Goal: Task Accomplishment & Management: Use online tool/utility

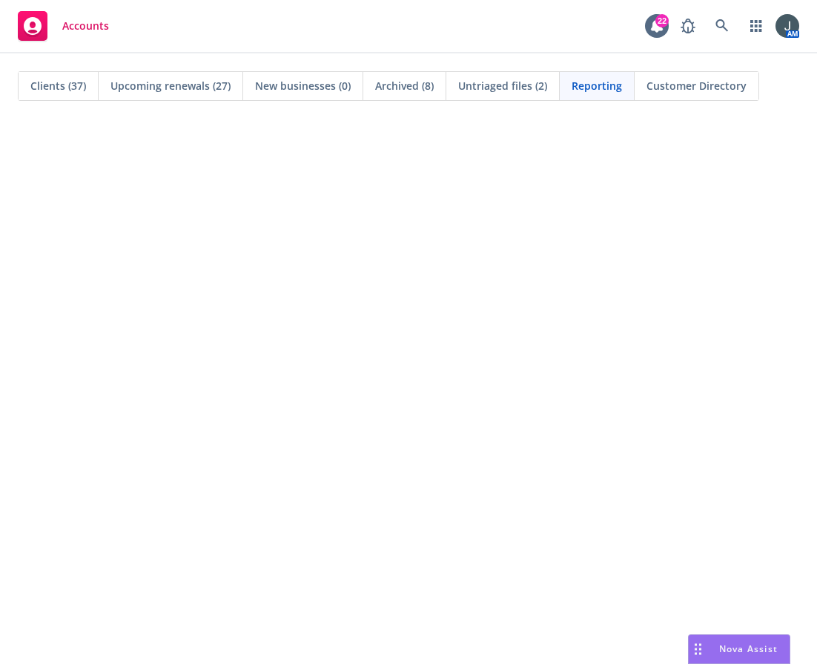
click at [82, 22] on span "Accounts" at bounding box center [85, 26] width 47 height 12
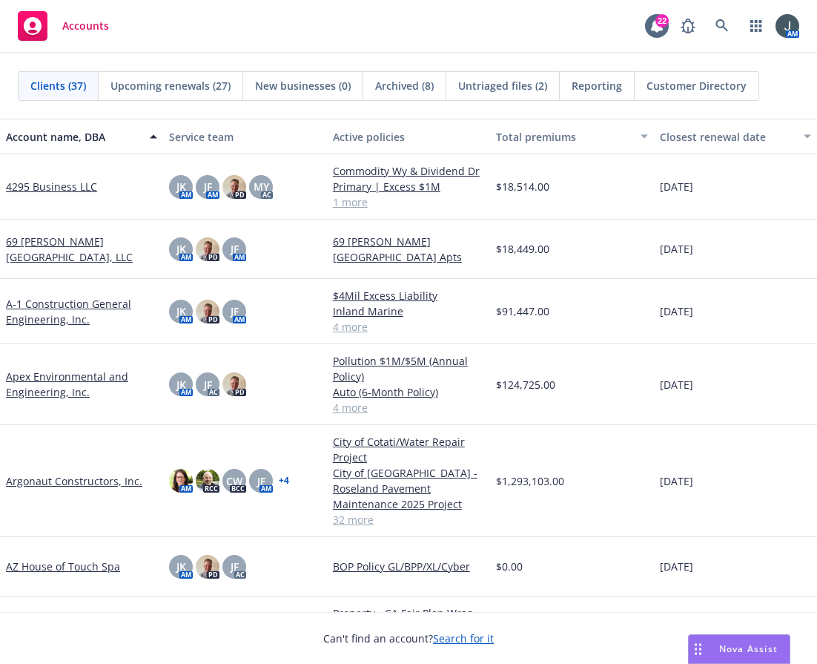
click at [68, 381] on link "Apex Environmental and Engineering, Inc." at bounding box center [81, 384] width 151 height 31
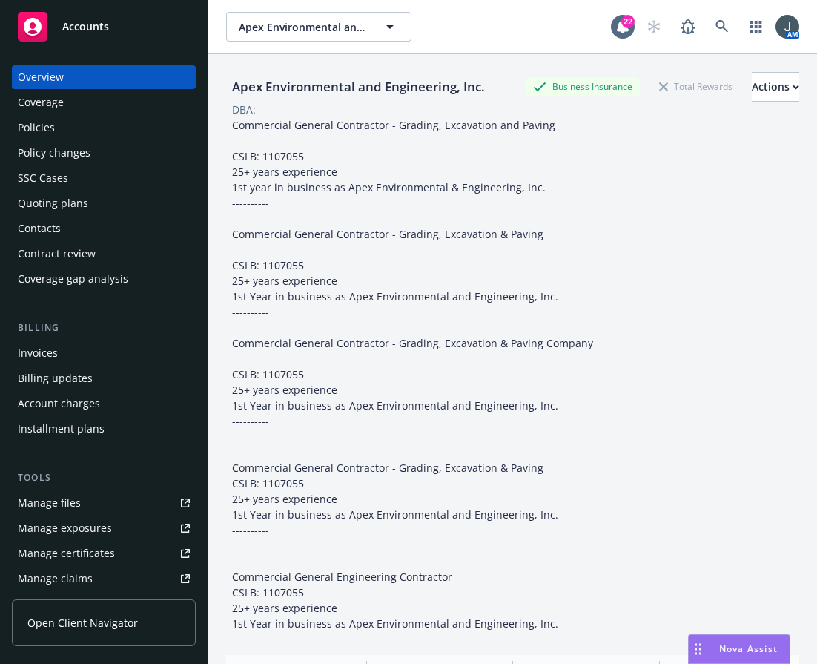
click at [68, 133] on div "Policies" at bounding box center [104, 128] width 172 height 24
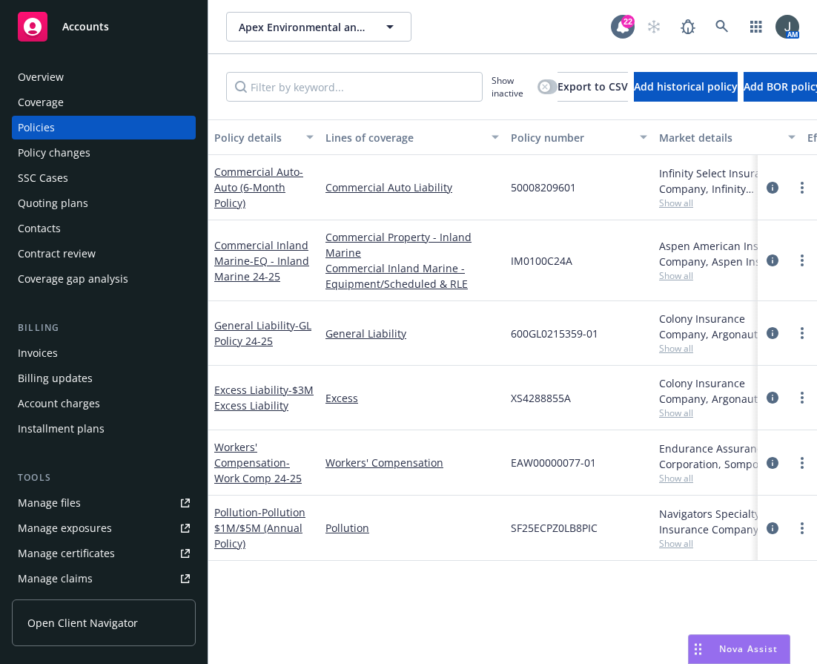
click at [245, 237] on div "Commercial Inland Marine - EQ - Inland Marine 24-25" at bounding box center [263, 260] width 99 height 47
click at [251, 257] on span "- EQ - Inland Marine 24-25" at bounding box center [261, 269] width 95 height 30
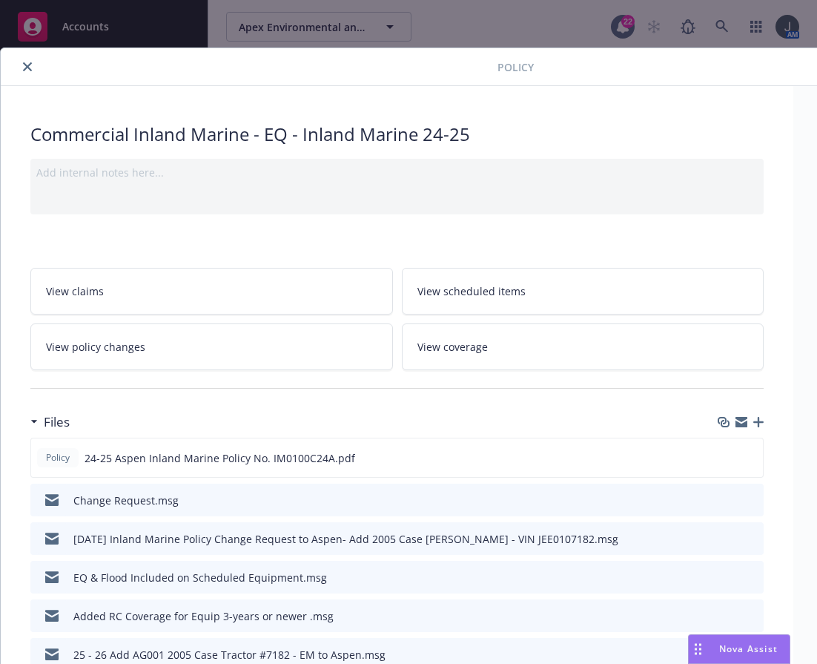
click at [756, 422] on icon "button" at bounding box center [758, 422] width 10 height 10
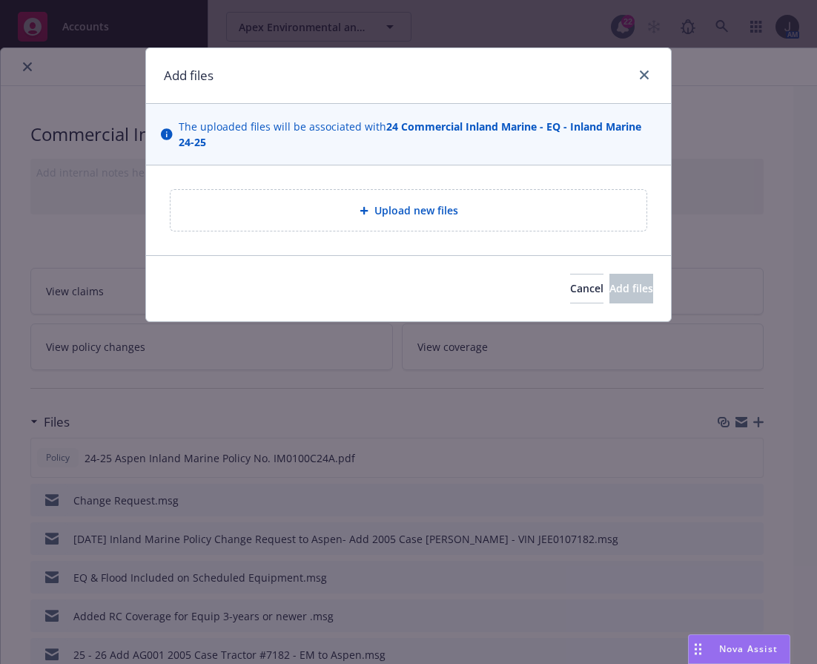
type textarea "x"
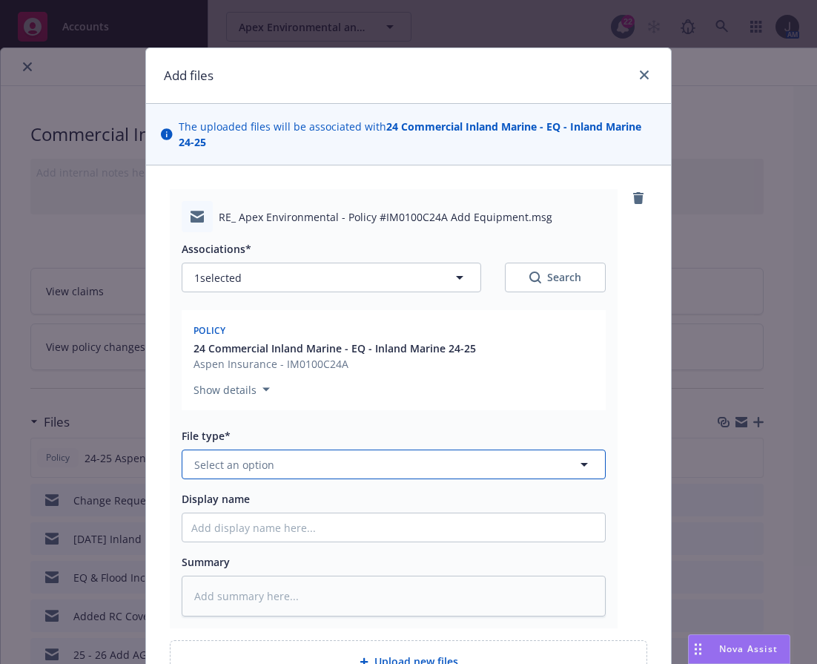
click at [248, 469] on span "Select an option" at bounding box center [234, 465] width 80 height 16
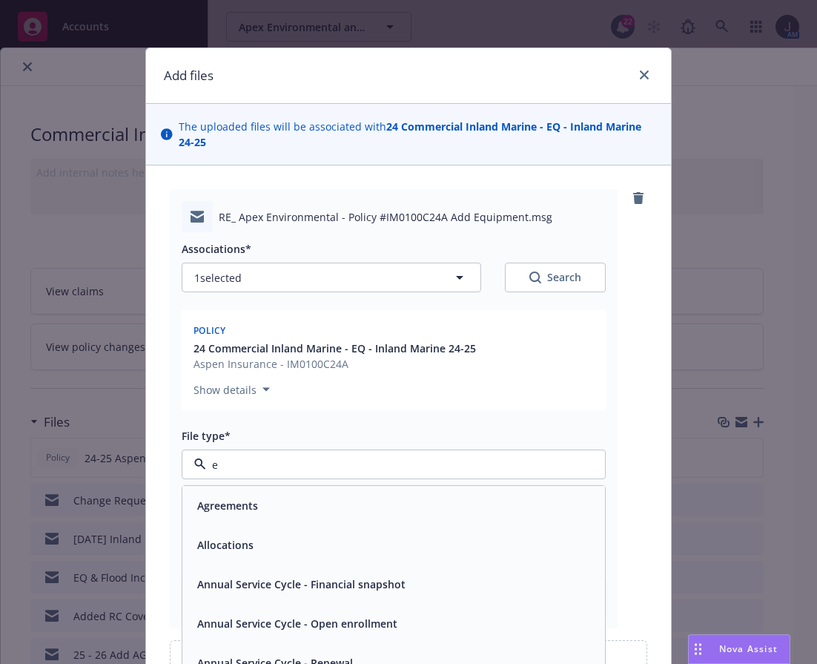
type input "e"
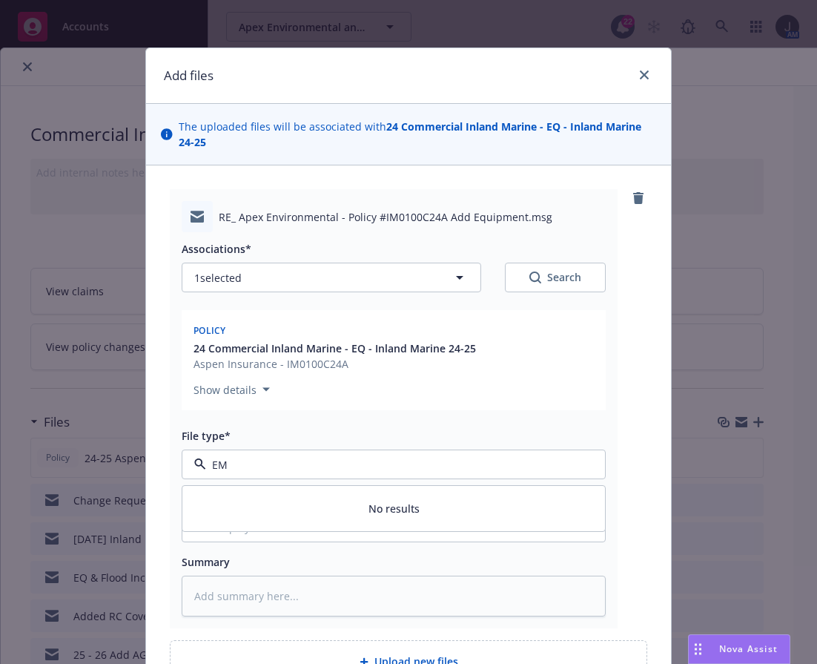
type input "E"
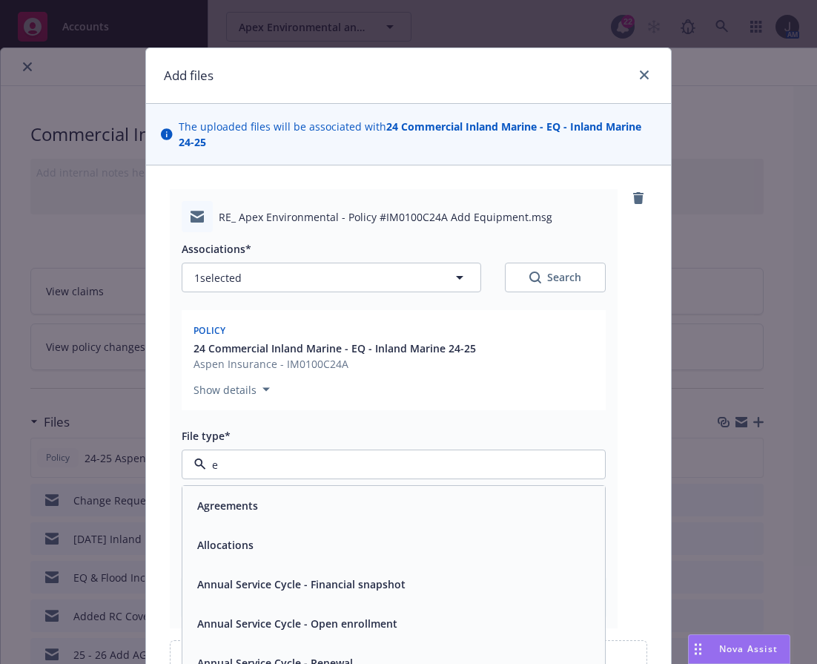
type input "em"
click at [237, 536] on div "Email" at bounding box center [393, 545] width 405 height 22
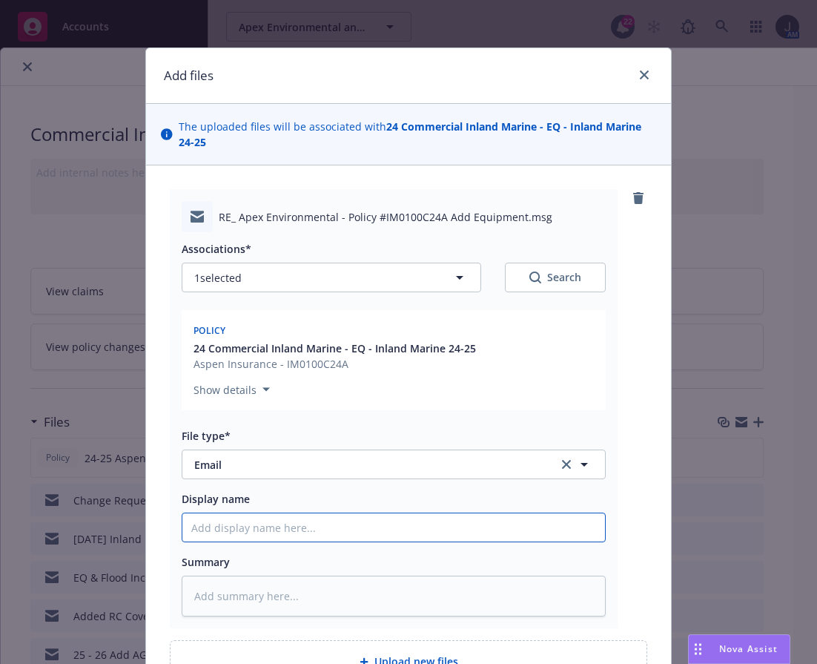
click at [245, 527] on input "Display name" at bounding box center [393, 527] width 423 height 28
type textarea "x"
type input "E"
type textarea "x"
type input "EM"
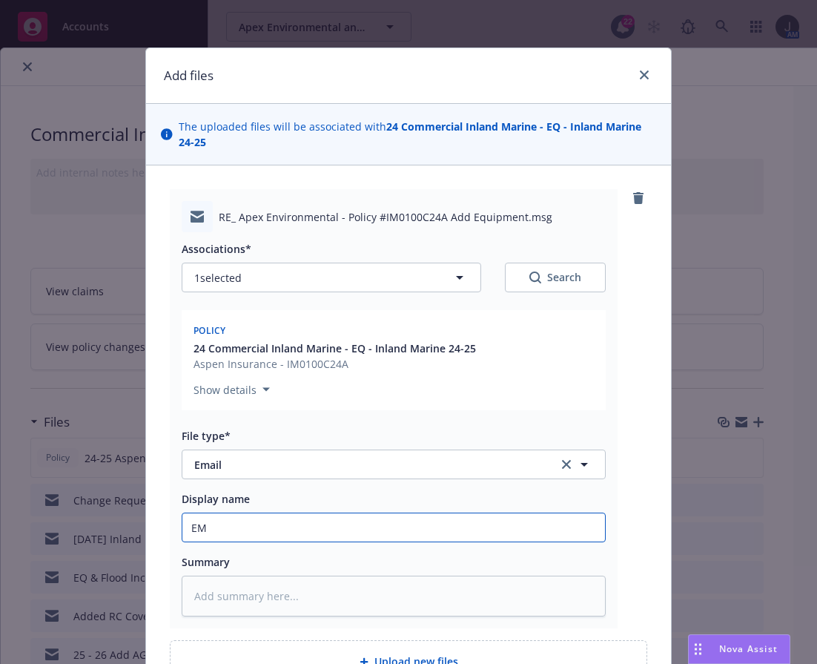
type textarea "x"
type input "EM"
type textarea "x"
type input "EM f"
type textarea "x"
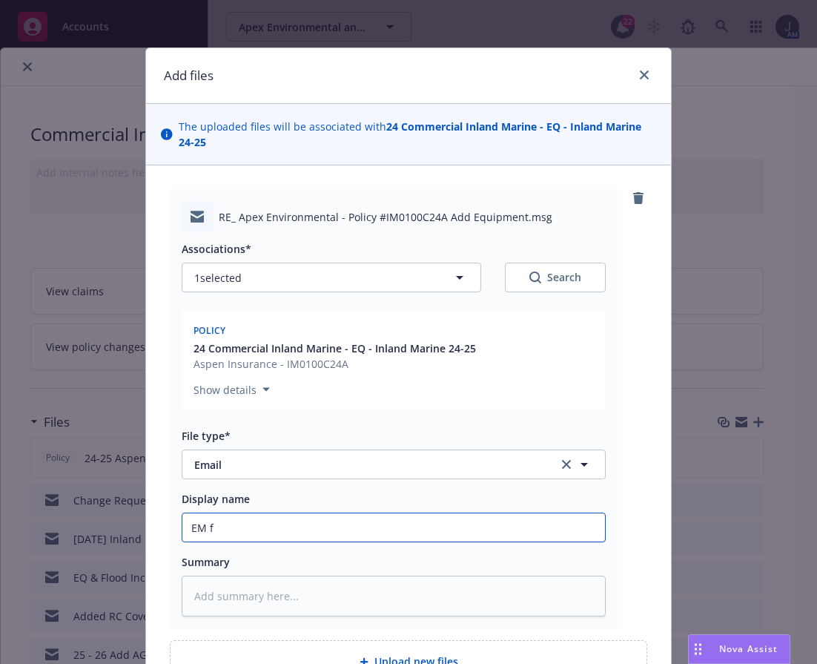
type input "EM fr"
type textarea "x"
type input "EM fro"
type textarea "x"
type input "EM from"
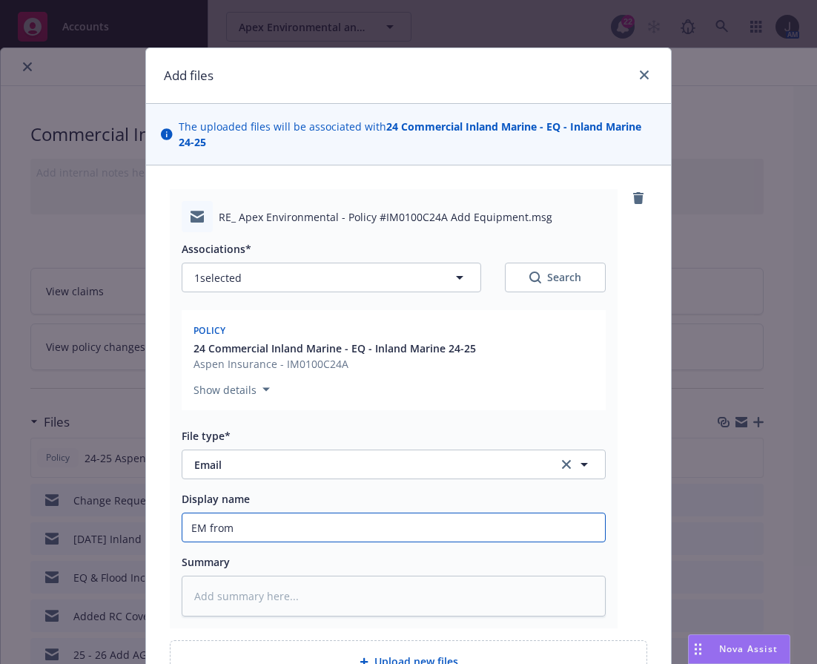
type textarea "x"
type input "EM from"
type textarea "x"
type input "EM from A"
type textarea "x"
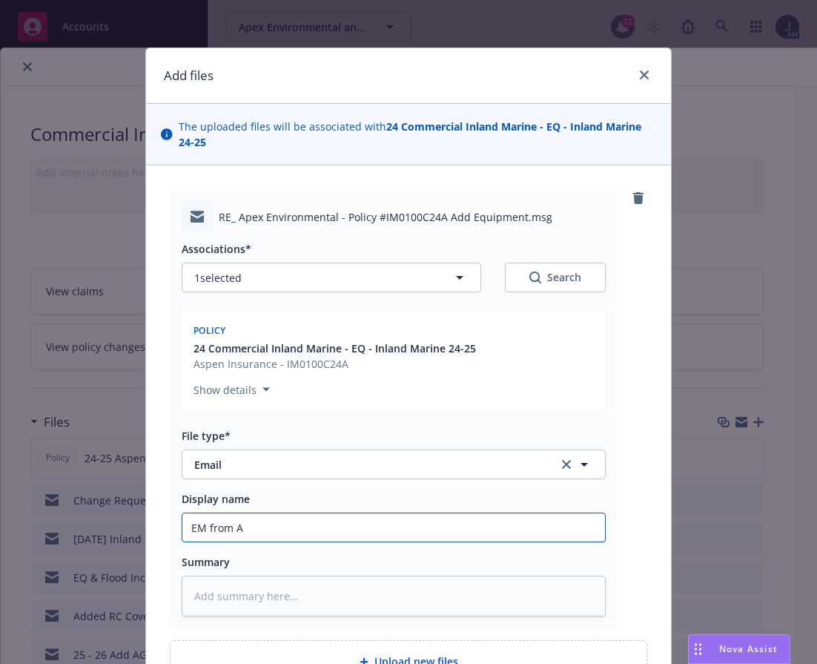
type input "EM from As"
type textarea "x"
type input "EM from Asp"
type textarea "x"
type input "EM from Aspe"
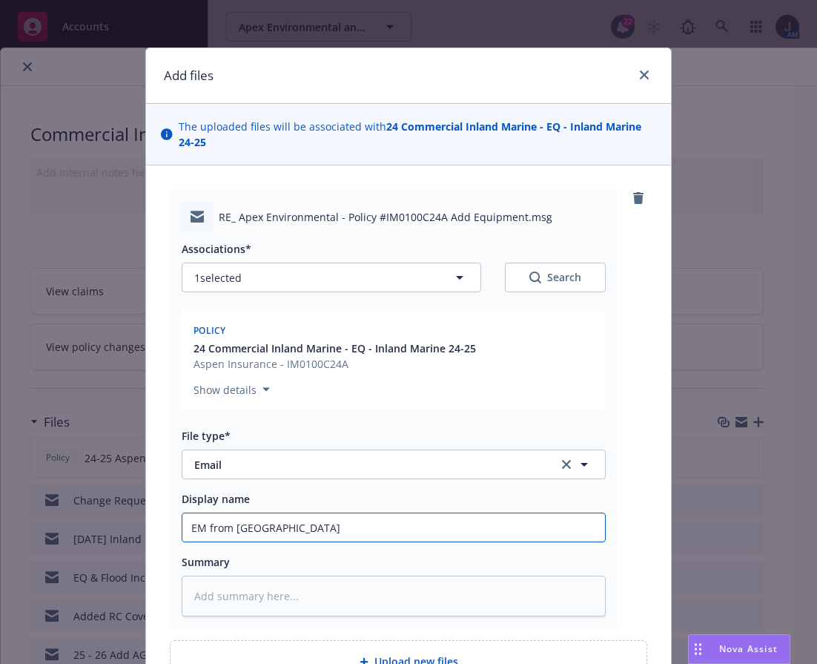
type textarea "x"
type input "EM from Aspen"
type textarea "x"
type input "EM from Aspen"
type textarea "x"
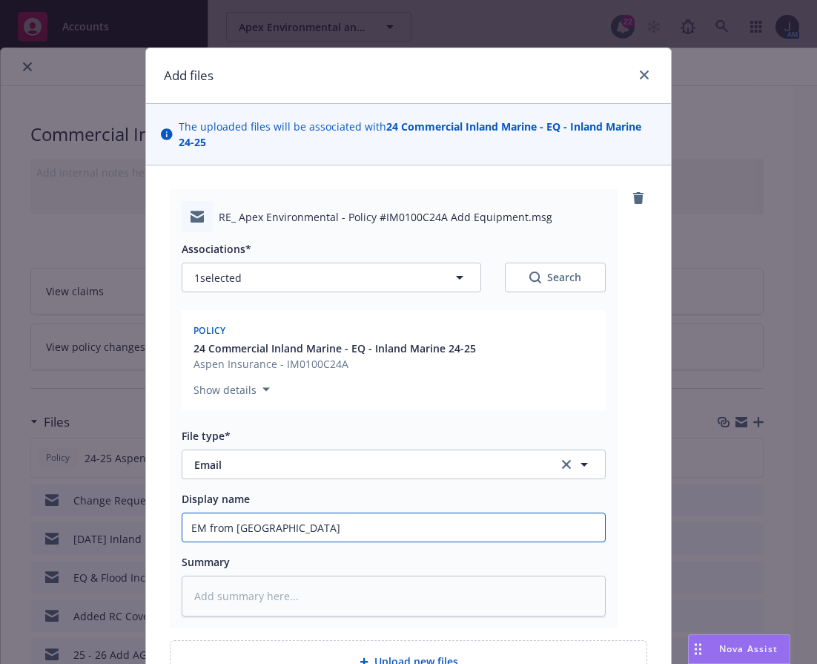
type input "EM from Aspen -"
type textarea "x"
type input "EM from Aspen -"
type textarea "x"
type input "EM from Aspen - I"
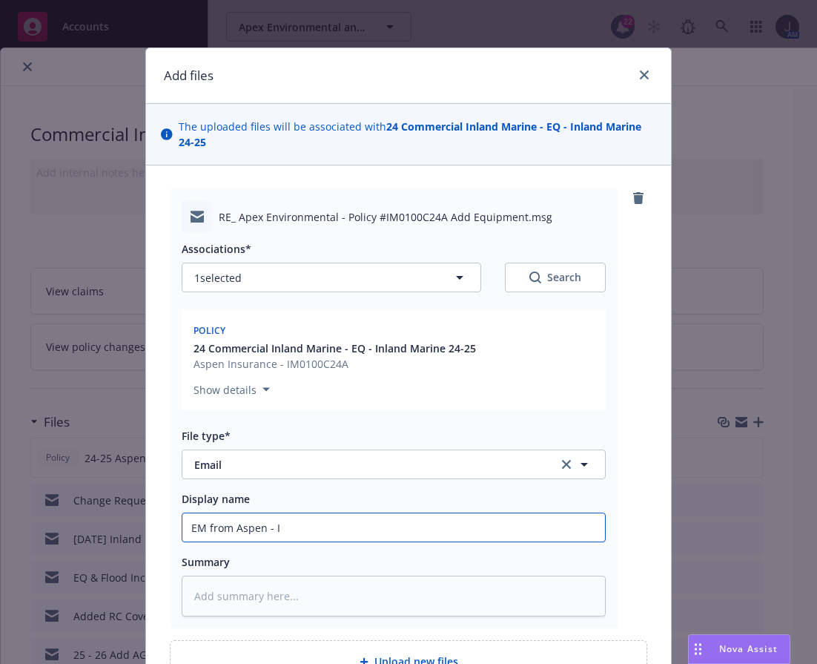
type textarea "x"
type input "EM from Aspen - In"
type textarea "x"
type input "EM from Aspen - Inv"
type textarea "x"
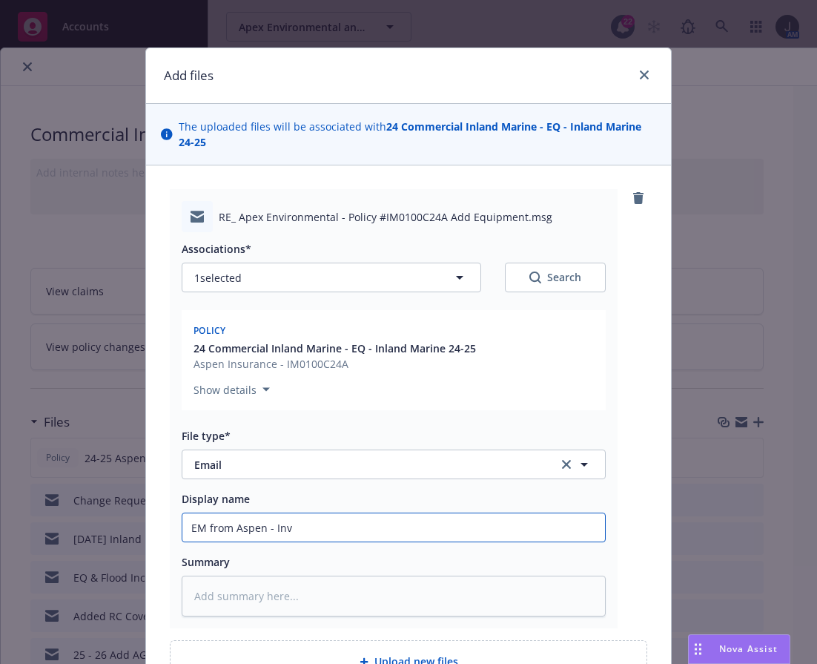
type input "EM from Aspen - Invo"
type textarea "x"
type input "EM from Aspen - Invoi"
type textarea "x"
type input "EM from Aspen - Invoik"
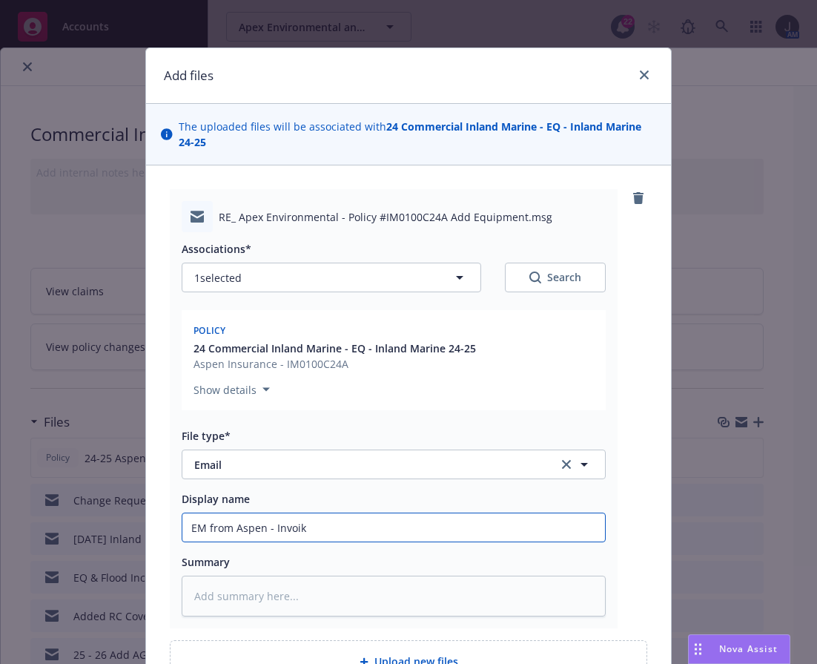
type textarea "x"
type input "EM from Aspen - Invoikc"
type textarea "x"
type input "EM from Aspen - Invoikce"
type textarea "x"
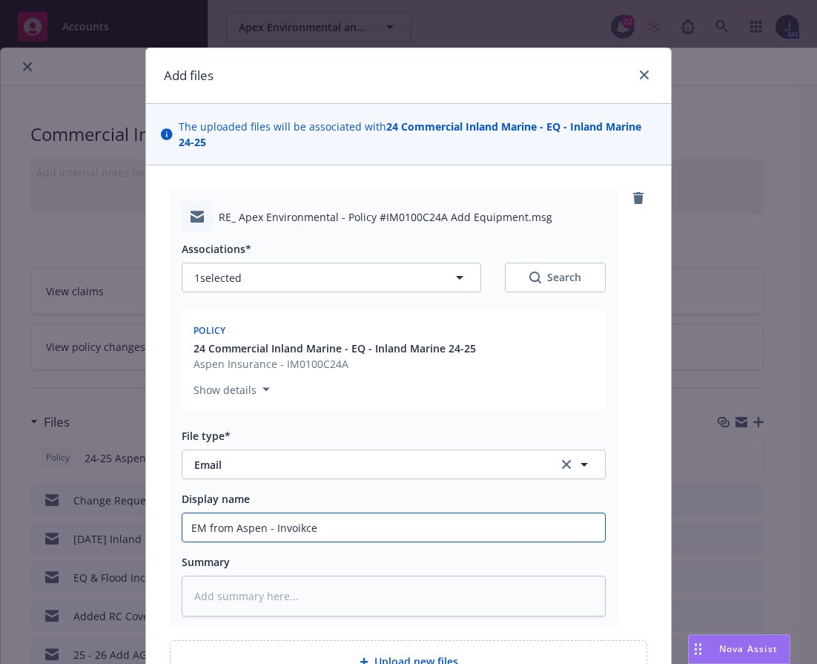
type input "EM from Aspen - Invoikc"
type textarea "x"
type input "EM from Aspen - Invoik"
type textarea "x"
type input "EM from Aspen - Invoi"
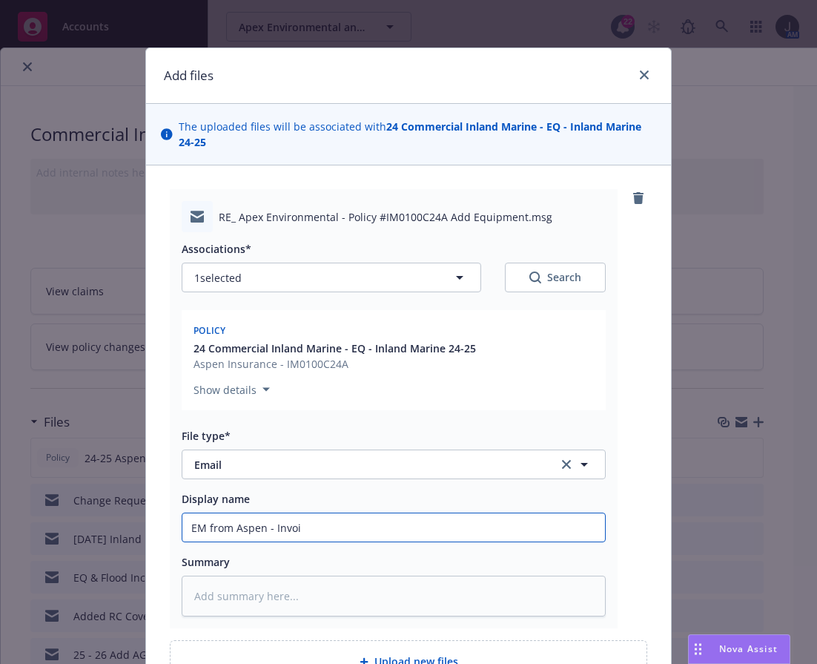
type textarea "x"
type input "EM from Aspen - Invoic"
type textarea "x"
type input "EM from Aspen - Invoice"
type textarea "x"
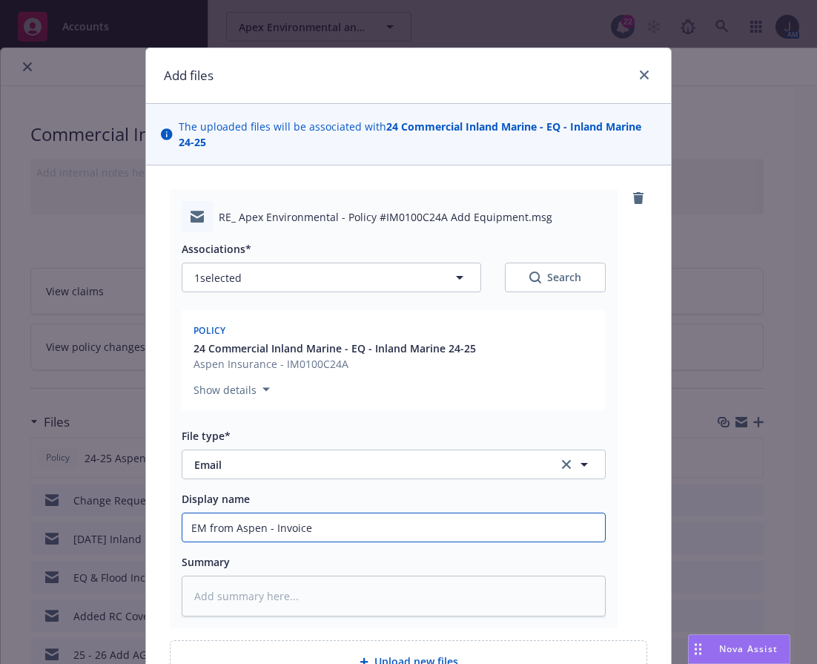
type input "EM from Aspen - Invoice"
type textarea "x"
type input "EM from Aspen - Invoice &"
type textarea "x"
type input "EM from Aspen - Invoice &"
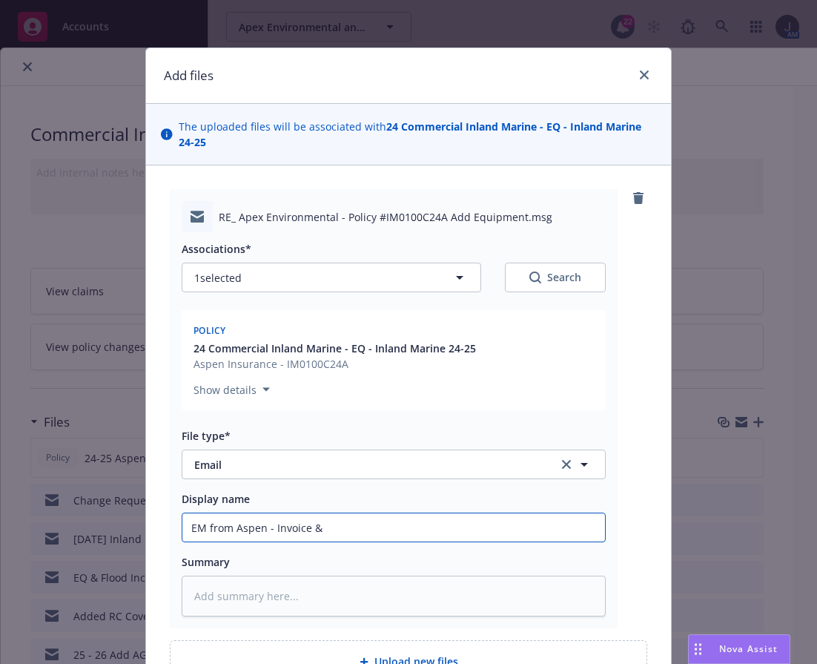
type textarea "x"
type input "EM from Aspen - Invoice & E"
type textarea "x"
type input "EM from Aspen - Invoice & En"
type textarea "x"
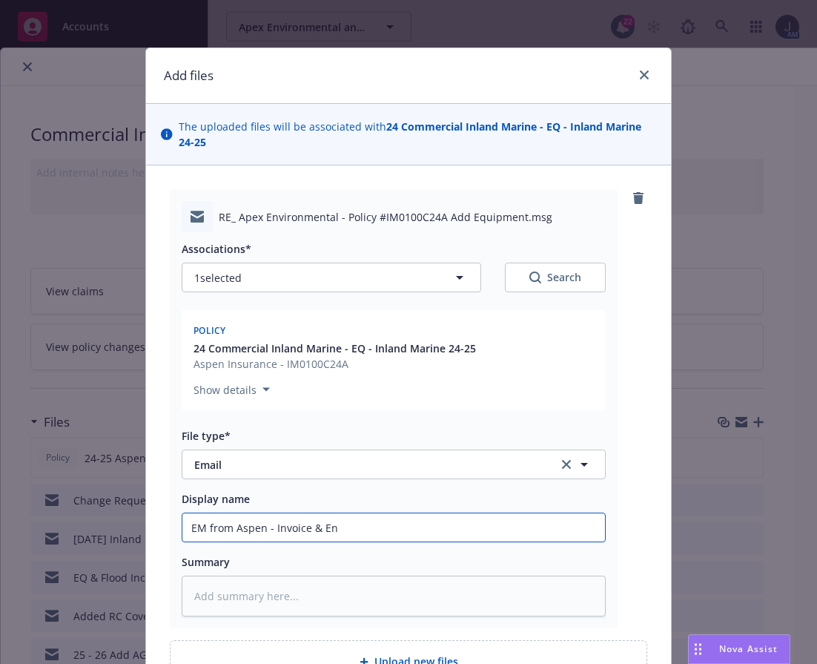
type input "EM from Aspen - Invoice & End"
type textarea "x"
type input "EM from Aspen - Invoice & Endt"
type textarea "x"
type input "EM from Aspen - Invoice & Endt"
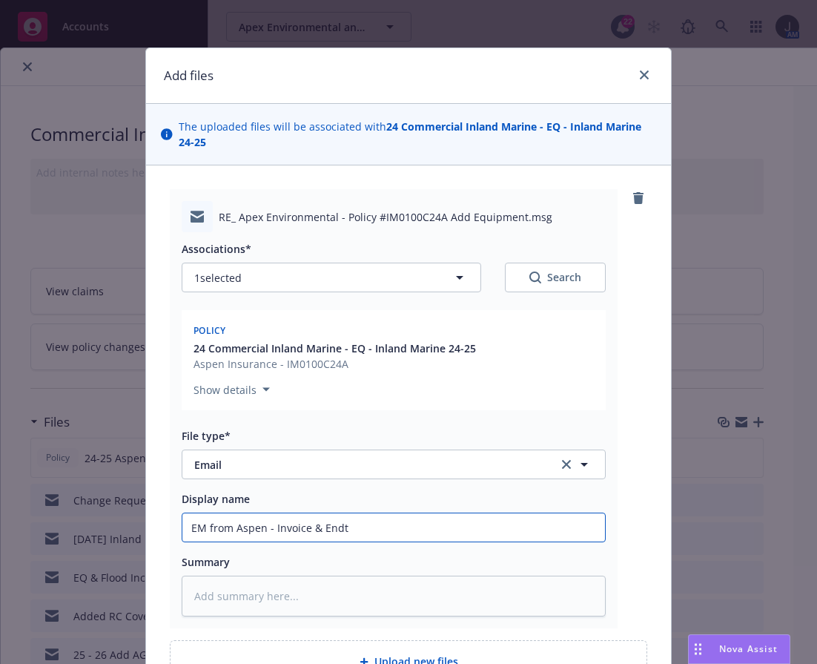
type textarea "x"
type input "EM from Aspen - Invoice & Endt -"
type textarea "x"
type input "EM from Aspen - Invoice & Endt -"
type textarea "x"
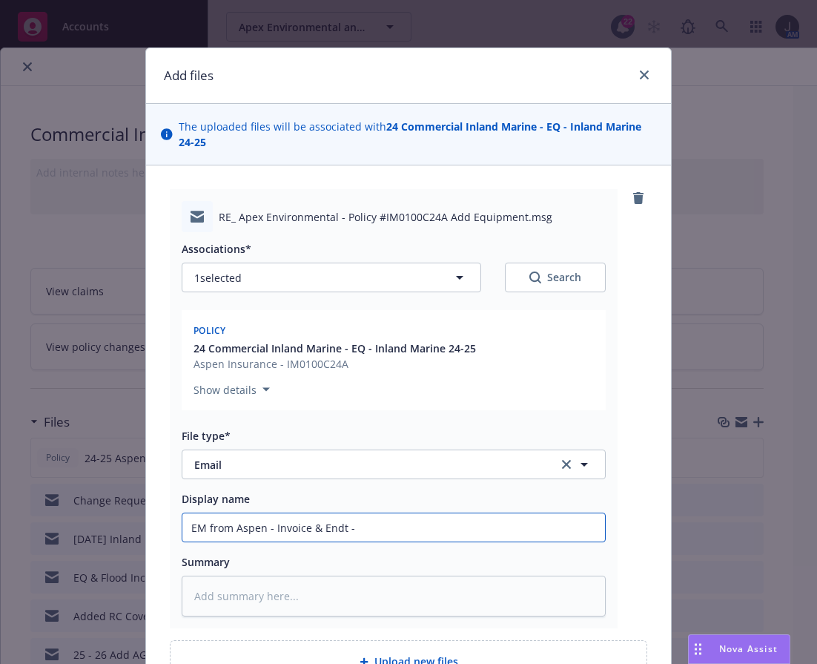
type input "EM from Aspen - Invoice & Endt - A"
type textarea "x"
type input "EM from Aspen - Invoice & Endt - Ad"
type textarea "x"
type input "EM from Aspen - Invoice & Endt - Add"
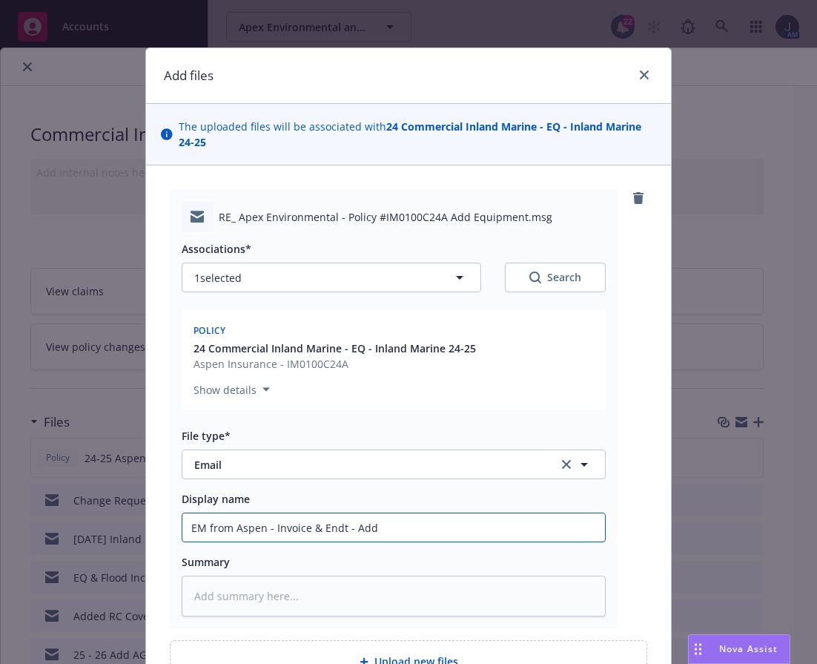
type textarea "x"
type input "EM from Aspen - Invoice & Endt - Addi"
type textarea "x"
type input "EM from Aspen - Invoice & Endt - Addin"
type textarea "x"
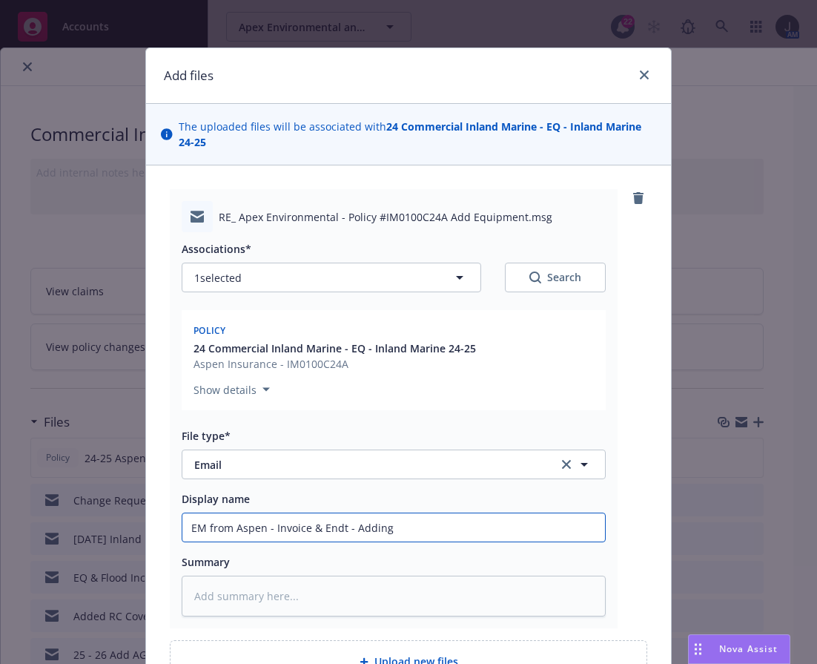
type input "EM from Aspen - Invoice & Endt - Adding"
type textarea "x"
type input "EM from Aspen - Invoice & Endt - Adding"
click at [403, 528] on input "EM from Aspen - Invoice & Endt - Adding" at bounding box center [393, 527] width 423 height 28
type textarea "x"
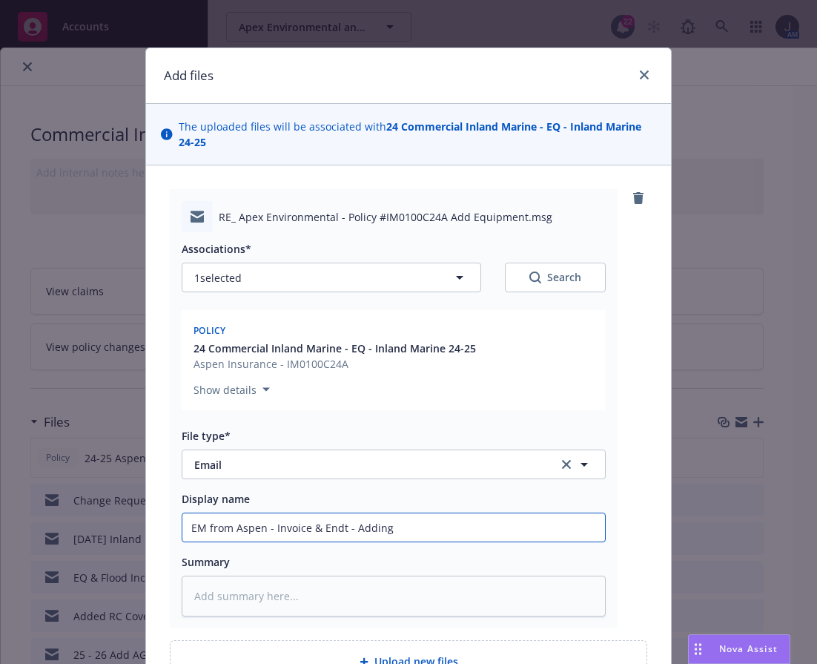
type input "EM from Aspen - Invoice & Endt - Adding 2"
type textarea "x"
type input "EM from Aspen - Invoice & Endt - Adding 20"
type textarea "x"
type input "EM from Aspen - Invoice & Endt - Adding 200"
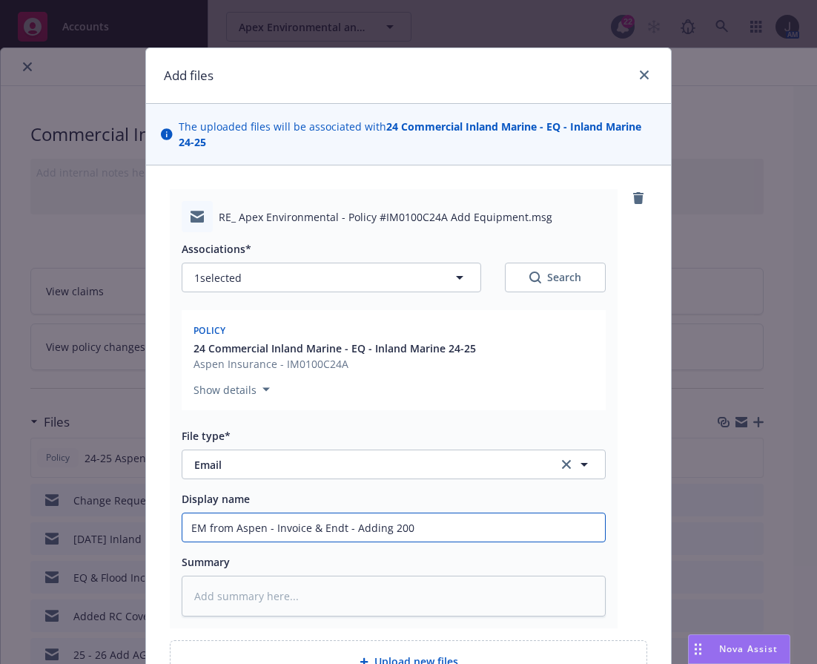
type textarea "x"
type input "EM from Aspen - Invoice & Endt - Adding 2005"
type textarea "x"
type input "EM from Aspen - Invoice & Endt - Adding 2005"
type textarea "x"
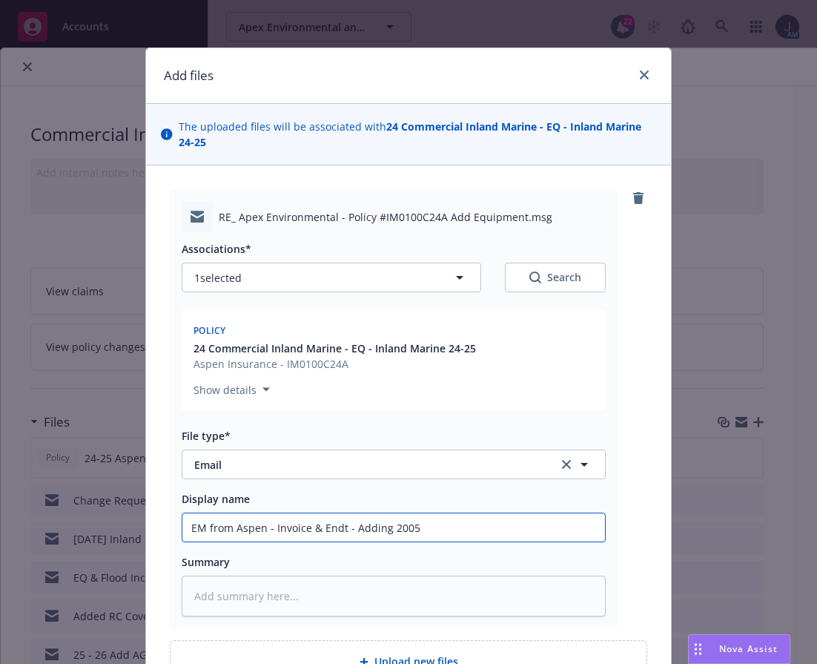
type input "EM from Aspen - Invoice & Endt - Adding 2005 T"
type textarea "x"
type input "EM from Aspen - Invoice & Endt - Adding 2005 Tra"
type textarea "x"
type input "EM from Aspen - Invoice & Endt - Adding 2005 Tracto"
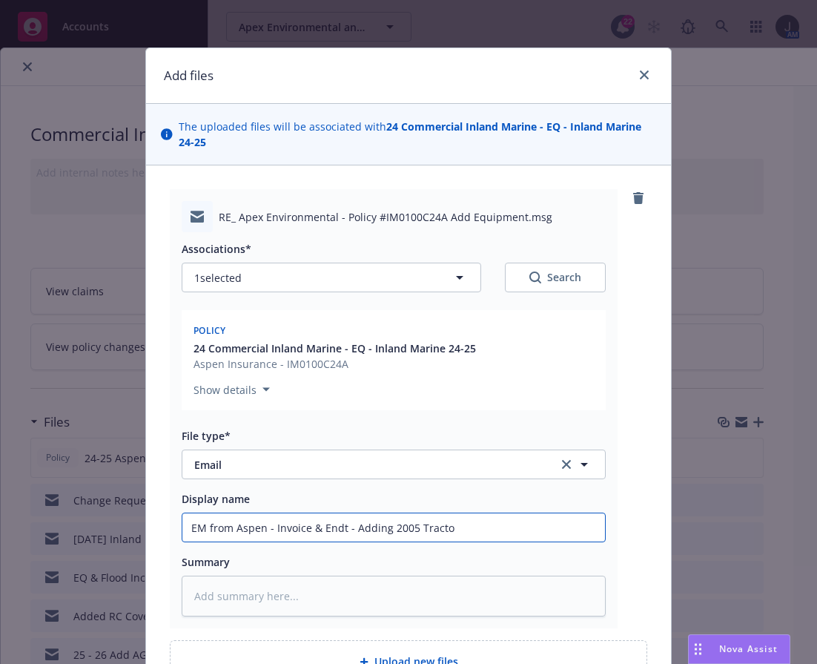
type textarea "x"
type input "EM from Aspen - Invoice & Endt - Adding 2005 Tractor"
type textarea "x"
type input "EM from Aspen - Invoice & Endt - Adding 2005 Tractor"
type textarea "x"
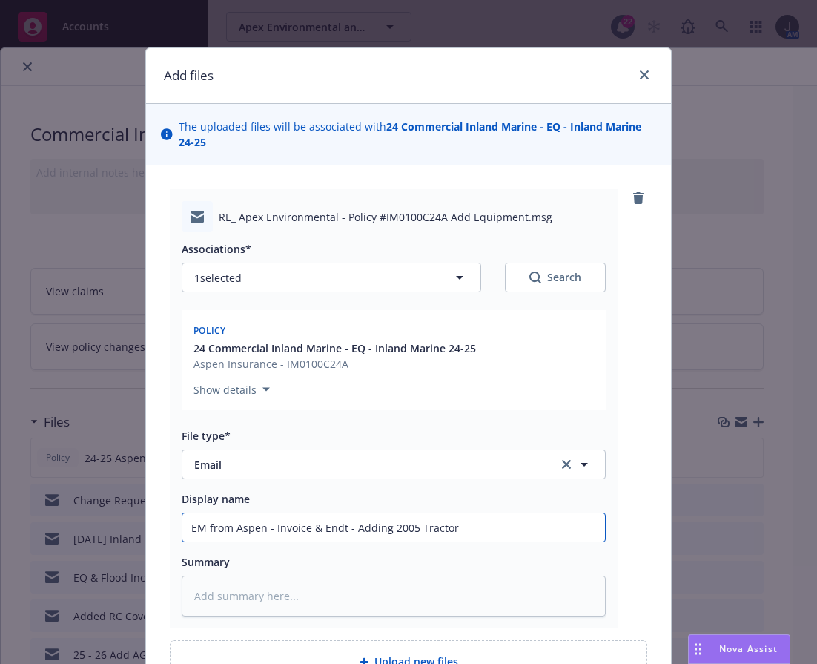
type input "EM from Aspen - Invoice & Endt - Adding 2005 Tractor #"
type textarea "x"
type input "EM from Aspen - Invoice & Endt - Adding 2005 Tractor #7"
type textarea "x"
type input "EM from Aspen - Invoice & Endt - Adding 2005 Tractor #71"
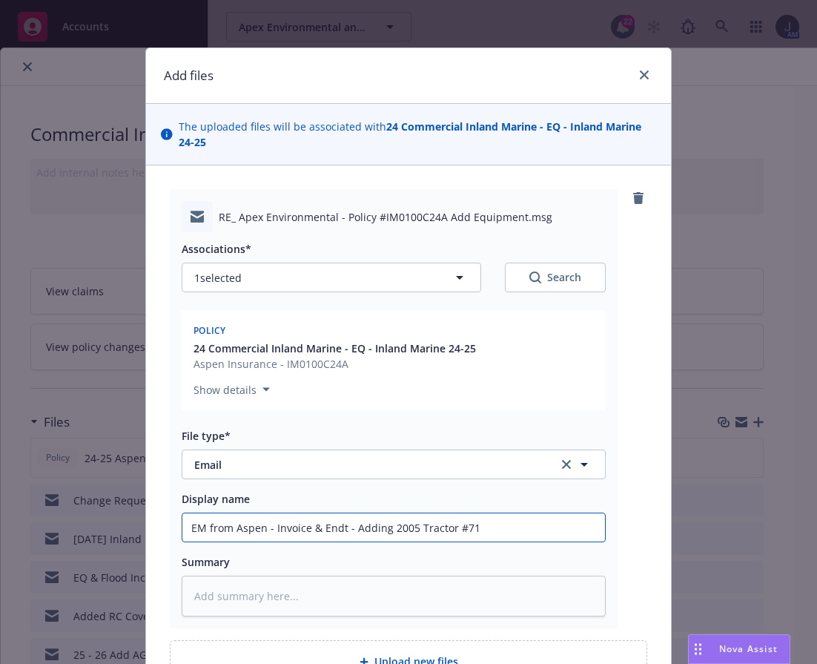
type textarea "x"
type input "EM from Aspen - Invoice & Endt - Adding 2005 Tractor #718"
type textarea "x"
drag, startPoint x: 509, startPoint y: 532, endPoint x: -4, endPoint y: 535, distance: 513.2
click at [0, 535] on html "Accounts Overview Coverage Policies Policy changes SSC Cases Quoting plans Cont…" at bounding box center [408, 332] width 817 height 664
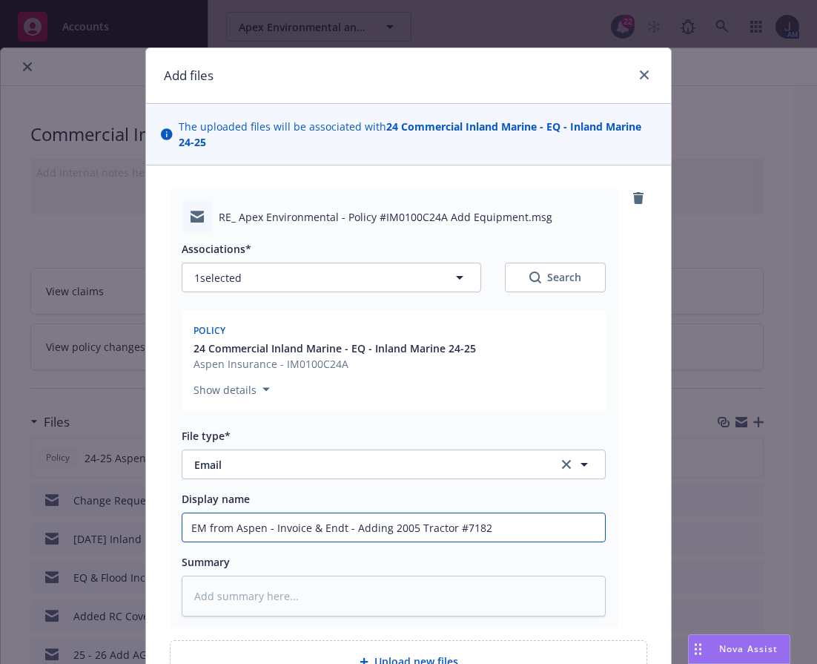
type input "EM from Aspen - Invoice & Endt - Adding 2005 Tractor #7182"
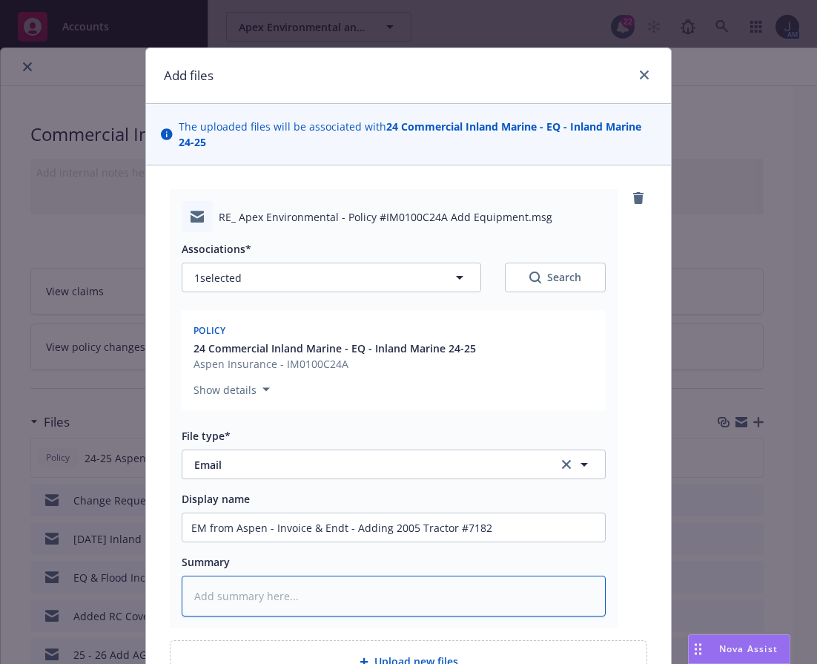
click at [261, 596] on textarea at bounding box center [394, 595] width 424 height 41
paste textarea "EM from Aspen - Invoice & Endt - Adding 2005 Tractor #7182"
type textarea "x"
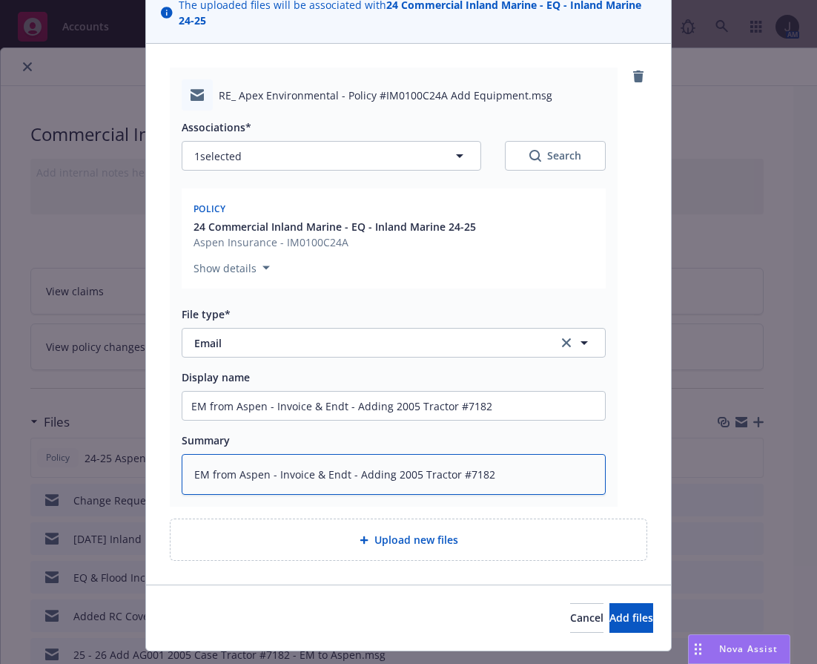
scroll to position [156, 0]
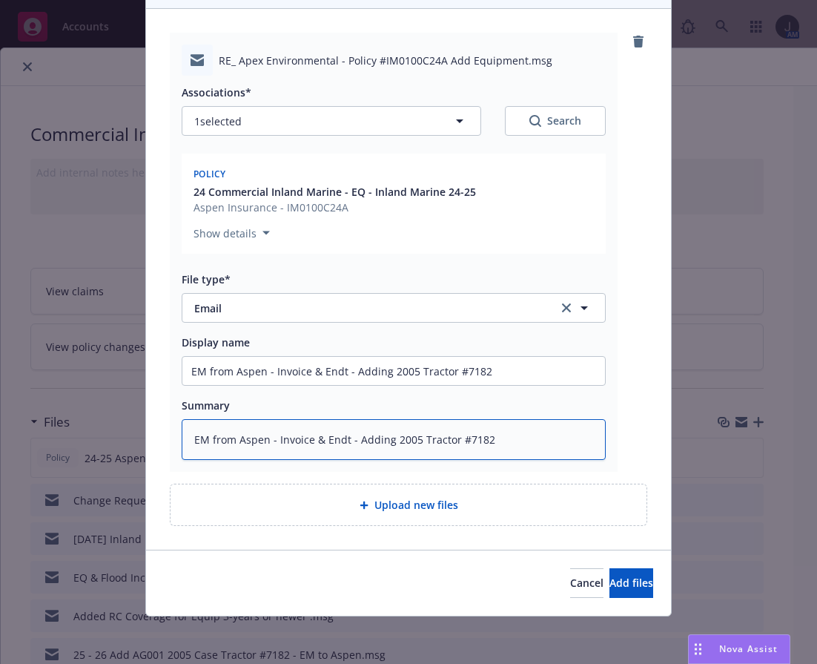
type textarea "EM from Aspen - Invoice & Endt - Adding 2005 Tractor #7182"
type textarea "x"
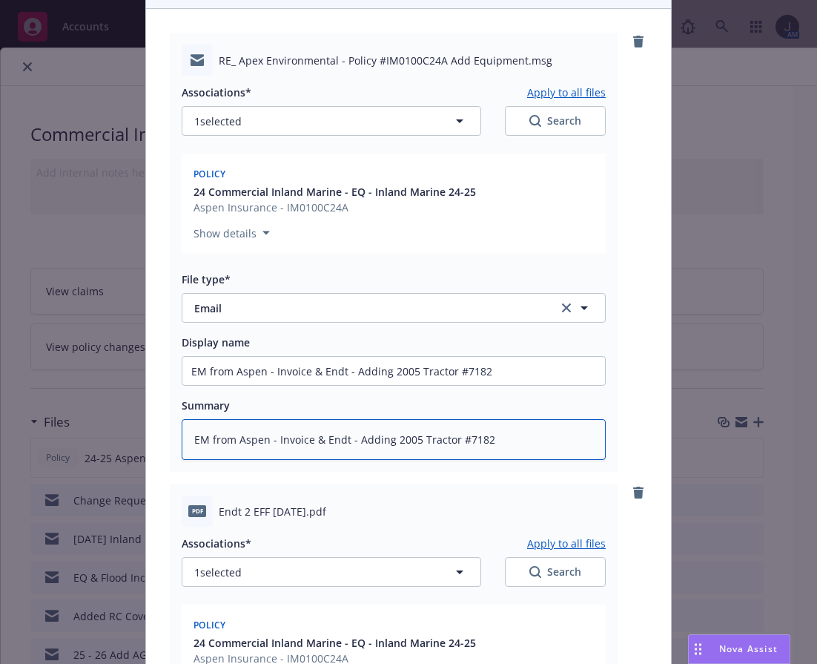
scroll to position [503, 0]
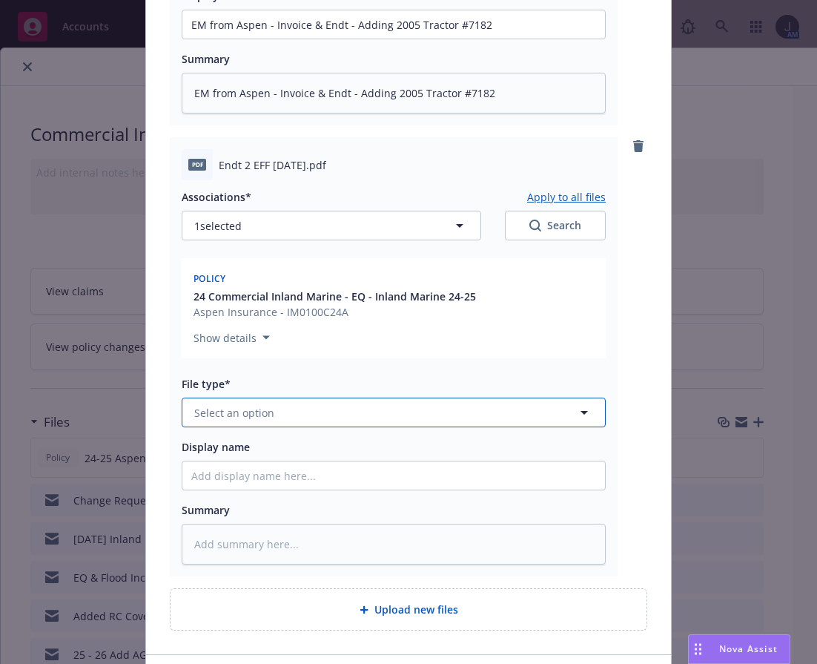
click at [311, 413] on button "Select an option" at bounding box center [394, 412] width 424 height 30
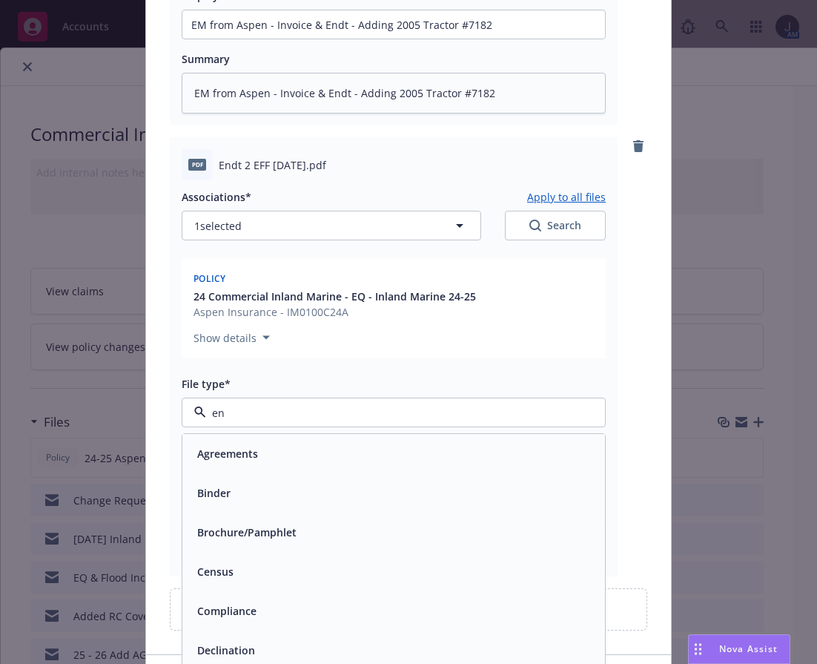
type input "end"
click at [279, 449] on div "Endorsement" at bounding box center [393, 454] width 405 height 22
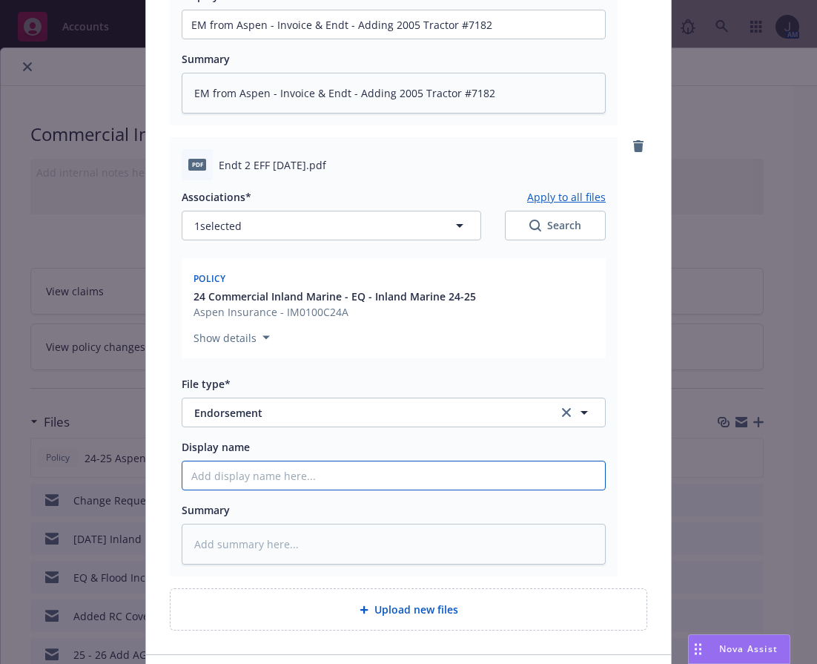
click at [280, 39] on input "Display name" at bounding box center [393, 24] width 423 height 28
paste input "EM from Aspen - Invoice & Endt - Adding 2005 Tractor #7182"
type textarea "x"
type input "EM from Aspen - Invoice & Endt - Adding 2005 Tractor #7182"
drag, startPoint x: 266, startPoint y: 478, endPoint x: 159, endPoint y: 467, distance: 107.3
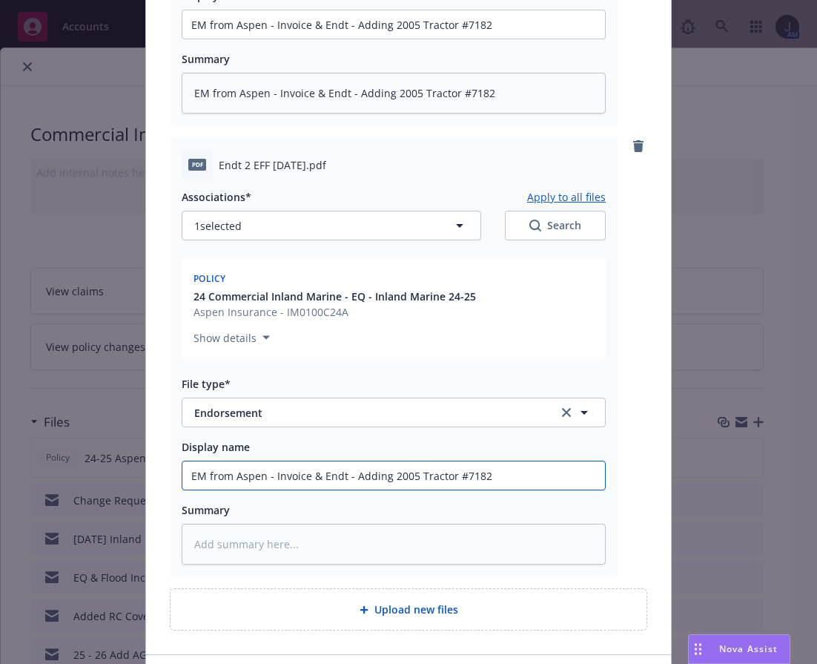
click at [158, 478] on div "RE_ Apex Environmental - Policy #IM0100C24A Add Equipment.msg Associations* App…" at bounding box center [408, 158] width 525 height 991
type textarea "x"
type input "A Invoice & Endt - Adding 2005 Tractor #7182"
type textarea "x"
type input "Invoice & Endt - Adding 2005 Tractor #7182"
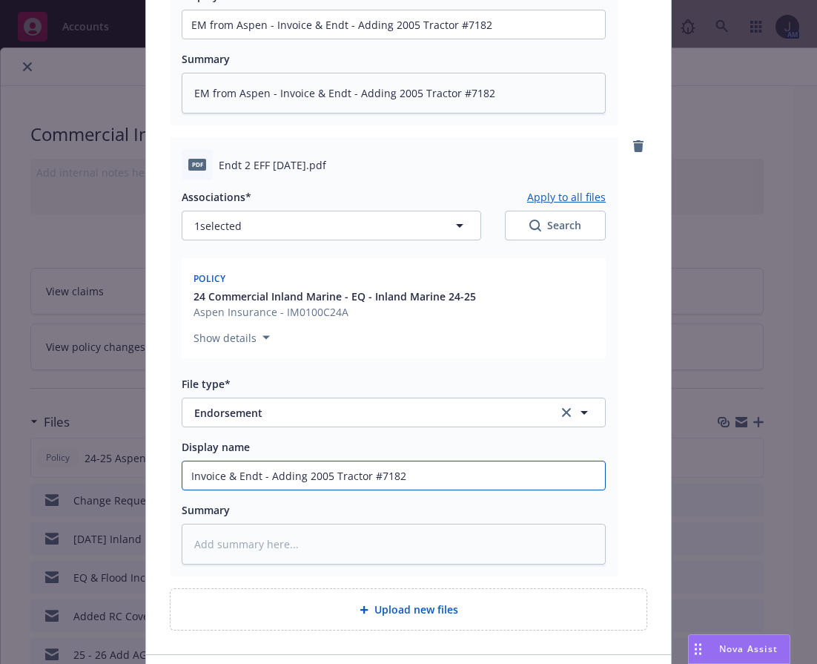
type textarea "x"
type input "E Invoice & Endt - Adding 2005 Tractor #7182"
type textarea "x"
type input "En Invoice & Endt - Adding 2005 Tractor #7182"
type textarea "x"
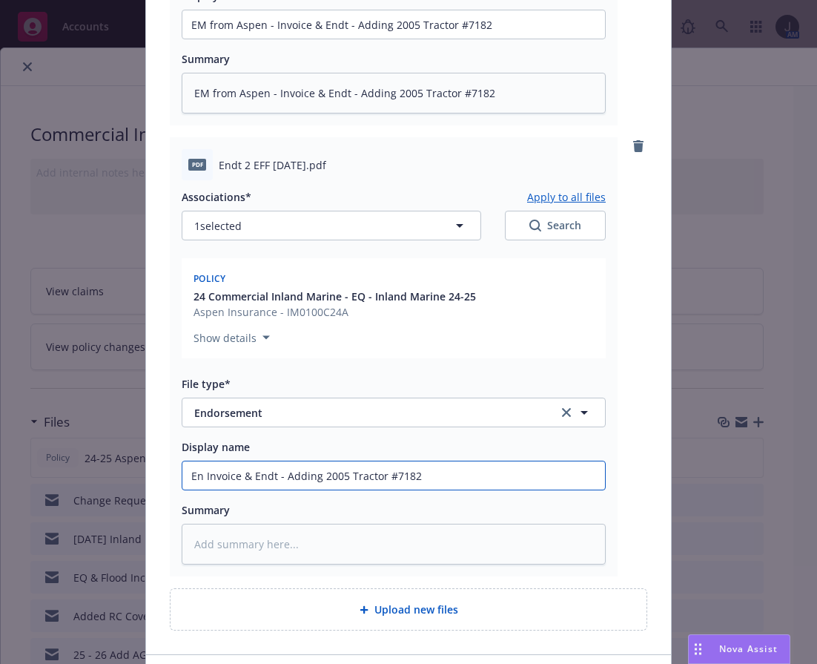
type input "End Invoice & Endt - Adding 2005 Tractor #7182"
type textarea "x"
type input "Endt Invoice & Endt - Adding 2005 Tractor #7182"
type textarea "x"
type input "Endt Invoice & Endt - Adding 2005 Tractor #7182"
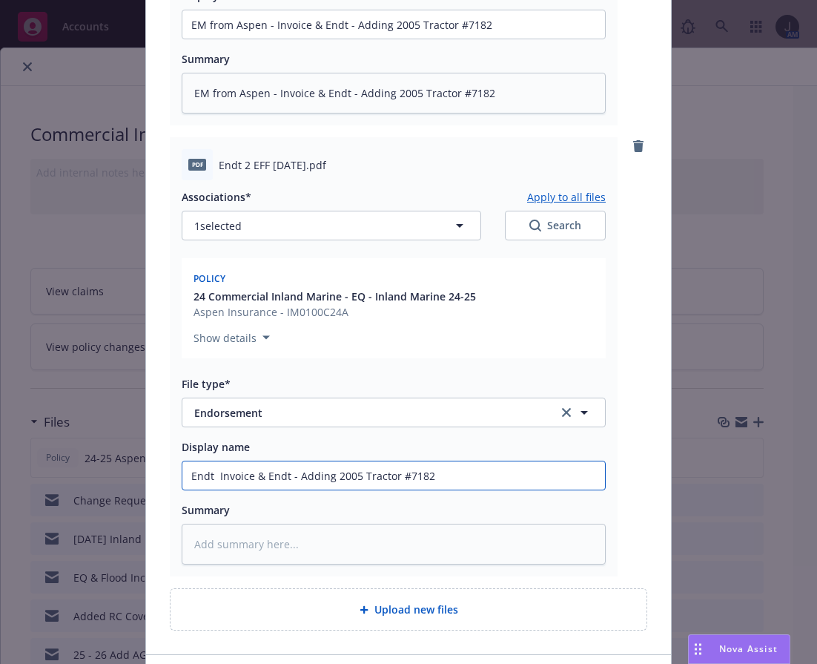
type textarea "x"
type input "Endt Invoice & Endt - Adding 2005 Tractor #7182"
type textarea "x"
type input "Endt nvoice & Endt - Adding 2005 Tractor #7182"
type textarea "x"
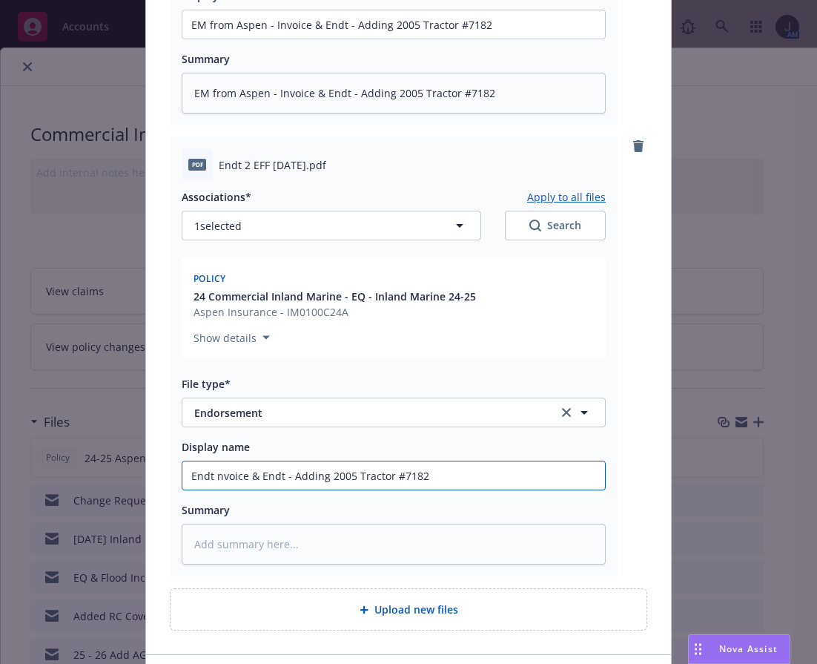
type input "Endt voice & Endt - Adding 2005 Tractor #7182"
type textarea "x"
type input "Endt oice & Endt - Adding 2005 Tractor #7182"
type textarea "x"
type input "Endt ice & Endt - Adding 2005 Tractor #7182"
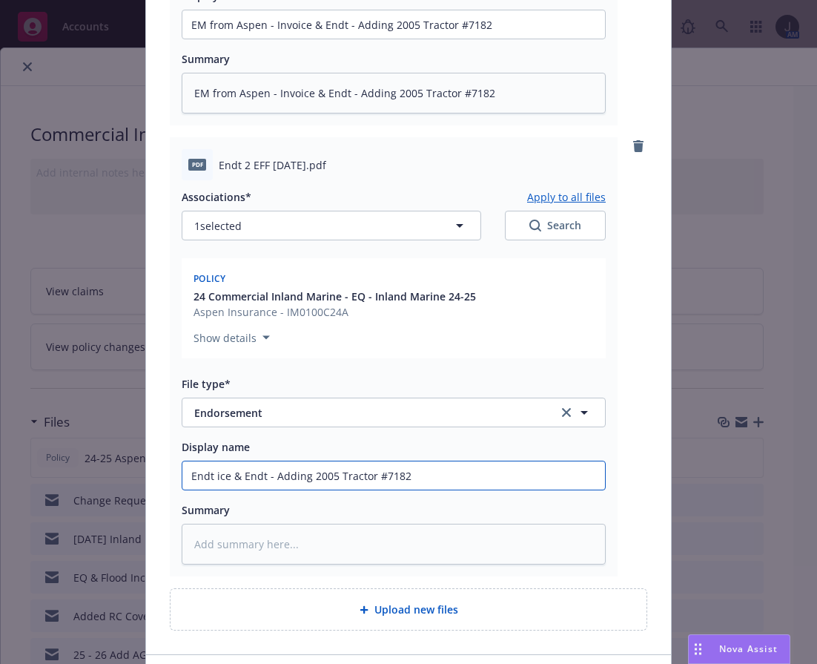
type textarea "x"
type input "Endt ce & Endt - Adding 2005 Tractor #7182"
type textarea "x"
type input "Endt e & Endt - Adding 2005 Tractor #7182"
type textarea "x"
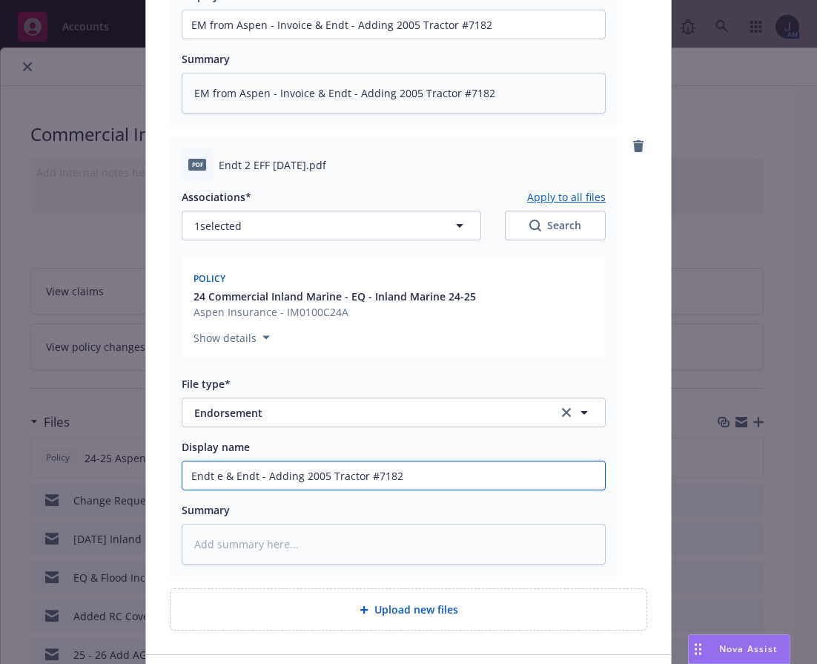
type input "Endt & Endt - Adding 2005 Tractor #7182"
type textarea "x"
type input "Endt & Endt - Adding 2005 Tractor #7182"
type textarea "x"
type input "Endt Endt - Adding 2005 Tractor #7182"
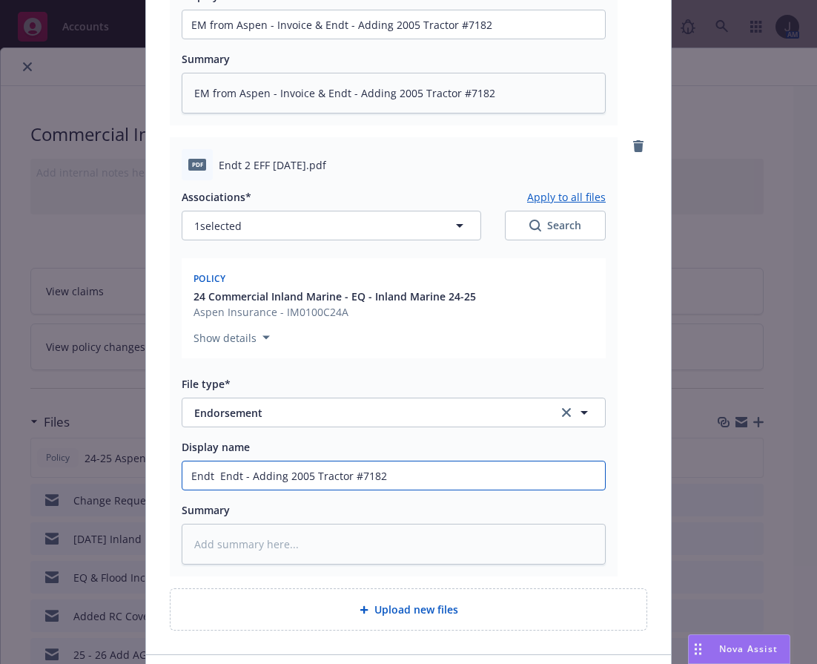
type textarea "x"
type input "Endt Endt - Adding 2005 Tractor #7182"
type textarea "x"
type input "Endt ndt - Adding 2005 Tractor #7182"
type textarea "x"
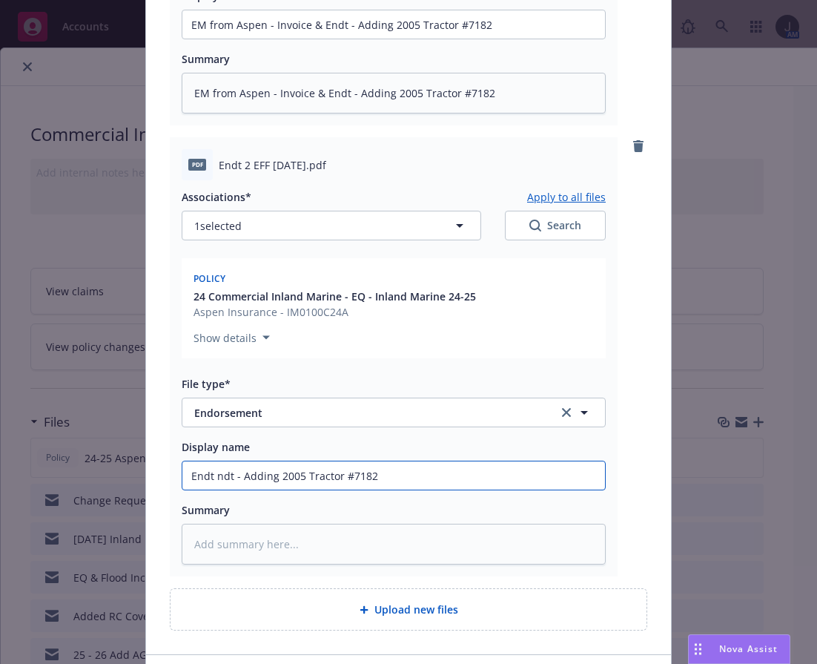
type input "Endt dt - Adding 2005 Tractor #7182"
type textarea "x"
type input "Endt t - Adding 2005 Tractor #7182"
type textarea "x"
drag, startPoint x: 414, startPoint y: 484, endPoint x: -10, endPoint y: 489, distance: 423.4
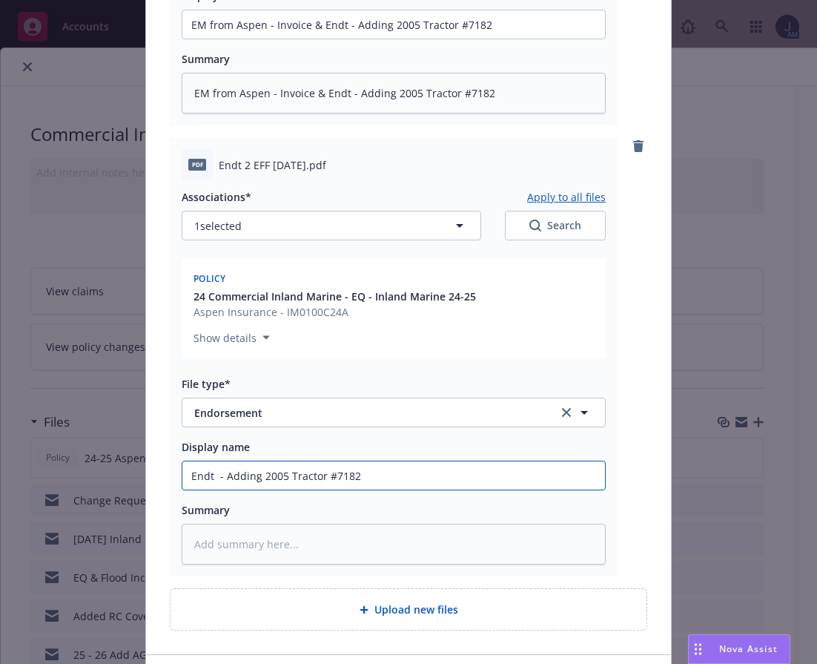
click at [0, 489] on html "Accounts Overview Coverage Policies Policy changes SSC Cases Quoting plans Cont…" at bounding box center [408, 332] width 817 height 664
type input "Endt - Adding 2005 Tractor #7182"
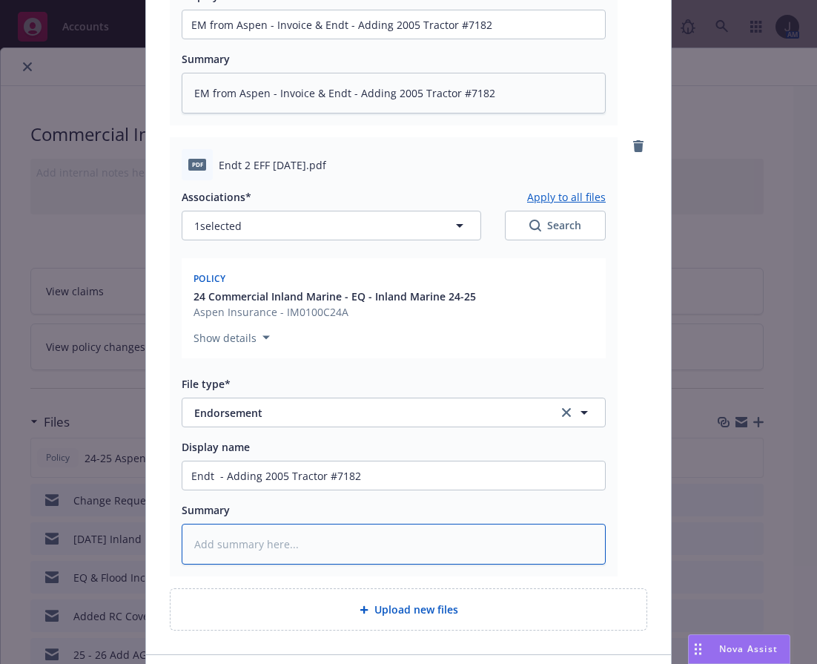
click at [248, 543] on textarea at bounding box center [394, 544] width 424 height 41
paste textarea "Endt - Adding 2005 Tractor #7182"
type textarea "x"
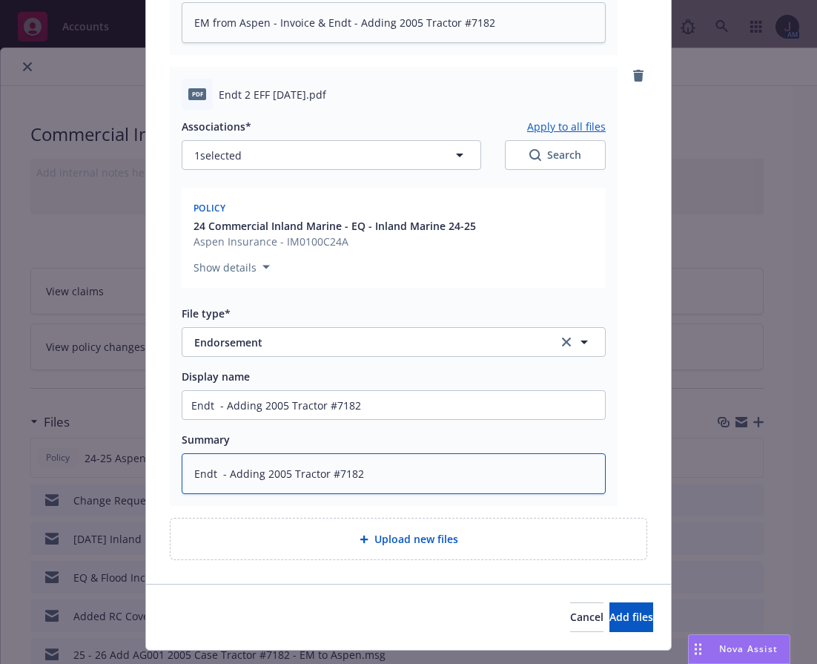
scroll to position [607, 0]
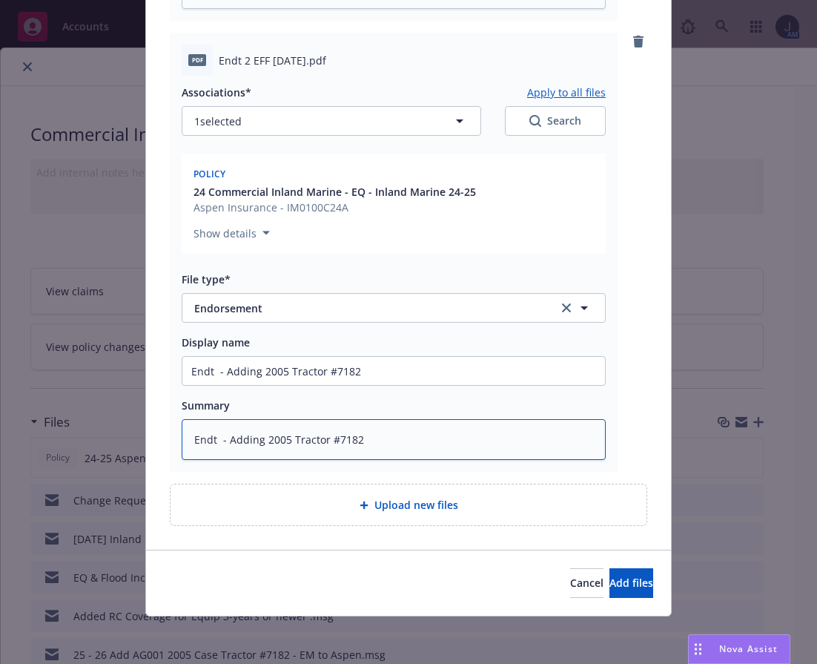
type textarea "Endt - Adding 2005 Tractor #7182"
type textarea "x"
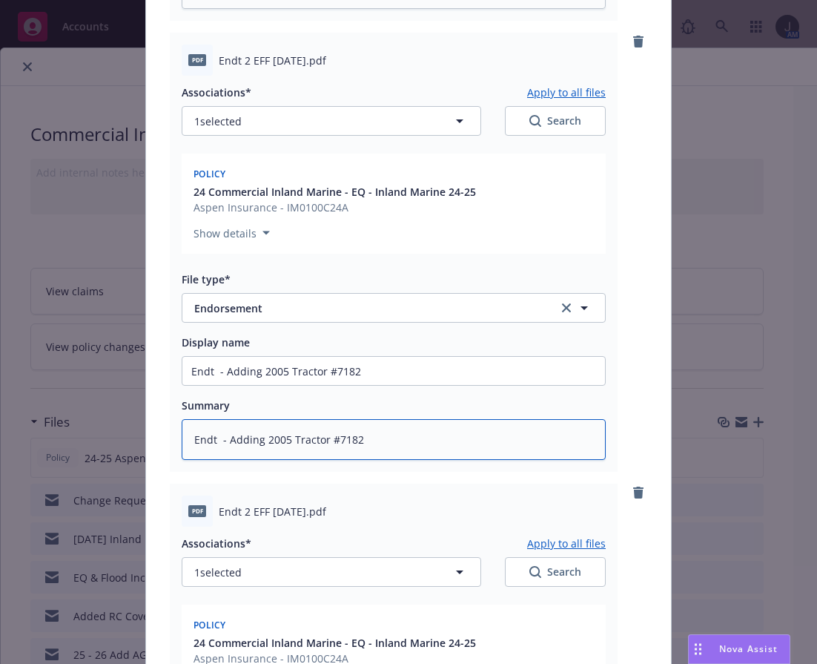
scroll to position [1058, 0]
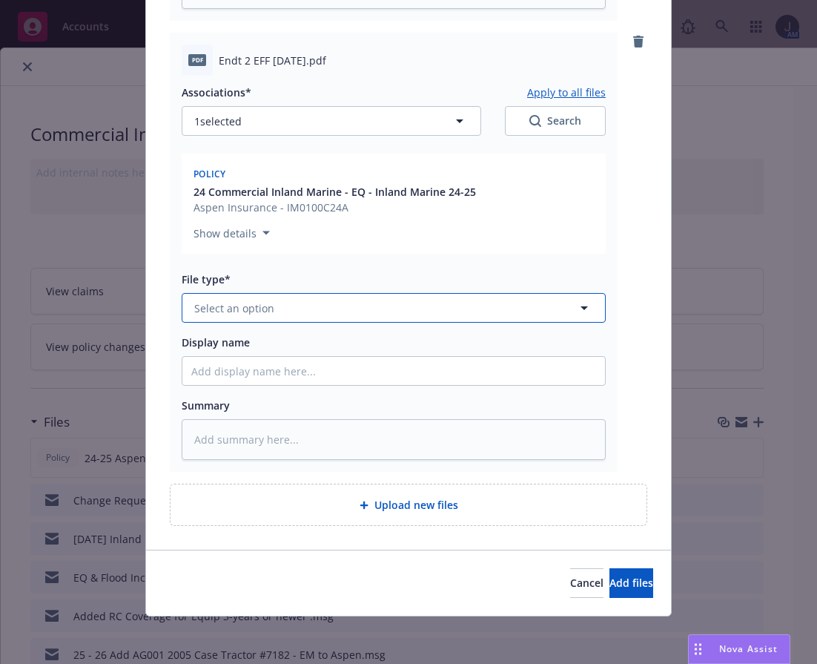
click at [240, 307] on span "Select an option" at bounding box center [234, 308] width 80 height 16
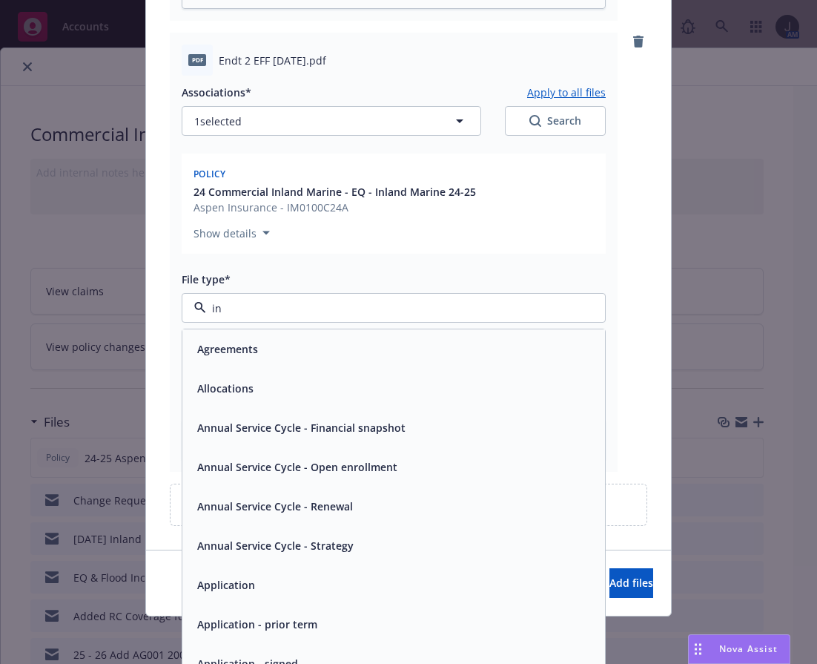
type input "inv"
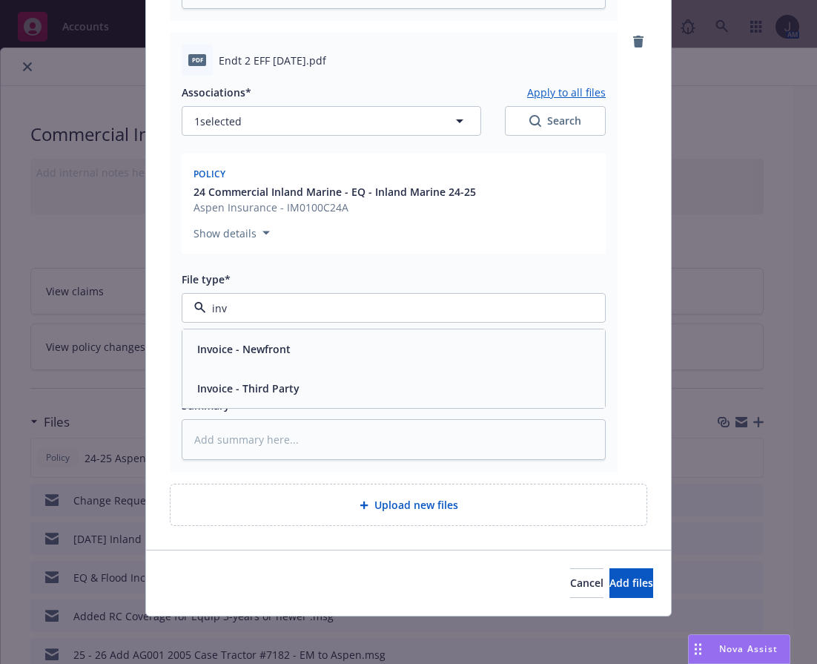
click at [276, 398] on div "Invoice - Third Party" at bounding box center [246, 388] width 111 height 22
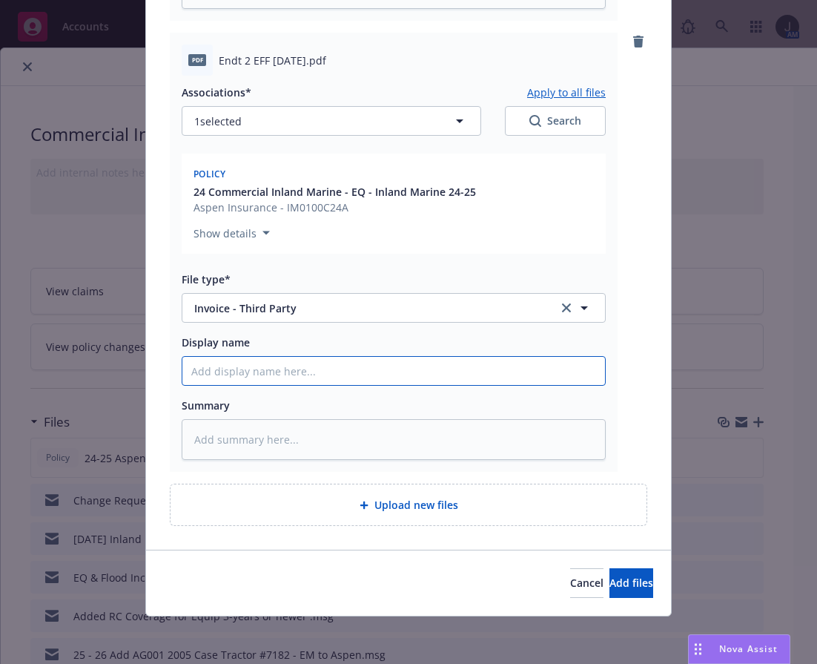
paste input "Endt - Adding 2005 Tractor #7182"
type textarea "x"
type input "Endt - Adding 2005 Tractor #7182"
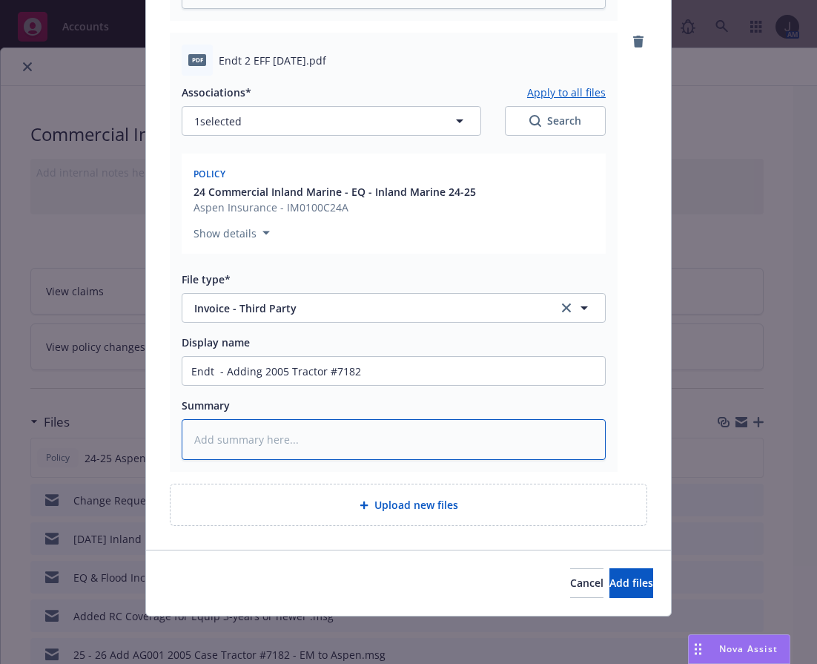
click at [279, 434] on textarea at bounding box center [394, 439] width 424 height 41
paste textarea "Endt - Adding 2005 Tractor #7182"
type textarea "x"
type textarea "Endt - Adding 2005 Tractor #7182"
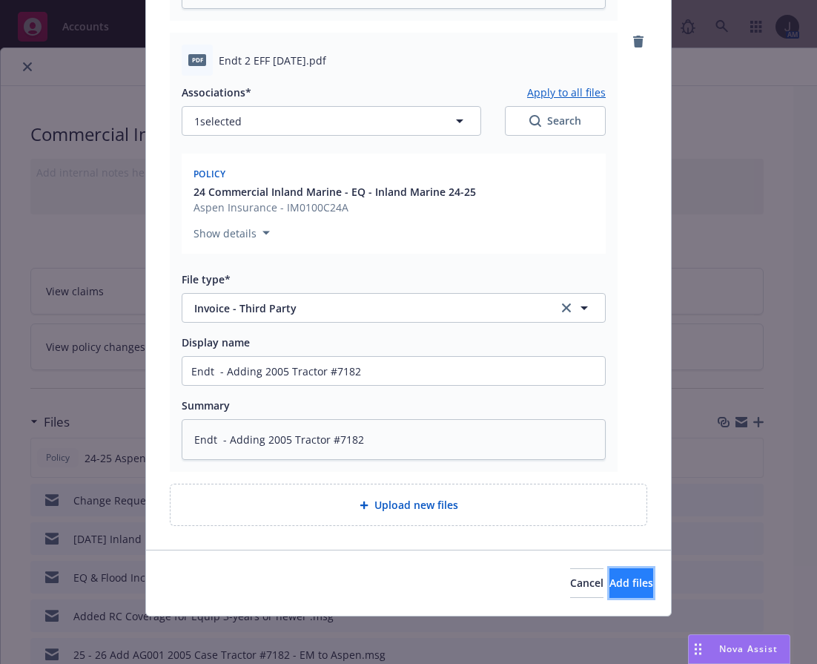
click at [615, 577] on span "Add files" at bounding box center [632, 582] width 44 height 14
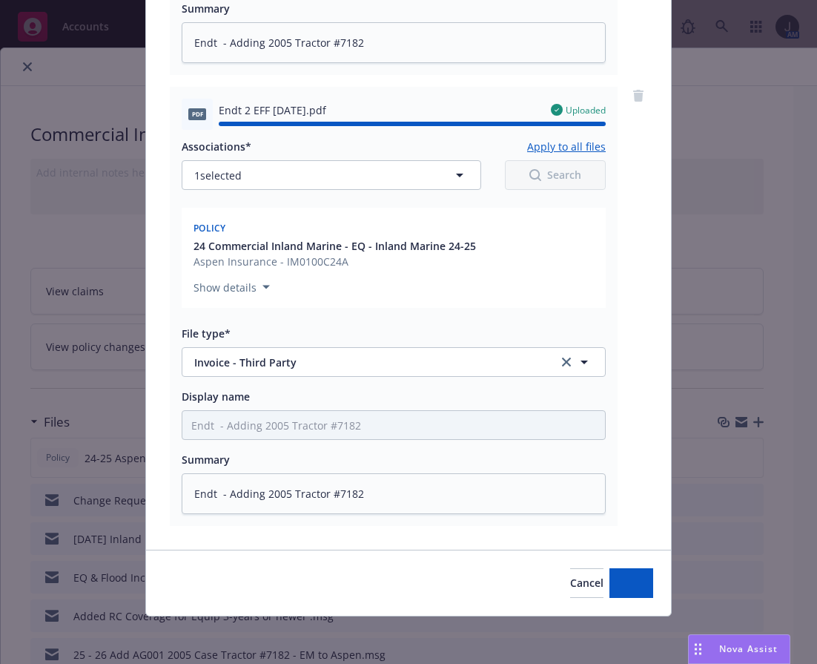
type textarea "x"
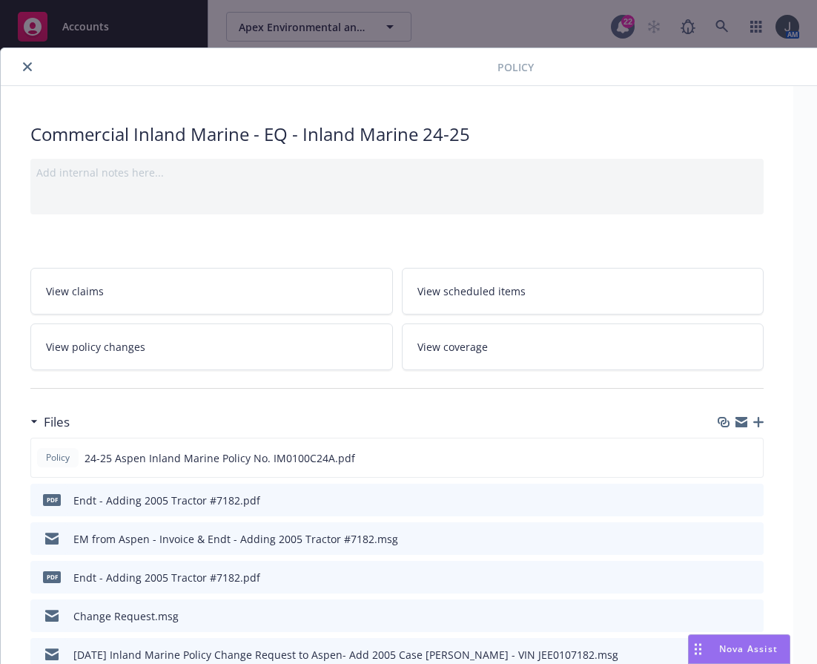
click at [400, 75] on div at bounding box center [252, 67] width 491 height 18
click at [34, 70] on button "close" at bounding box center [28, 67] width 18 height 18
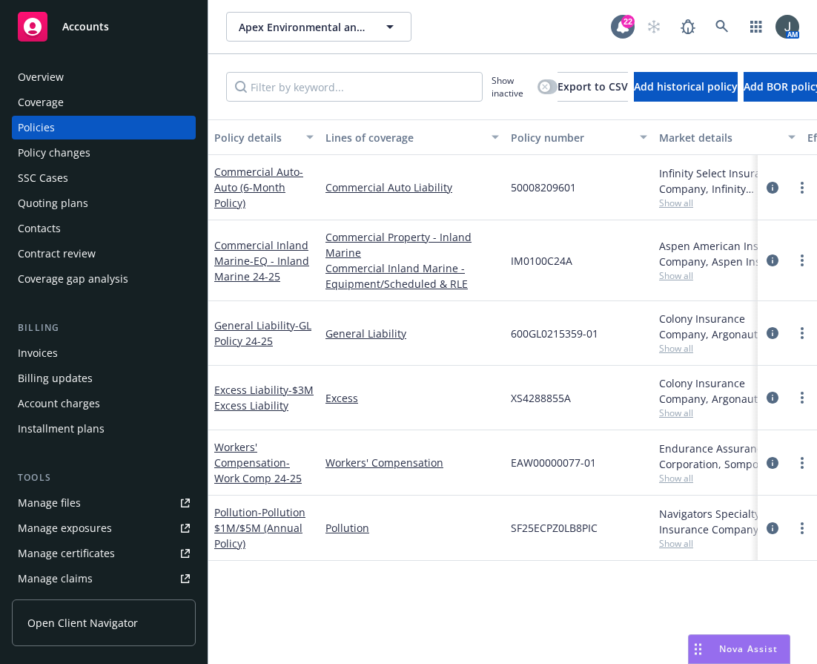
click at [72, 27] on span "Accounts" at bounding box center [85, 27] width 47 height 12
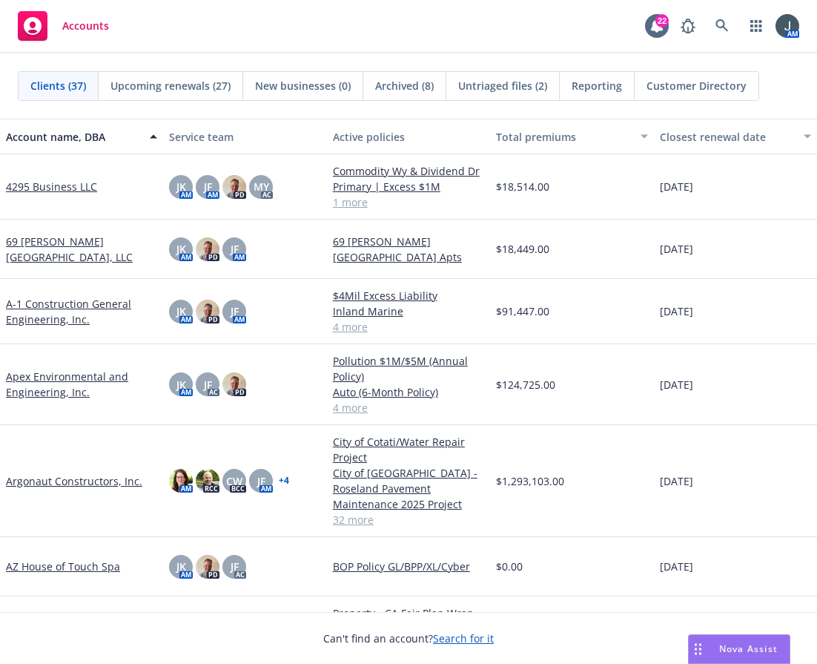
click at [39, 304] on link "A-1 Construction General Engineering, Inc." at bounding box center [81, 311] width 151 height 31
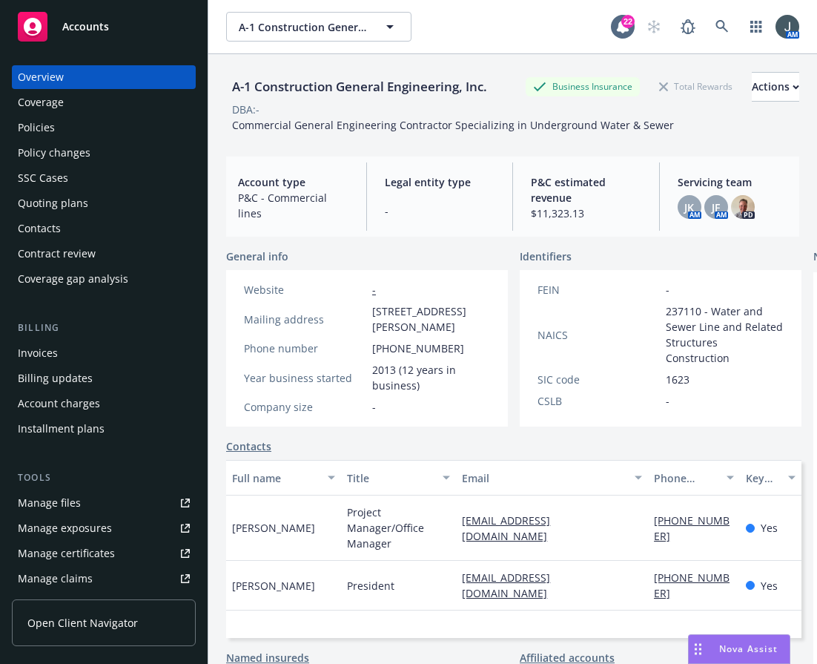
click at [50, 195] on div "Quoting plans" at bounding box center [53, 203] width 70 height 24
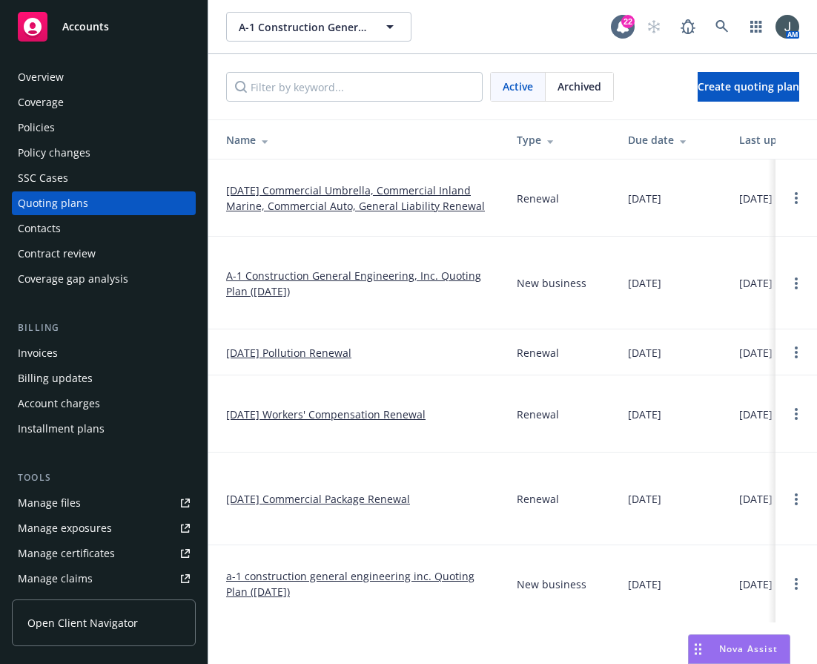
click at [306, 197] on link "11/01/25 Commercial Umbrella, Commercial Inland Marine, Commercial Auto, Genera…" at bounding box center [359, 197] width 267 height 31
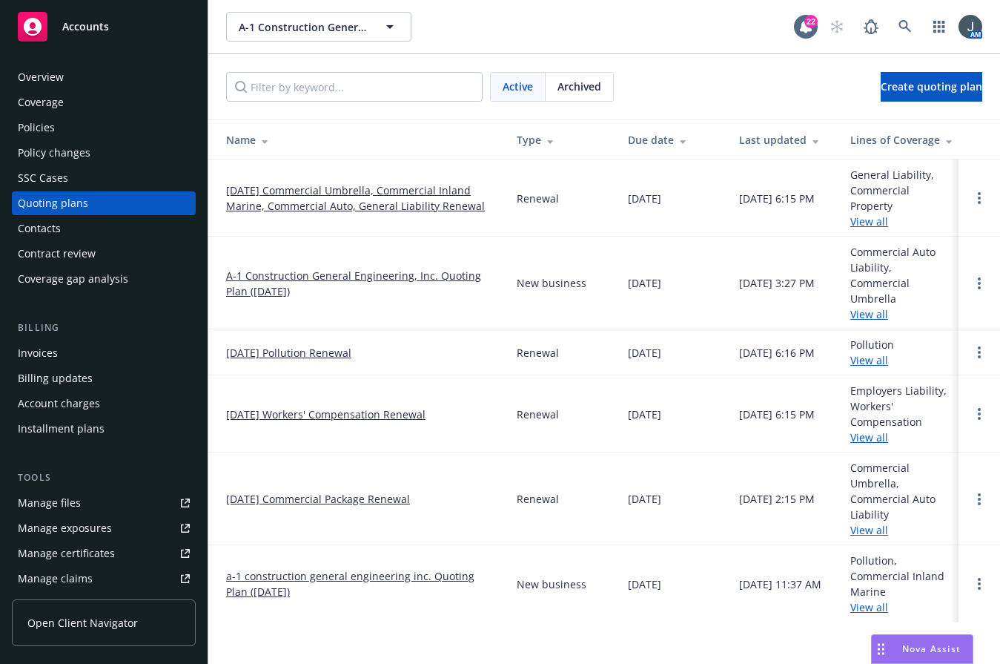
click at [280, 406] on link "11/07/25 Workers' Compensation Renewal" at bounding box center [325, 414] width 199 height 16
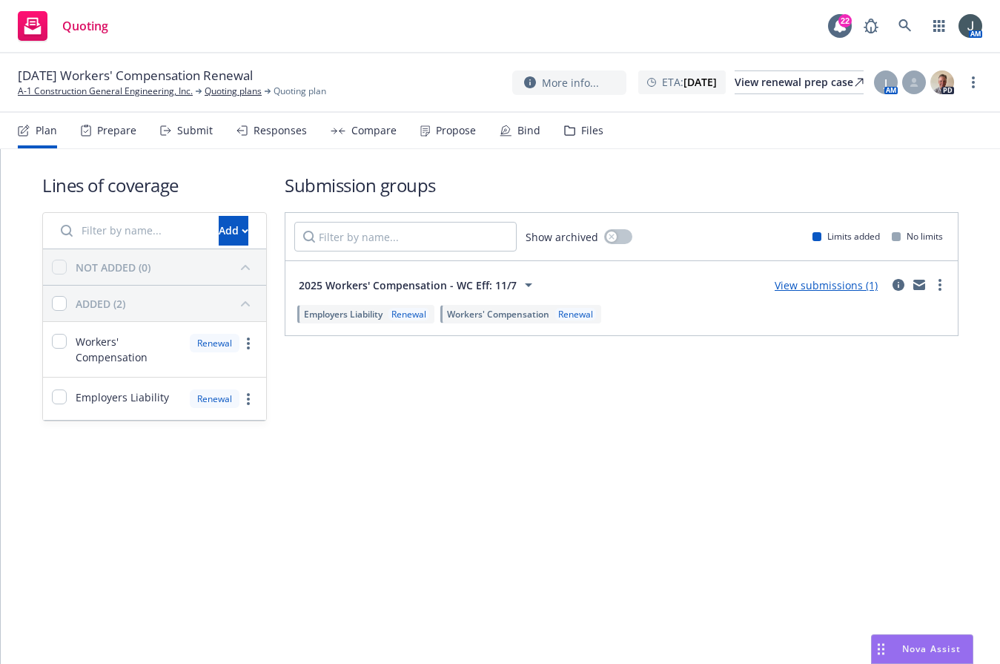
click at [814, 285] on link "View submissions (1)" at bounding box center [826, 285] width 103 height 14
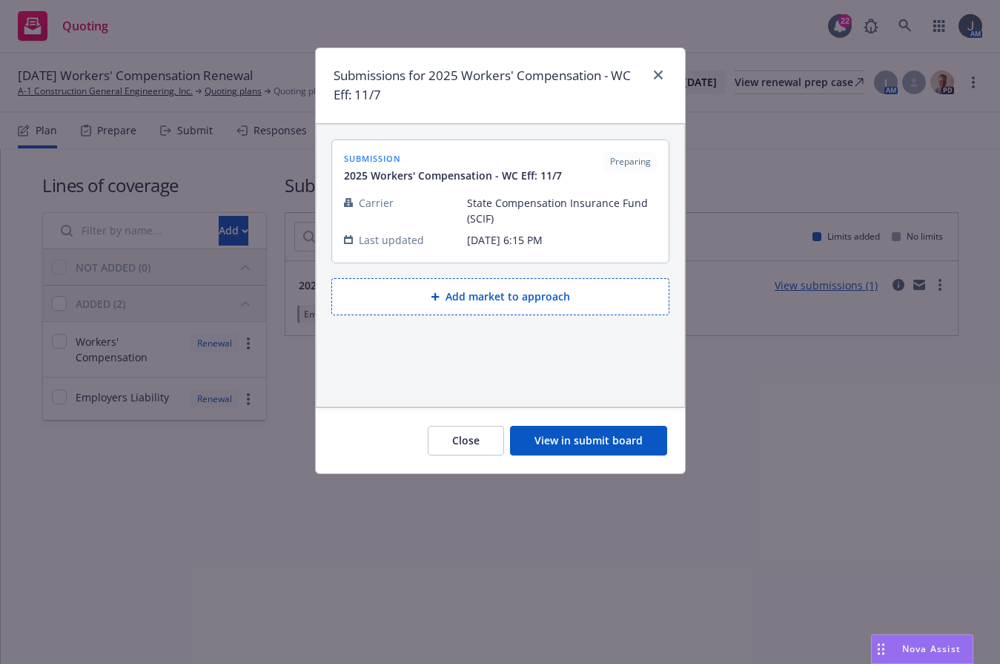
click at [572, 450] on button "View in submit board" at bounding box center [588, 441] width 157 height 30
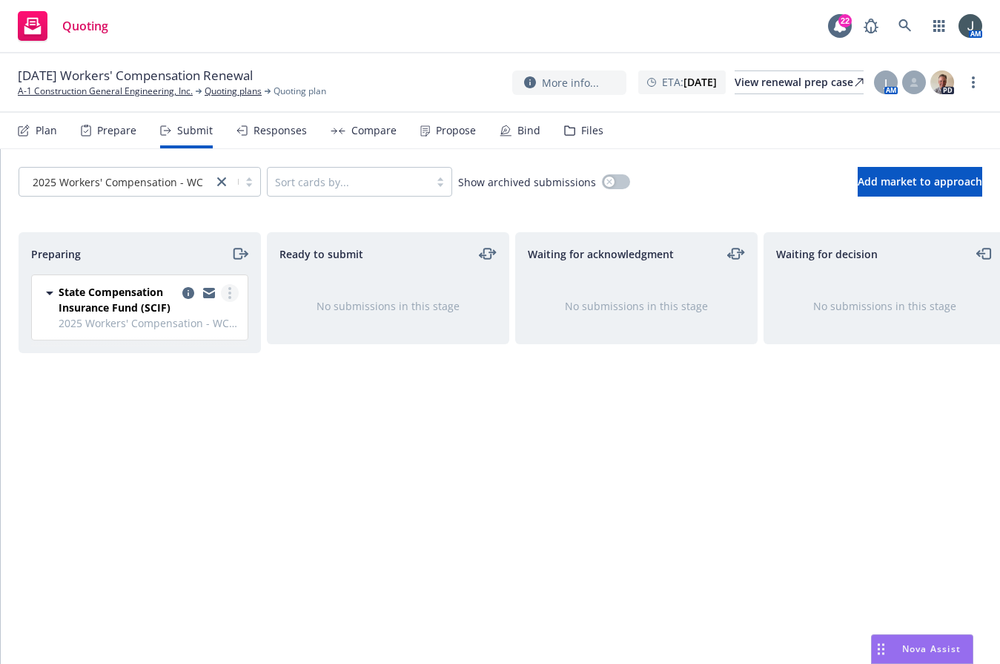
click at [231, 295] on icon "more" at bounding box center [229, 293] width 3 height 12
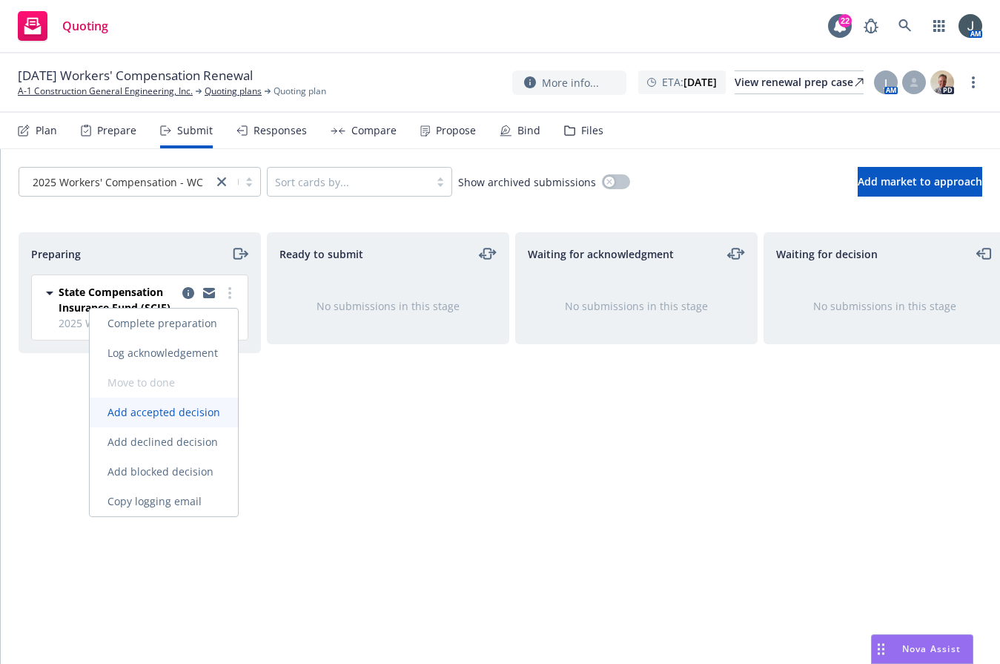
click at [181, 411] on span "Add accepted decision" at bounding box center [164, 412] width 148 height 14
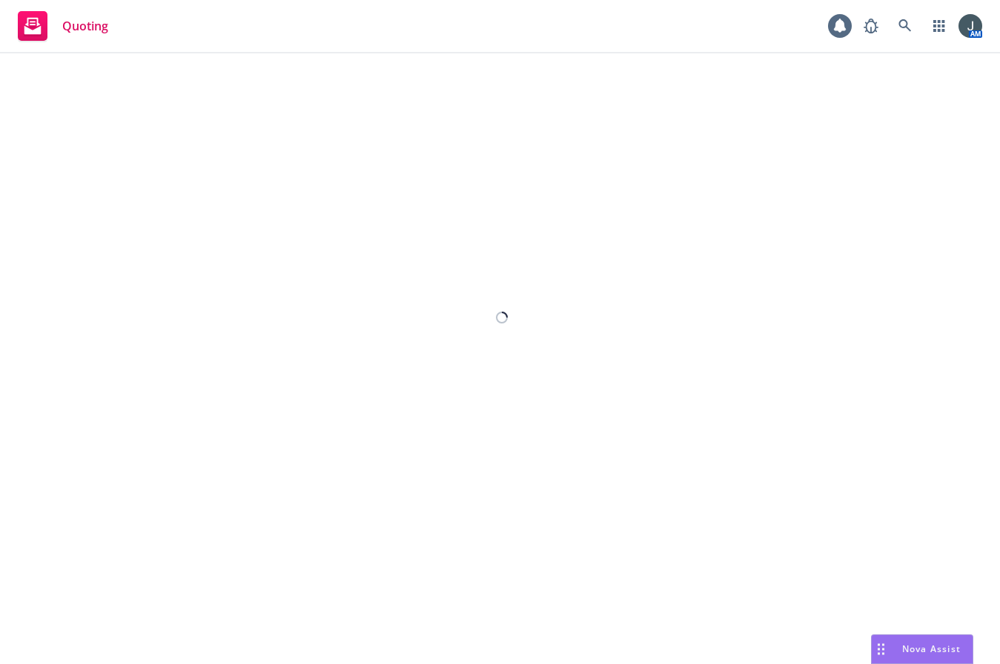
select select "12"
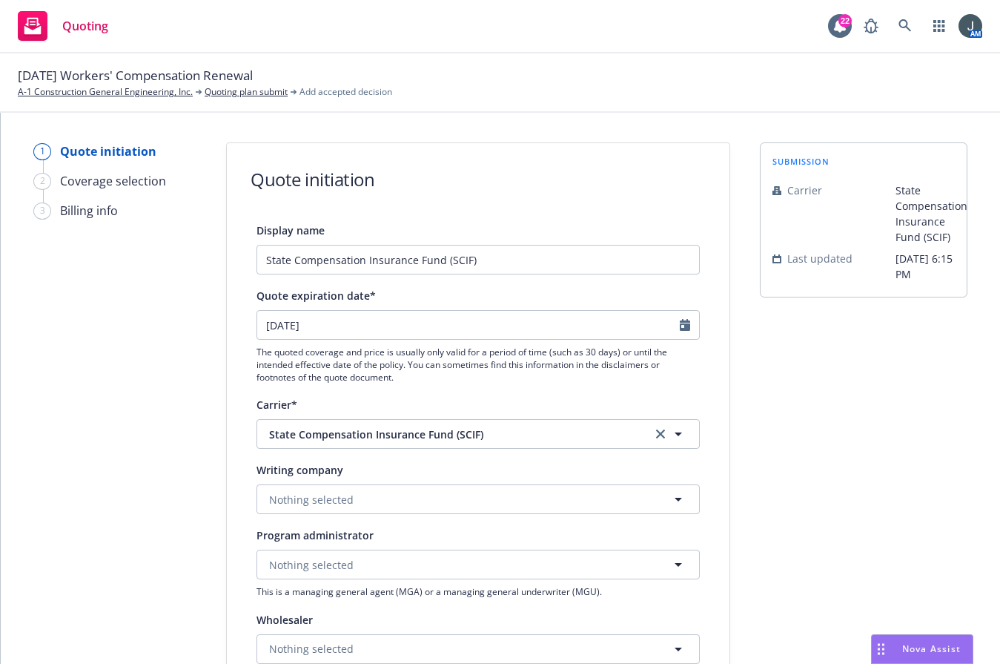
scroll to position [346, 0]
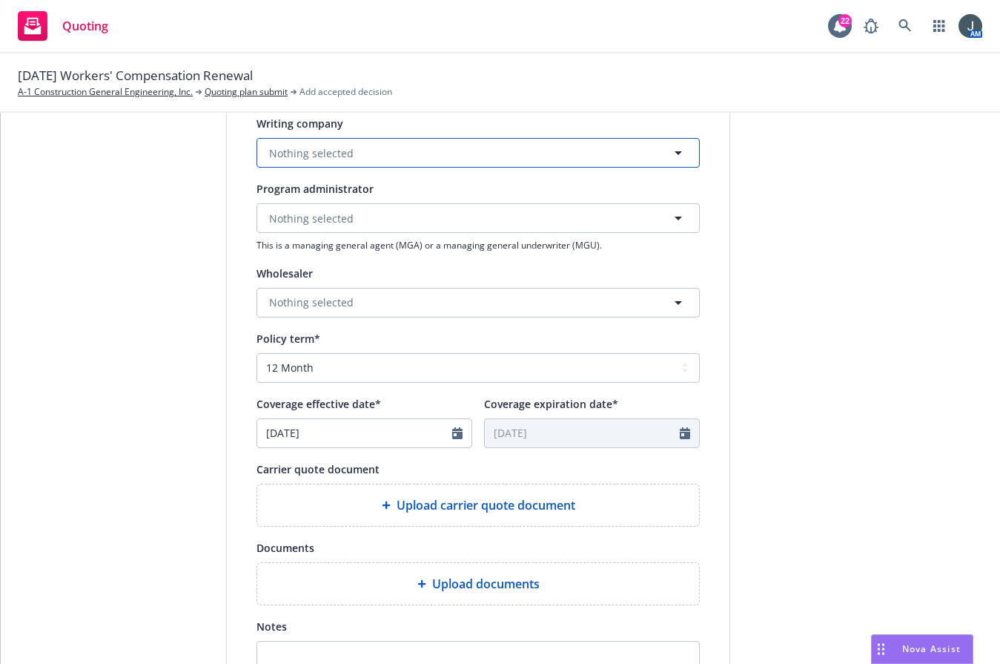
click at [313, 141] on button "Nothing selected" at bounding box center [478, 153] width 443 height 30
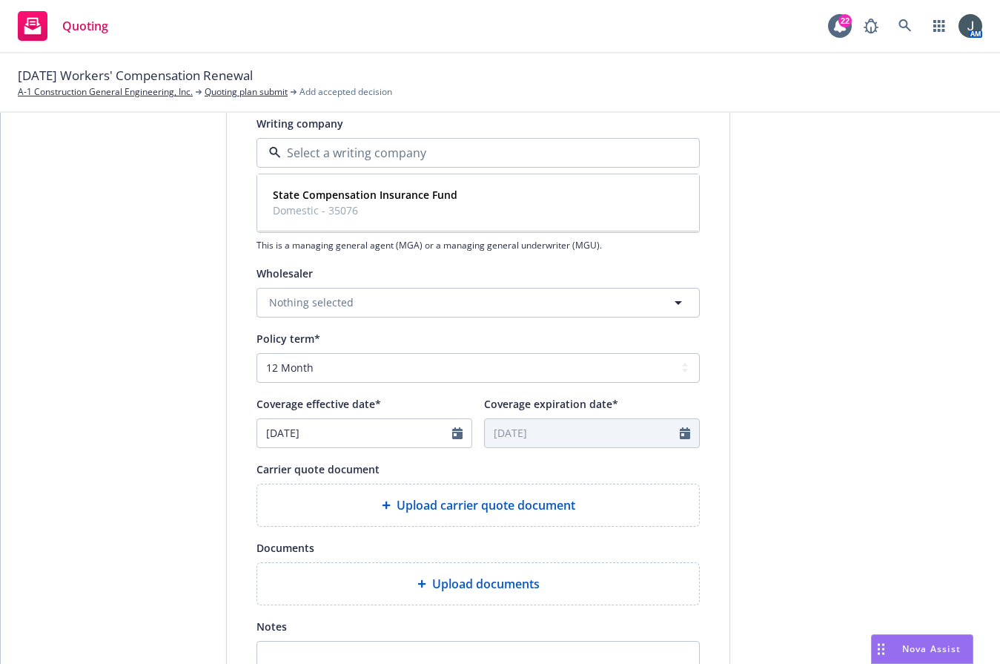
click at [309, 156] on input at bounding box center [475, 153] width 389 height 18
click at [314, 211] on span "Domestic - 35076" at bounding box center [365, 210] width 185 height 16
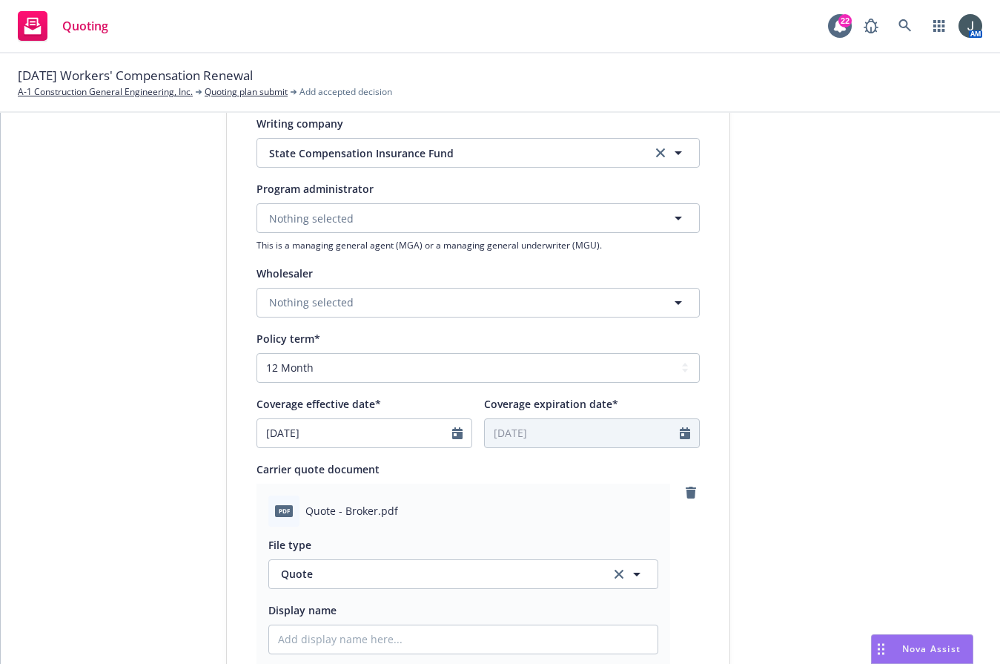
scroll to position [692, 0]
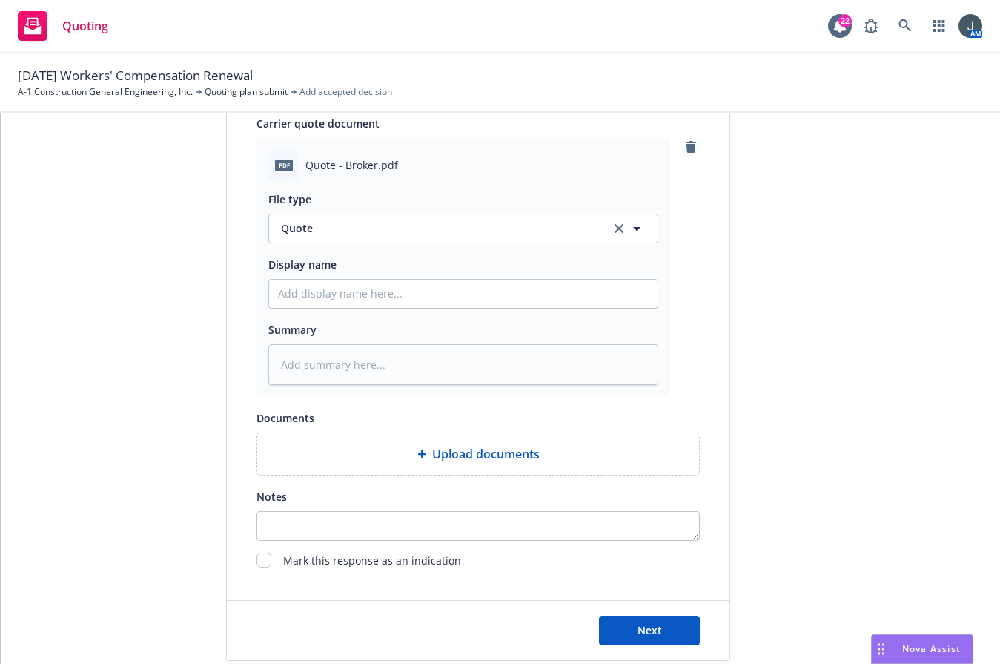
click at [353, 280] on div at bounding box center [463, 294] width 390 height 30
click at [353, 286] on input "Display name" at bounding box center [463, 294] width 389 height 28
type textarea "x"
type input "8"
type textarea "x"
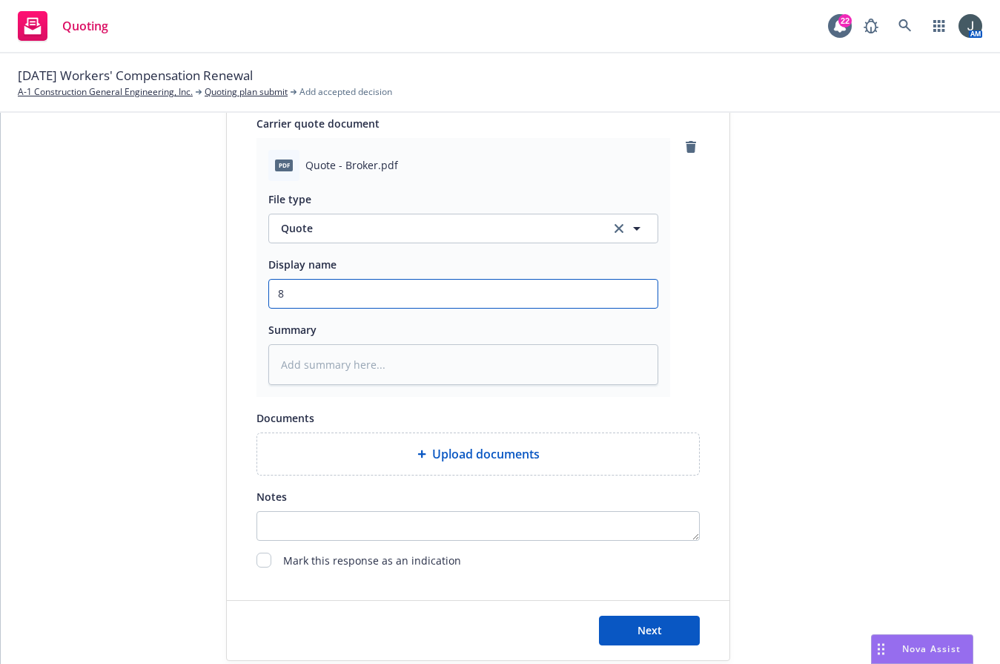
type input "8/"
type textarea "x"
type input "8/1"
type textarea "x"
type input "8/15"
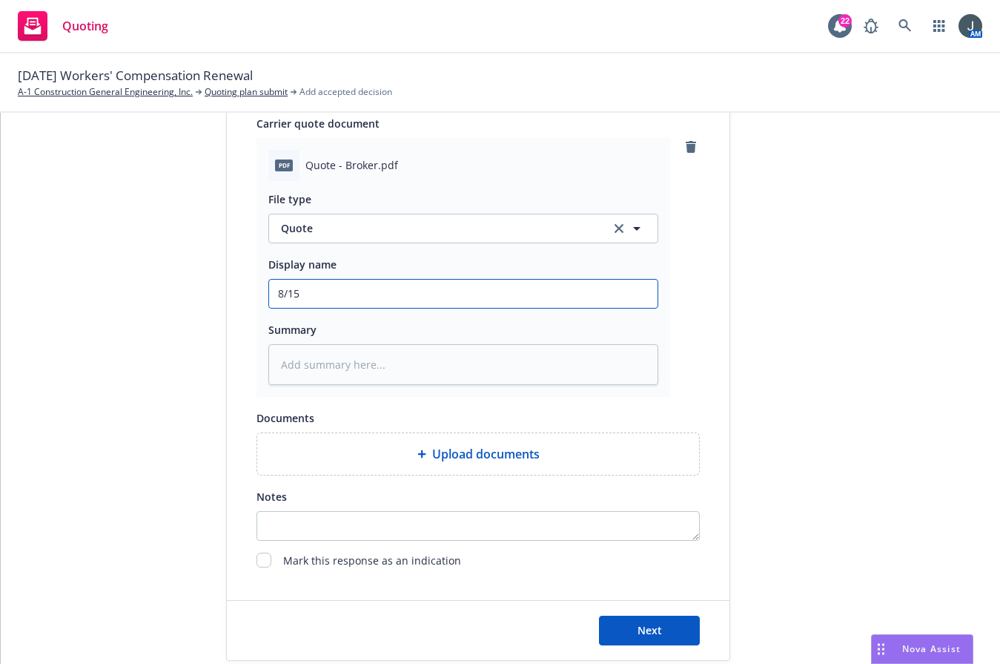
type textarea "x"
type input "8/15/"
type textarea "x"
type input "8/15/2"
type textarea "x"
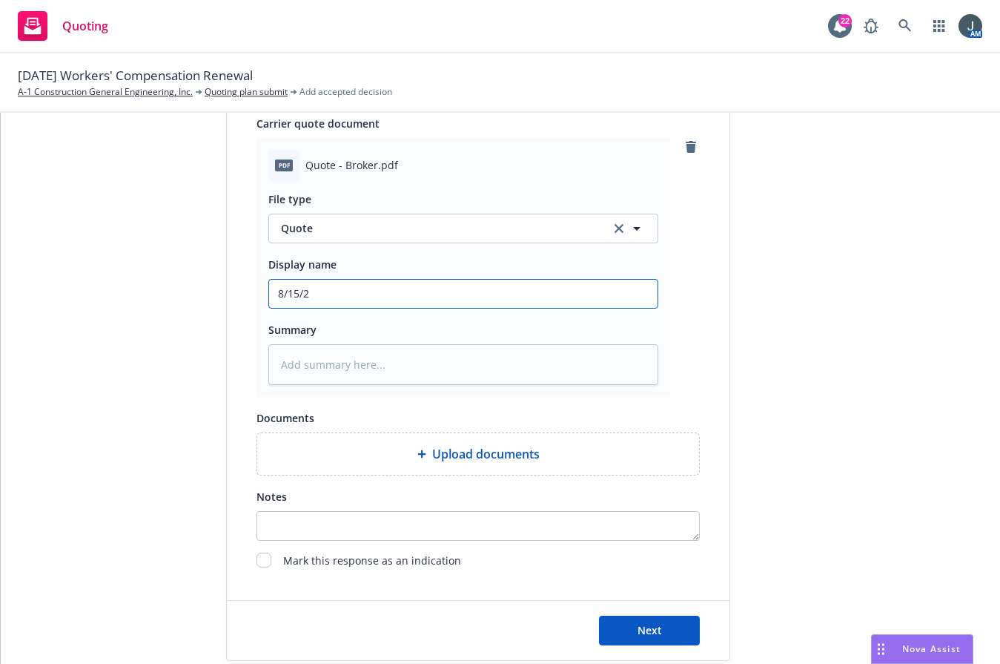
type input "8/15/25"
type textarea "x"
type input "8/15/25"
type textarea "x"
type input "8/15/25 W"
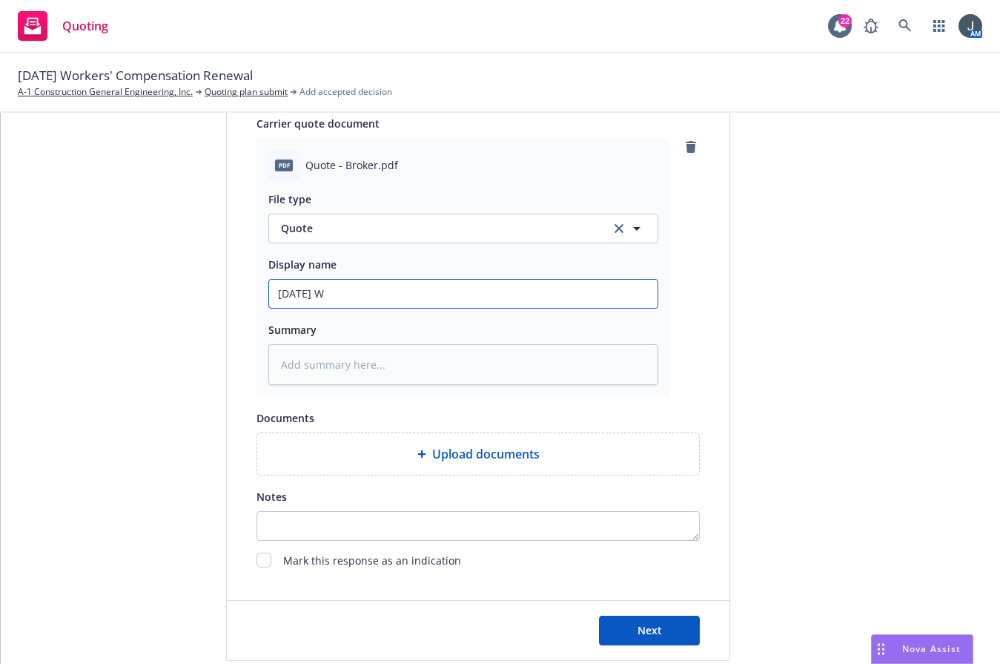
type textarea "x"
type input "8/15/25 WC"
type textarea "x"
type input "8/15/25 WC"
type textarea "x"
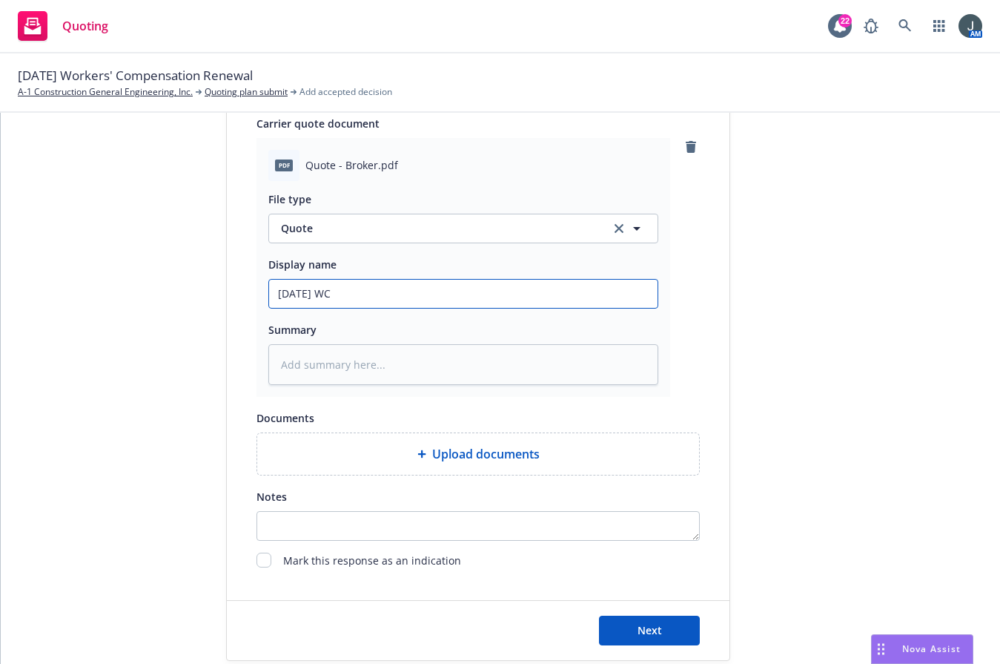
type input "8/15/25 WC A"
type textarea "x"
type input "8/15/25 WC"
type textarea "x"
type input "8/15/25 WC Q"
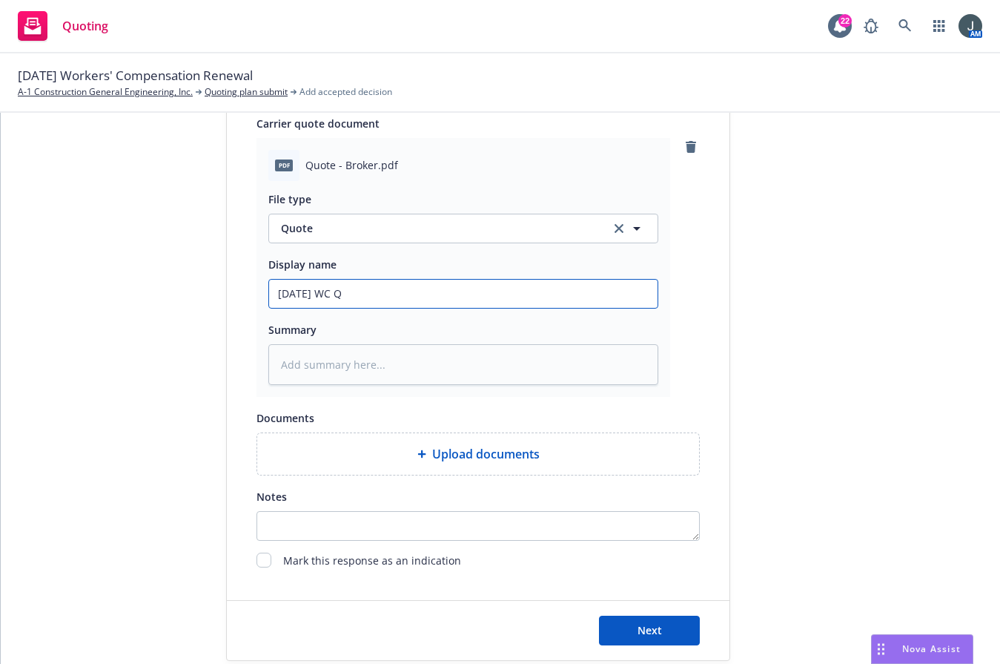
type textarea "x"
type input "8/15/25 WC QU"
type textarea "x"
type input "8/15/25 WC QUO"
type textarea "x"
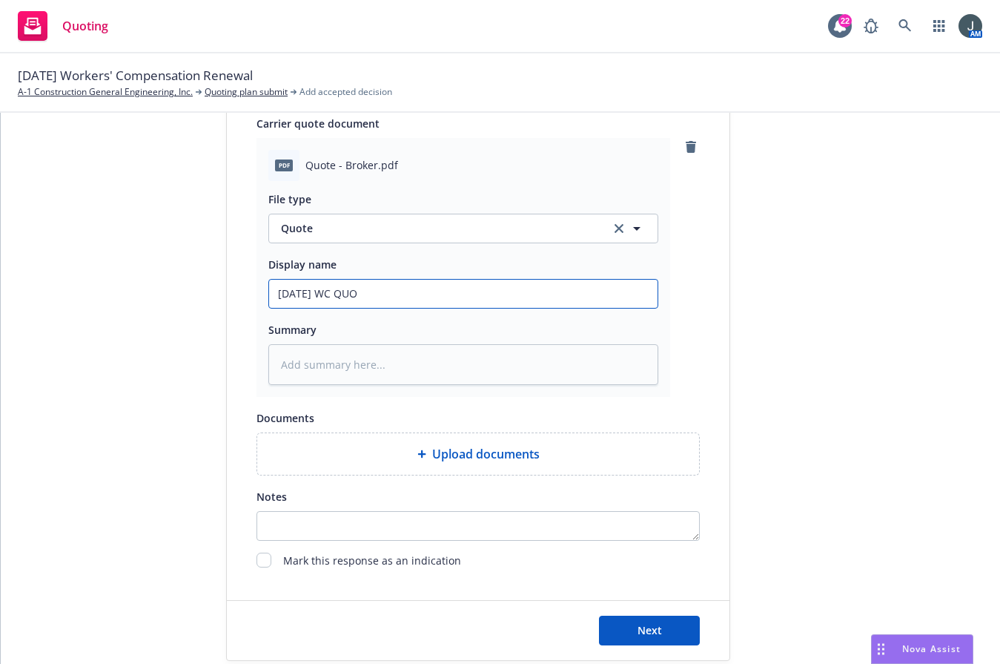
type input "8/15/25 WC QUOT"
type textarea "x"
type input "8/15/25 WC QUOTE"
type textarea "x"
type input "8/15/25 WC QUOTE"
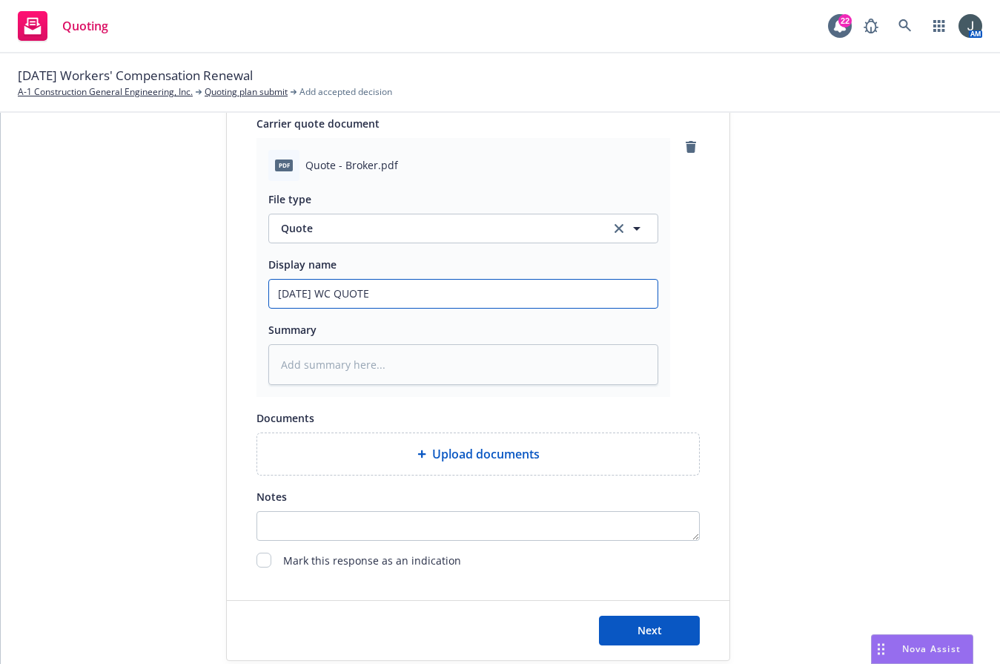
type textarea "x"
type input "8/15/25 WC QUOTE -"
type textarea "x"
type input "8/15/25 WC QUOTE -"
type textarea "x"
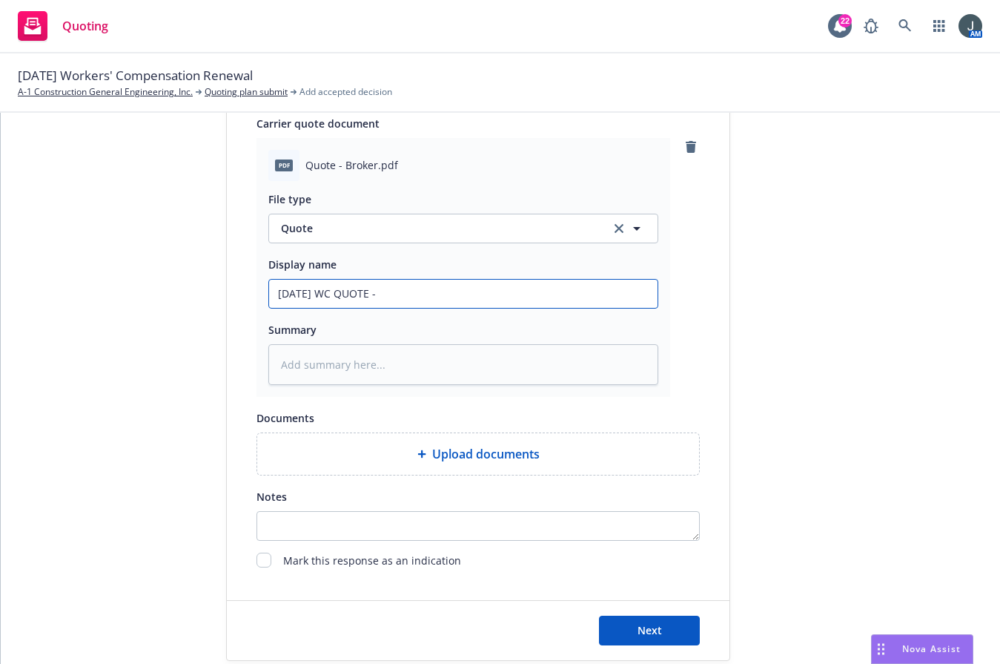
type input "8/15/25 WC QUOTE - S"
type textarea "x"
type input "8/15/25 WC QUOTE - SC"
type textarea "x"
type input "8/15/25 WC QUOTE - SCI"
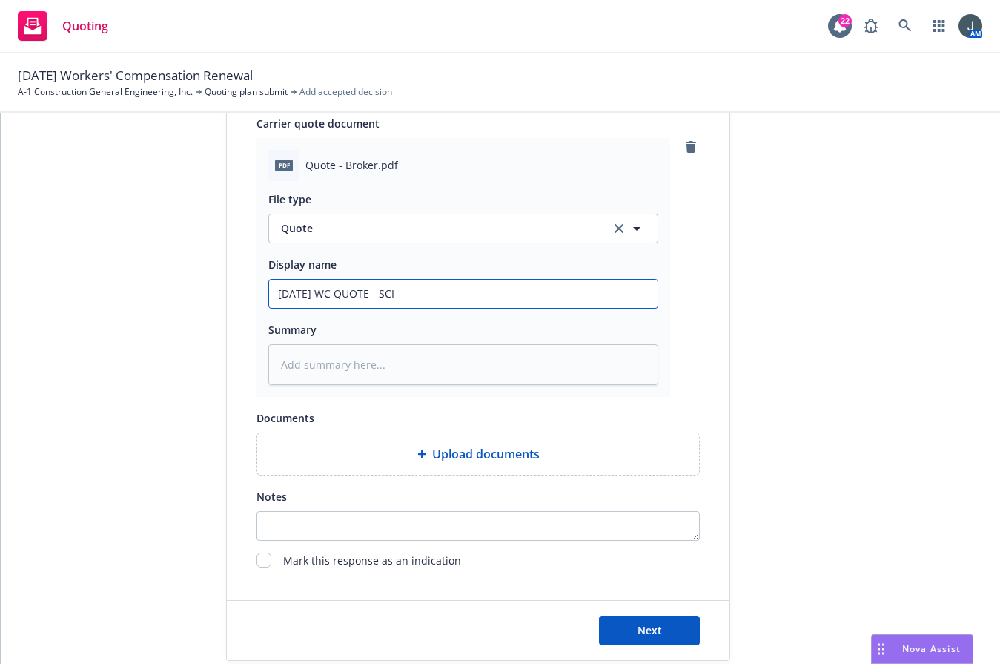
type textarea "x"
drag, startPoint x: 409, startPoint y: 289, endPoint x: 150, endPoint y: 282, distance: 259.6
click at [150, 282] on div "1 Quote initiation 2 Coverage selection 3 Billing info Quote initiation Display…" at bounding box center [501, 56] width 964 height 1210
type input "8/15/25 WC QUOTE - SCIF"
click at [322, 363] on textarea at bounding box center [463, 364] width 390 height 41
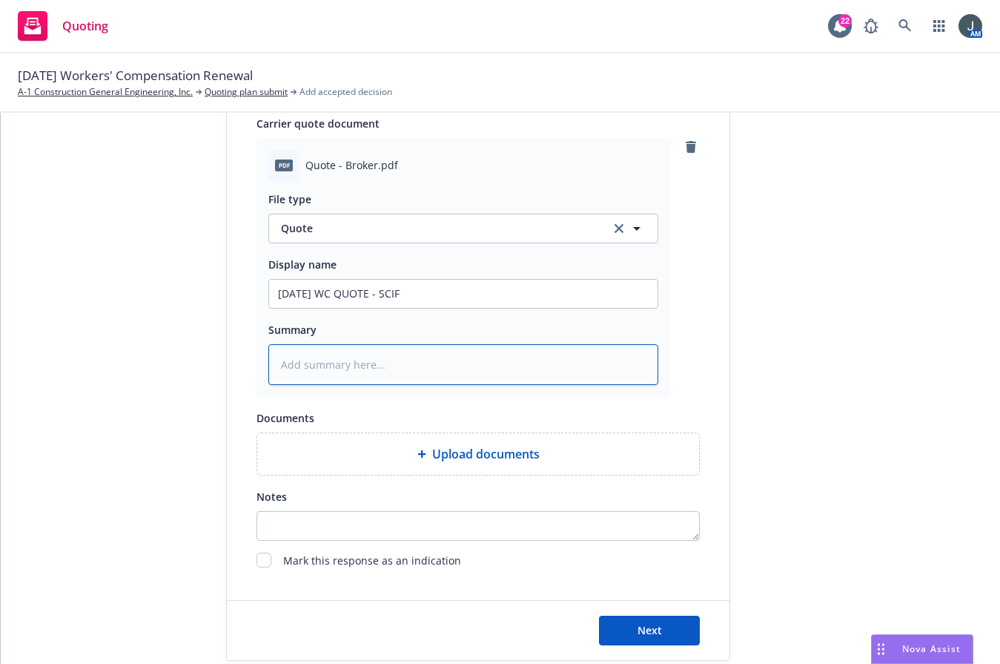
paste textarea "8/15/25 WC QUOTE - SCIF"
type textarea "x"
type textarea "8/15/25 WC QUOTE - SCIF"
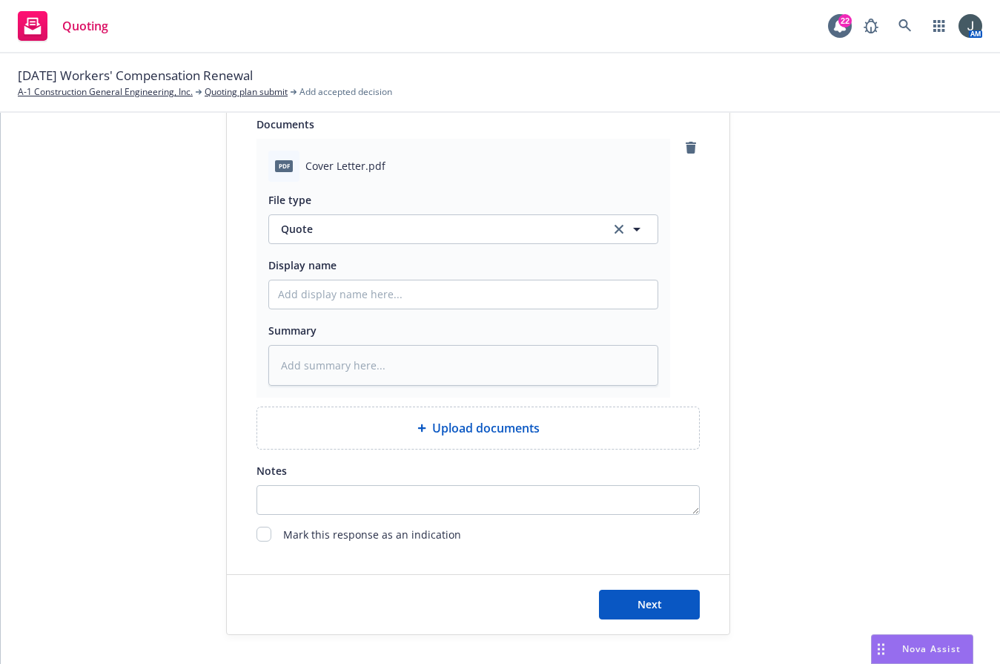
scroll to position [986, 0]
paste input "8/15/25 WC QUOTE - SCIF"
type textarea "x"
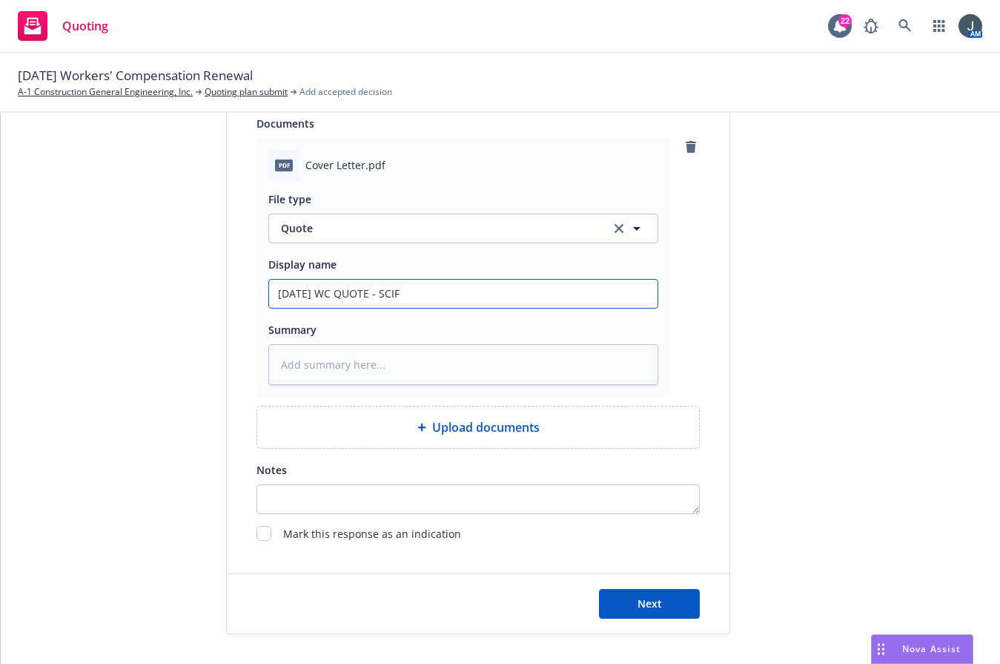
type input "8/15/25 WC QUOTE - SCIF"
click at [357, 360] on textarea at bounding box center [463, 364] width 390 height 41
paste textarea "8/15/25 WC QUOTE - SCIF"
type textarea "x"
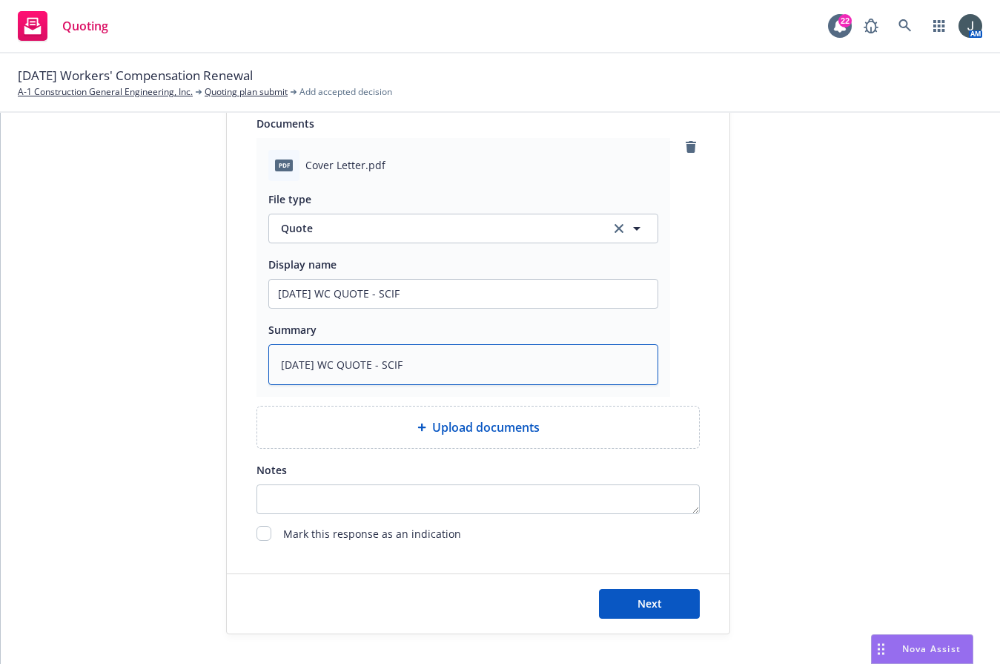
type textarea "8/15/25 WC QUOTE - SCIF"
type textarea "x"
type input "8/15/25 WC QUOTE - SCIF"
type textarea "x"
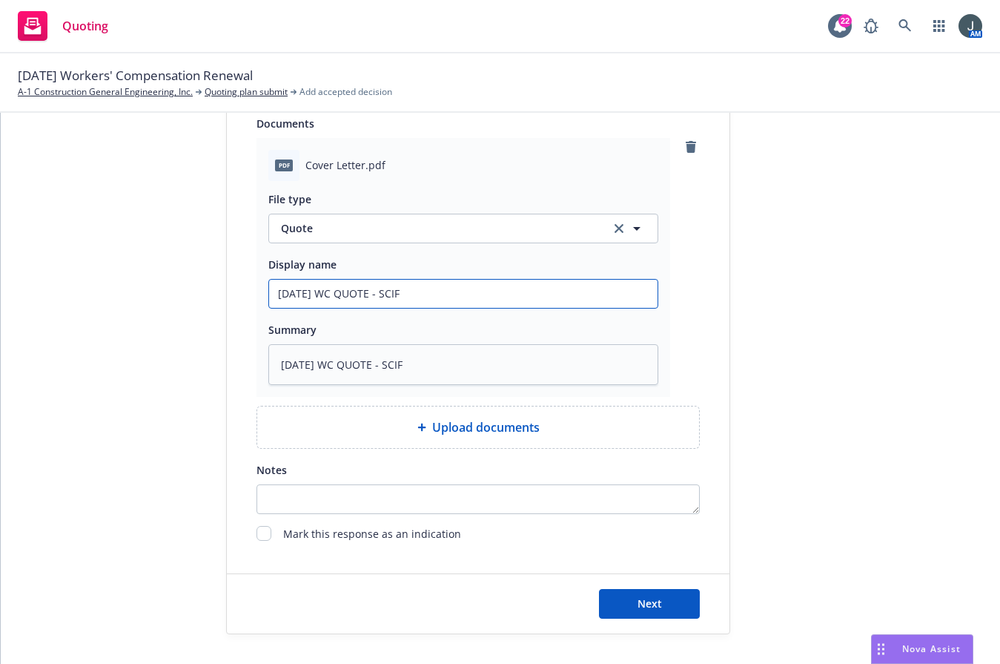
type input "8/15/25 WC QUOTE - SCIF C"
type textarea "x"
type input "8/15/25 WC QUOTE - SCIF Co"
type textarea "x"
type input "8/15/25 WC QUOTE - SCIF Cov"
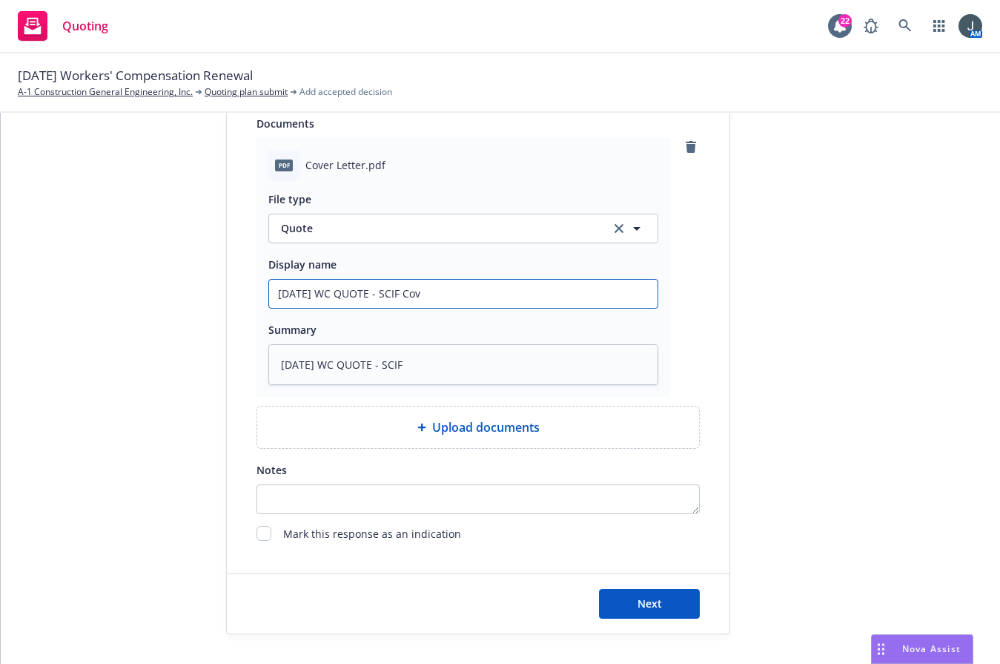
type textarea "x"
type input "8/15/25 WC QUOTE - SCIF Cove"
type textarea "x"
type input "8/15/25 WC QUOTE - SCIF Cover"
type textarea "x"
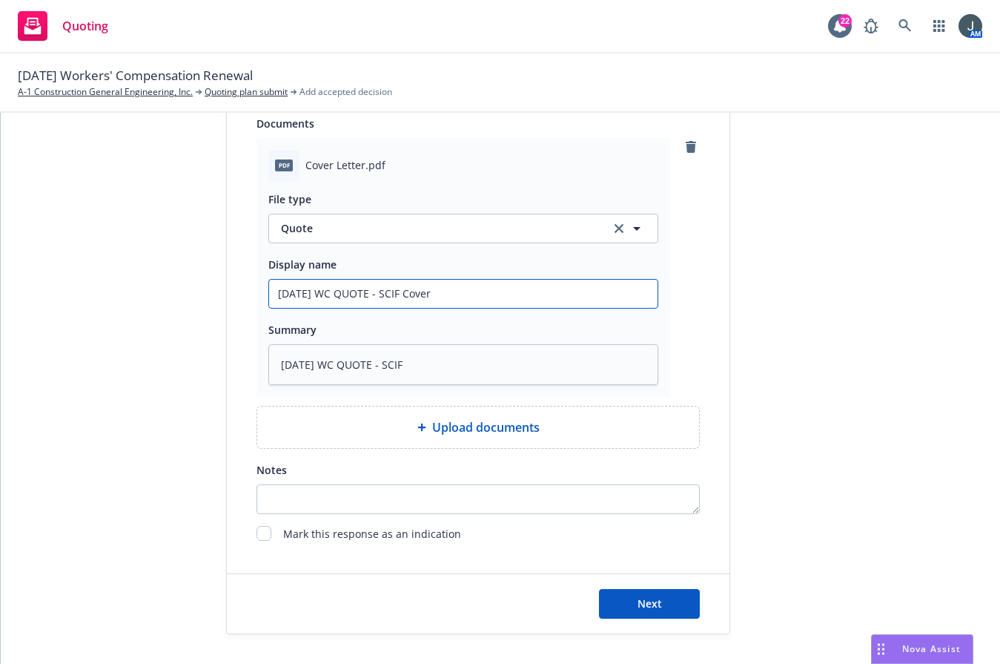
type input "8/15/25 WC QUOTE - SCIF Cover"
type textarea "x"
type input "8/15/25 WC QUOTE - SCIF Cover L"
type textarea "x"
type input "8/15/25 WC QUOTE - SCIF Cover Le"
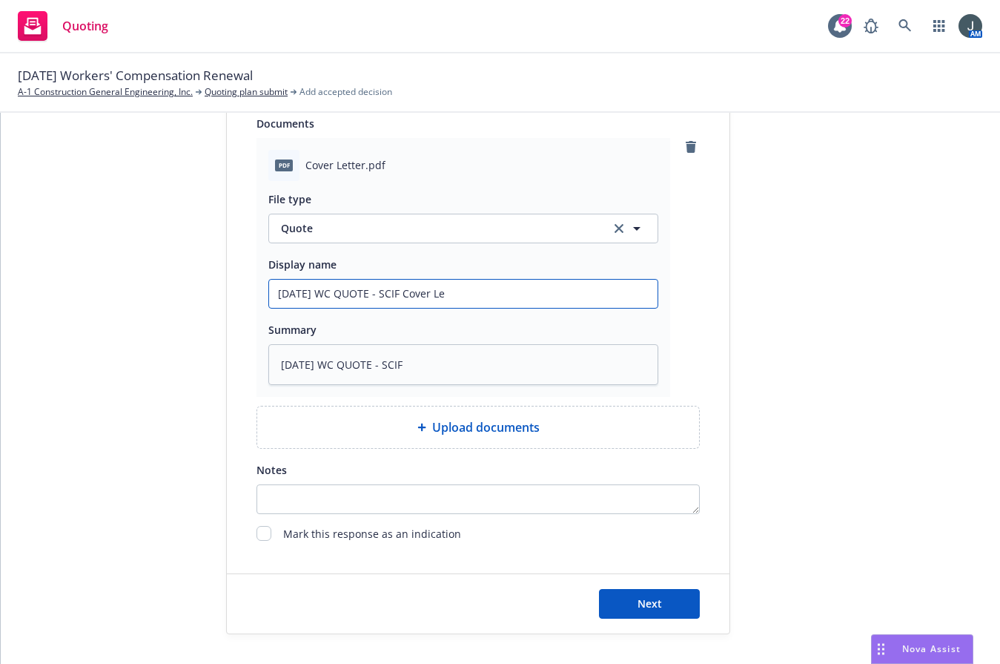
type textarea "x"
type input "8/15/25 WC QUOTE - SCIF Cover Let"
type textarea "x"
type input "8/15/25 WC QUOTE - SCIF Cover Lett"
type textarea "x"
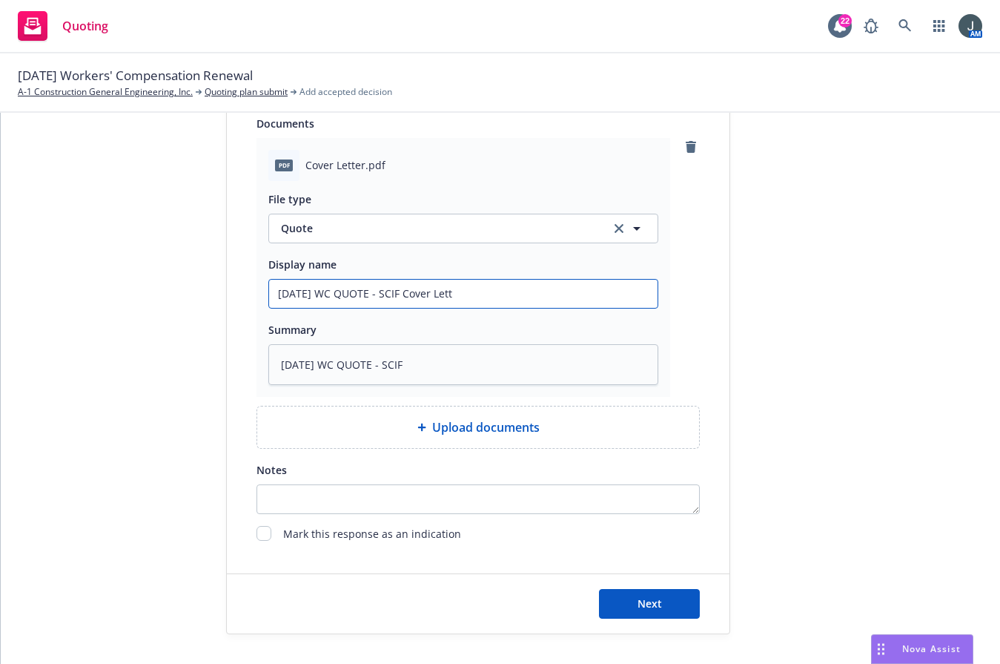
type input "8/15/25 WC QUOTE - SCIF Cover Lette"
type textarea "x"
type input "8/15/25 WC QUOTE - SCIF Cover Letter"
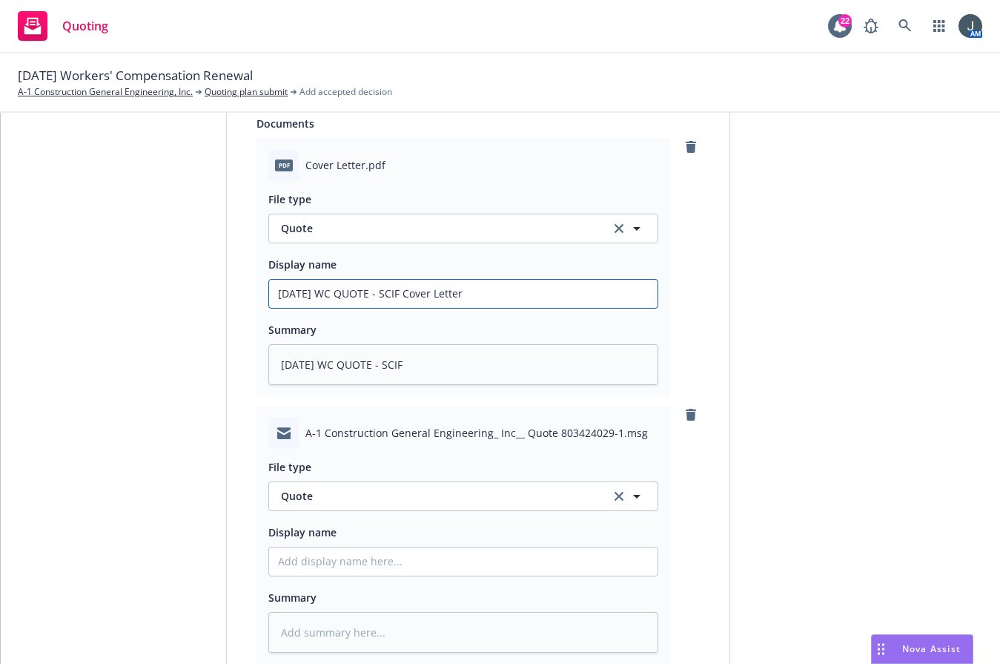
scroll to position [1254, 0]
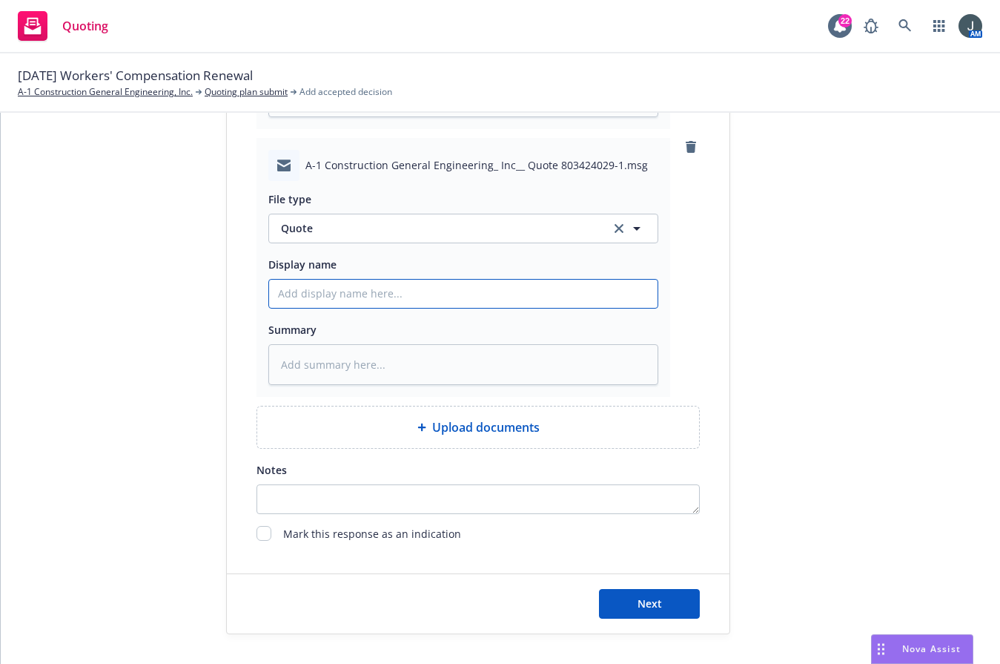
type textarea "x"
type input "e"
type textarea "x"
type input "en"
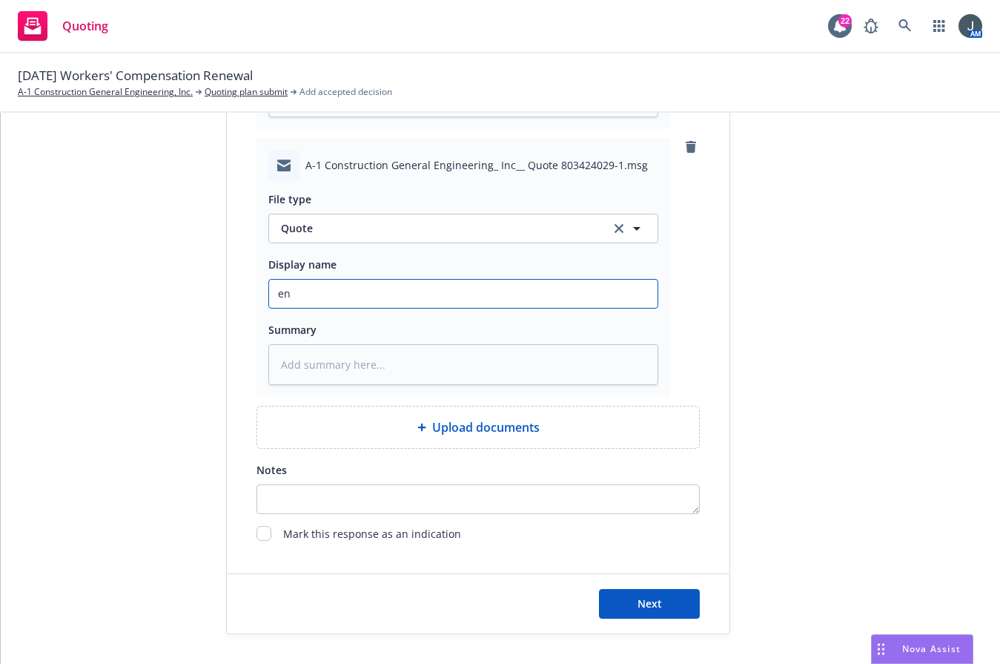
type textarea "x"
type input "e"
type textarea "x"
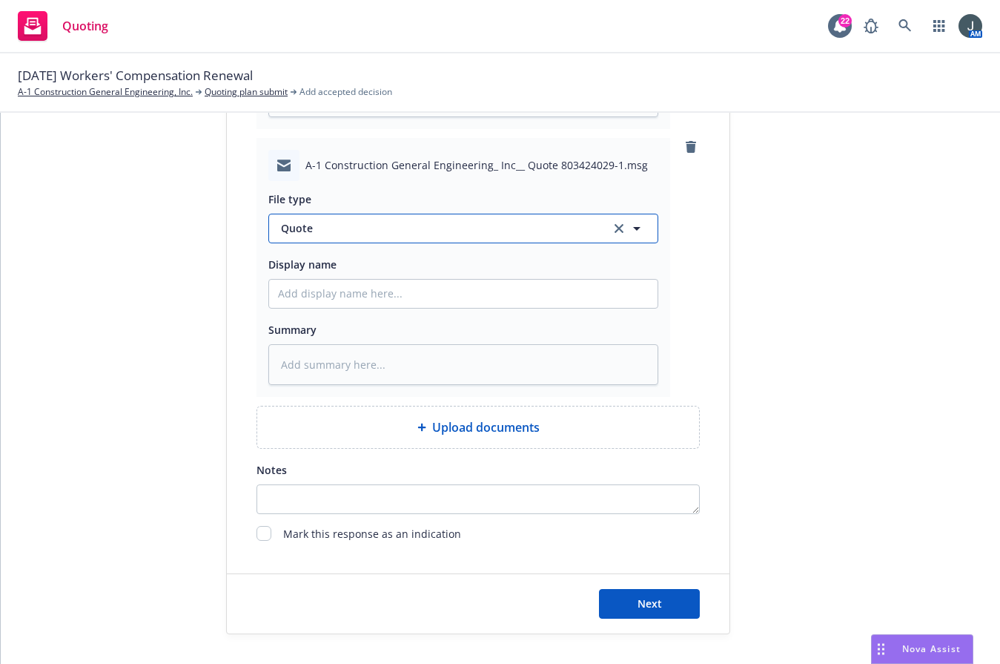
click at [349, 231] on span "Quote" at bounding box center [437, 228] width 312 height 16
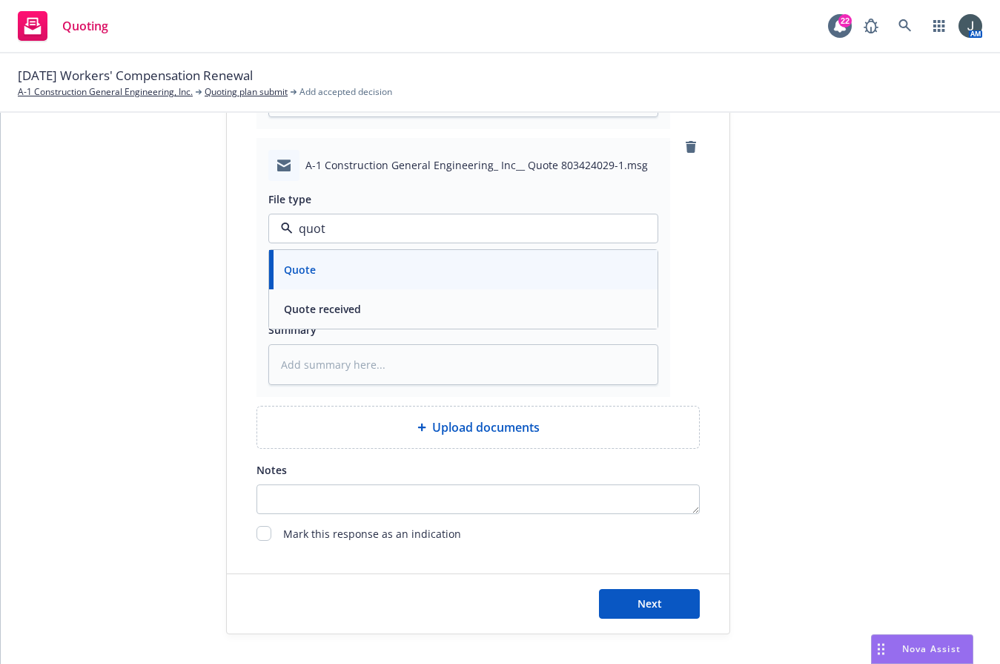
type input "quote"
click at [348, 311] on span "Quote received" at bounding box center [322, 309] width 77 height 16
paste input "8/15/25 WC QUOTE - SCIF"
type textarea "x"
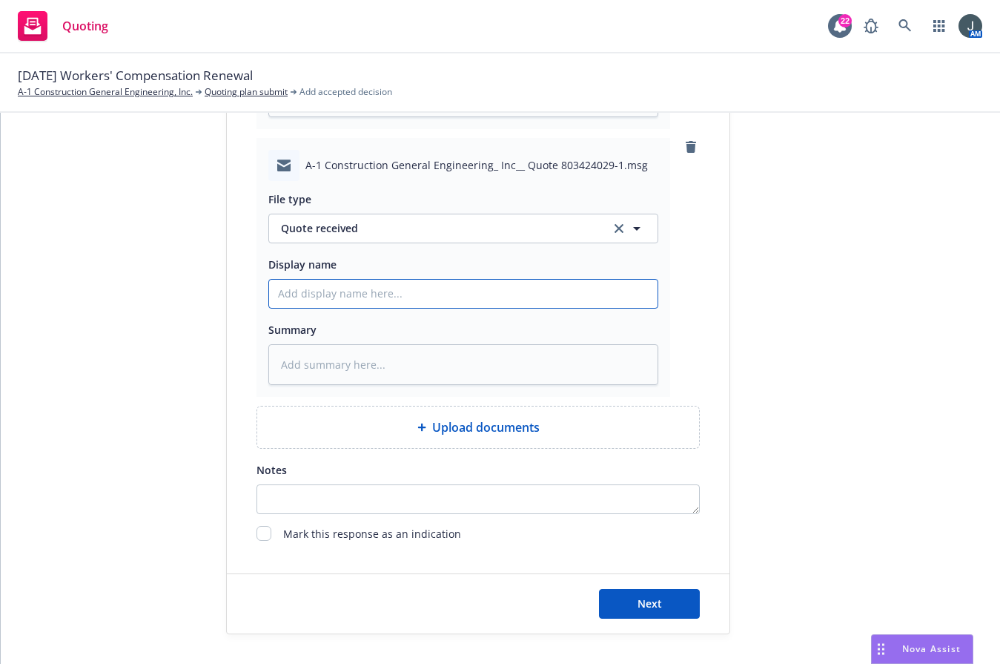
type input "8/15/25 WC QUOTE - SCIF"
type textarea "x"
type input "E8/15/25 WC QUOTE - SCIF"
type textarea "x"
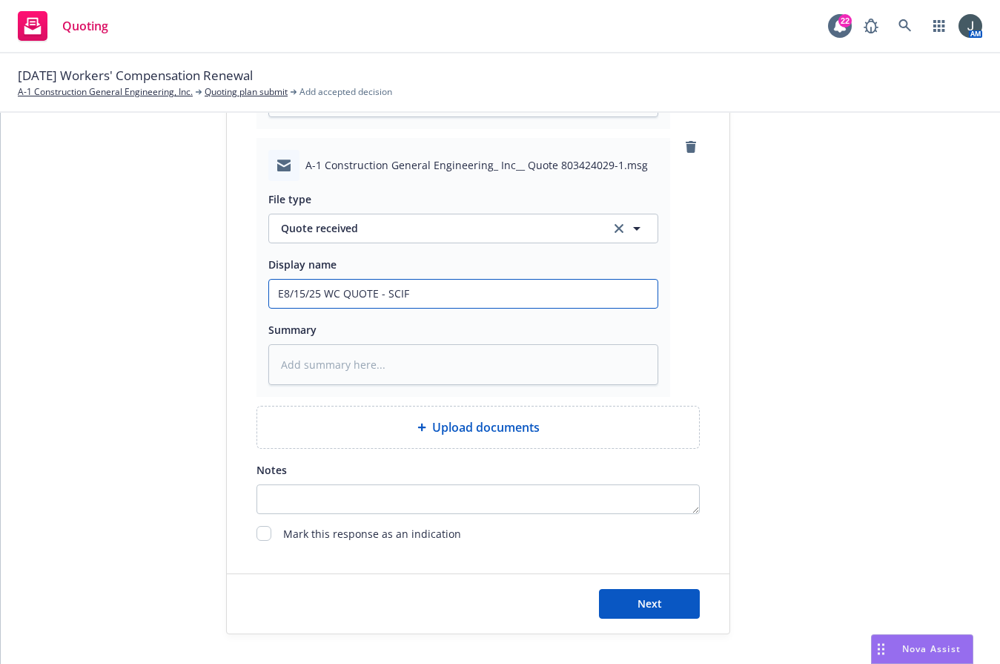
type input "EM8/15/25 WC QUOTE - SCIF"
type textarea "x"
type input "EM 8/15/25 WC QUOTE - SCIF"
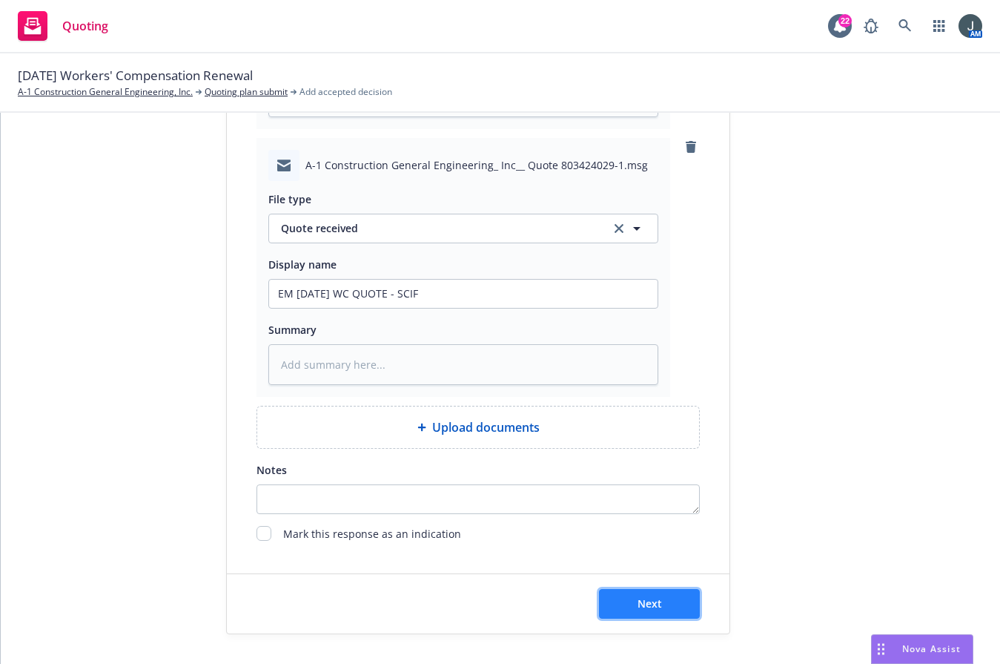
click at [638, 603] on span "Next" at bounding box center [650, 603] width 24 height 14
type textarea "x"
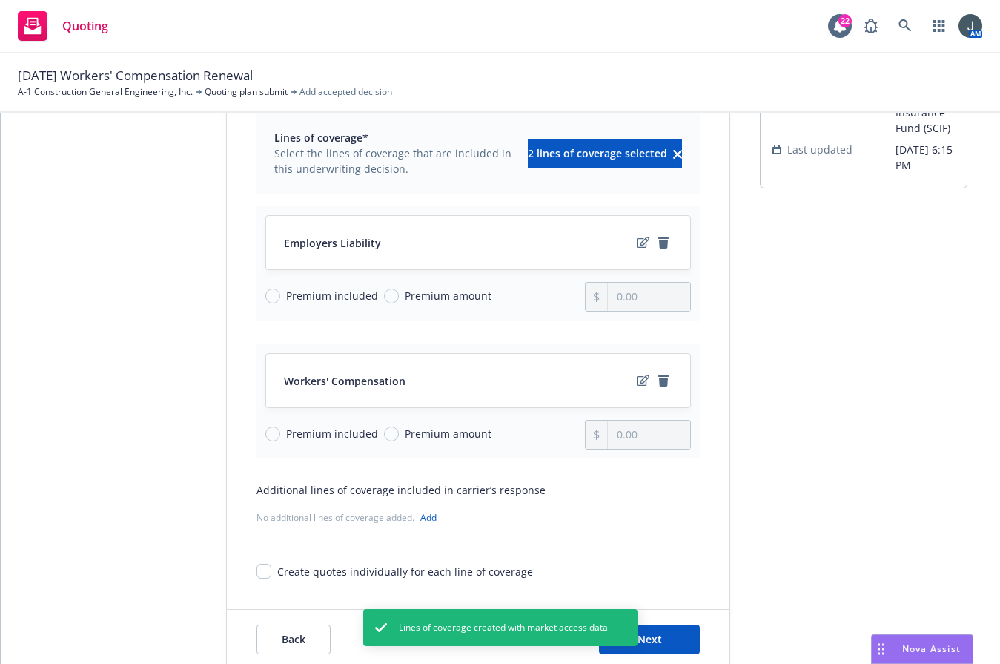
scroll to position [145, 0]
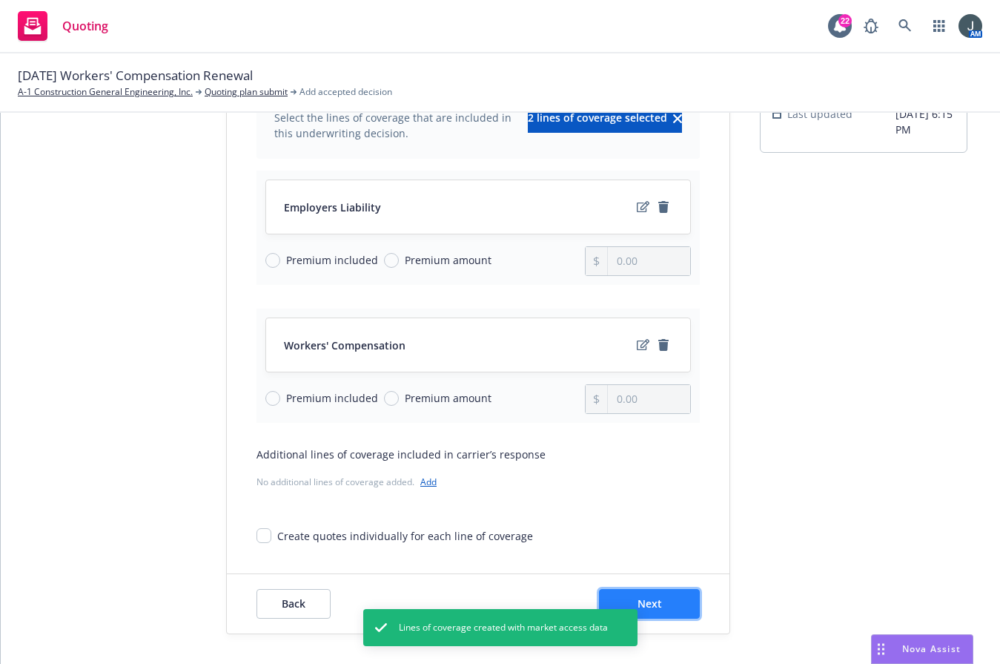
click at [664, 599] on button "Next" at bounding box center [649, 604] width 101 height 30
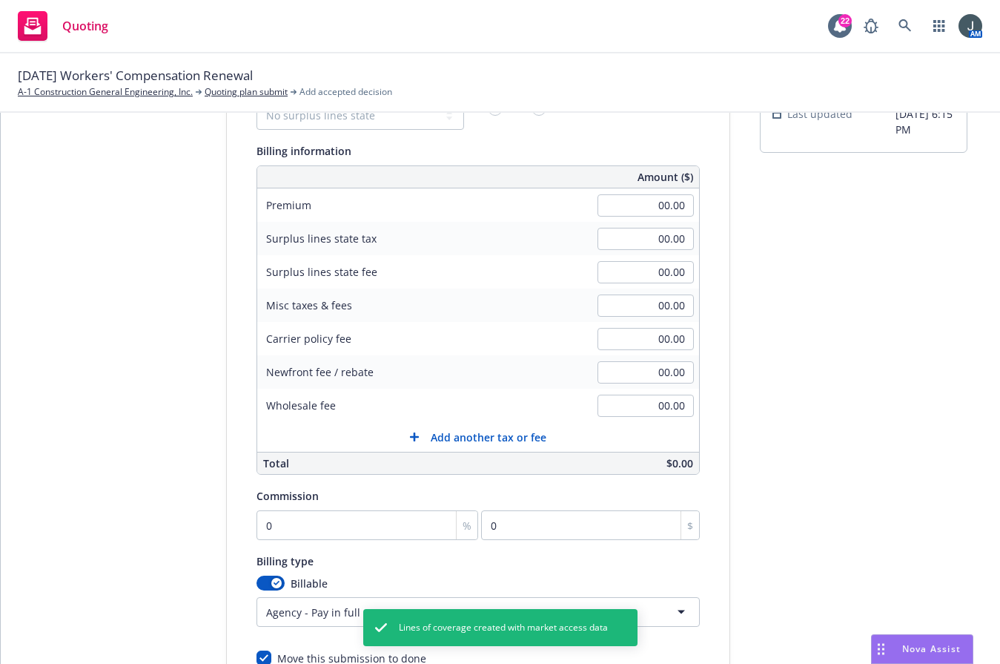
scroll to position [0, 0]
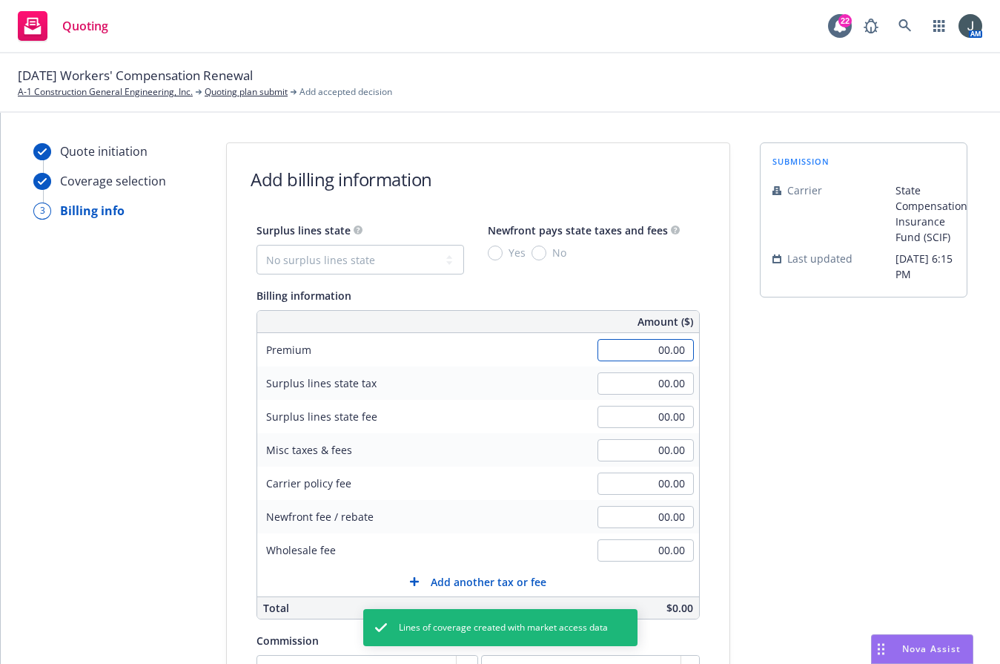
click at [629, 357] on input "00.00" at bounding box center [646, 350] width 96 height 22
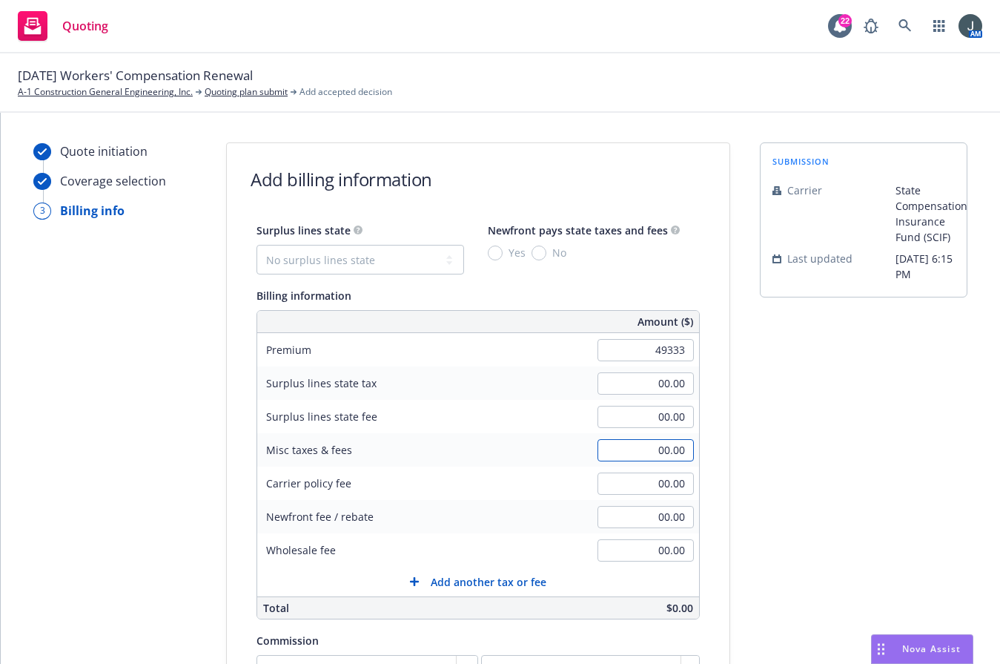
type input "49,333.00"
click at [605, 451] on input "00.00" at bounding box center [646, 450] width 96 height 22
type input "2,485.14"
click at [490, 484] on div "Carrier policy fee 00.00" at bounding box center [478, 482] width 442 height 33
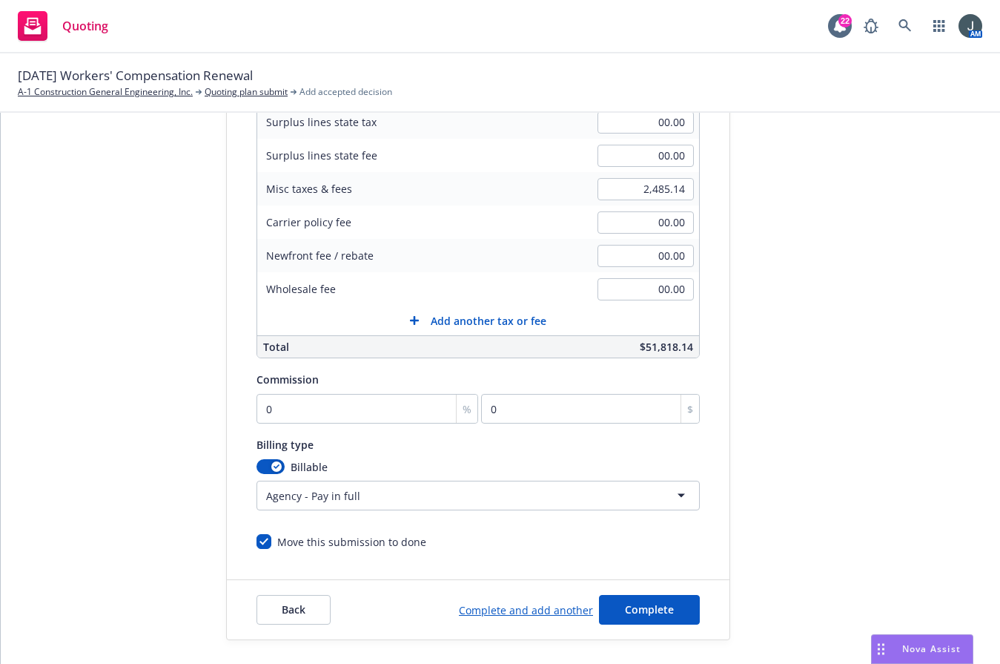
scroll to position [267, 0]
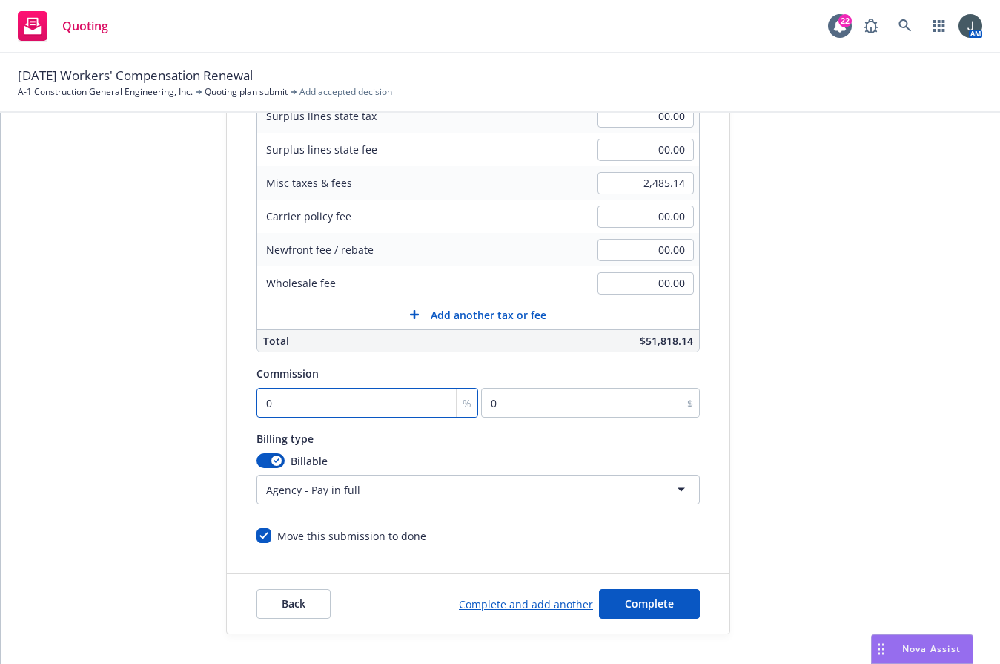
click at [378, 406] on input "0" at bounding box center [368, 403] width 222 height 30
type input "1"
type input "493.33"
type input "13"
type input "6413.29"
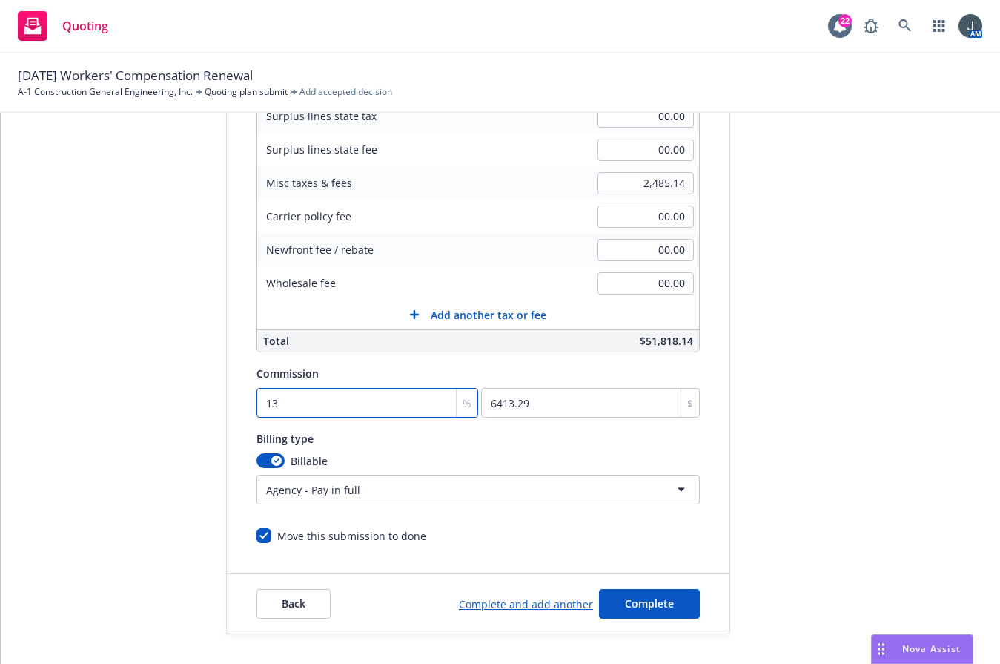
type input "13"
click at [285, 489] on html "Quoting 22 AM 11/07/25 Workers' Compensation Renewal A-1 Construction General E…" at bounding box center [500, 332] width 1000 height 664
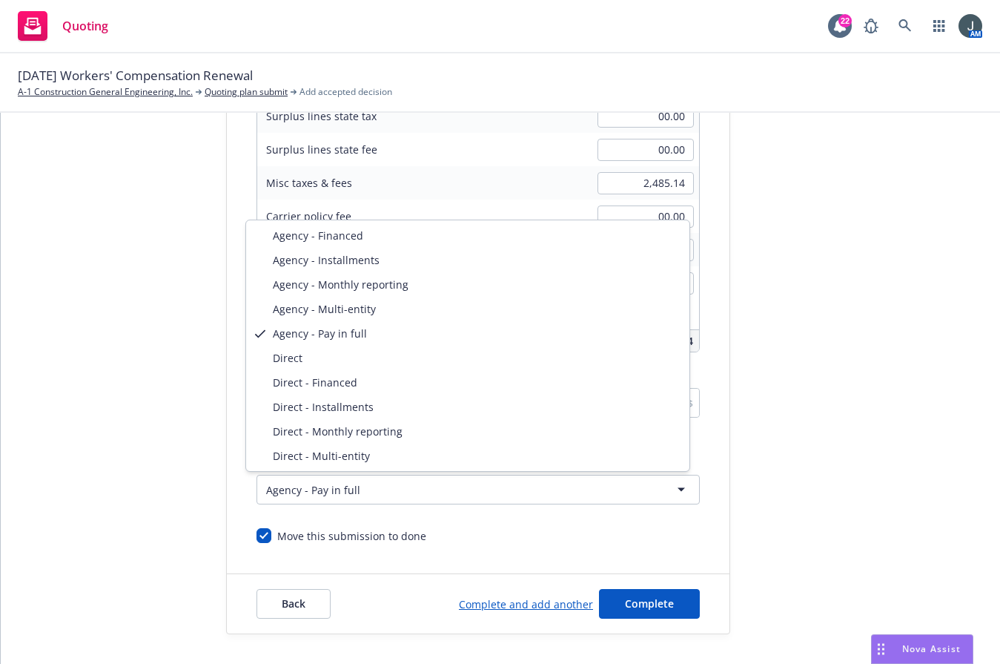
select select "DIRECT"
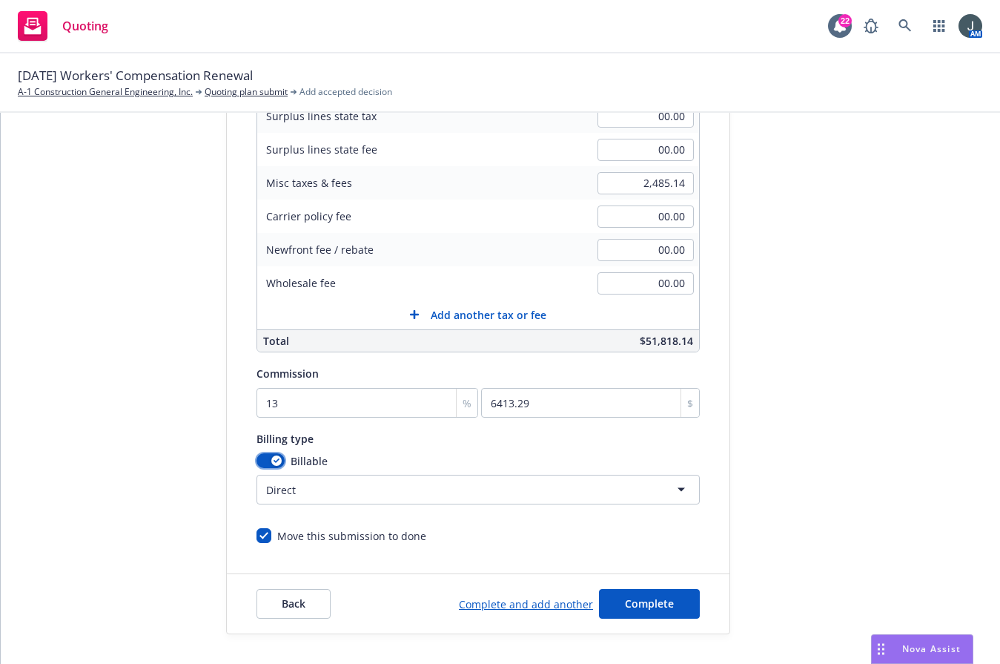
click at [271, 456] on div "button" at bounding box center [276, 460] width 10 height 10
click at [265, 456] on button "button" at bounding box center [271, 460] width 28 height 15
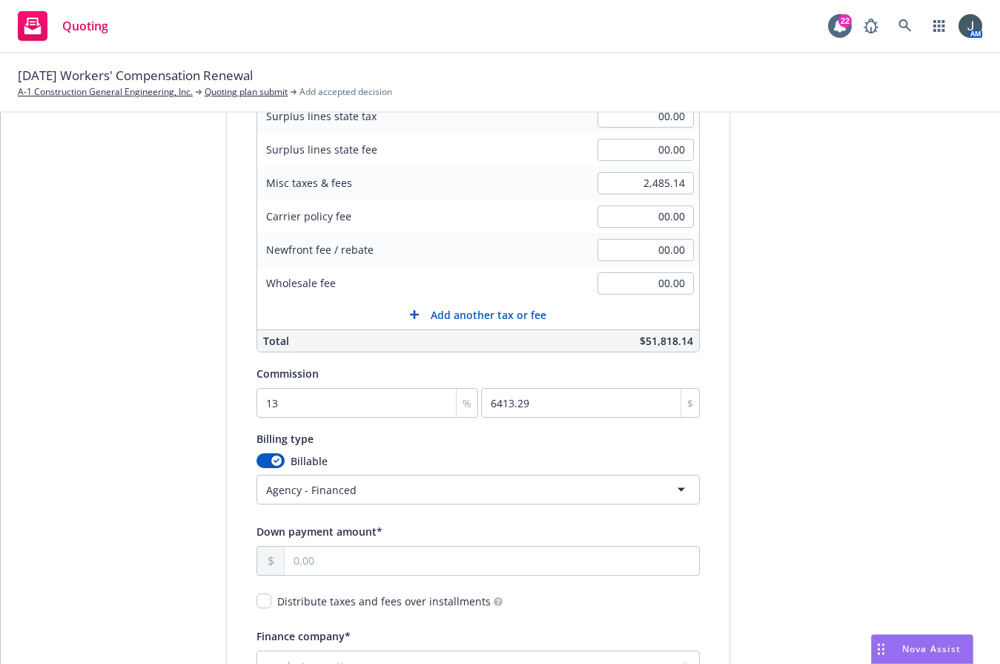
click at [331, 483] on html "Quoting 22 AM 11/07/25 Workers' Compensation Renewal A-1 Construction General E…" at bounding box center [500, 332] width 1000 height 664
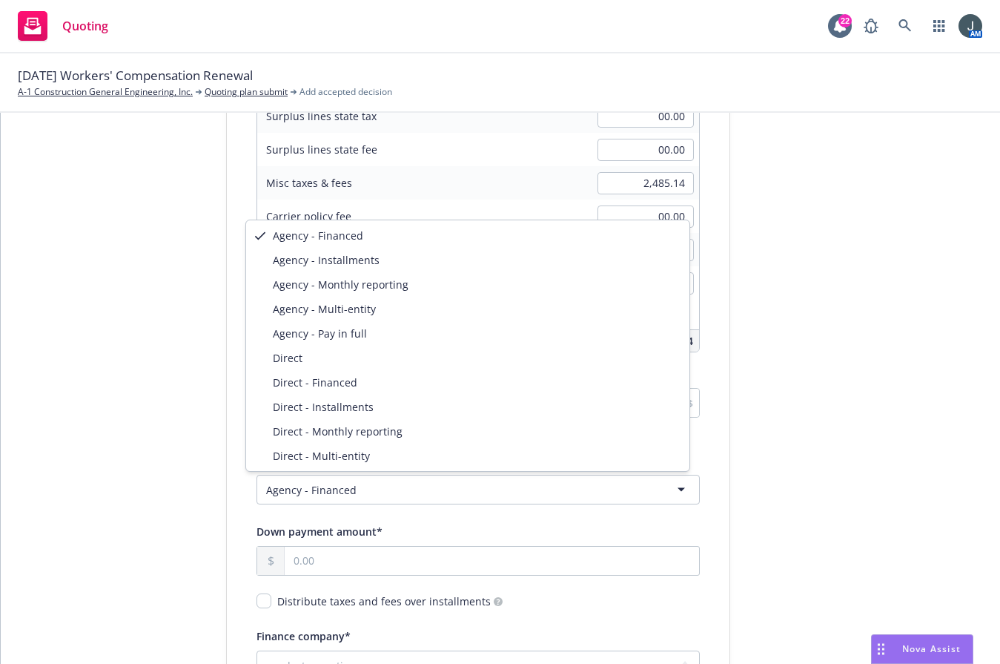
select select "DIRECT"
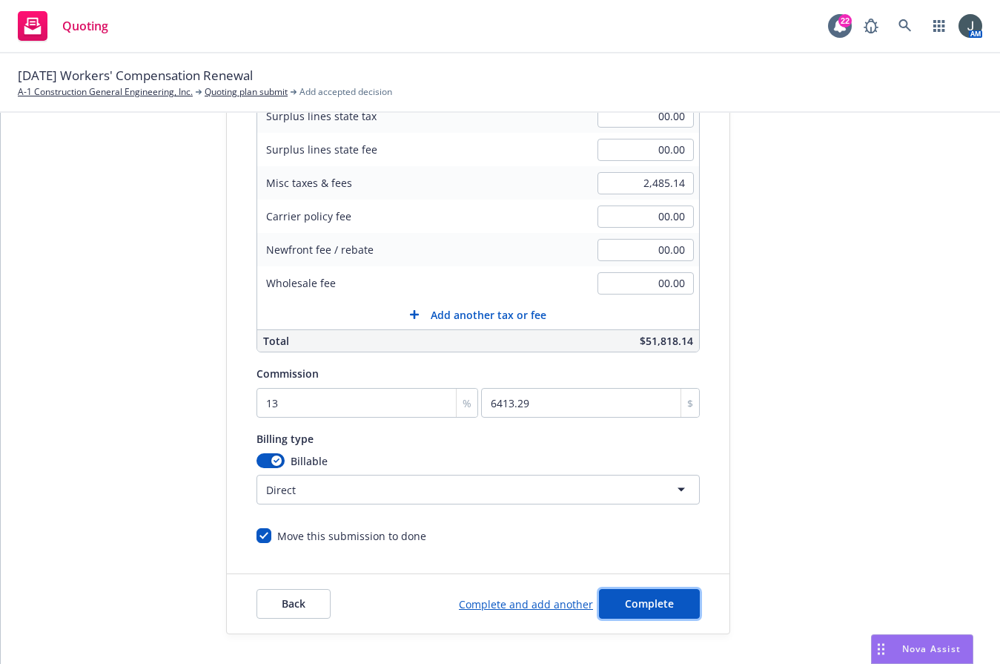
drag, startPoint x: 647, startPoint y: 599, endPoint x: 640, endPoint y: 591, distance: 11.0
click at [647, 599] on span "Complete" at bounding box center [649, 603] width 49 height 14
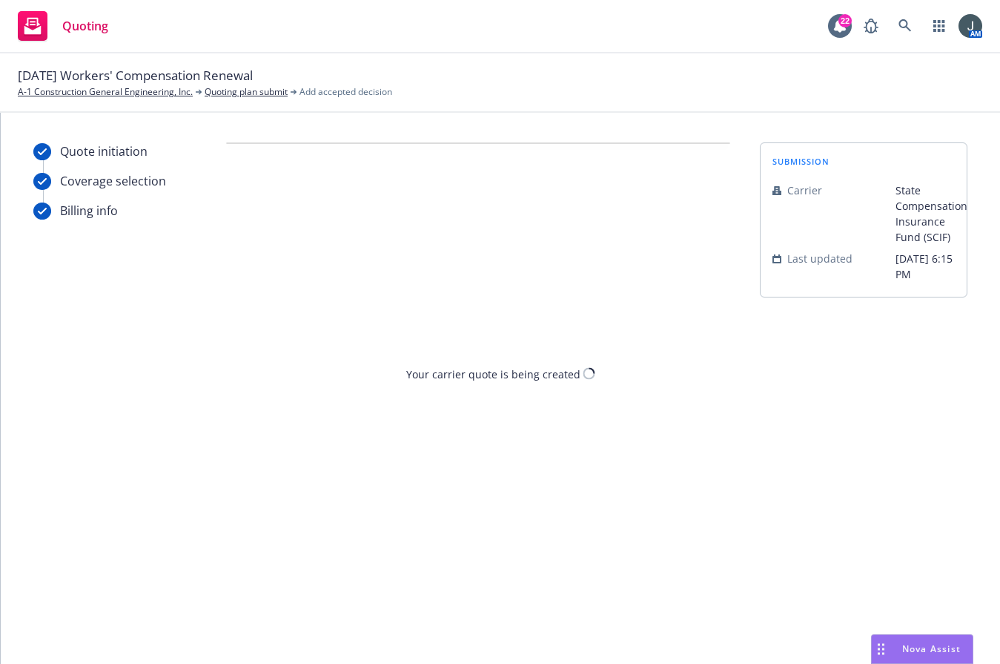
scroll to position [0, 0]
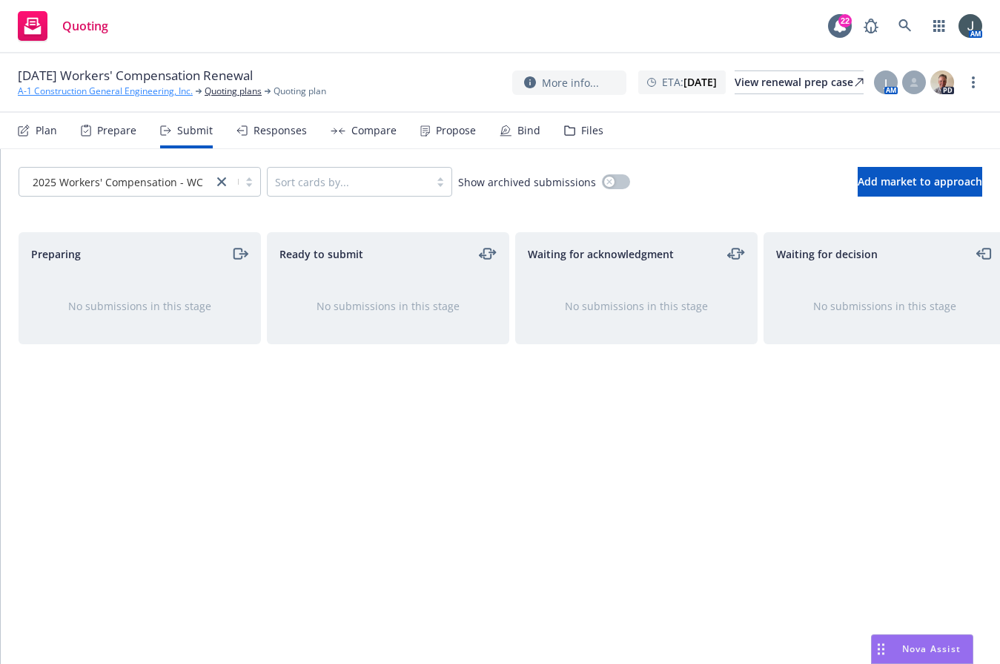
click at [67, 88] on link "A-1 Construction General Engineering, Inc." at bounding box center [105, 91] width 175 height 13
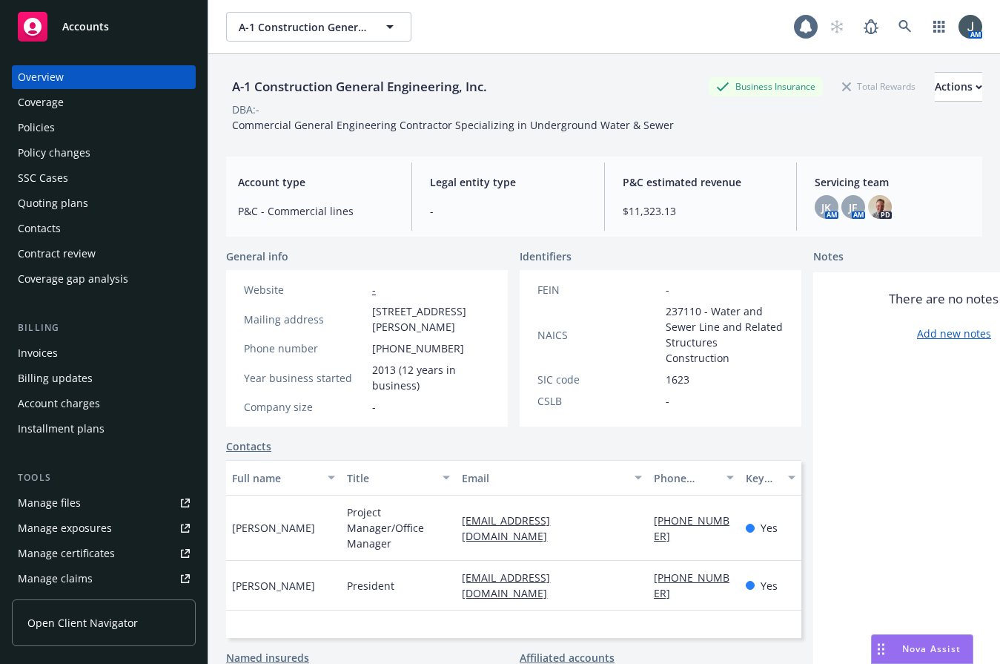
click at [96, 27] on span "Accounts" at bounding box center [85, 27] width 47 height 12
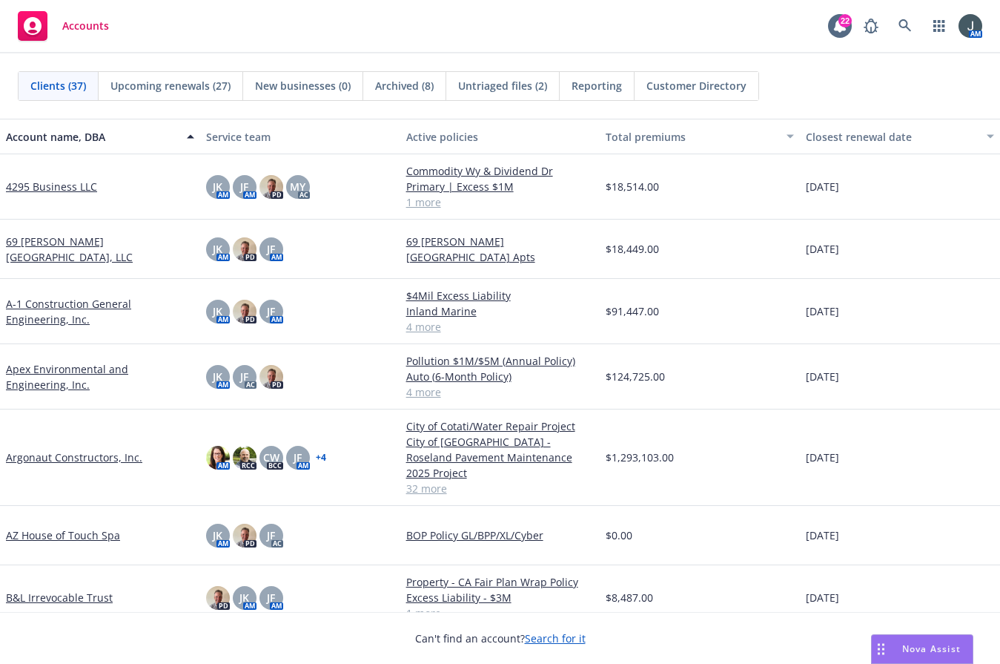
click at [50, 366] on link "Apex Environmental and Engineering, Inc." at bounding box center [100, 376] width 188 height 31
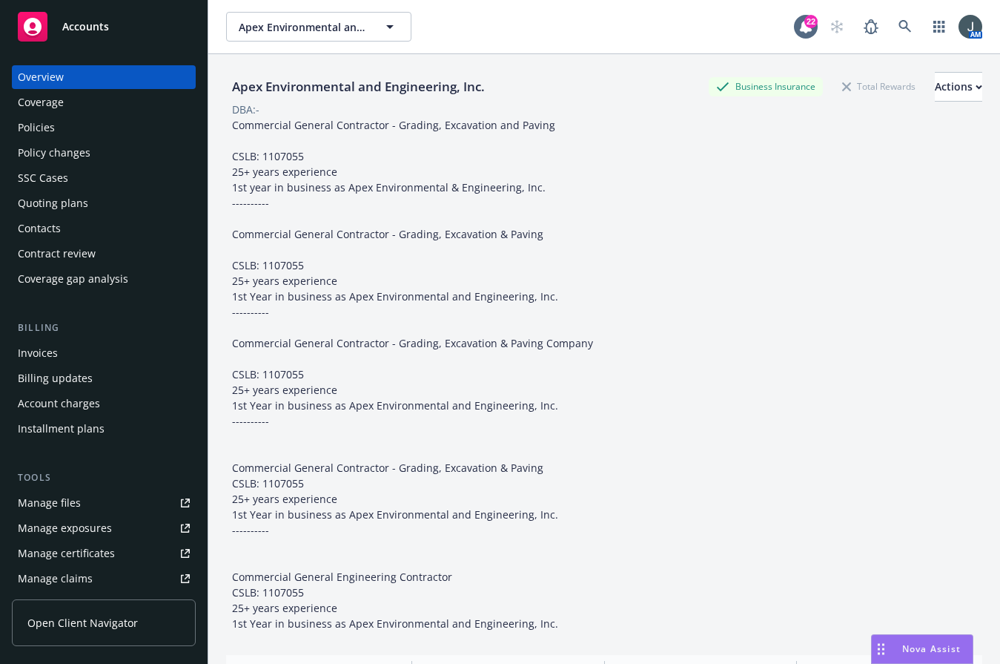
click at [39, 123] on div "Policies" at bounding box center [36, 128] width 37 height 24
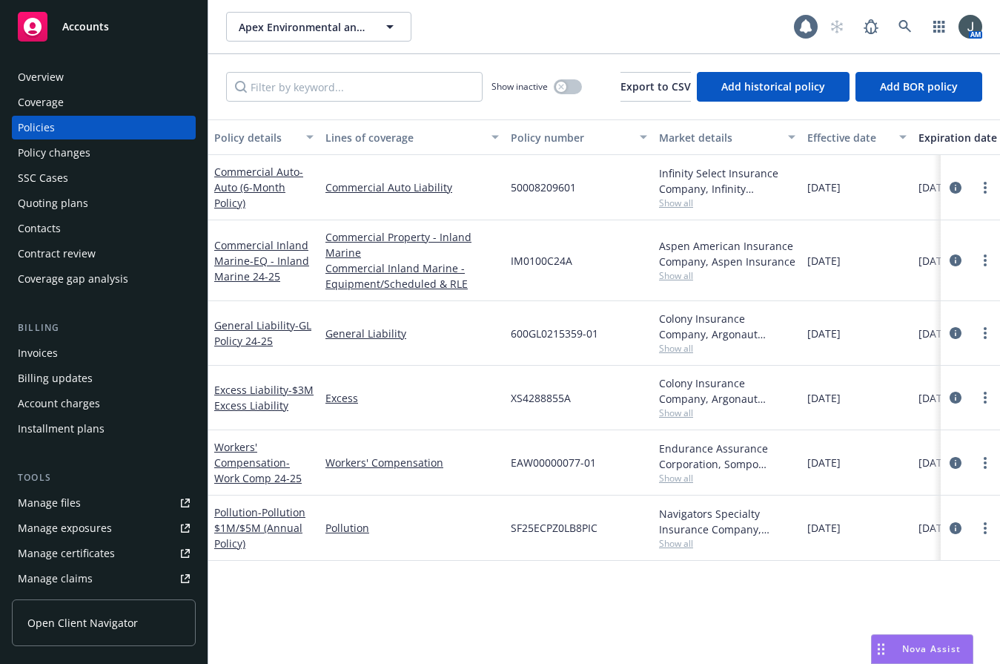
click at [245, 268] on div "Commercial Inland Marine - EQ - Inland Marine 24-25" at bounding box center [263, 260] width 99 height 47
click at [246, 270] on span "- EQ - Inland Marine 24-25" at bounding box center [261, 269] width 95 height 30
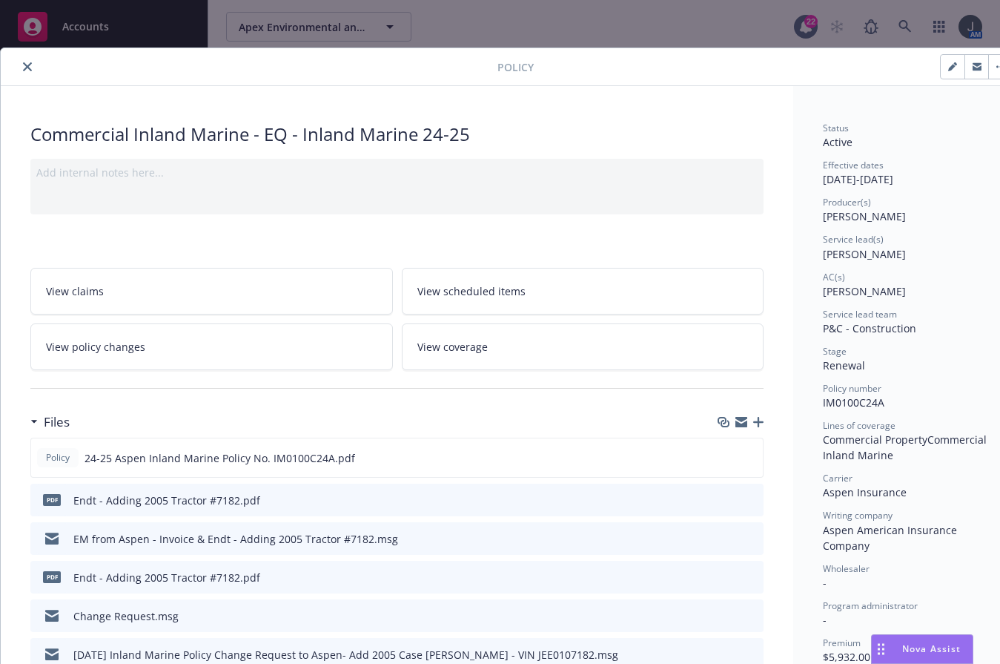
click at [760, 421] on icon "button" at bounding box center [758, 422] width 10 height 10
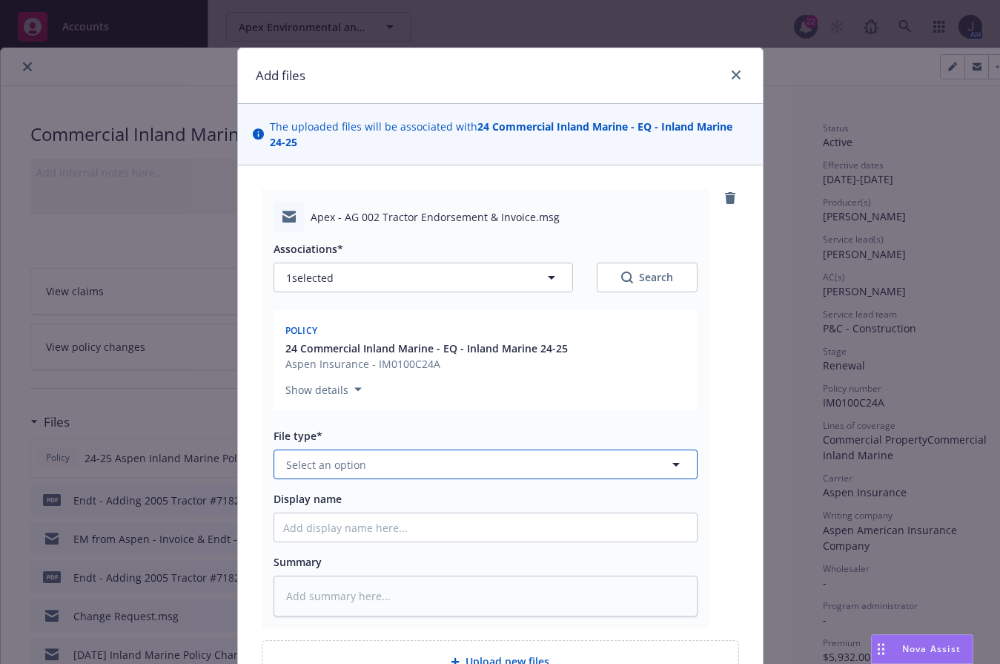
click at [364, 459] on button "Select an option" at bounding box center [486, 464] width 424 height 30
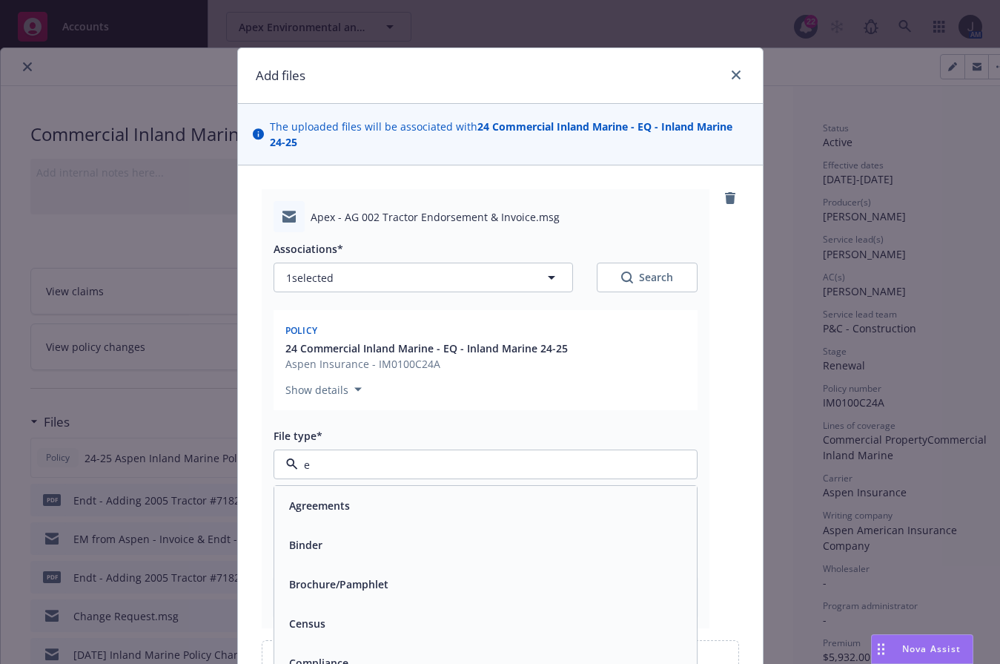
type input "em"
click at [351, 535] on div "Email" at bounding box center [485, 545] width 405 height 22
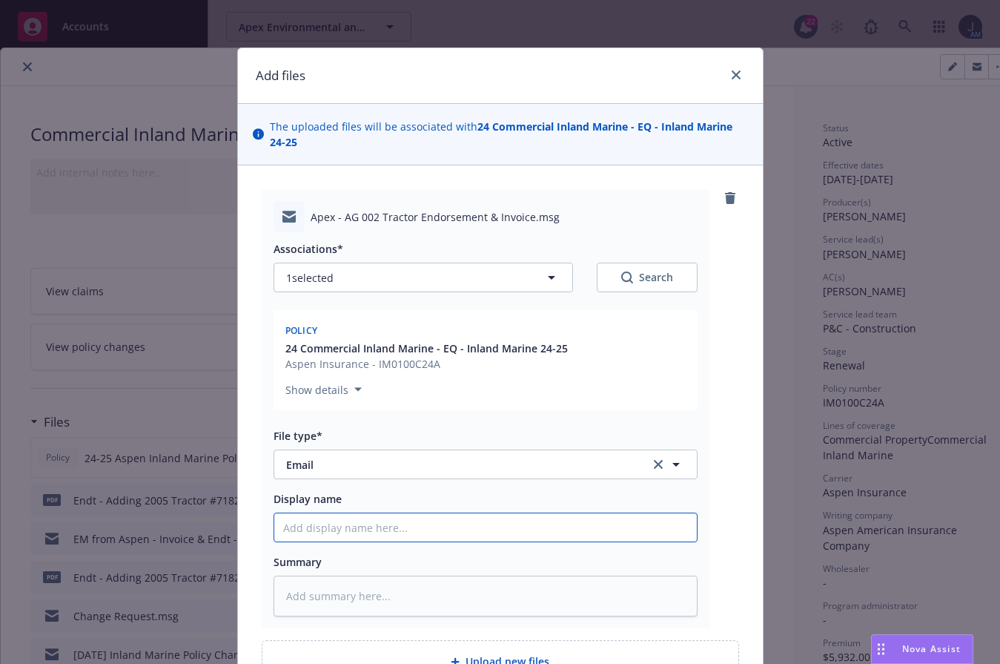
click at [341, 522] on input "Display name" at bounding box center [485, 527] width 423 height 28
type textarea "x"
type input "EN"
type textarea "x"
type input "ENd"
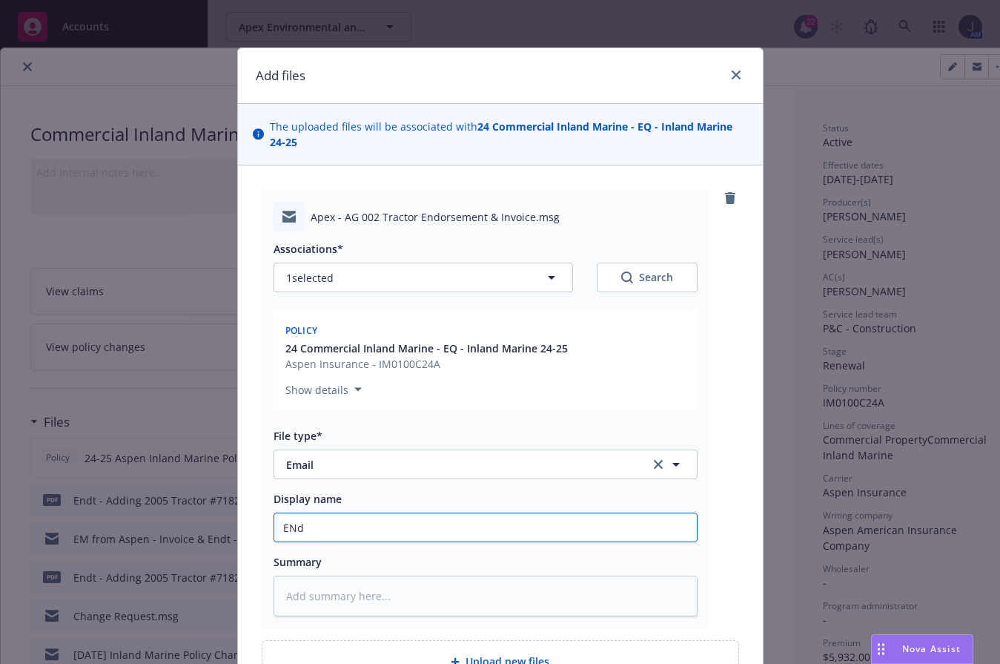
type textarea "x"
type input "ENdt"
type textarea "x"
type input "ENd"
type textarea "x"
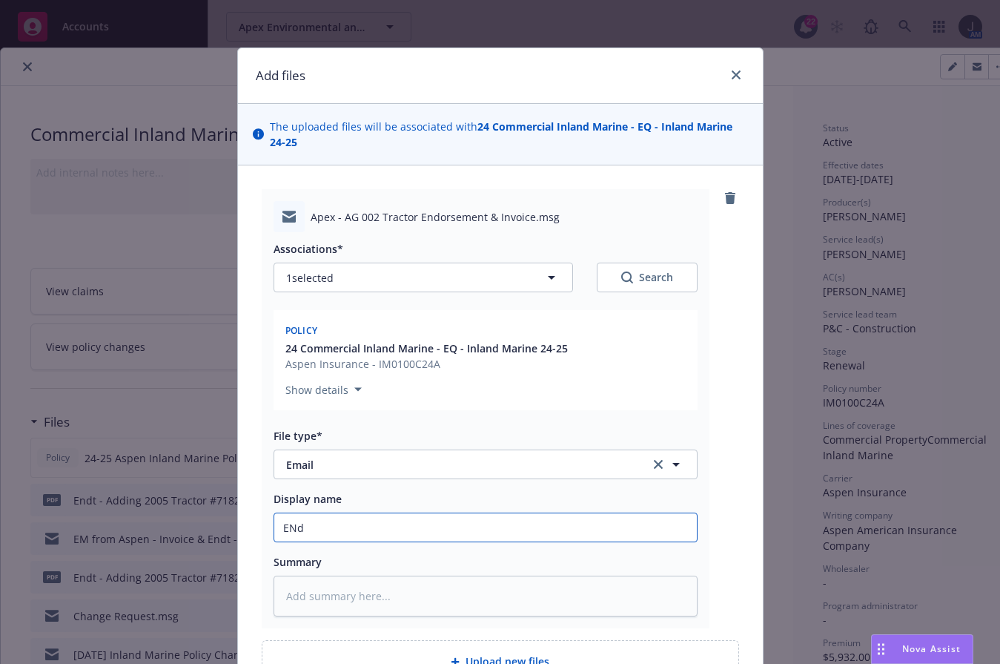
type input "EN"
type textarea "x"
type input "E"
type textarea "x"
type input "EM"
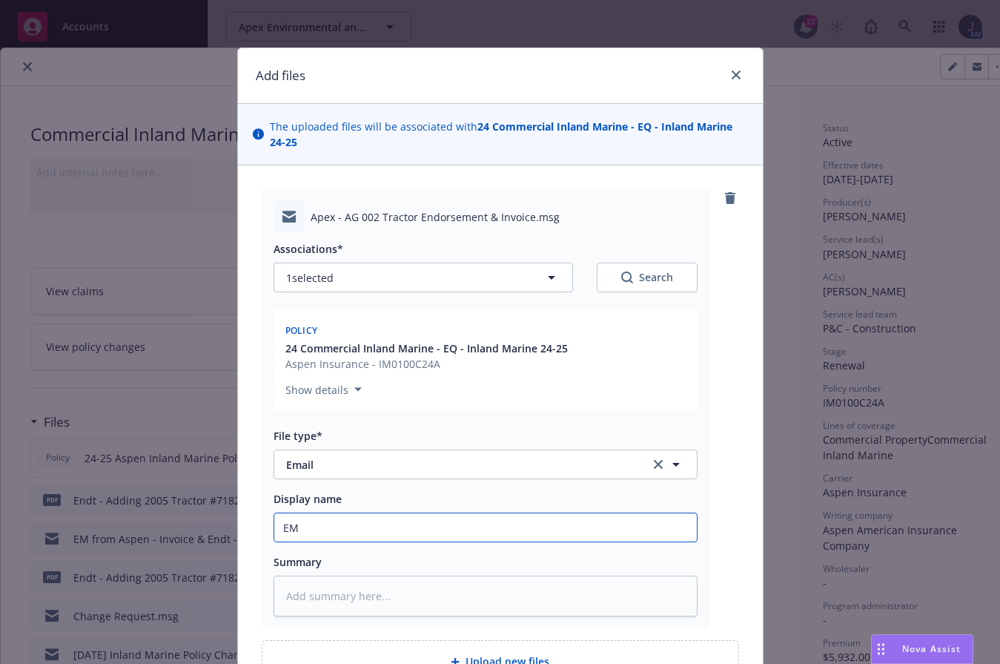
type textarea "x"
type input "EM"
type textarea "x"
type input "EM t"
type textarea "x"
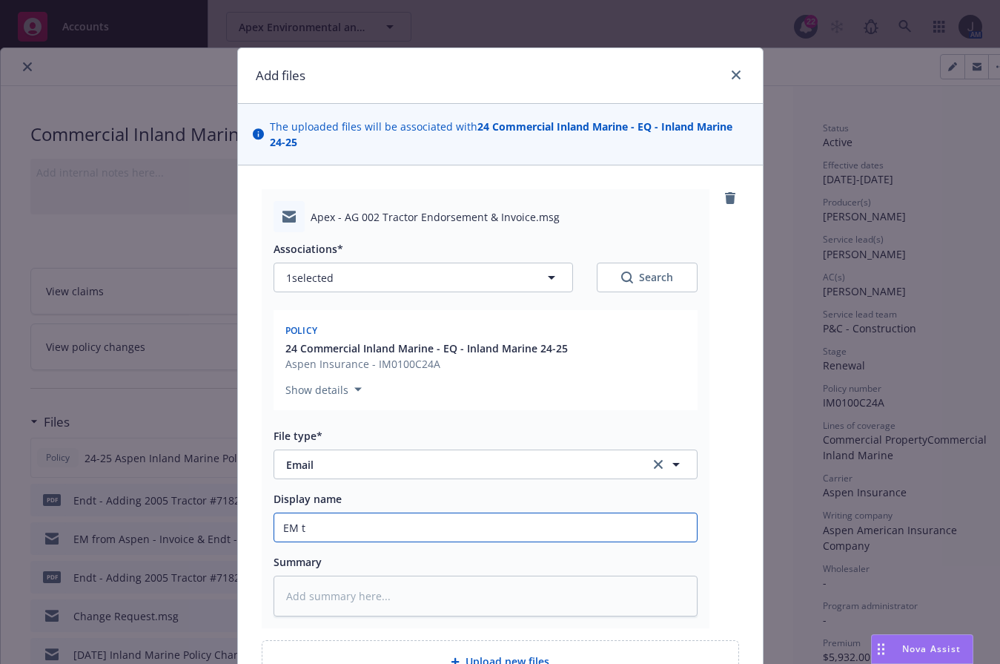
type input "EM to"
type textarea "x"
type input "EM to"
type textarea "x"
type input "EM to A"
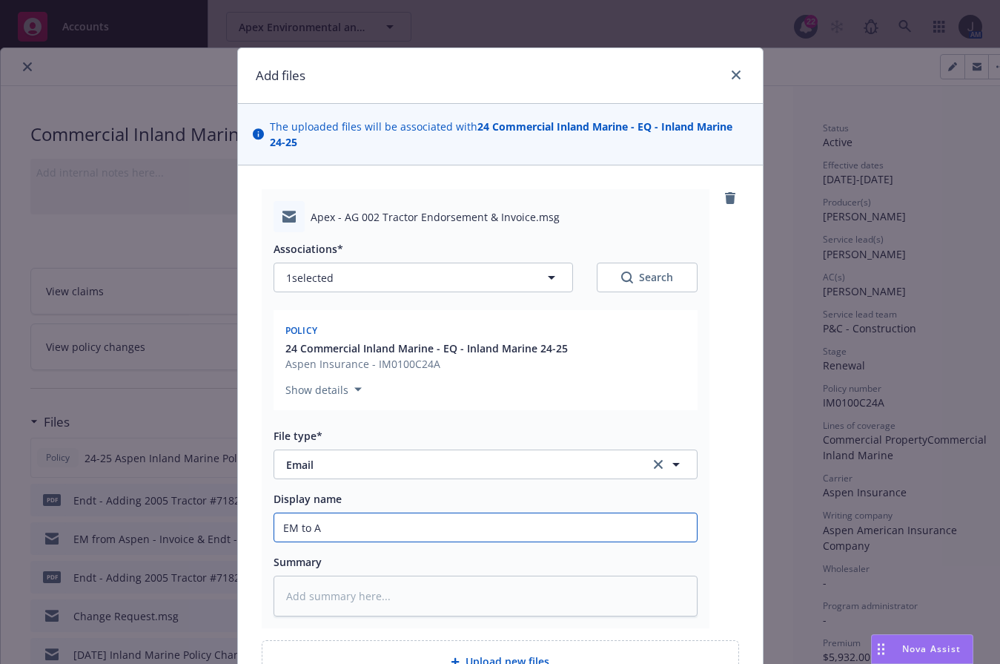
type textarea "x"
type input "EM to Ap"
type textarea "x"
type input "EM to Ape"
type textarea "x"
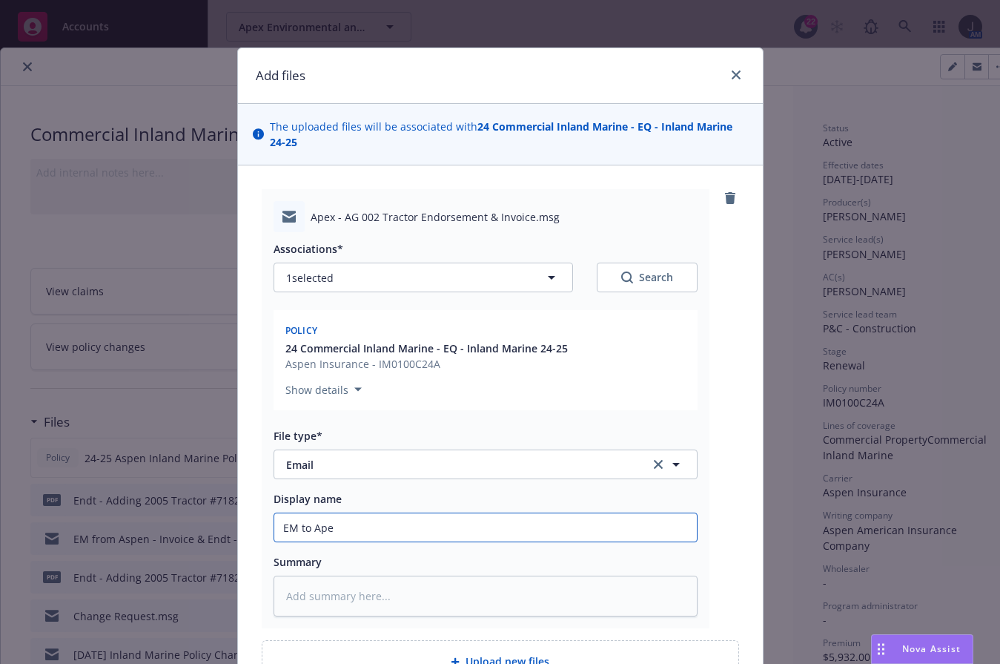
type input "EM to Apex"
type textarea "x"
type input "EM to Apex"
type textarea "x"
type input "EM to Apex -"
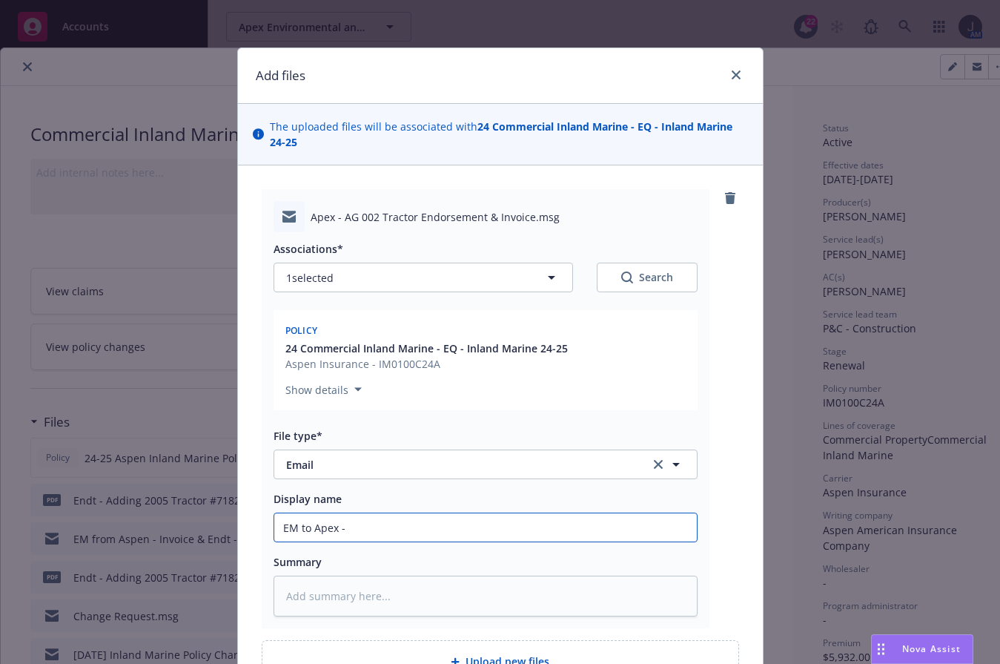
type textarea "x"
type input "EM to Apex -"
type textarea "x"
type input "EM to Apex - E"
type textarea "x"
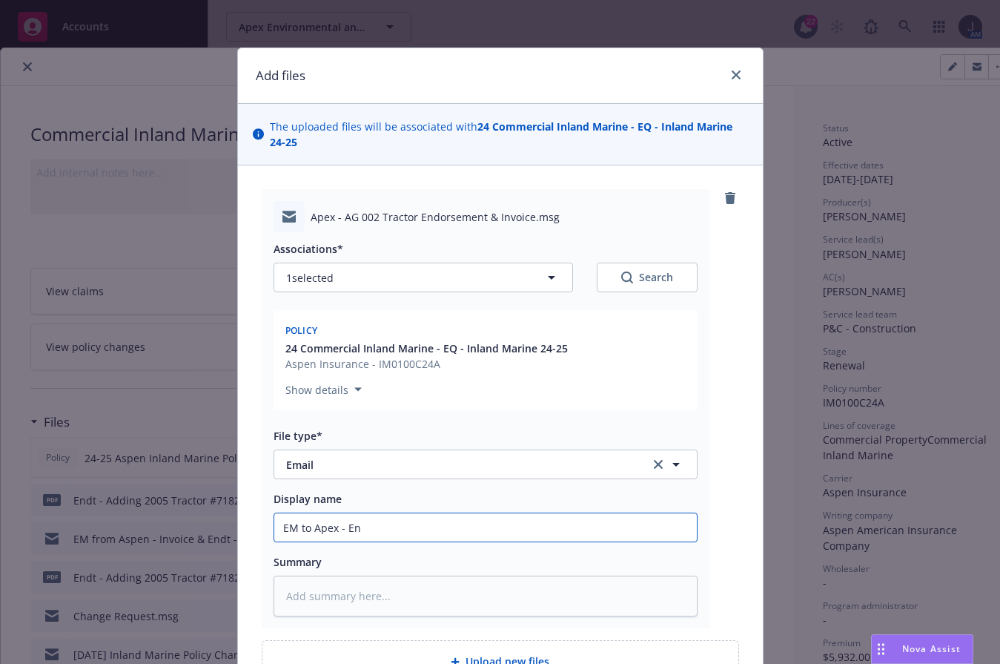
type input "EM to Apex - End"
type textarea "x"
type input "EM to Apex - Endt"
type textarea "x"
type input "EM to Apex - Endt"
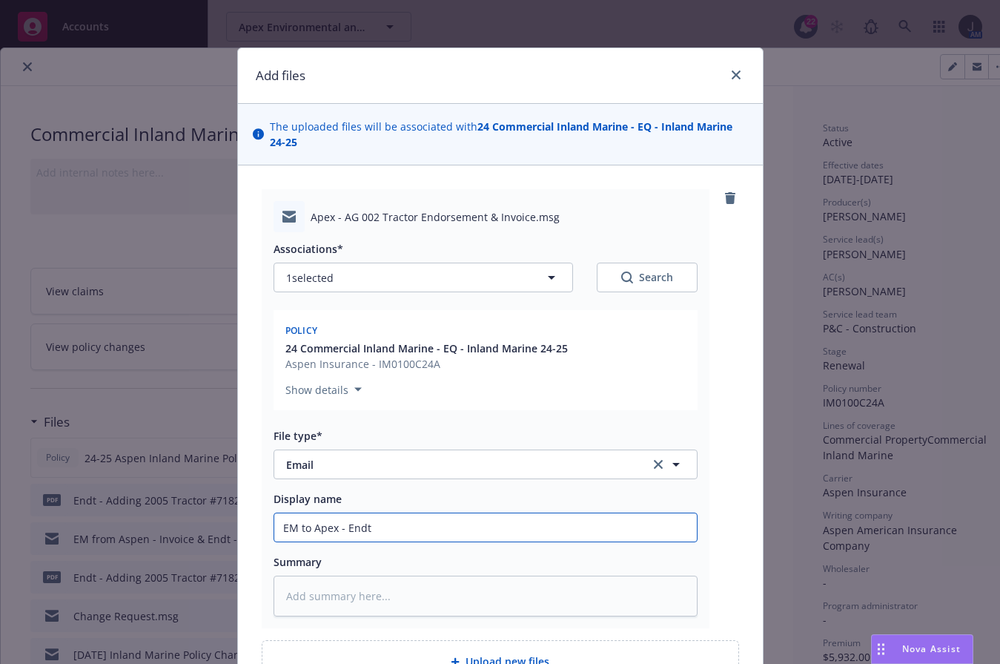
type textarea "x"
type input "EM to Apex - Endt &"
type textarea "x"
type input "EM to Apex - Endt &"
type textarea "x"
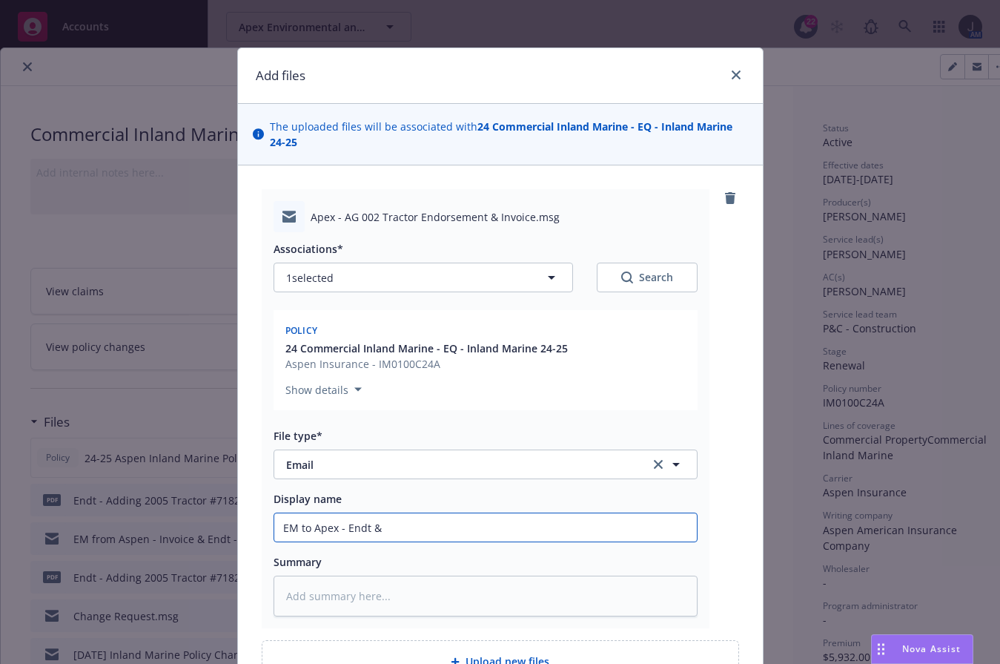
type input "EM to Apex - Endt & I"
type textarea "x"
type input "EM to Apex - Endt & In"
type textarea "x"
type input "EM to Apex - Endt & Inv"
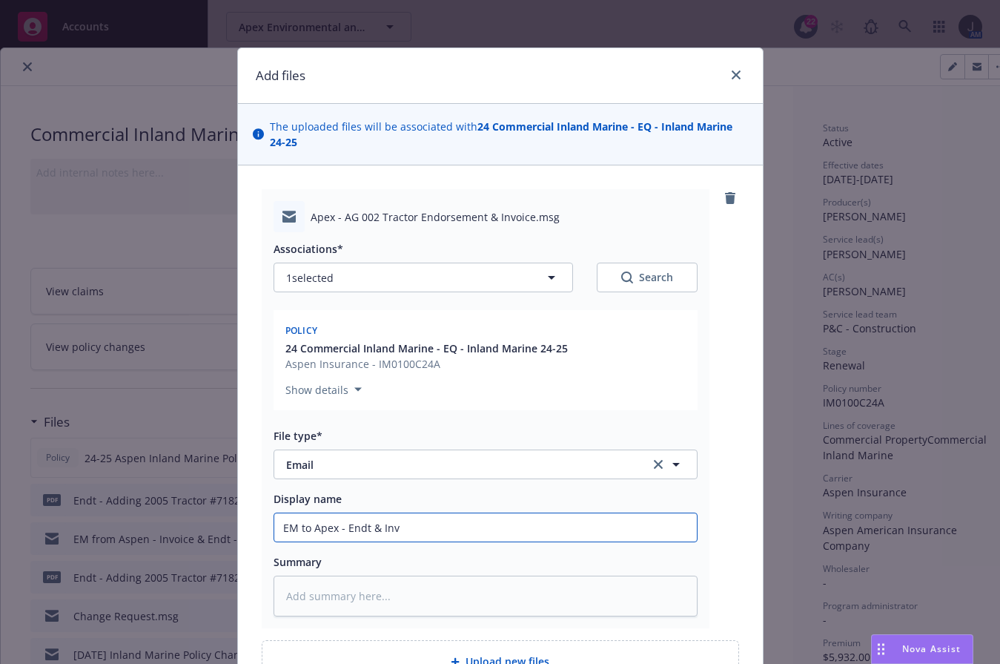
type textarea "x"
type input "EM to Apex - Endt & Invo"
type textarea "x"
type input "EM to Apex - Endt & Invoi"
type textarea "x"
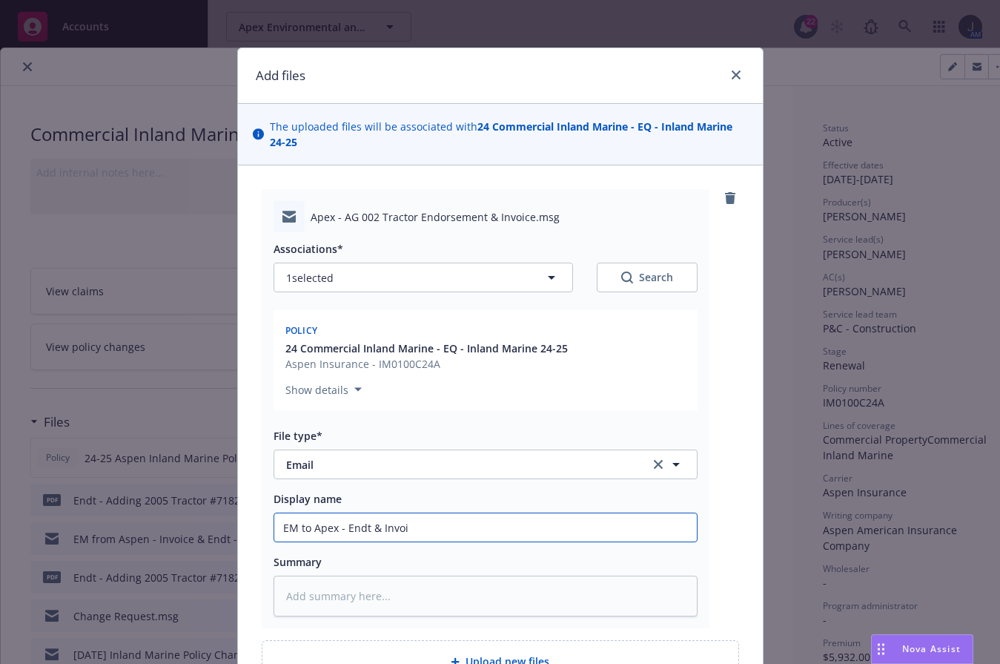
type input "EM to Apex - Endt & Invoic"
type textarea "x"
type input "EM to Apex - Endt & Invoice"
type textarea "x"
type input "EM to Apex - Endt & Invoice"
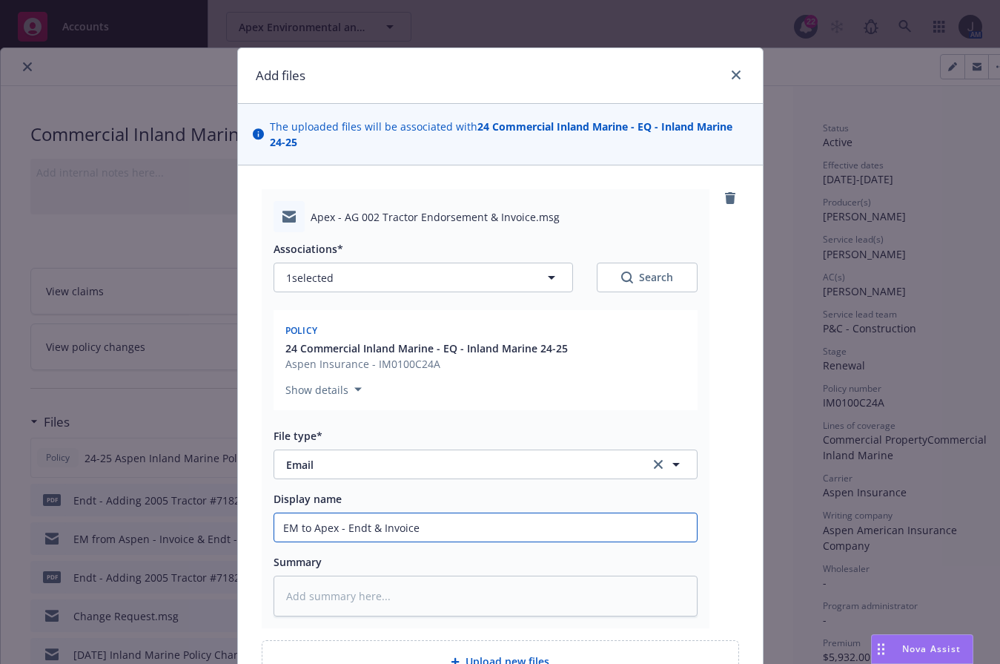
type textarea "x"
type input "EM to Apex - Endt & Invoice fo"
type textarea "x"
type input "EM to Apex - Endt & Invoice for"
type textarea "x"
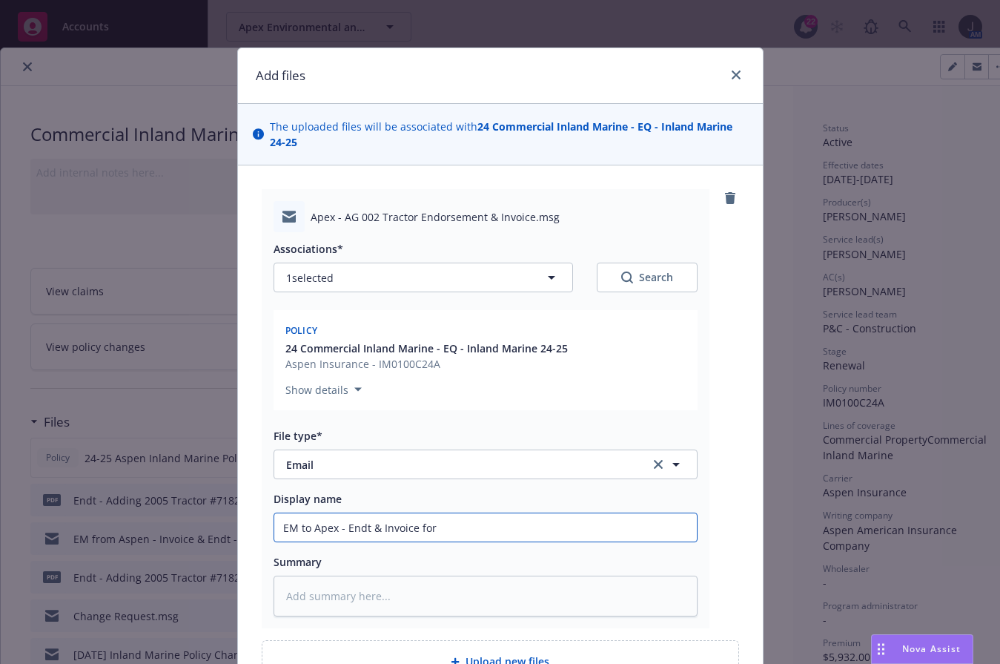
type input "EM to Apex - Endt & Invoice for"
type textarea "x"
type input "EM to Apex - Endt & Invoice for T"
type textarea "x"
type input "EM to Apex - Endt & Invoice for Tra"
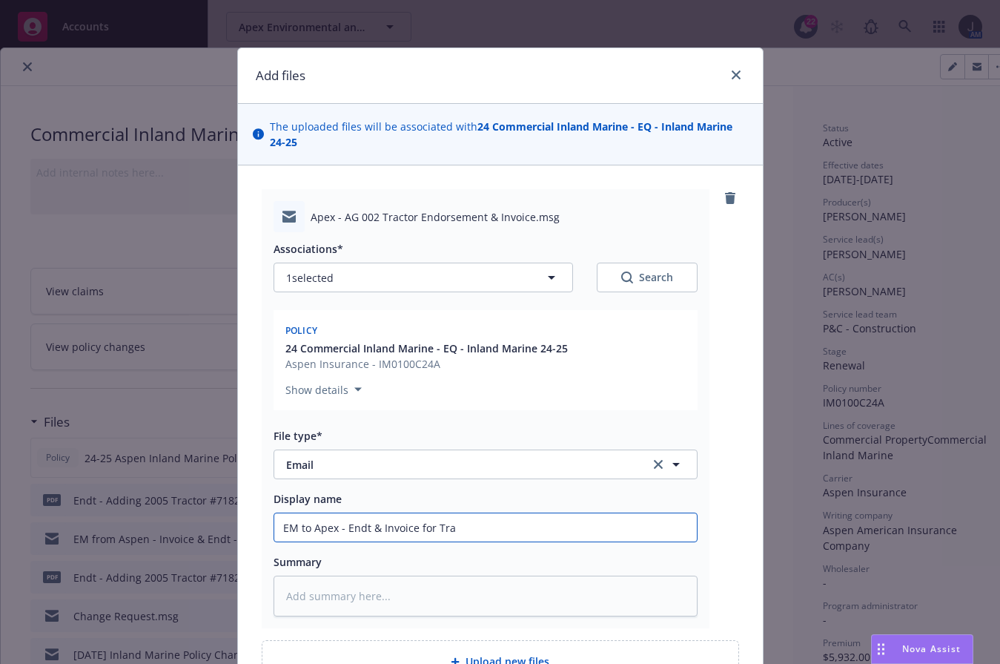
type textarea "x"
type input "EM to Apex - Endt & Invoice for Trac"
type textarea "x"
type input "EM to Apex - Endt & Invoice for Tract"
type textarea "x"
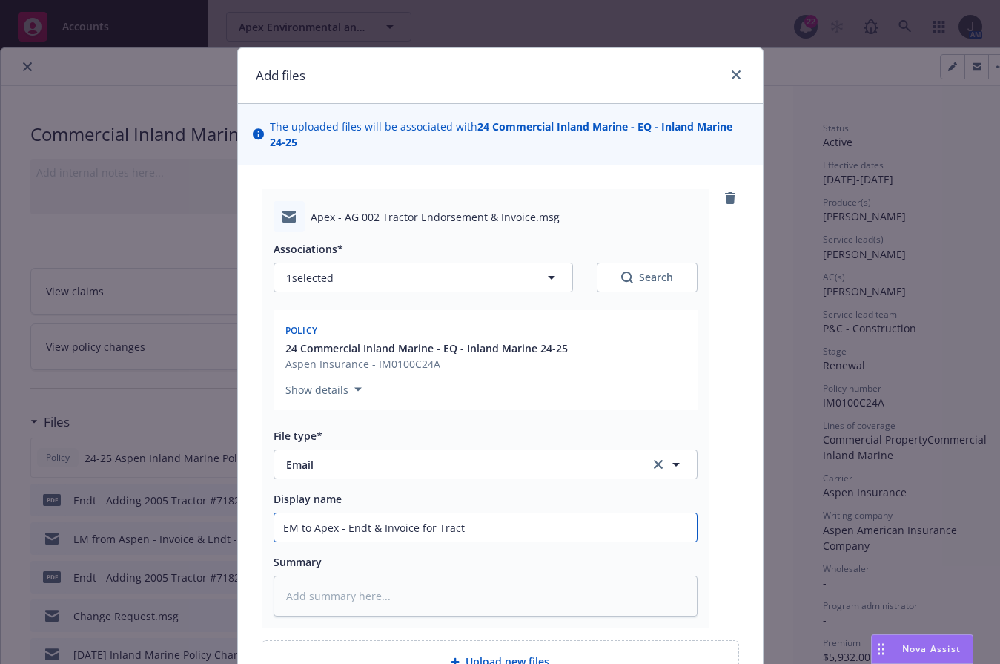
type input "EM to Apex - Endt & Invoice for Tracto"
type textarea "x"
type input "EM to Apex - Endt & Invoice for Tractor"
type textarea "x"
type input "EM to Apex - Endt & Invoice for Tractor"
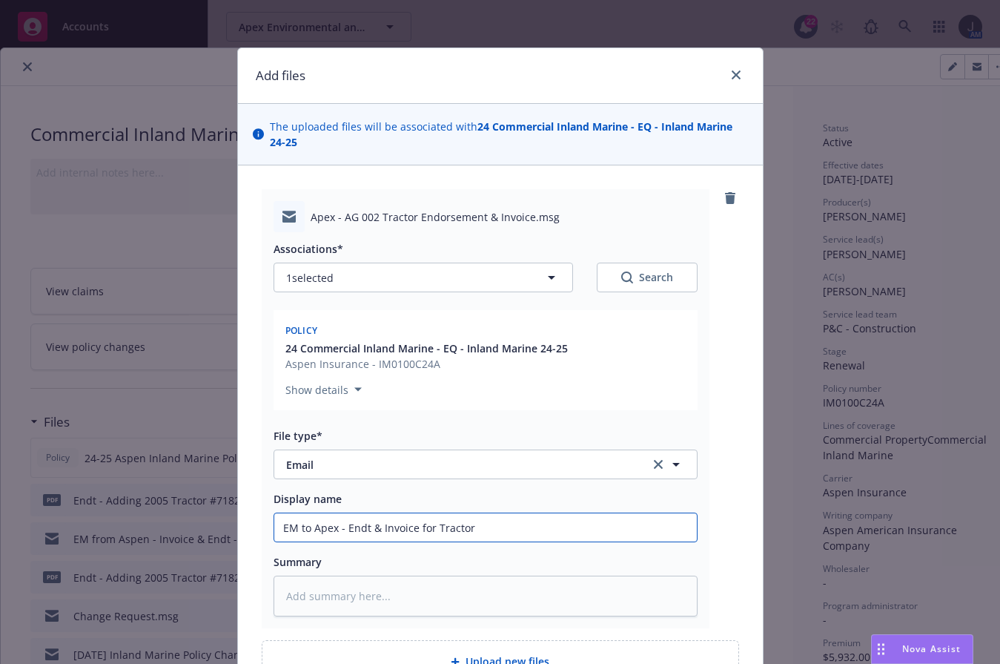
type textarea "x"
type input "EM to Apex - Endt & Invoice for Tractor #"
type textarea "x"
type input "EM to Apex - Endt & Invoice for Tractor #5"
type textarea "x"
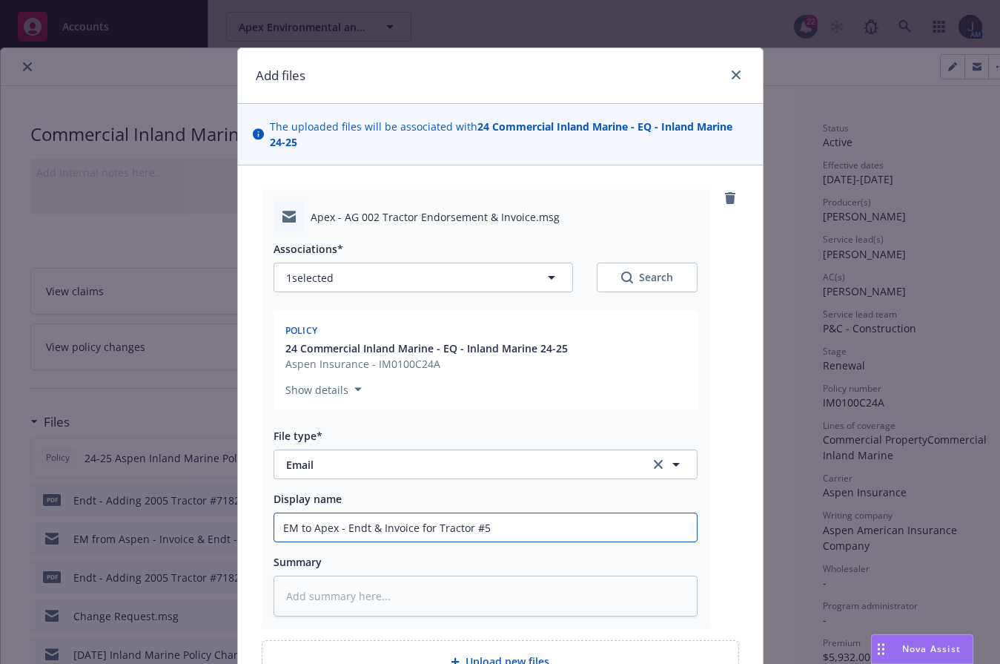
type input "EM to Apex - Endt & Invoice for Tractor #52"
type textarea "x"
type input "EM to Apex - Endt & Invoice for Tractor #525"
type textarea "x"
drag, startPoint x: 515, startPoint y: 533, endPoint x: 192, endPoint y: 534, distance: 322.6
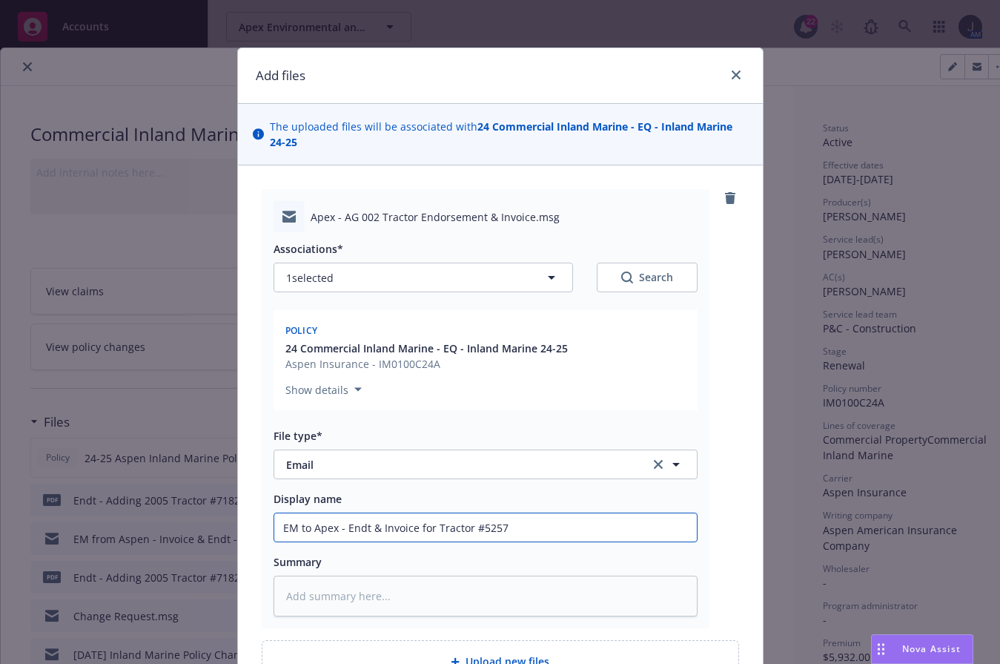
click at [192, 534] on div "Add files The uploaded files will be associated with 24 Commercial Inland Marin…" at bounding box center [500, 332] width 1000 height 664
type input "EM to Apex - Endt & Invoice for Tractor #5257"
drag, startPoint x: 307, startPoint y: 545, endPoint x: 290, endPoint y: 528, distance: 24.1
click at [290, 528] on input "EM to Apex - Endt & Invoice for Tractor #5257" at bounding box center [485, 527] width 423 height 28
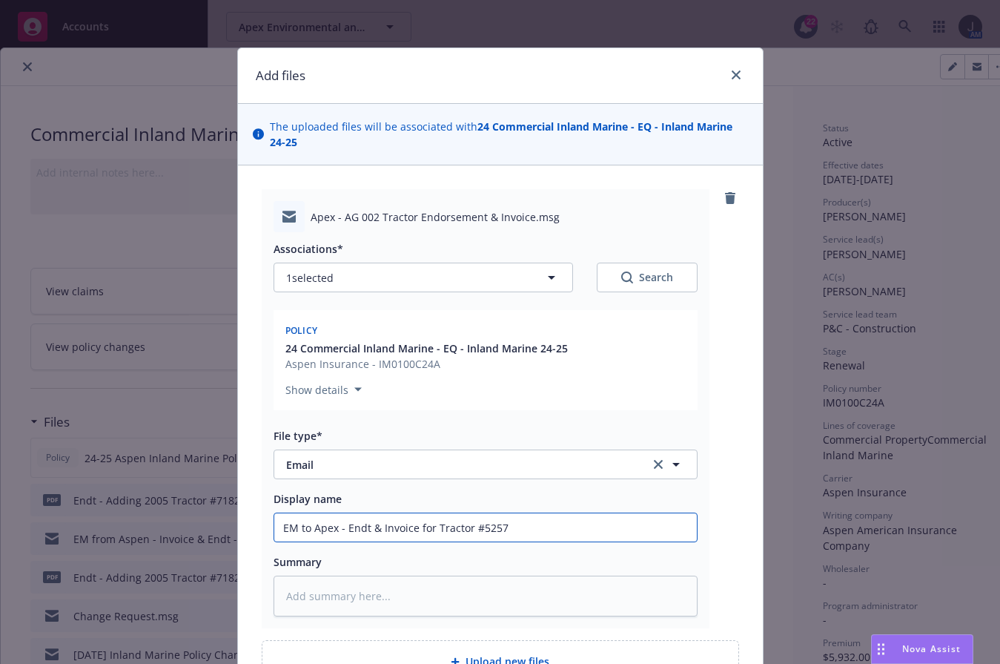
click at [290, 528] on input "EM to Apex - Endt & Invoice for Tractor #5257" at bounding box center [485, 527] width 423 height 28
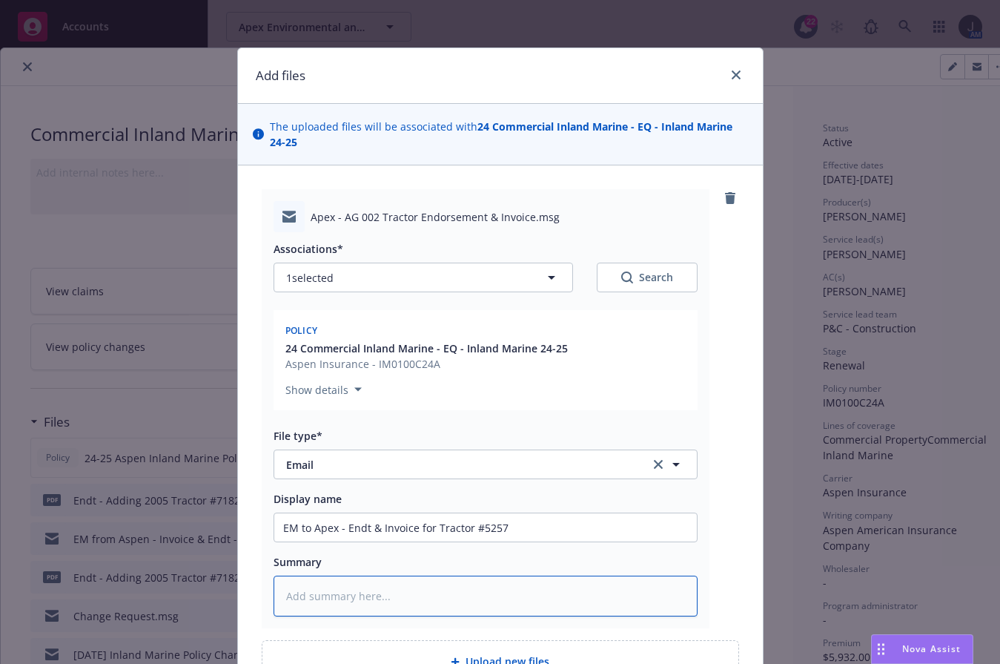
click at [383, 589] on textarea at bounding box center [486, 595] width 424 height 41
paste textarea "EM to Apex - Endt & Invoice for Tractor #5257"
type textarea "x"
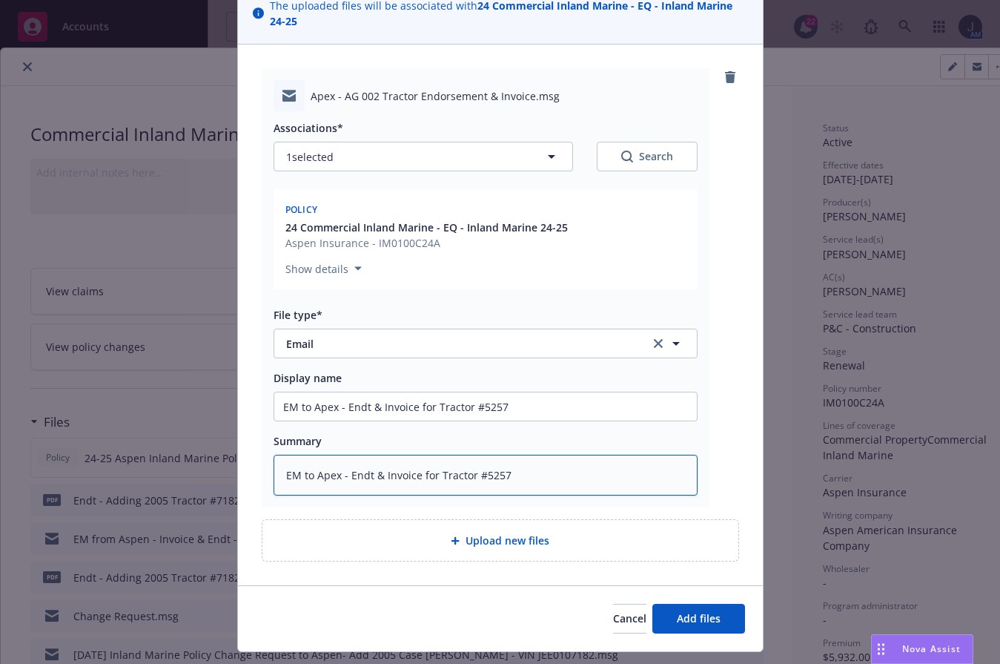
scroll to position [156, 0]
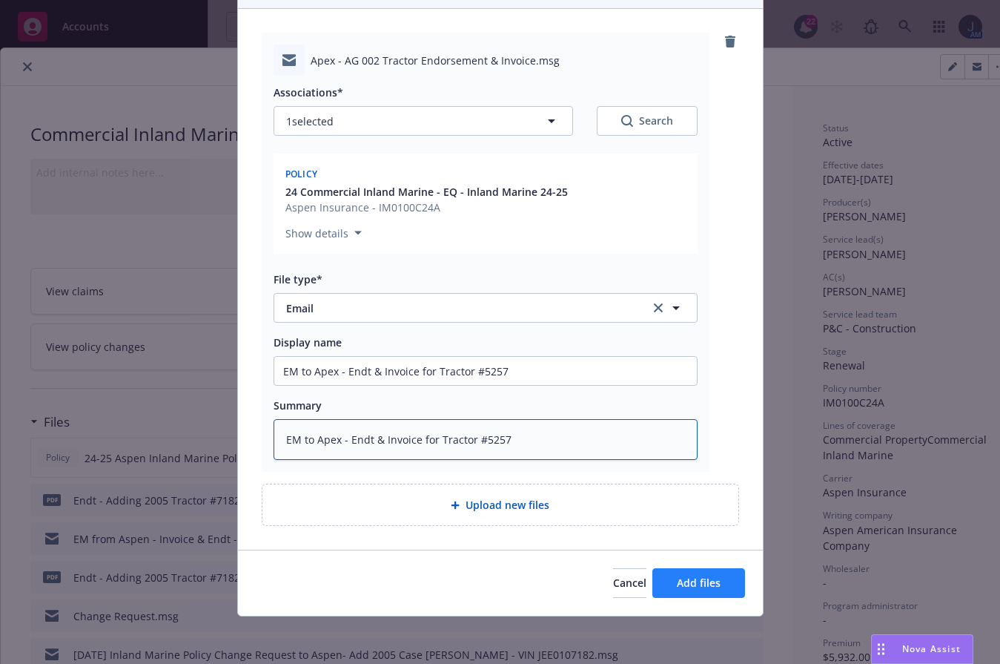
type textarea "EM to Apex - Endt & Invoice for Tractor #5257"
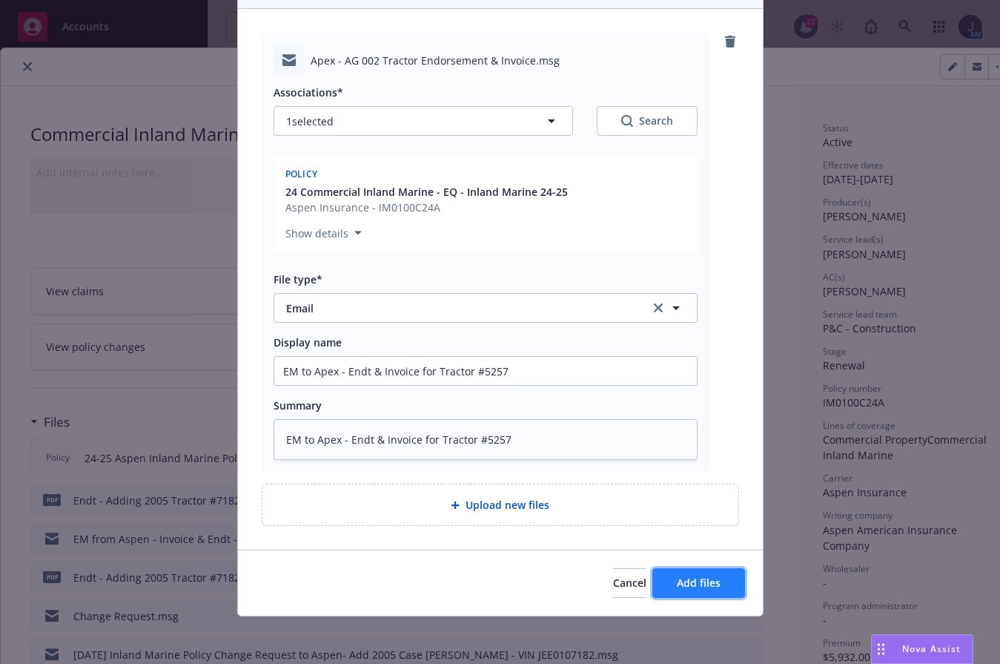
click at [686, 574] on button "Add files" at bounding box center [699, 583] width 93 height 30
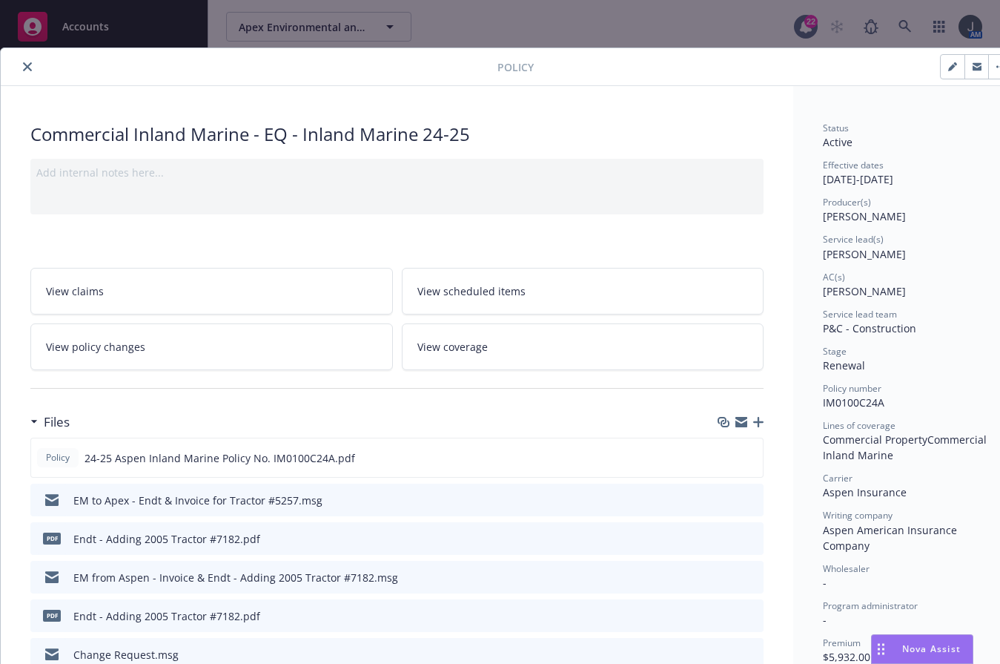
click at [25, 67] on icon "close" at bounding box center [27, 66] width 9 height 9
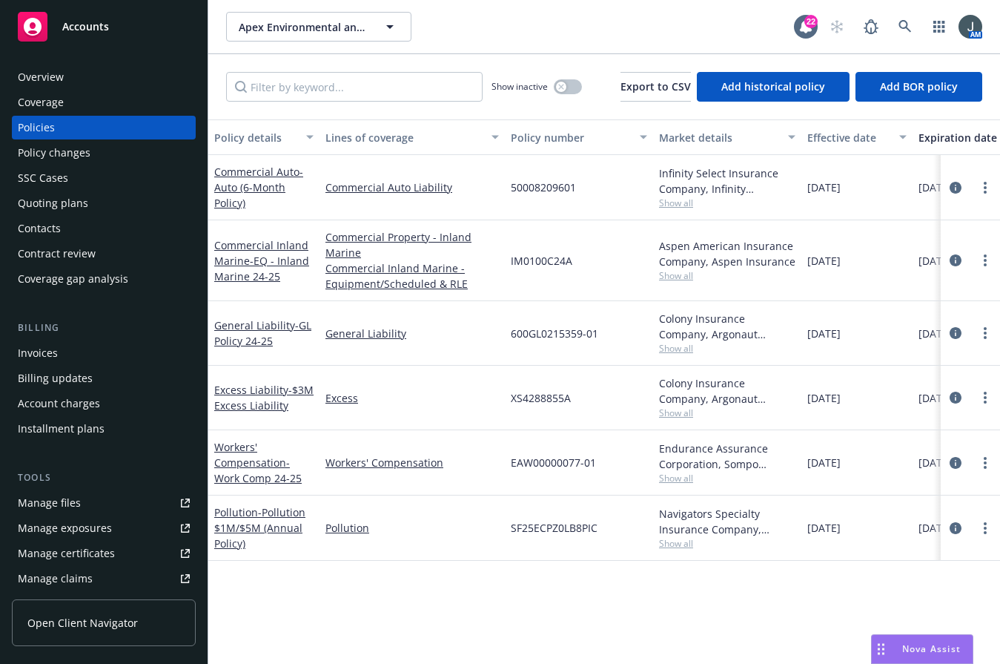
click at [74, 22] on span "Accounts" at bounding box center [85, 27] width 47 height 12
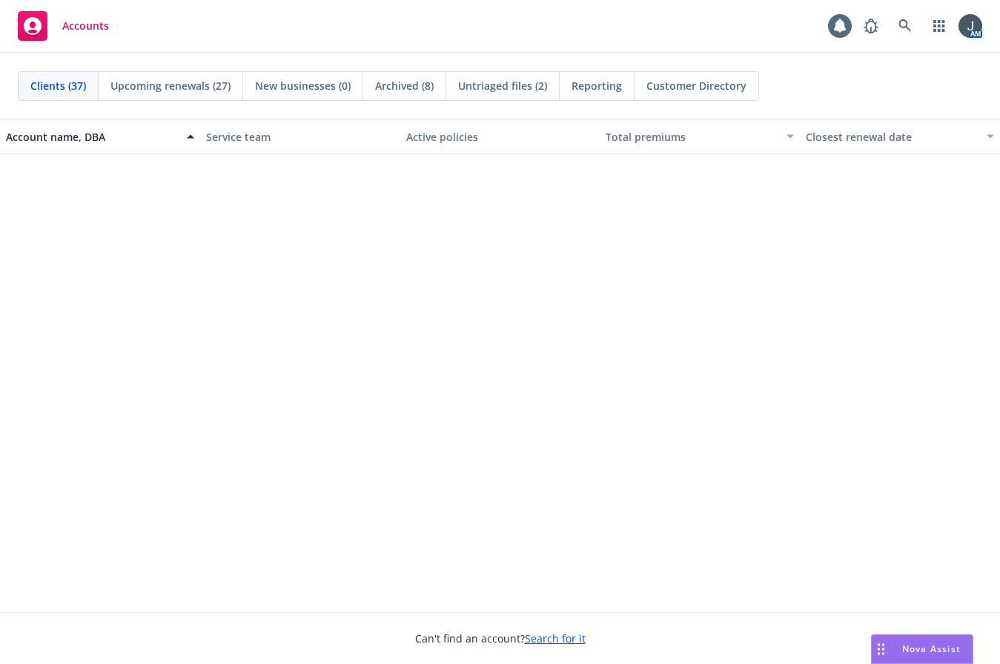
scroll to position [692, 0]
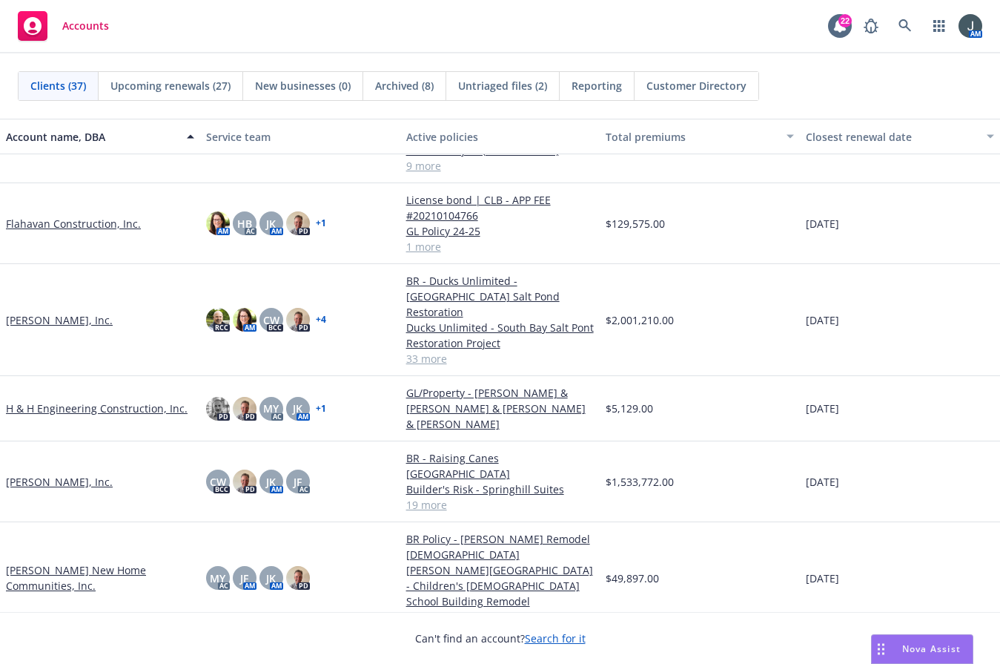
click at [50, 474] on link "[PERSON_NAME], Inc." at bounding box center [59, 482] width 107 height 16
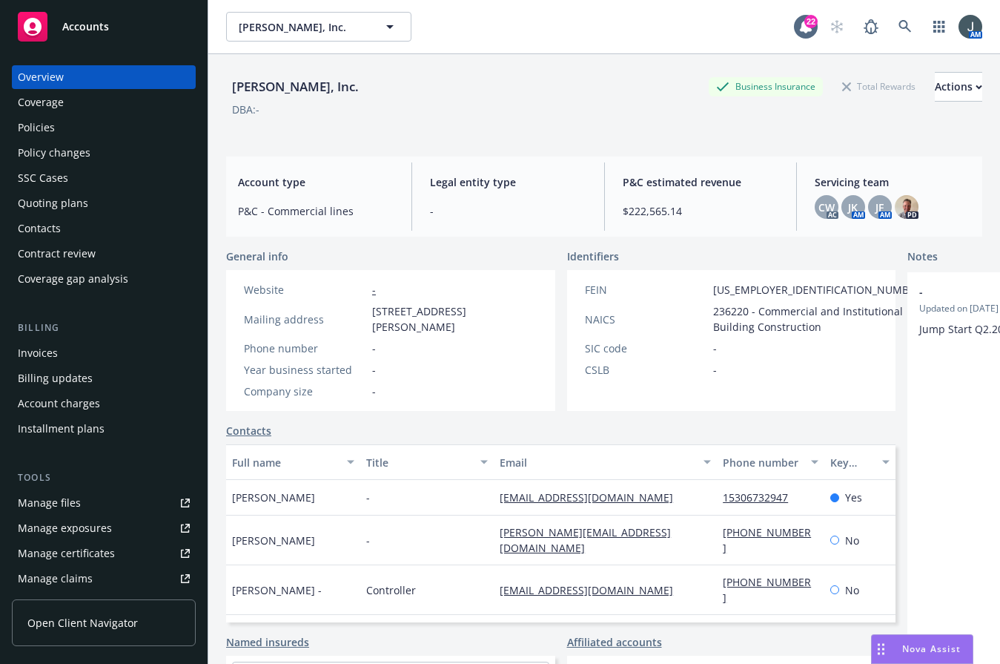
click at [36, 129] on div "Policies" at bounding box center [36, 128] width 37 height 24
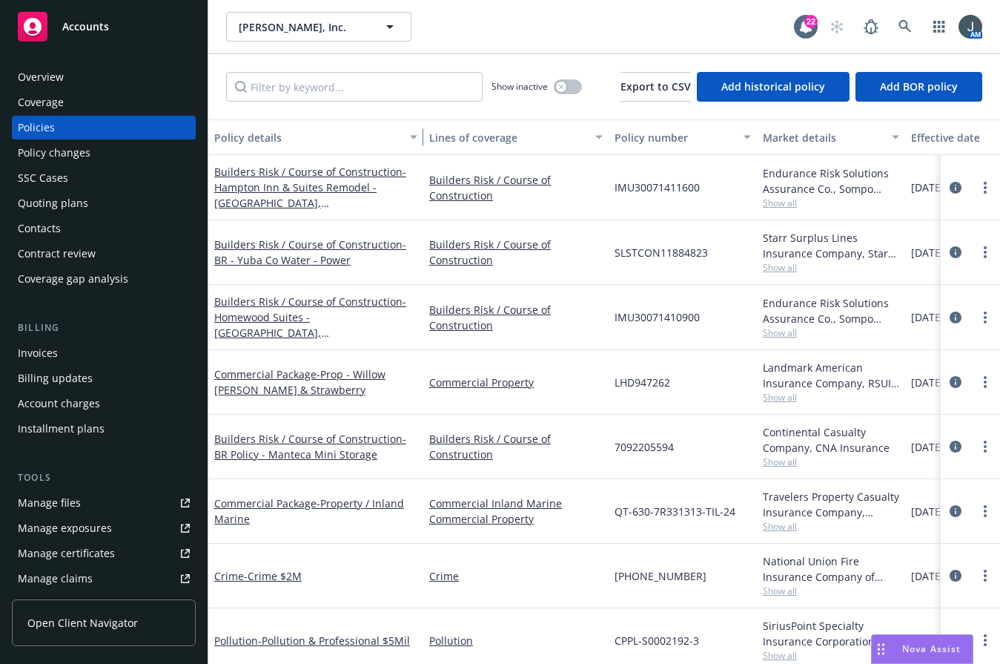
drag, startPoint x: 314, startPoint y: 142, endPoint x: 418, endPoint y: 145, distance: 103.9
click at [418, 145] on div "button" at bounding box center [415, 137] width 7 height 34
click at [941, 175] on div at bounding box center [970, 187] width 59 height 65
click at [908, 139] on button "Effective date" at bounding box center [960, 137] width 111 height 36
click at [931, 137] on div "Effective date" at bounding box center [952, 138] width 83 height 16
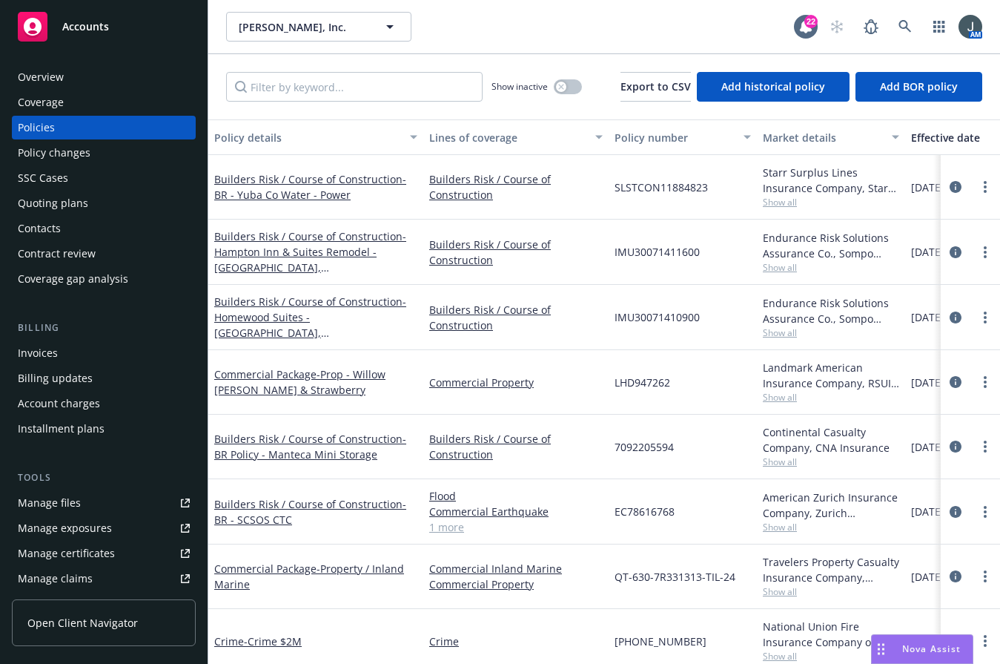
click at [931, 137] on div "Effective date" at bounding box center [952, 138] width 83 height 16
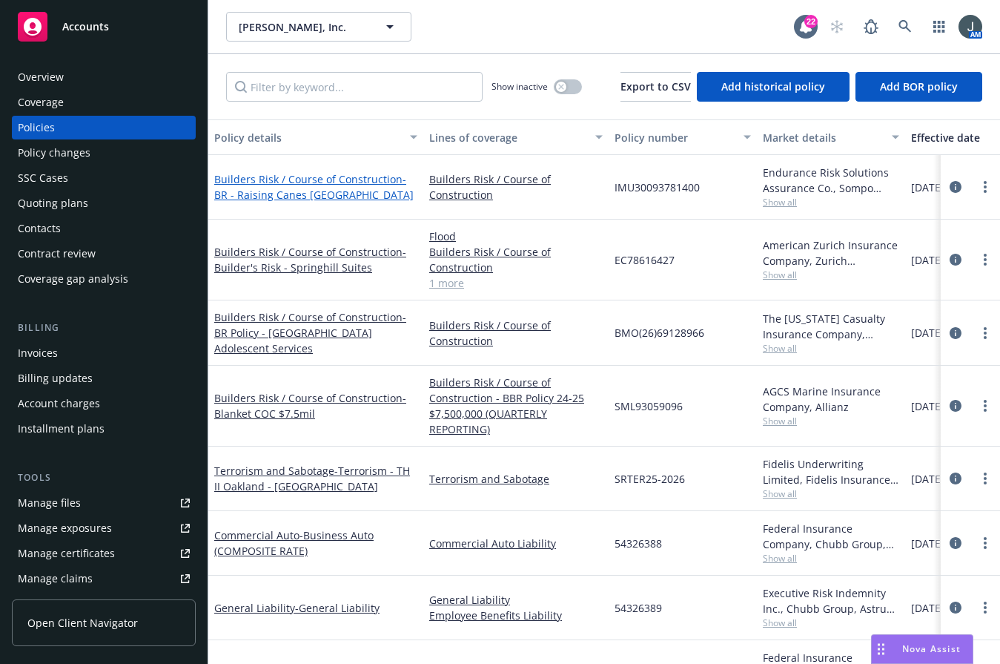
click at [305, 177] on link "Builders Risk / Course of Construction - BR - Raising Canes Costa Mesa" at bounding box center [313, 187] width 199 height 30
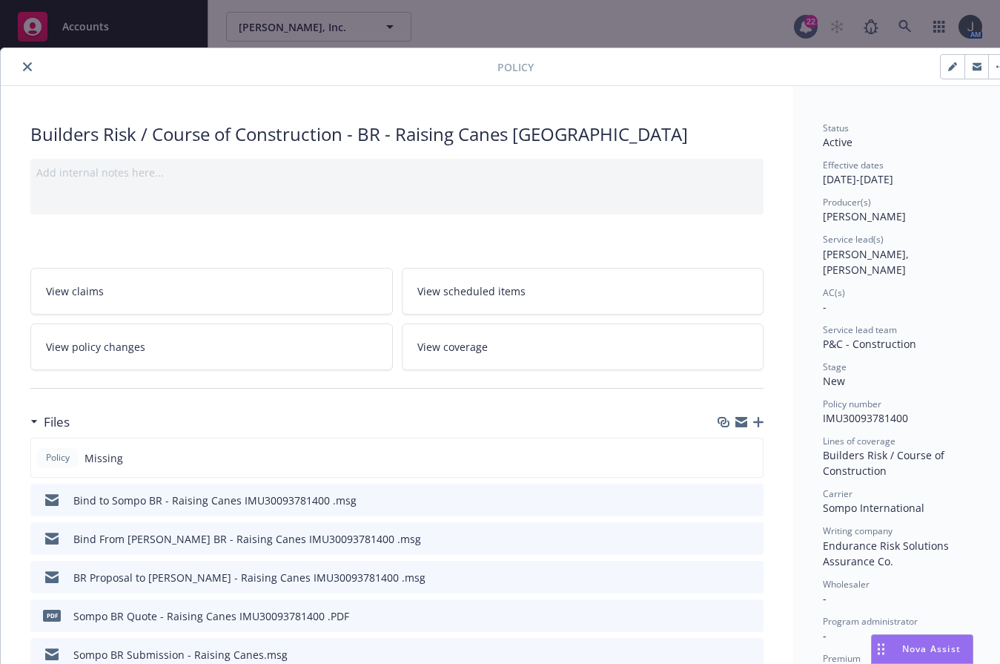
click at [759, 419] on icon "button" at bounding box center [758, 422] width 10 height 10
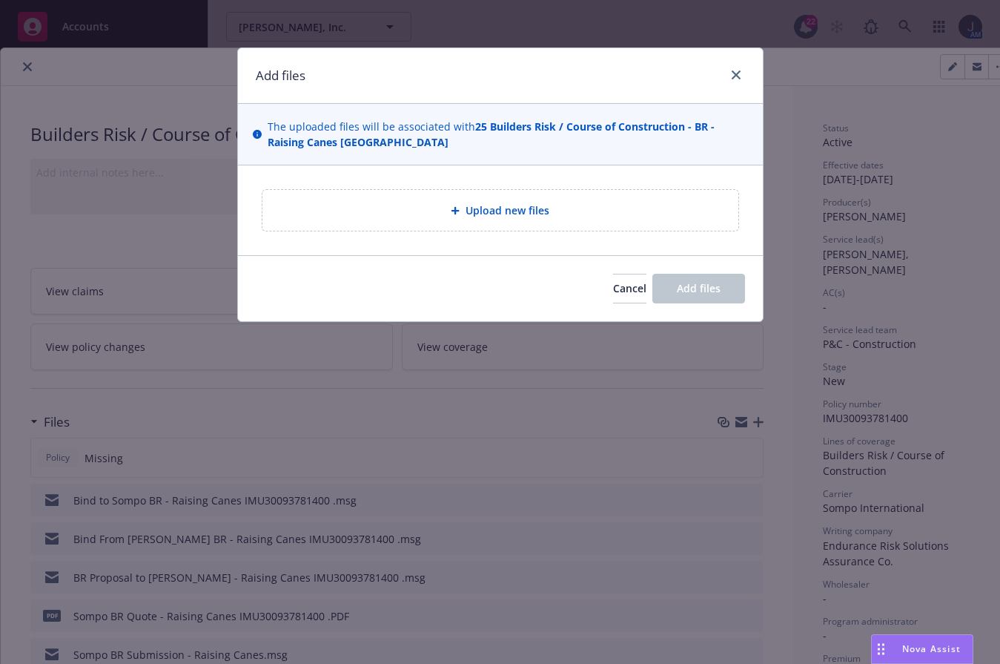
type textarea "x"
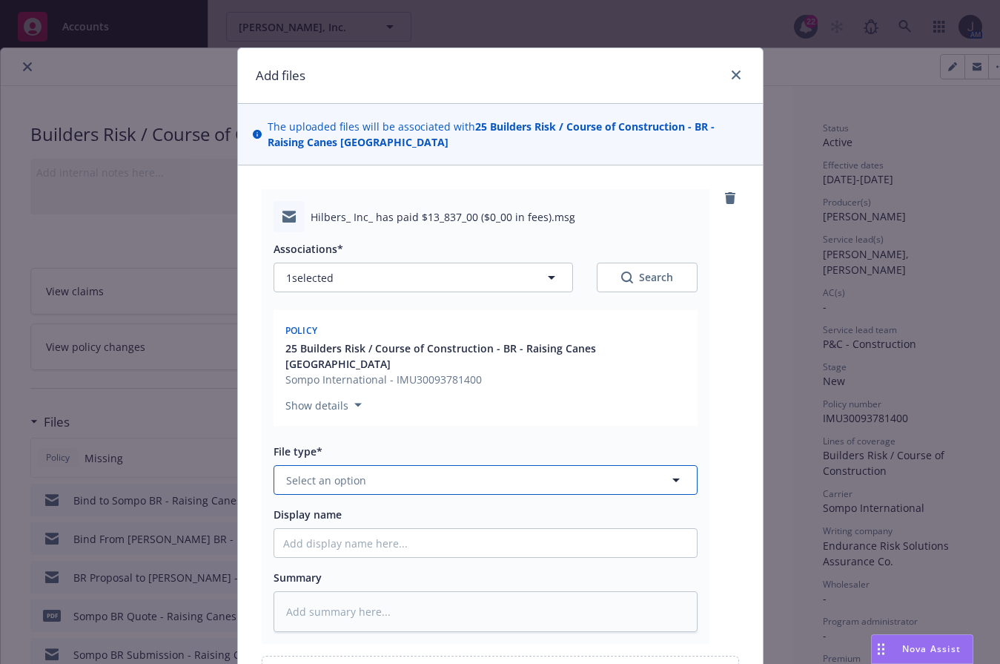
click at [397, 465] on button "Select an option" at bounding box center [486, 480] width 424 height 30
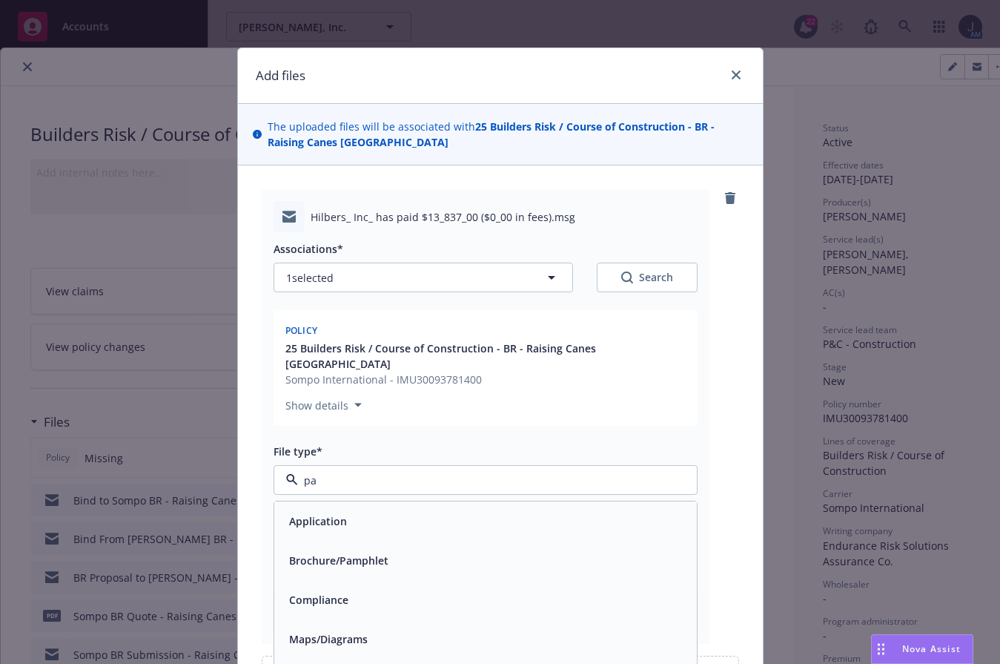
type input "pay"
click at [371, 510] on div "Proof of payment" at bounding box center [332, 521] width 99 height 22
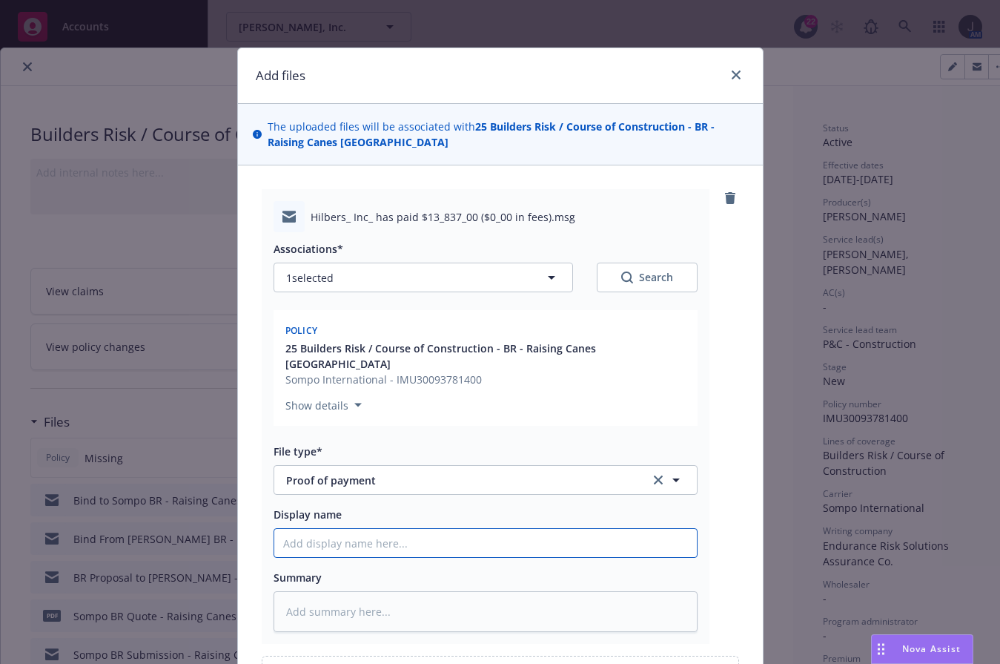
click at [374, 529] on input "Display name" at bounding box center [485, 543] width 423 height 28
type textarea "x"
type input "B"
type textarea "x"
type input "BR"
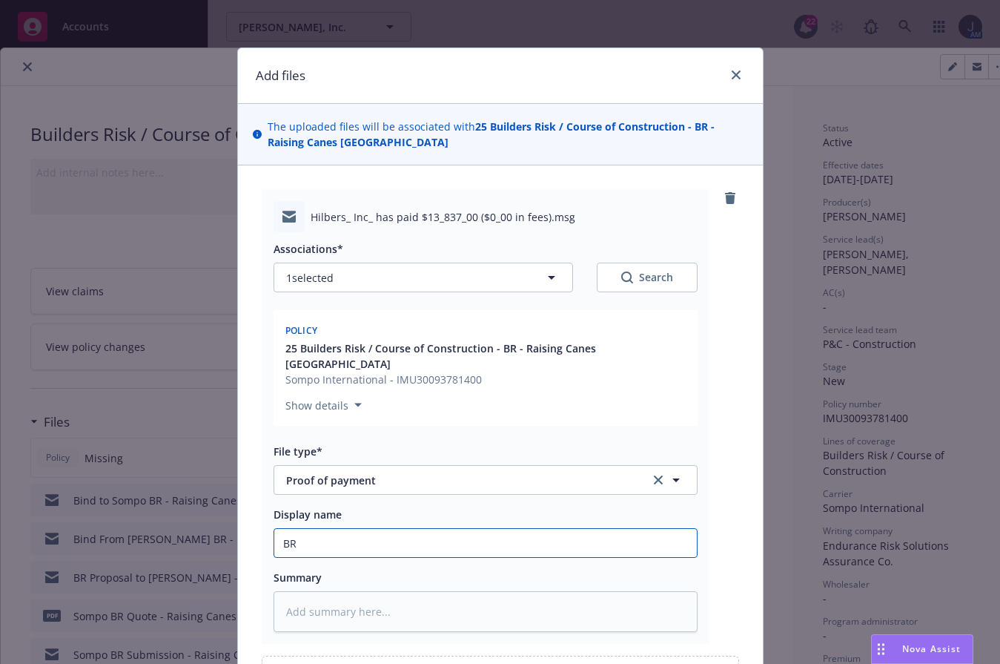
type textarea "x"
type input "BR"
type textarea "x"
type input "BR P"
type textarea "x"
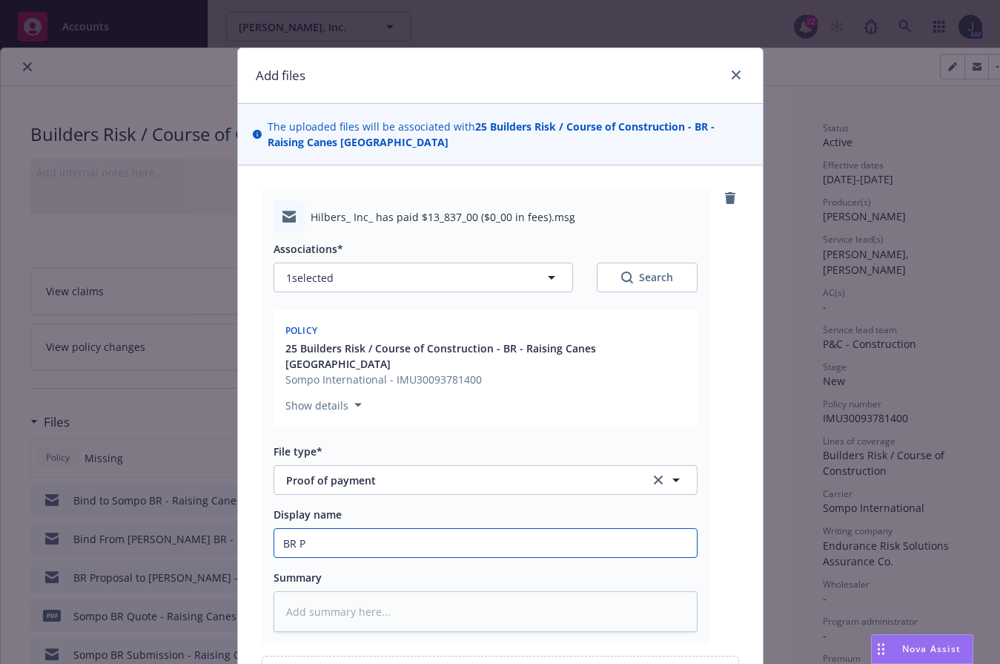
type input "BR Po"
type textarea "x"
type input "BR Pol"
type textarea "x"
type input "BR Poli"
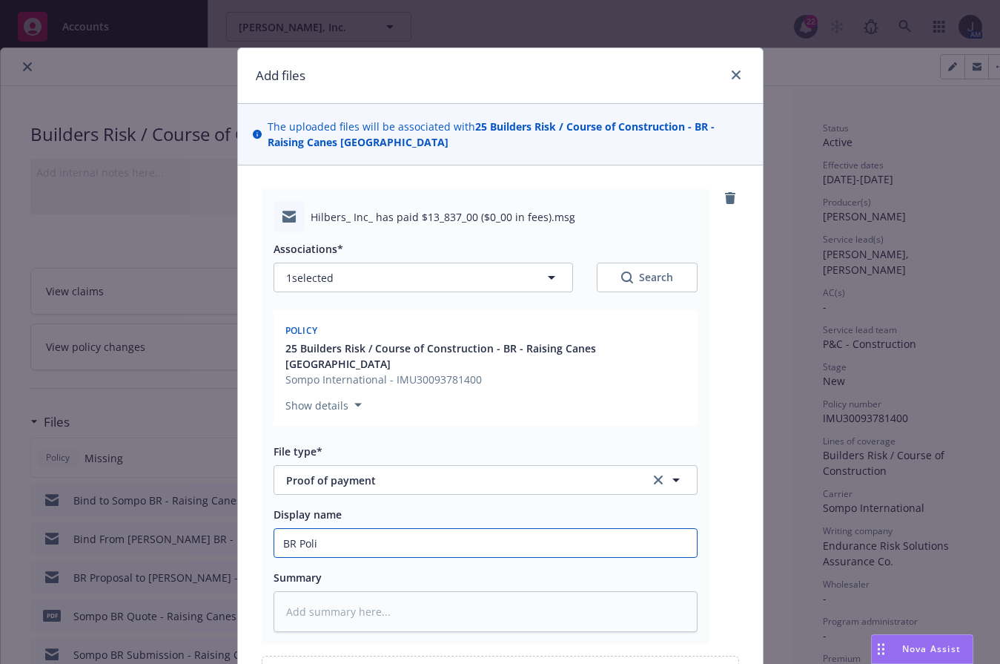
type textarea "x"
type input "BR Polic"
type textarea "x"
type input "BR Policy"
type textarea "x"
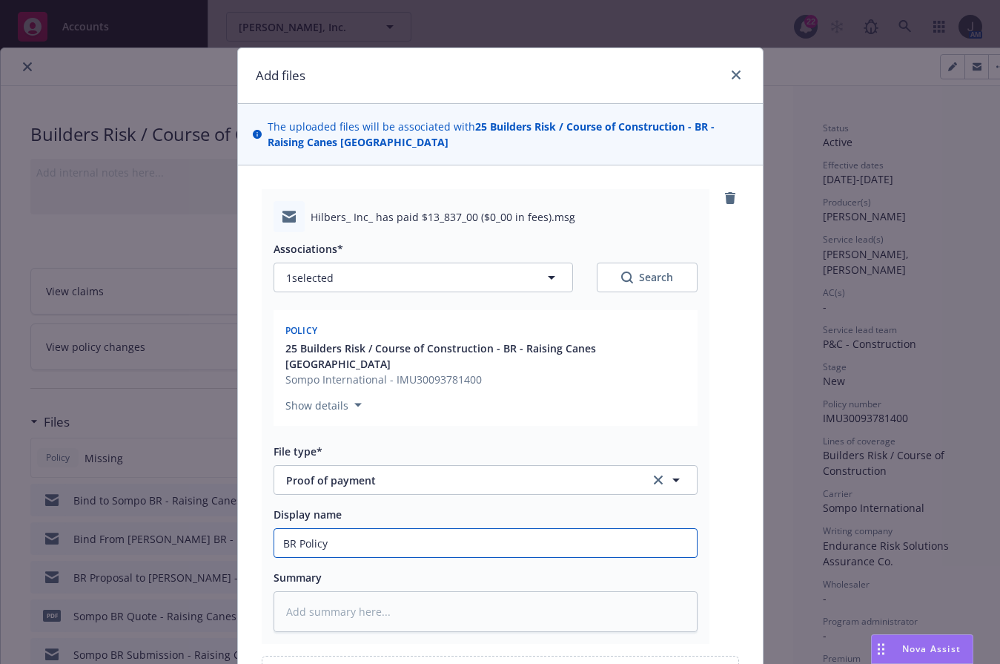
type input "BR Policy"
type textarea "x"
type input "BR Policy P"
type textarea "x"
type input "BR Policy Pmt"
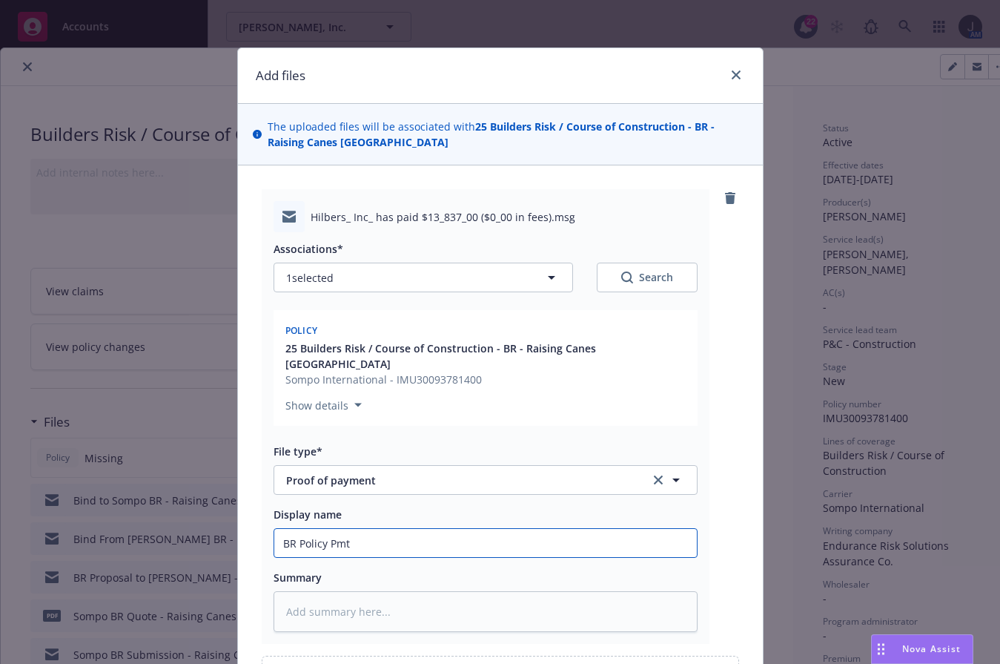
type textarea "x"
type input "BR Policy Pmt"
type textarea "x"
type input "BR Policy Pmt R"
type textarea "x"
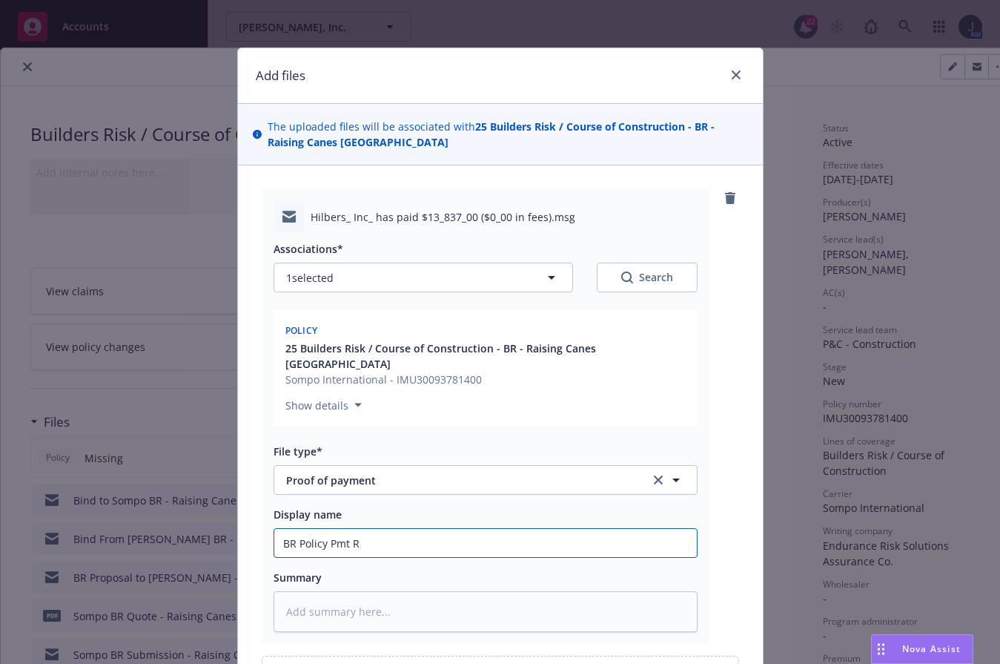
type input "BR Policy Pmt Re"
type textarea "x"
type input "BR Policy Pmt Rec"
type textarea "x"
type input "BR Policy Pmt Rec'd"
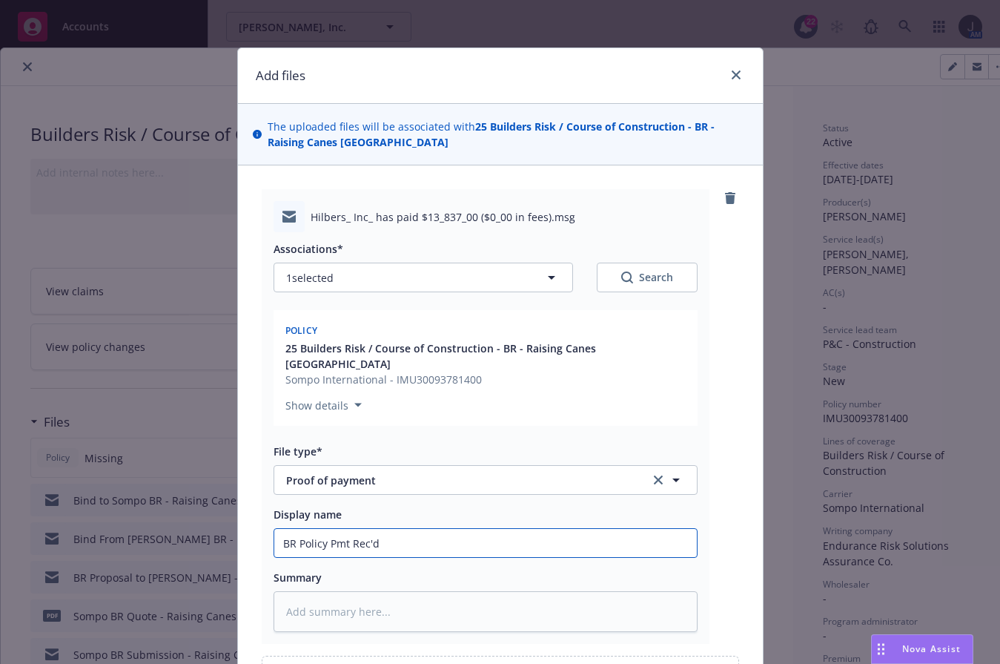
type textarea "x"
type input "BR Policy Pmt Rec'd"
type textarea "x"
type input "BR Policy Pmt Rec'd -"
type textarea "x"
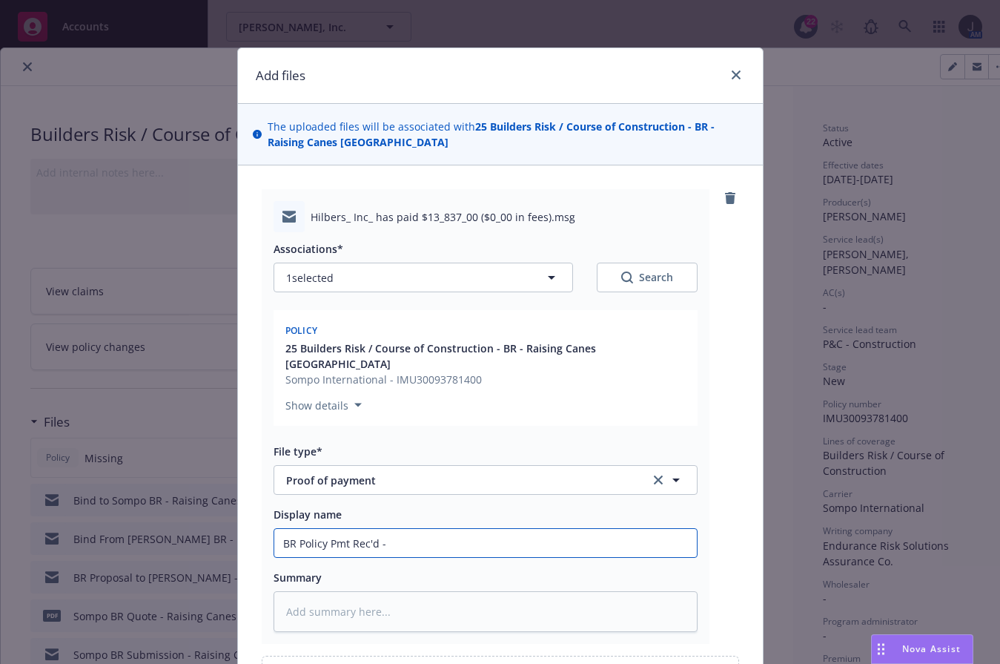
type input "BR Policy Pmt Rec'd -"
type textarea "x"
type input "BR Policy Pmt Rec'd - R"
type textarea "x"
type input "BR Policy Pmt Rec'd - Ra"
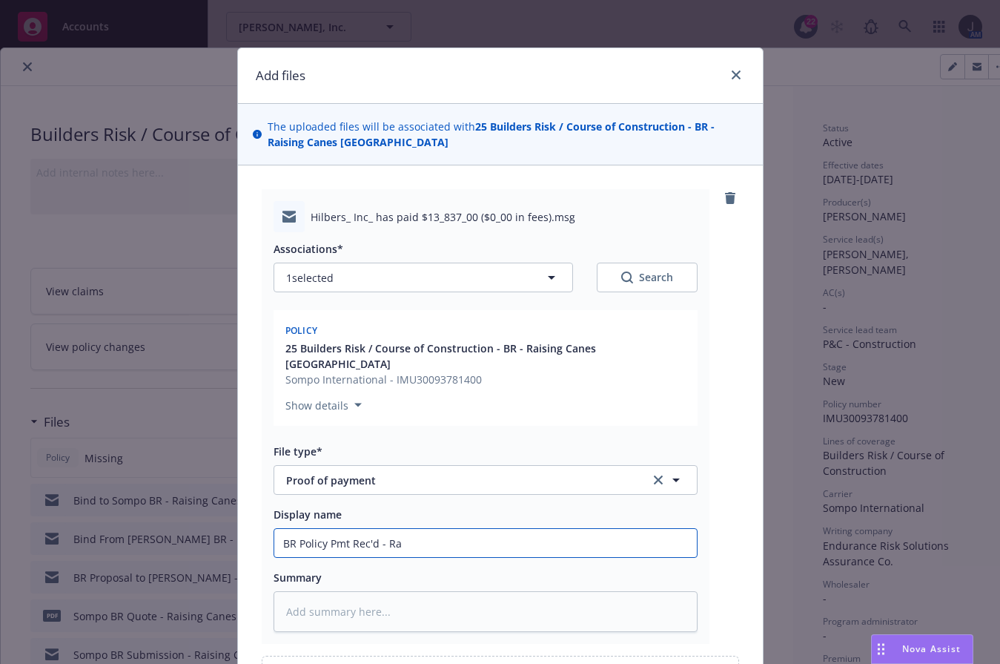
type textarea "x"
type input "BR Policy Pmt Rec'd - Rai"
type textarea "x"
type input "BR Policy Pmt Rec'd - Rais"
type textarea "x"
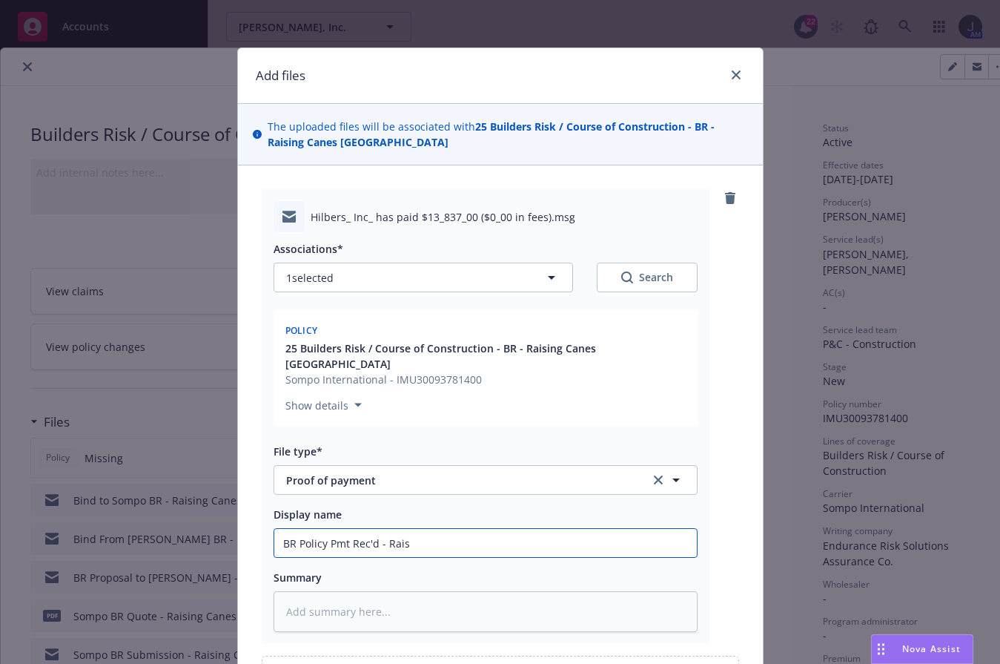
type input "BR Policy Pmt Rec'd - Raisi"
type textarea "x"
type input "BR Policy Pmt Rec'd - Raisin"
type textarea "x"
type input "BR Policy Pmt Rec'd - Raising"
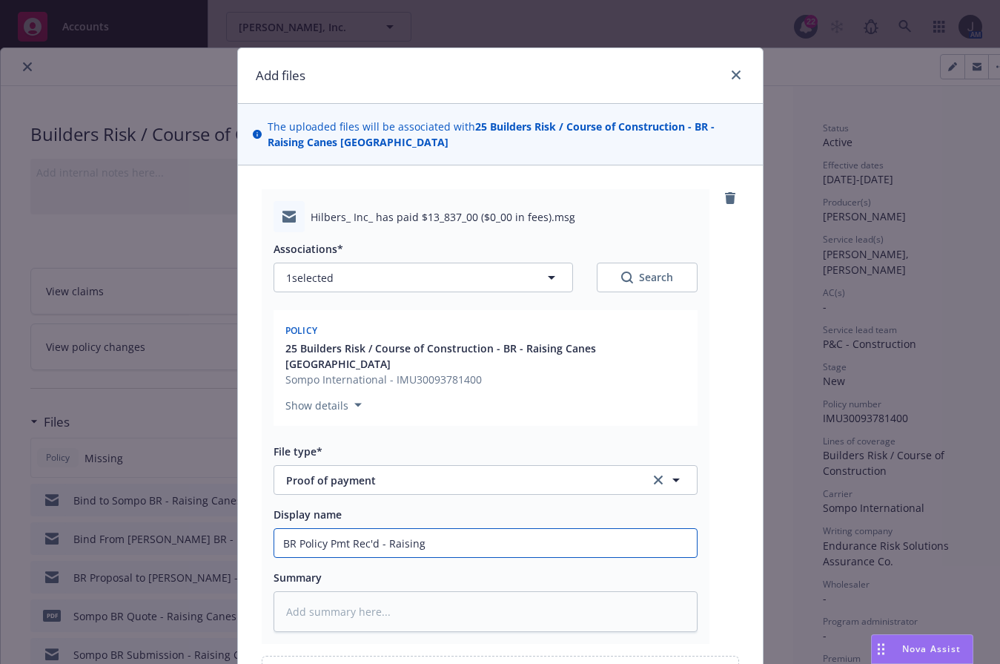
type textarea "x"
type input "BR Policy Pmt Rec'd - Raising C"
type textarea "x"
type input "BR Policy Pmt Rec'd - Raising Cai"
type textarea "x"
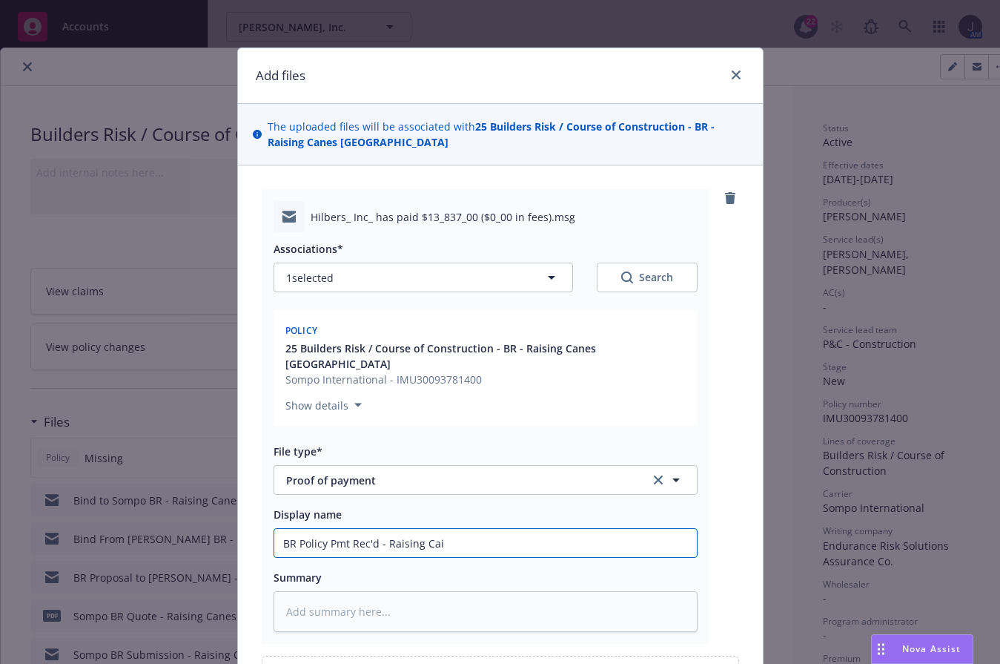
type input "BR Policy Pmt Rec'd - Raising Cain"
type textarea "x"
type input "BR Policy Pmt Rec'd - Raising Cains"
type textarea "x"
type input "BR Policy Pmt Rec'd - Raising Cain"
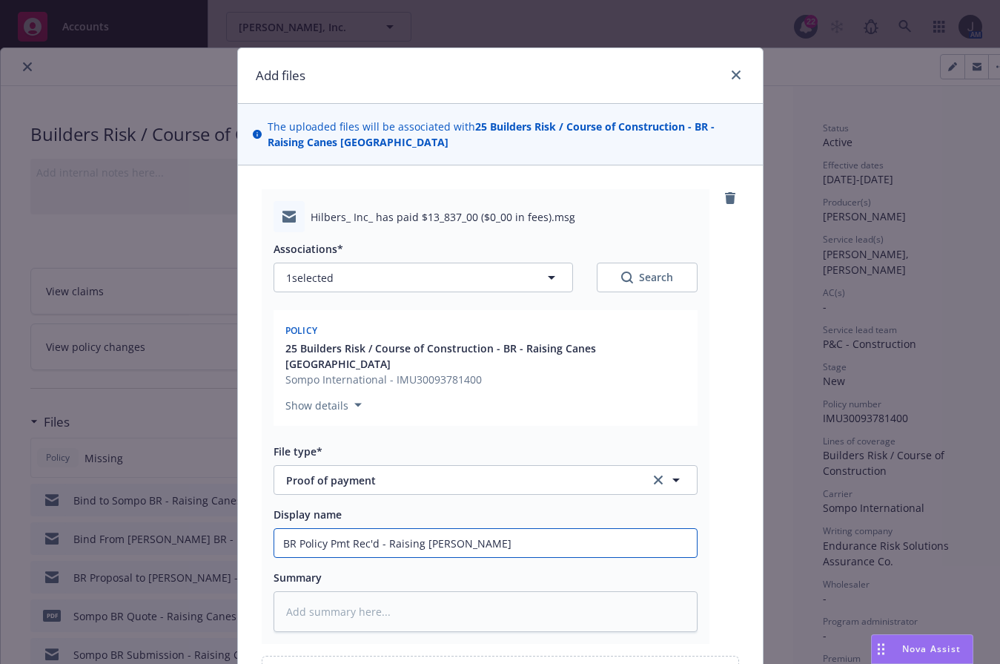
type textarea "x"
type input "BR Policy Pmt Rec'd - Raising Cai"
type textarea "x"
type input "BR Policy Pmt Rec'd - Raising Ca"
type textarea "x"
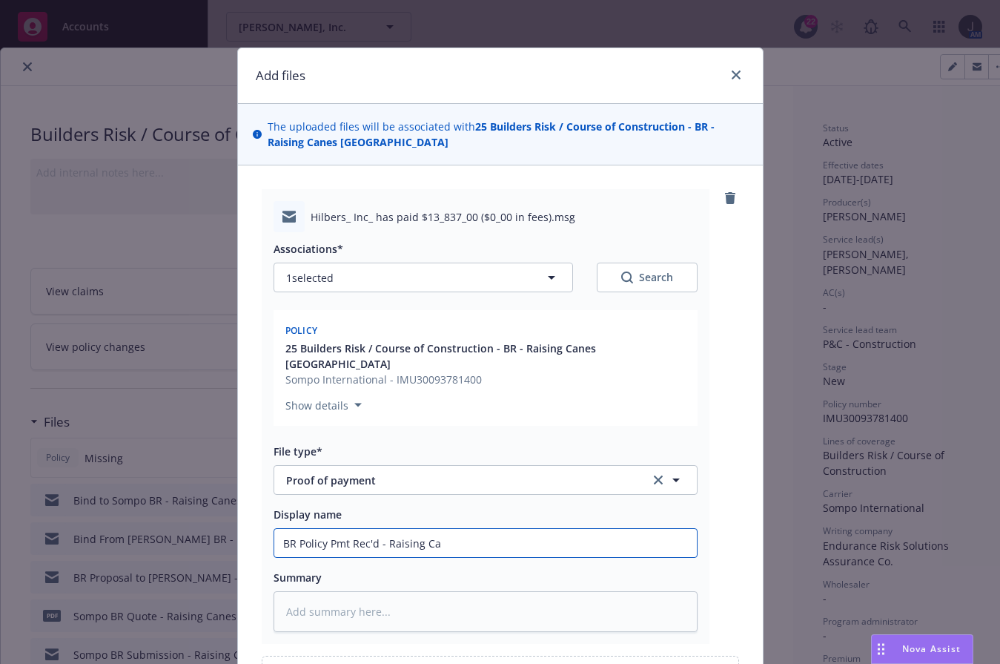
type input "BR Policy Pmt Rec'd - Raising Can"
type textarea "x"
type input "BR Policy Pmt Rec'd - Raising Cane"
type textarea "x"
type input "BR Policy Pmt Rec'd - Raising Canes"
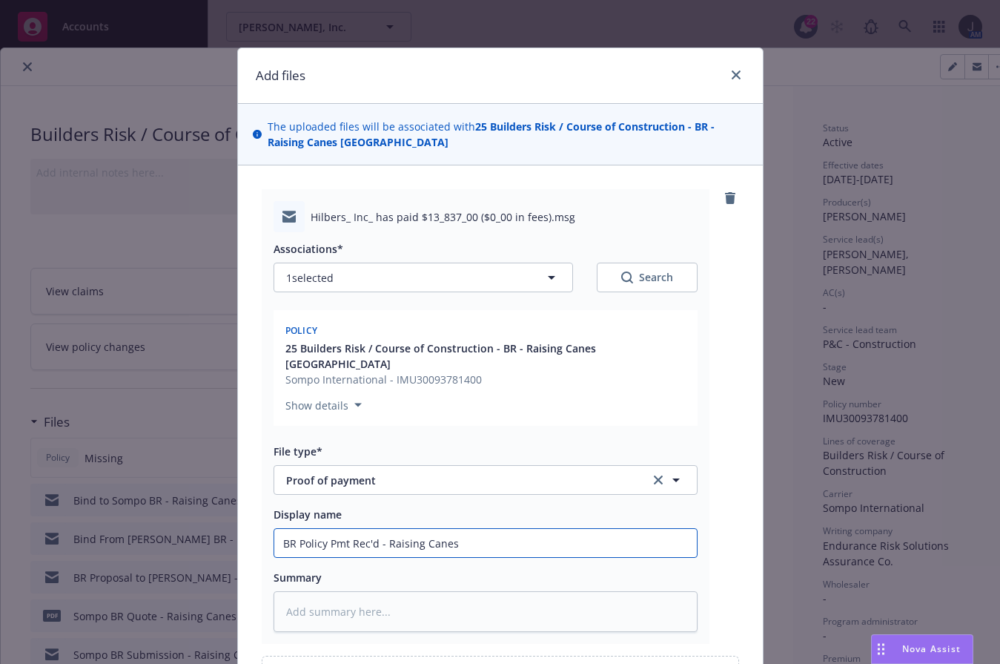
type textarea "x"
type input "BR Policy Pmt Rec'd - Raising Canes"
type textarea "x"
type input "BR Policy Pmt Rec'd - Raising Canes C"
type textarea "x"
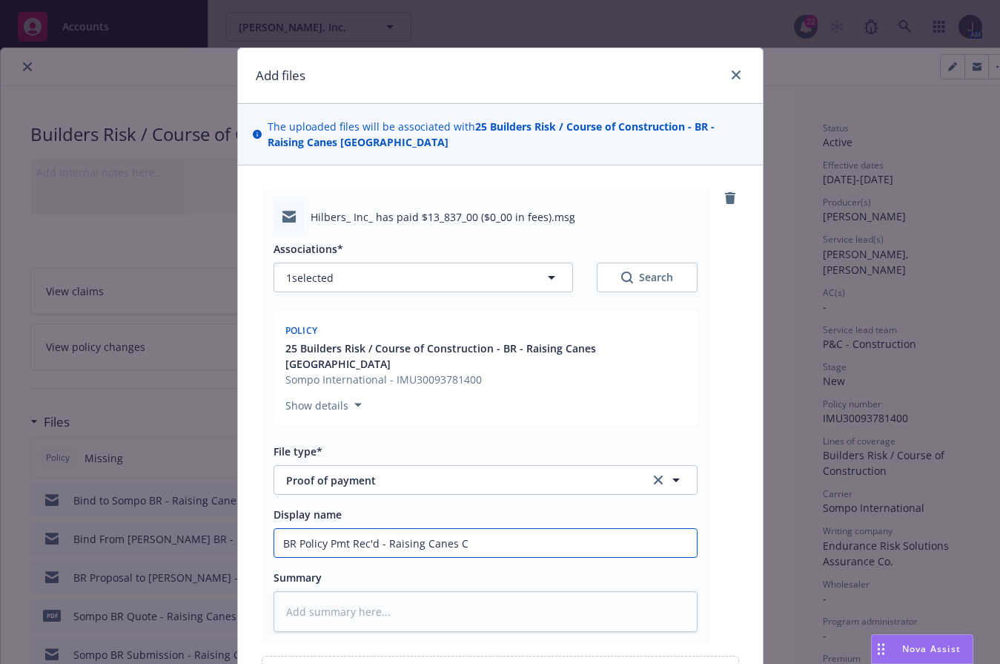
type input "BR Policy Pmt Rec'd - Raising Canes Co"
type textarea "x"
type input "BR Policy Pmt Rec'd - Raising Canes Cos"
type textarea "x"
type input "BR Policy Pmt Rec'd - Raising Canes Cost"
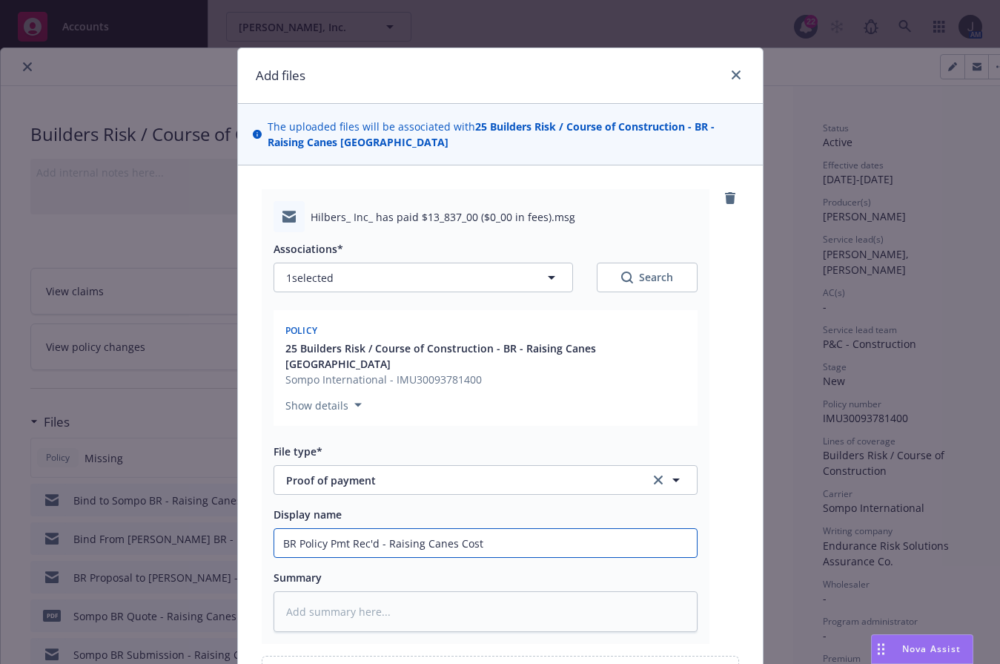
type textarea "x"
type input "BR Policy Pmt Rec'd - Raising Canes Costa"
type textarea "x"
type input "BR Policy Pmt Rec'd - Raising Canes Costa"
type textarea "x"
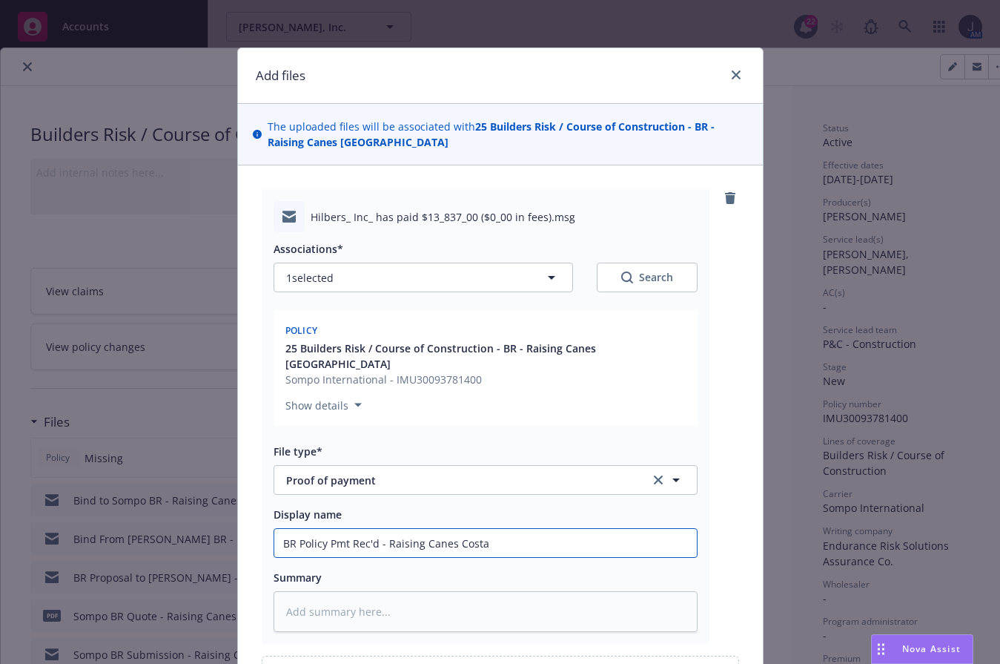
type input "BR Policy Pmt Rec'd - Raising Canes Costa M"
type textarea "x"
type input "BR Policy Pmt Rec'd - Raising Canes Costa Me"
type textarea "x"
type input "BR Policy Pmt Rec'd - Raising Canes Costa Mes"
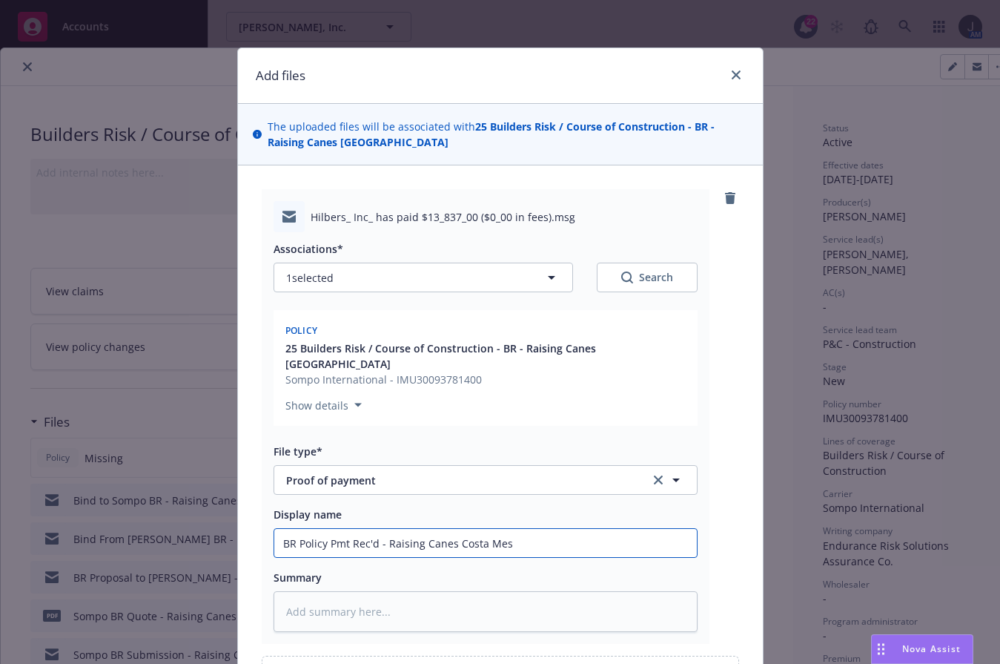
type textarea "x"
type input "BR Policy Pmt Rec'd - Raising Canes Costa Mesa"
type textarea "x"
type input "BR Policy Pmt Rec'd - Raising Canes Costa Mesa"
type textarea "x"
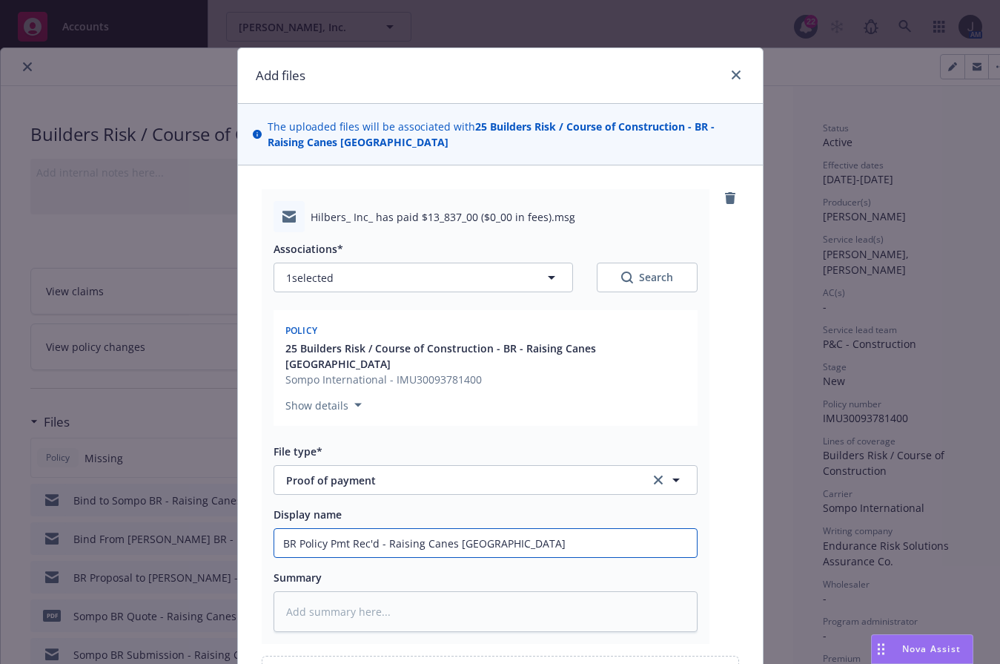
type input "BR Policy Pmt Rec'd - Raising Canes Costa Mesa #"
type textarea "x"
click at [492, 532] on input "BR Policy Pmt Rec'd - Raising Canes [GEOGRAPHIC_DATA] #1400" at bounding box center [485, 543] width 423 height 28
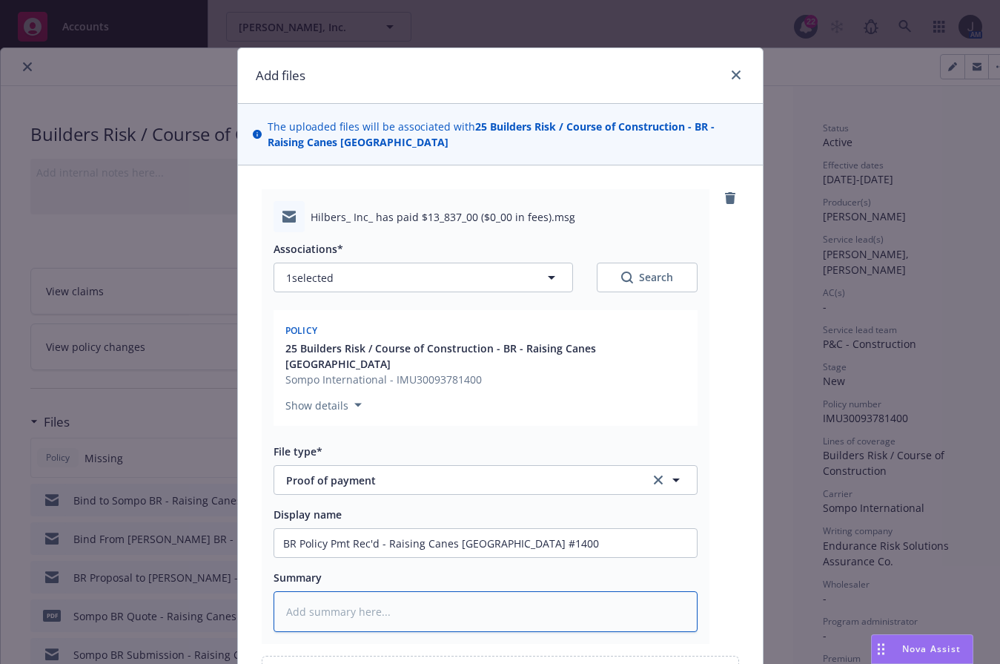
click at [414, 604] on textarea at bounding box center [486, 611] width 424 height 41
paste textarea "BR Policy Pmt Rec'd - Raising Canes [GEOGRAPHIC_DATA] #1400"
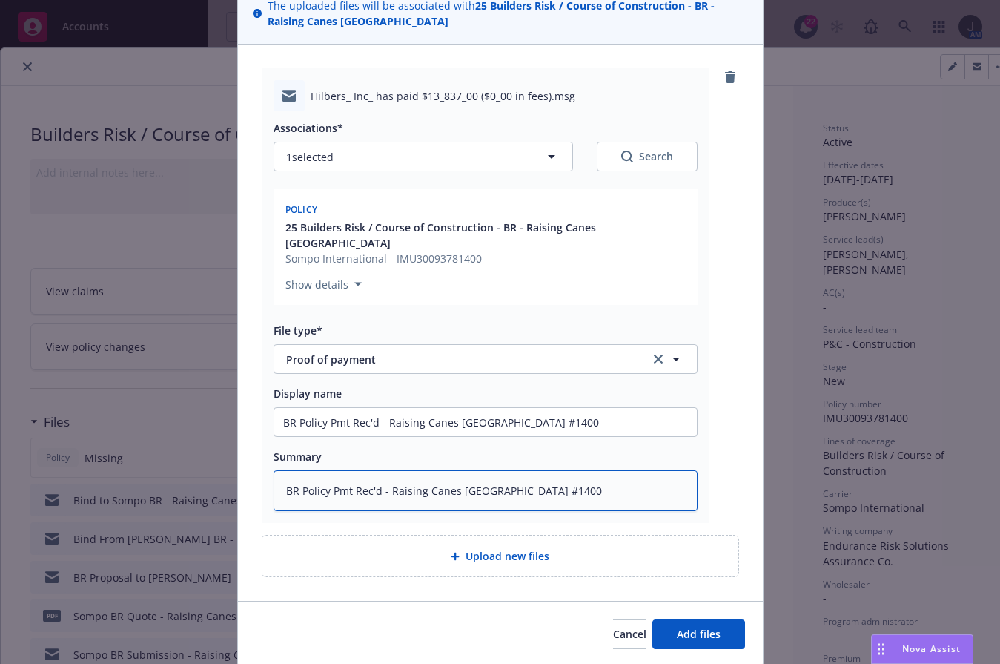
scroll to position [156, 0]
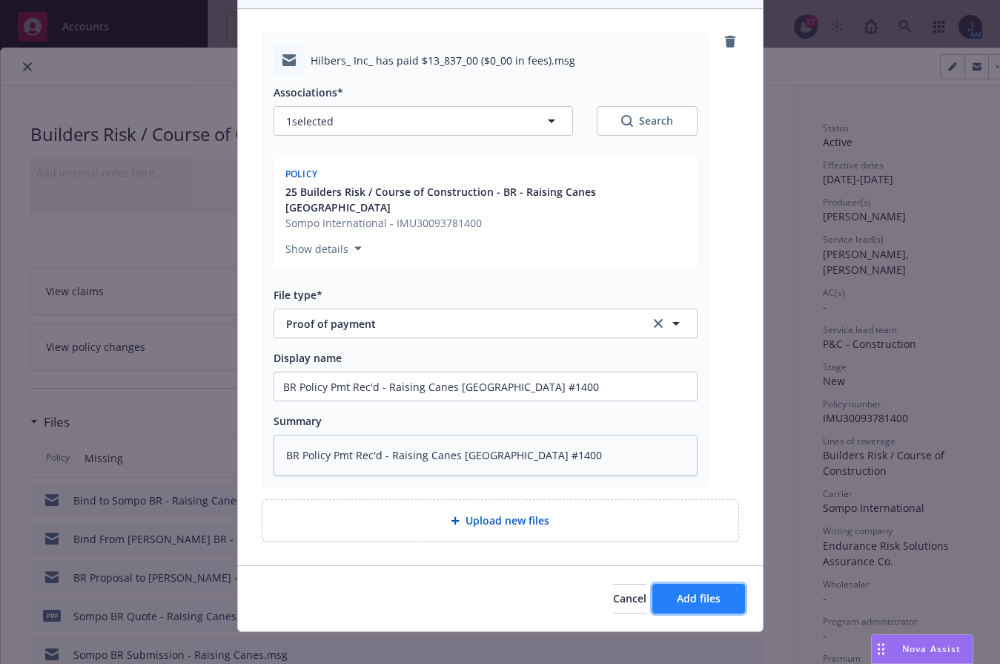
click at [707, 591] on span "Add files" at bounding box center [699, 598] width 44 height 14
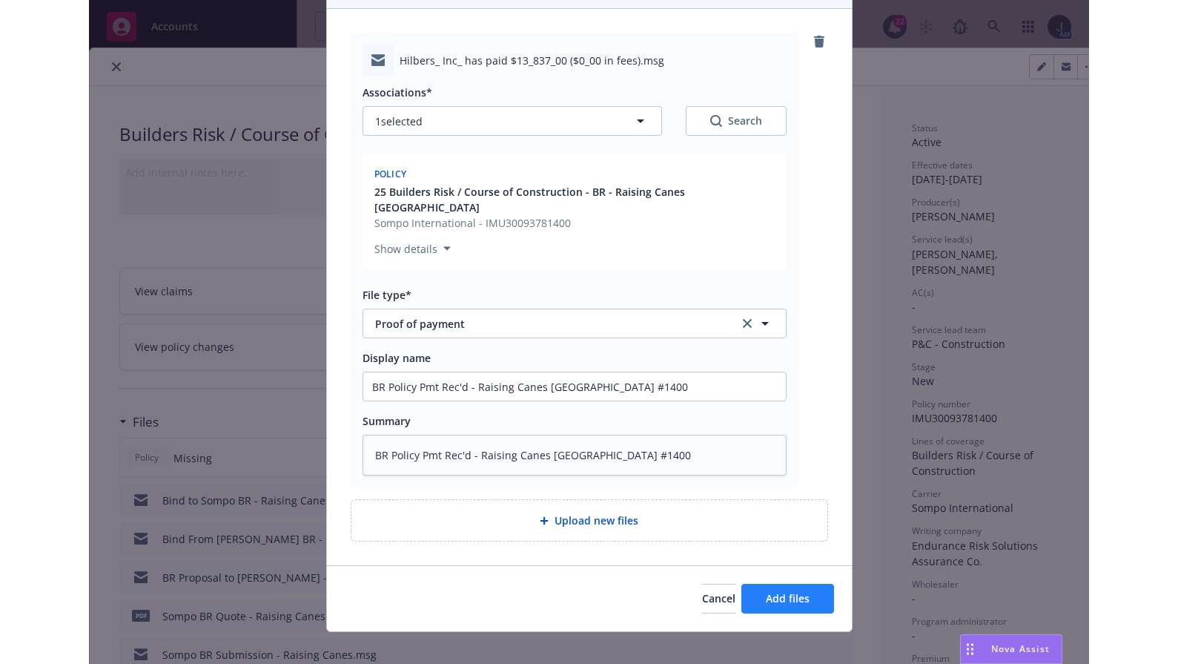
scroll to position [102, 0]
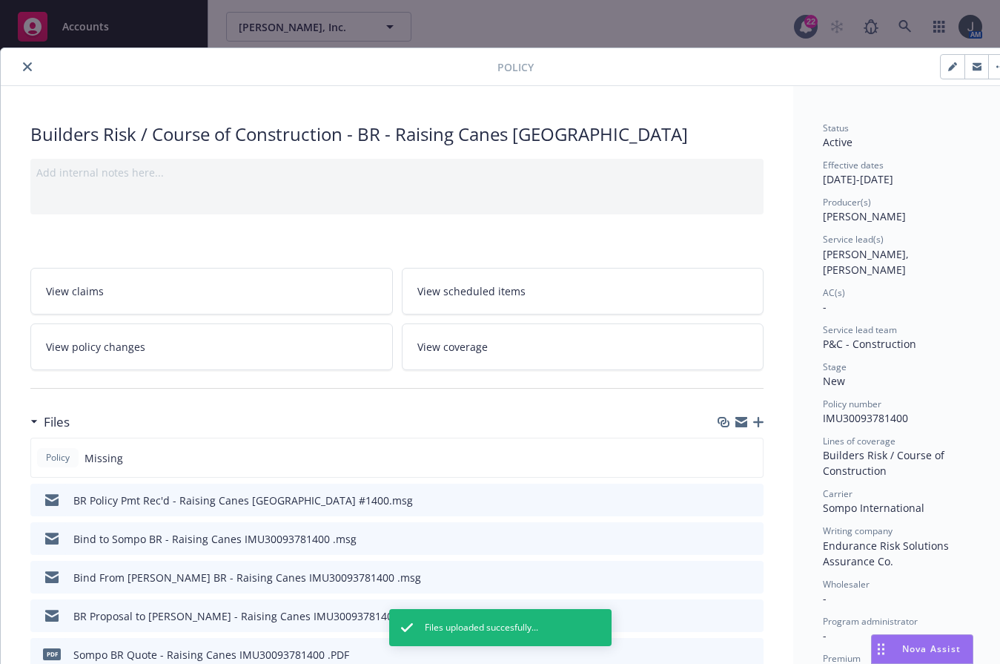
click at [30, 66] on icon "close" at bounding box center [27, 66] width 9 height 9
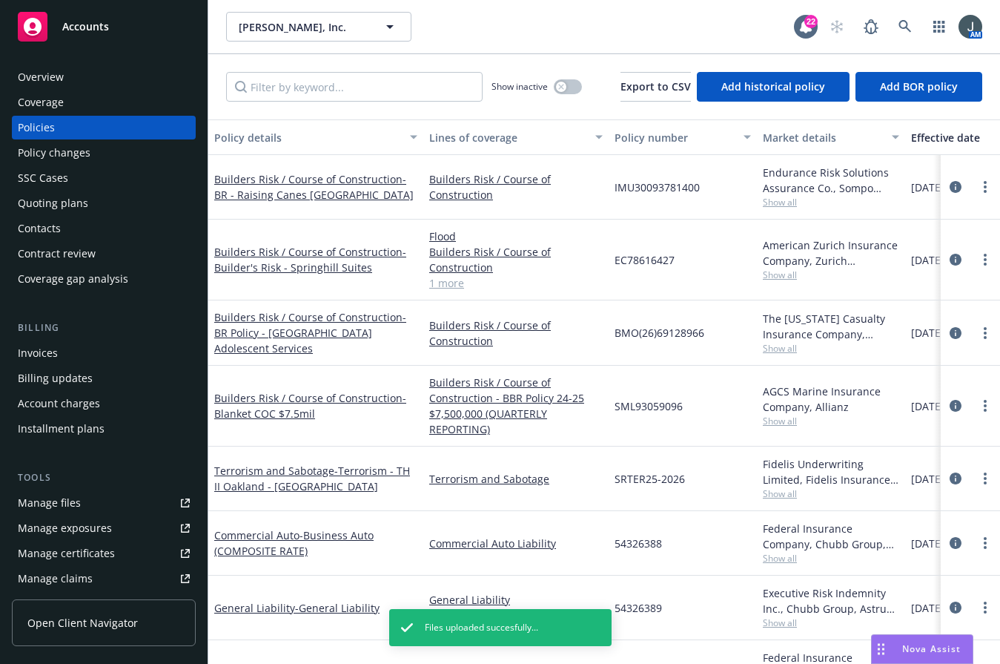
click at [54, 354] on div "Invoices" at bounding box center [38, 353] width 40 height 24
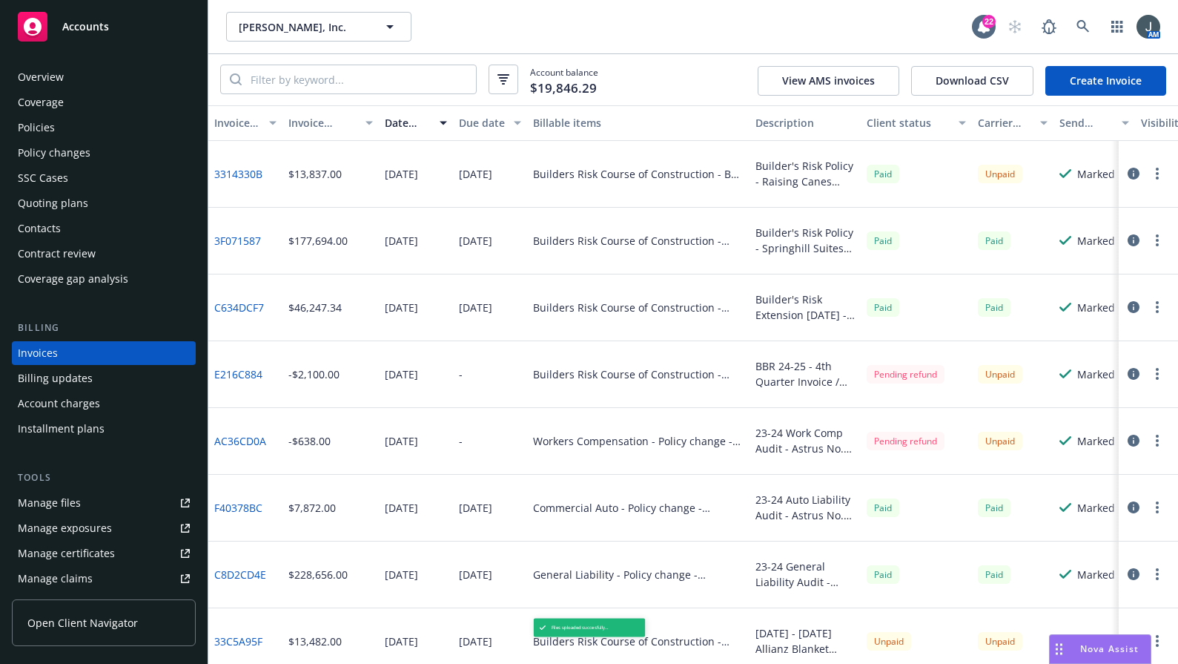
click at [240, 175] on link "3314330B" at bounding box center [238, 174] width 48 height 16
click at [1000, 170] on button "button" at bounding box center [1158, 174] width 18 height 18
click at [1000, 170] on icon "button" at bounding box center [1134, 174] width 12 height 12
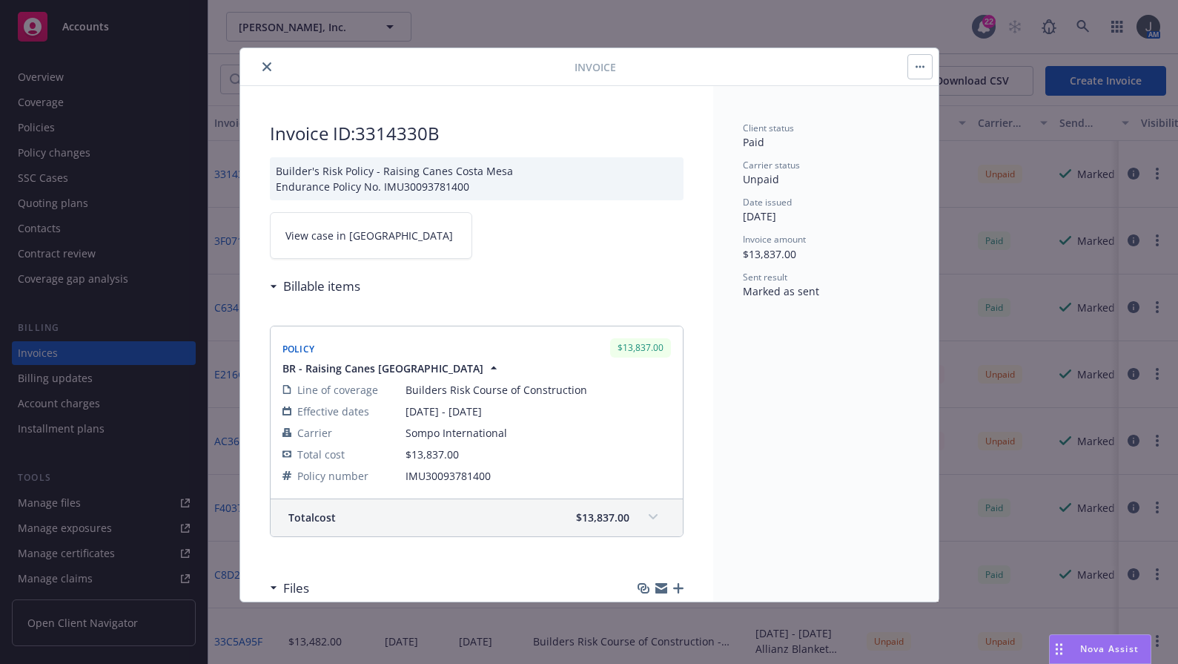
click at [350, 247] on link "View case in SSC" at bounding box center [371, 235] width 202 height 47
click at [260, 67] on button "close" at bounding box center [267, 67] width 18 height 18
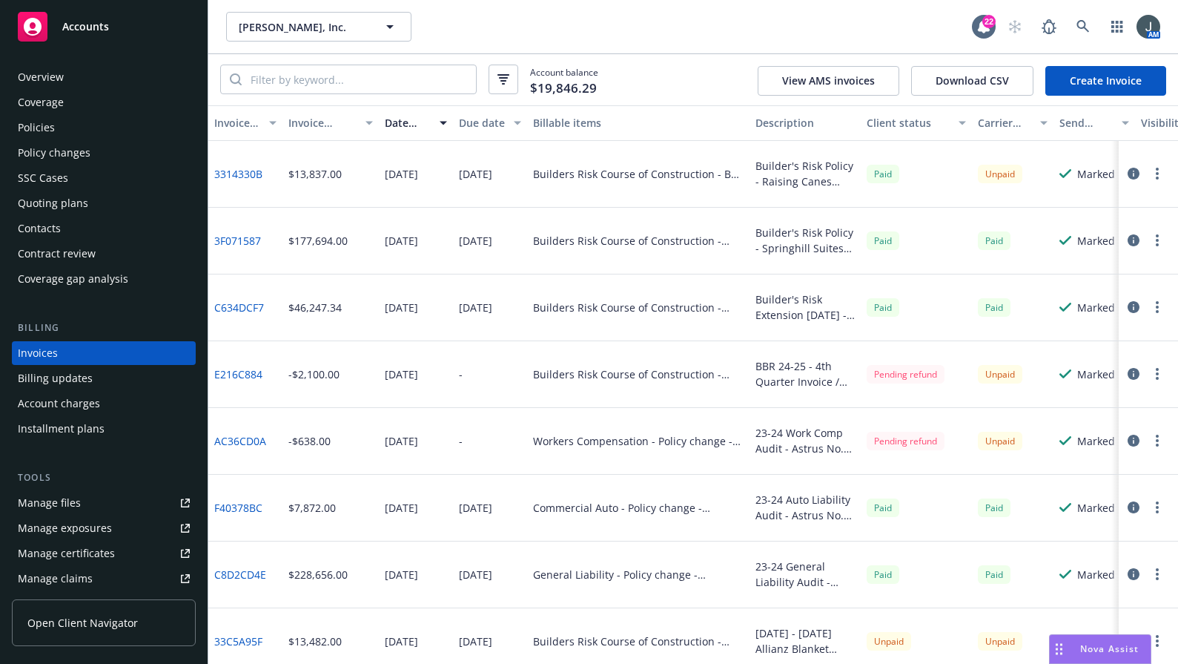
click at [82, 25] on span "Accounts" at bounding box center [85, 27] width 47 height 12
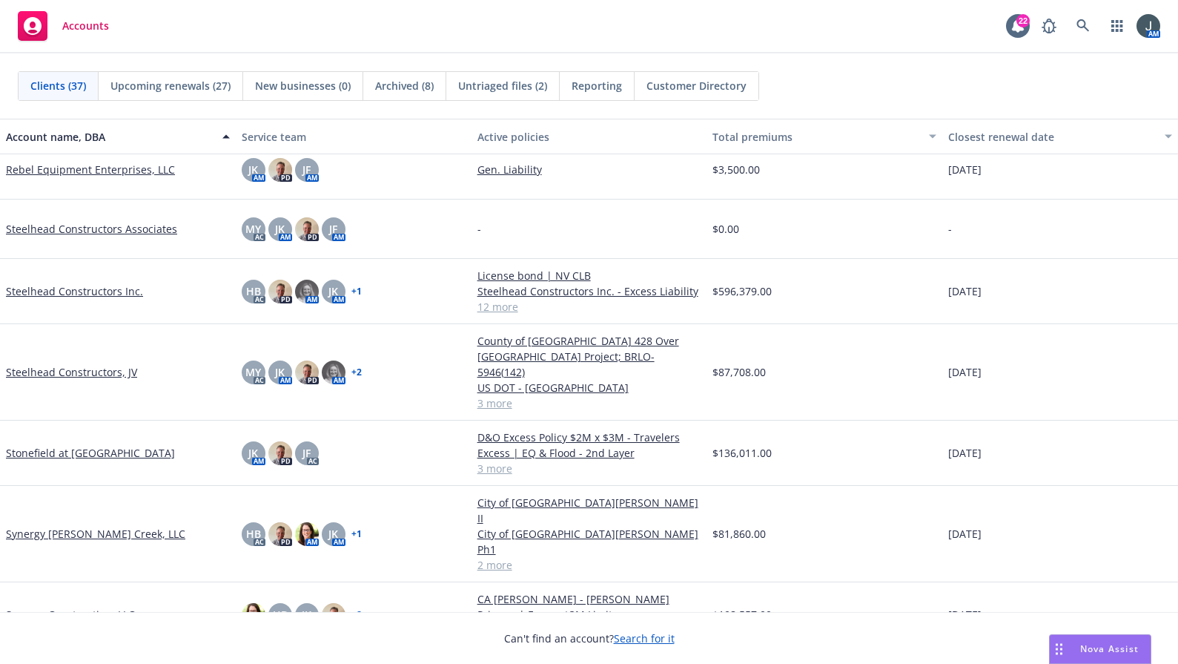
scroll to position [1730, 0]
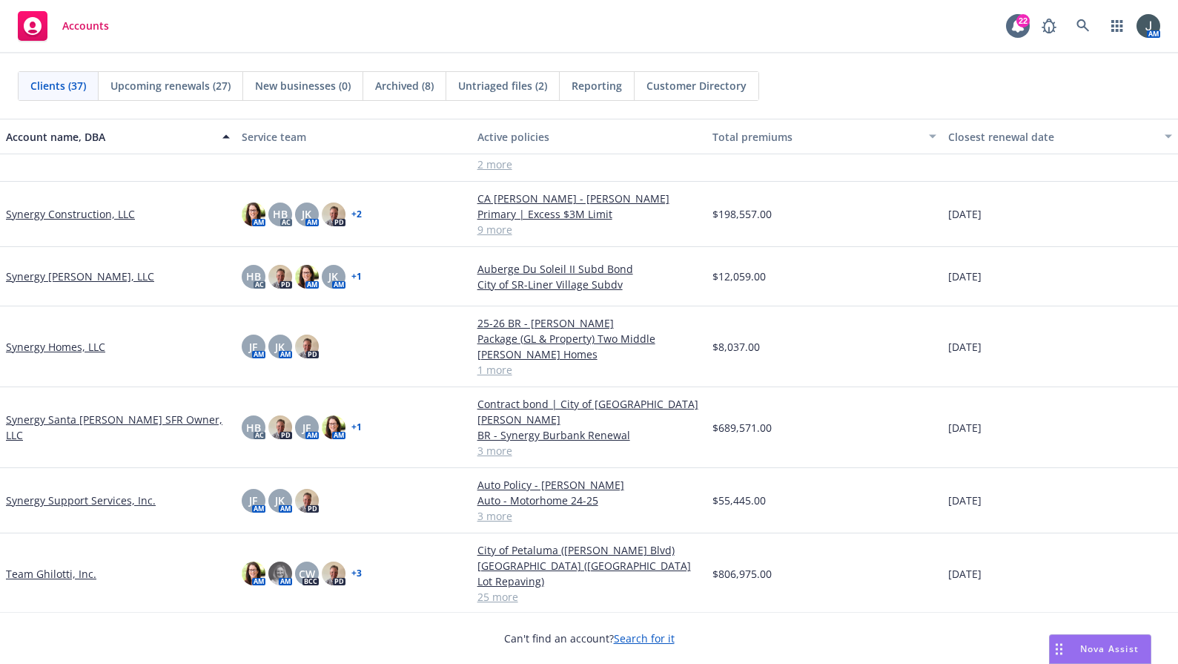
click at [84, 566] on link "Team Ghilotti, Inc." at bounding box center [51, 574] width 90 height 16
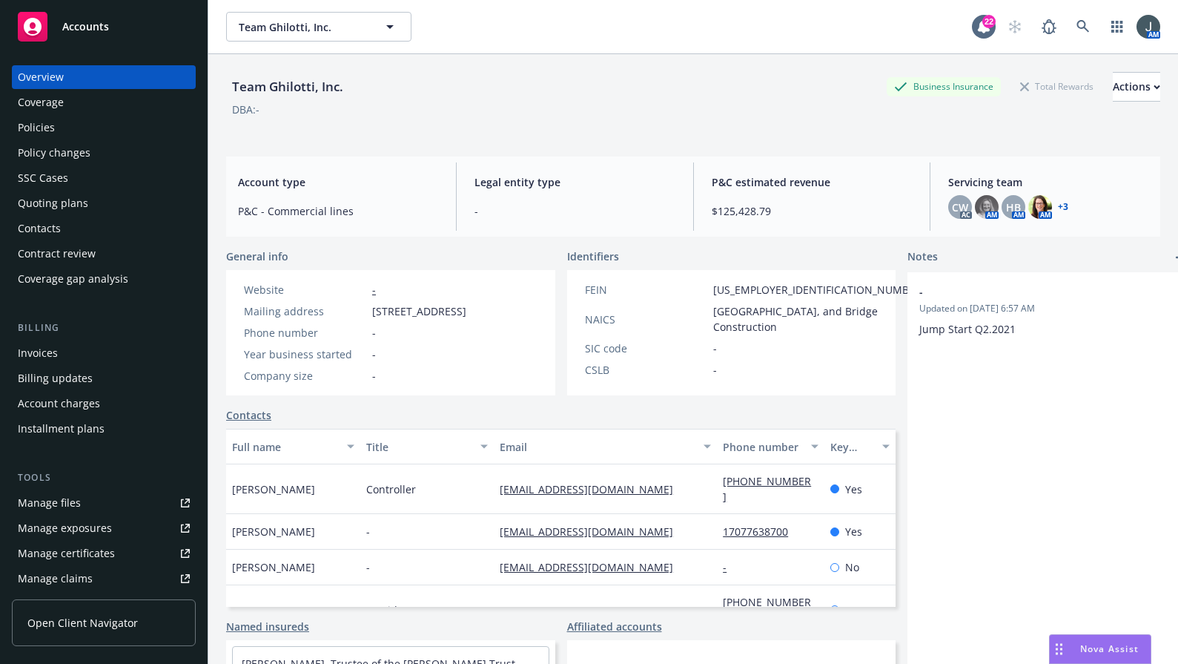
scroll to position [303, 0]
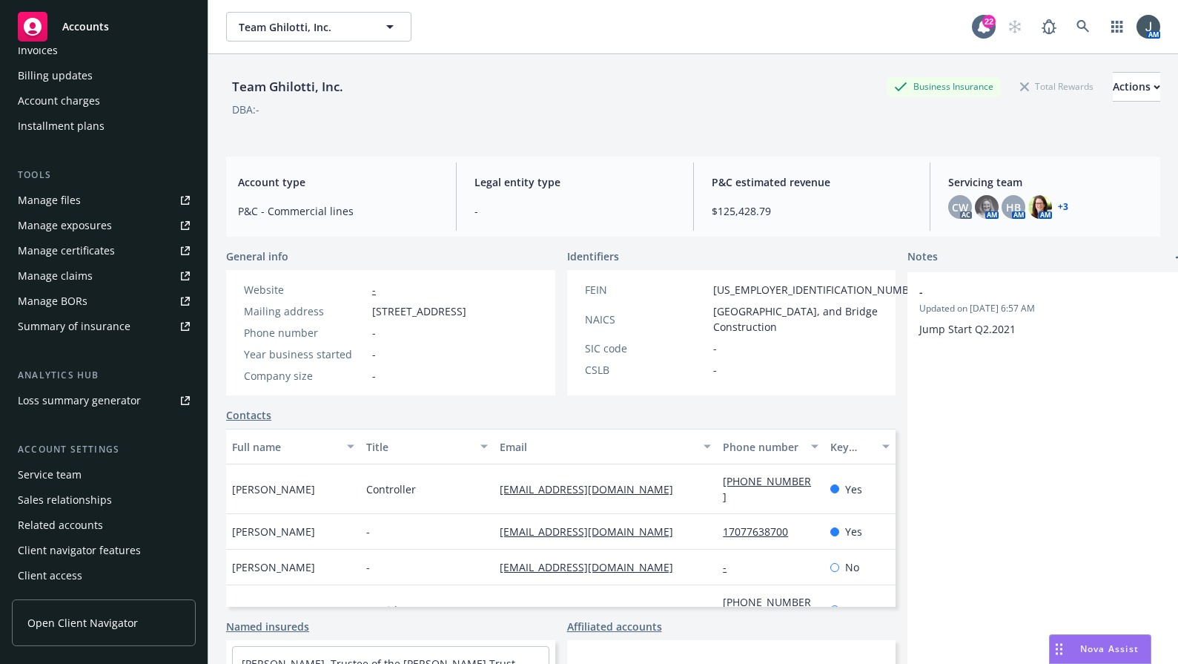
click at [54, 197] on div "Manage files" at bounding box center [49, 200] width 63 height 24
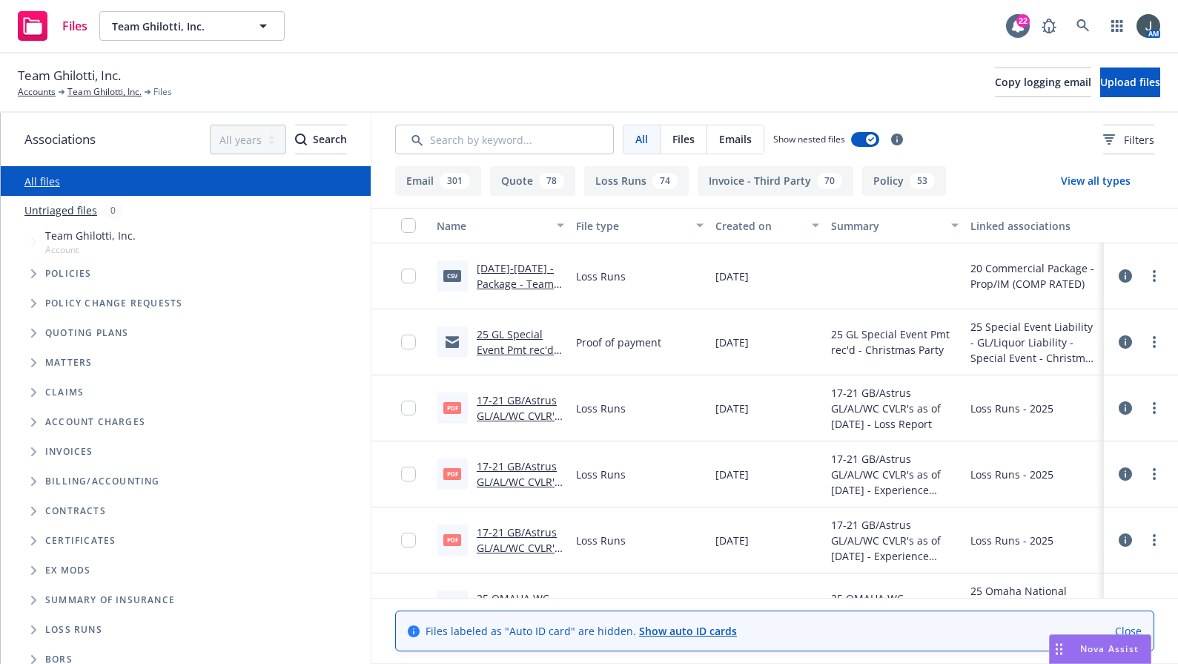
click at [29, 625] on span "Folder Tree Example" at bounding box center [34, 630] width 24 height 24
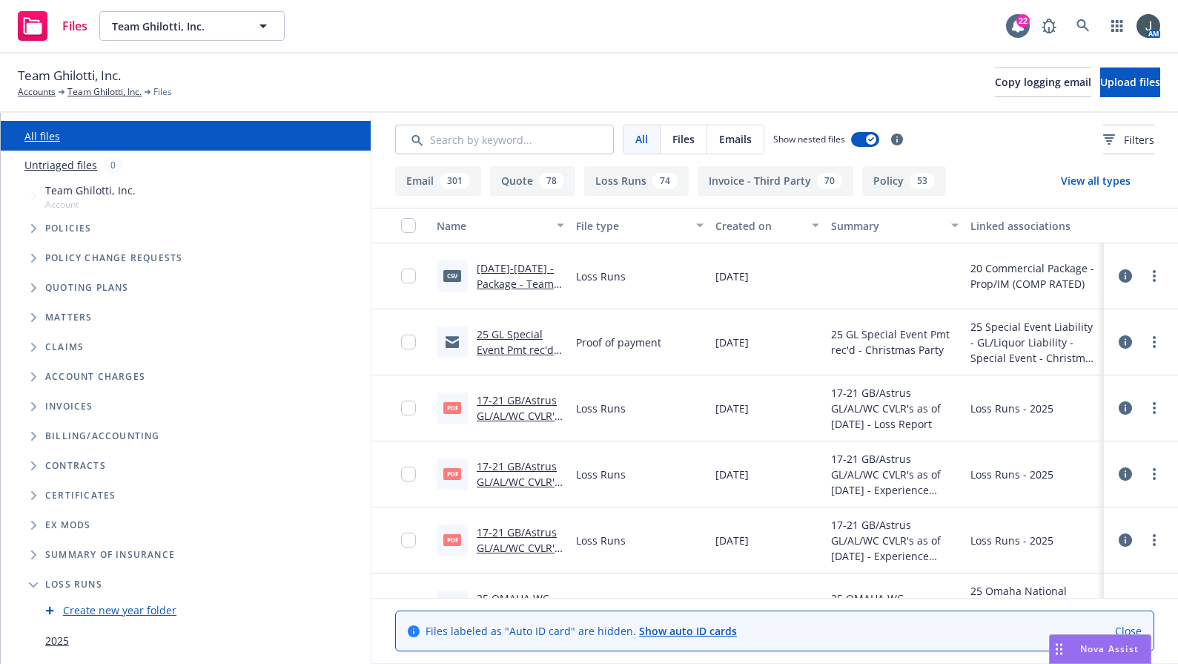
scroll to position [70, 0]
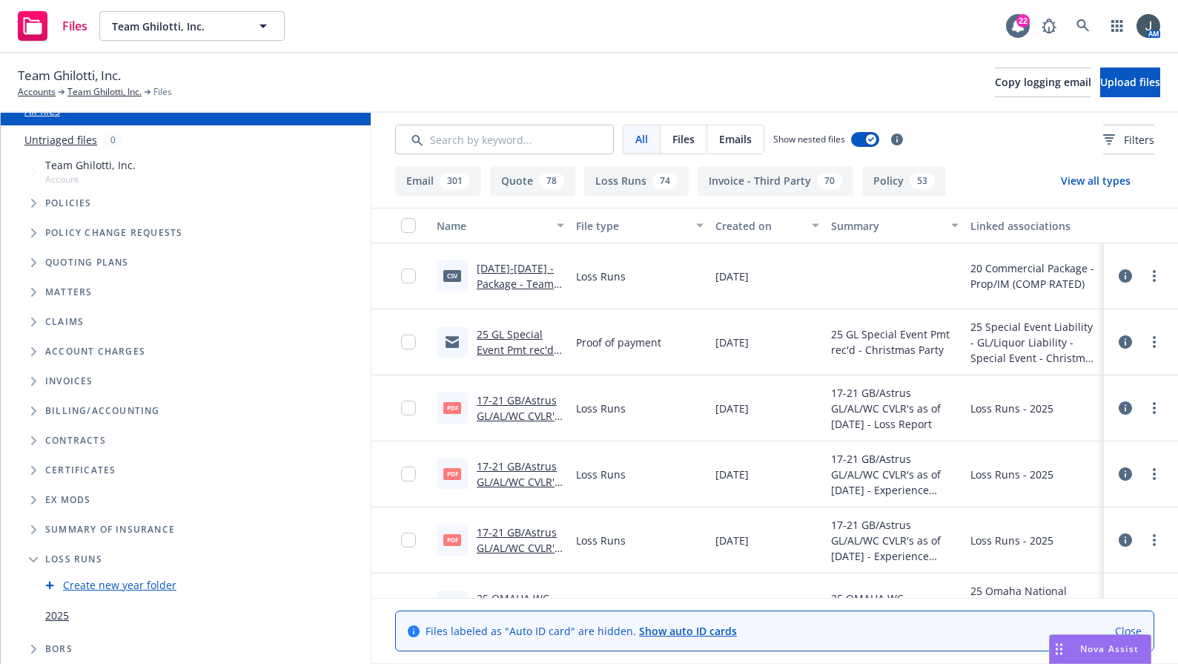
click at [62, 615] on link "2025" at bounding box center [57, 615] width 24 height 16
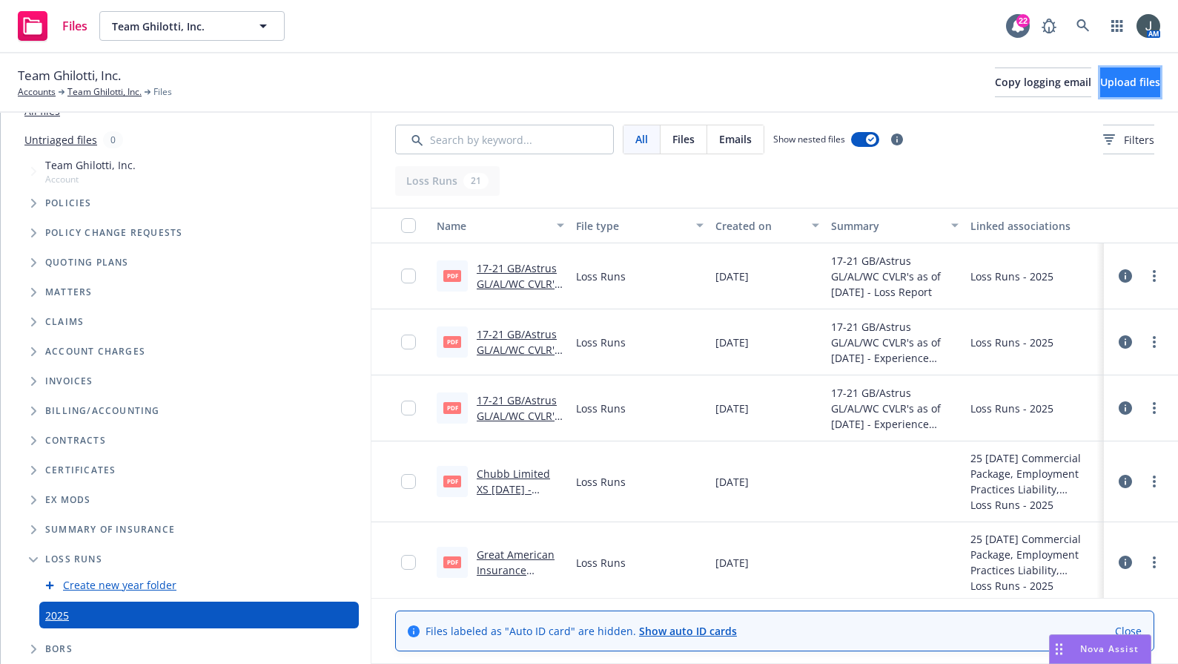
click at [1101, 74] on button "Upload files" at bounding box center [1130, 82] width 60 height 30
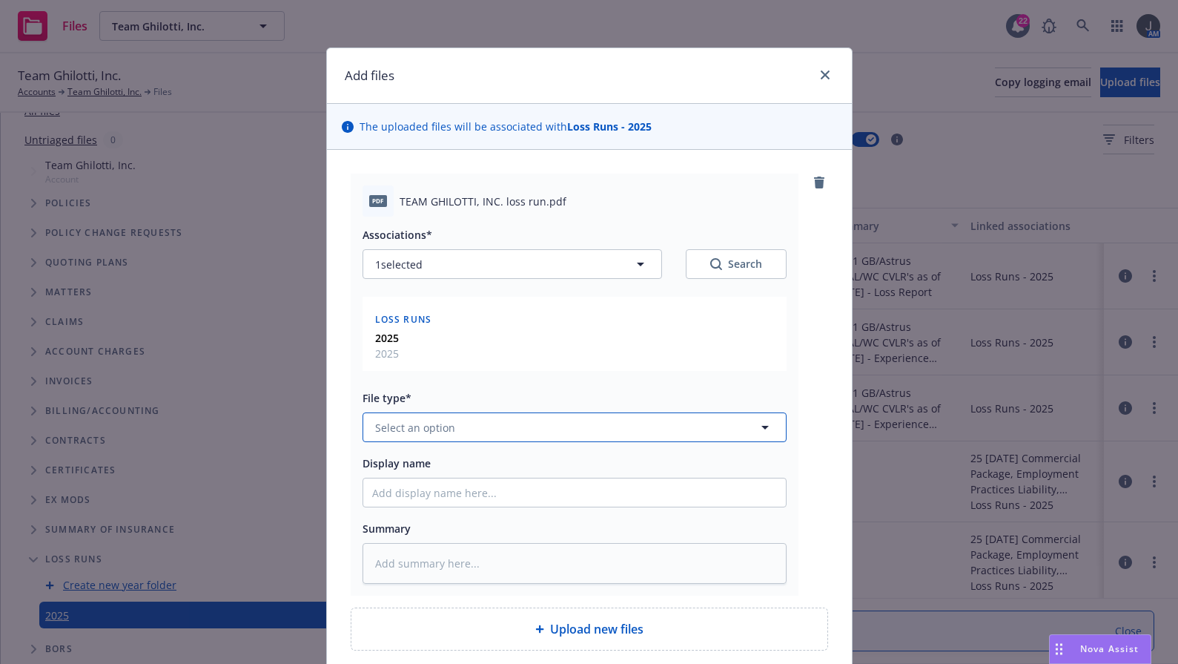
click at [432, 432] on span "Select an option" at bounding box center [415, 428] width 80 height 16
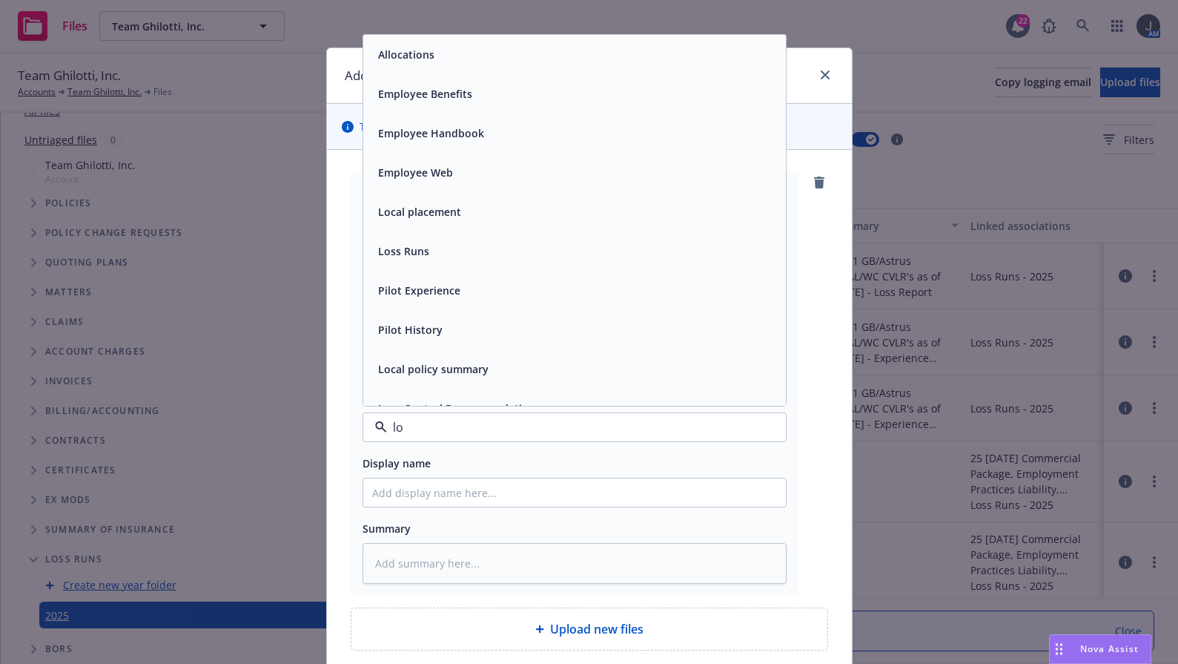
type input "los"
click at [449, 59] on div "Loss Runs" at bounding box center [574, 55] width 405 height 22
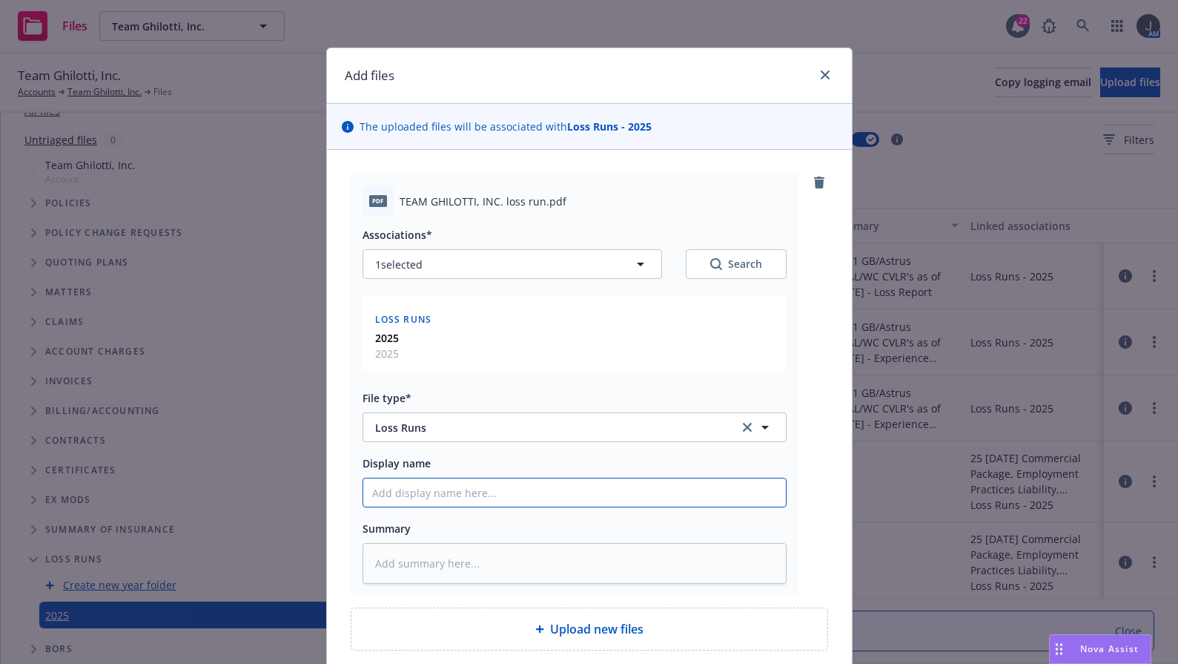
click at [435, 503] on input "Display name" at bounding box center [574, 492] width 423 height 28
paste input "BR Policy Pmt Rec'd - Raising Canes [GEOGRAPHIC_DATA] #1400"
type textarea "x"
type input "BR Policy Pmt Rec'd - Raising Canes [GEOGRAPHIC_DATA] #1400"
drag, startPoint x: 676, startPoint y: 496, endPoint x: 303, endPoint y: 494, distance: 372.3
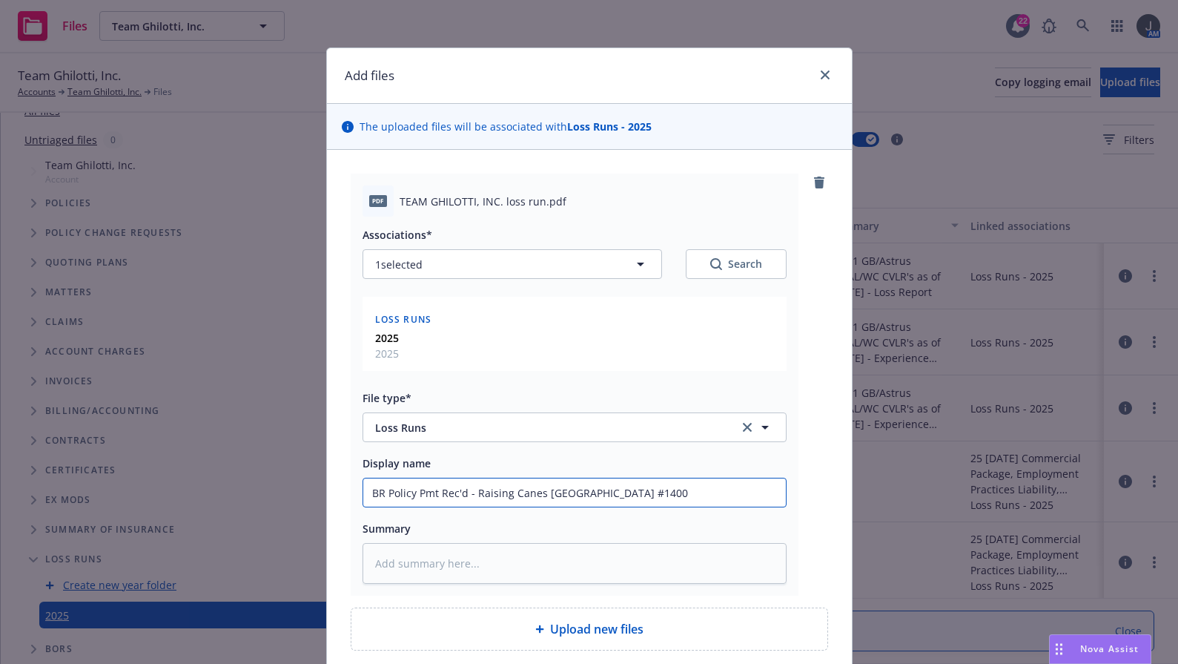
click at [303, 496] on div "Add files The uploaded files will be associated with Loss Runs - 2025 pdf TEAM …" at bounding box center [589, 332] width 1178 height 664
type textarea "x"
type input "2"
type textarea "x"
type input "20"
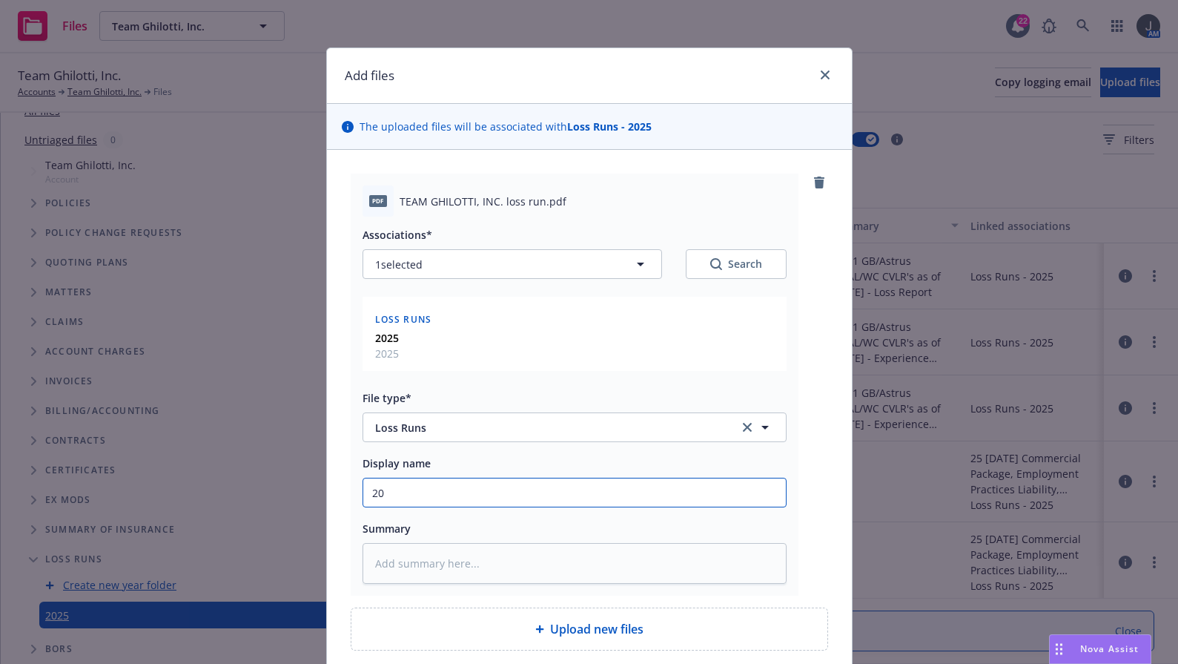
type textarea "x"
type input "20-"
type textarea "x"
type input "20-2"
type textarea "x"
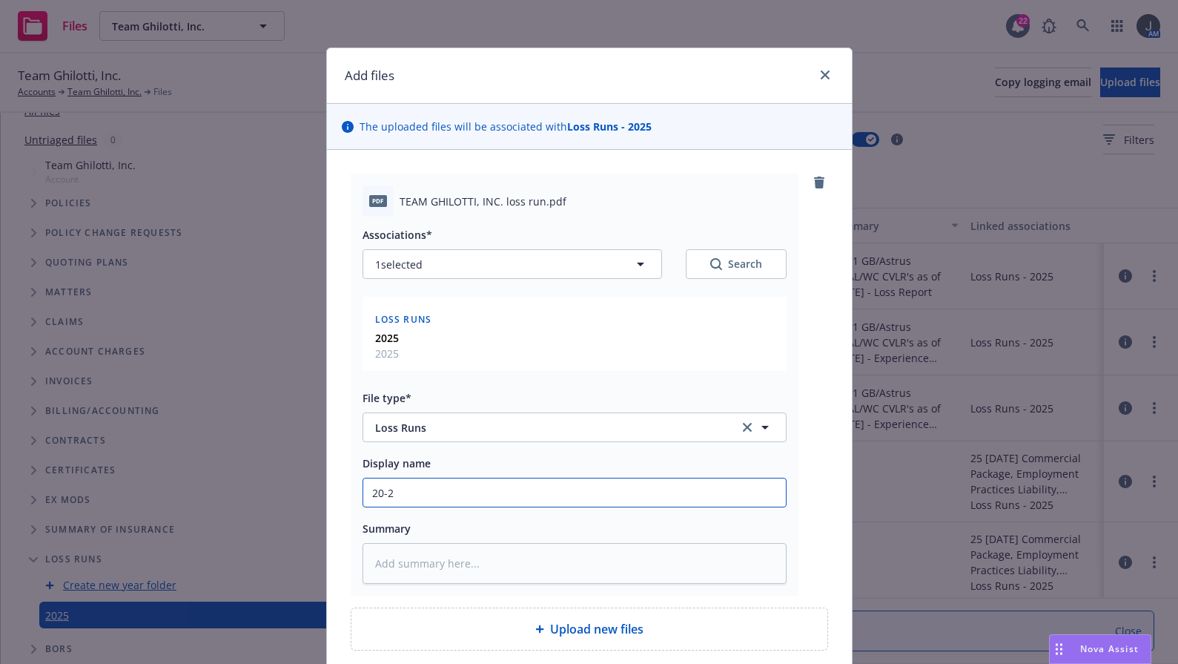
type input "20-25"
type textarea "x"
type input "20-25"
type textarea "x"
type input "20-25 P"
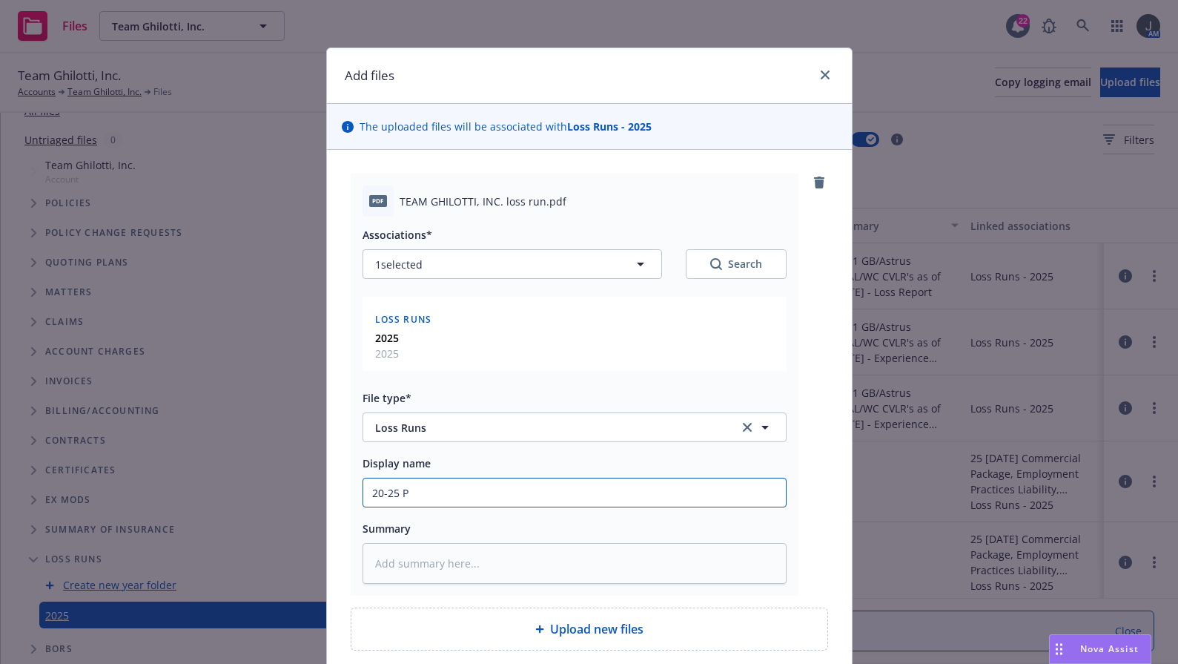
type textarea "x"
type input "20-25 Po"
type textarea "x"
type input "20-25 Pol"
type textarea "x"
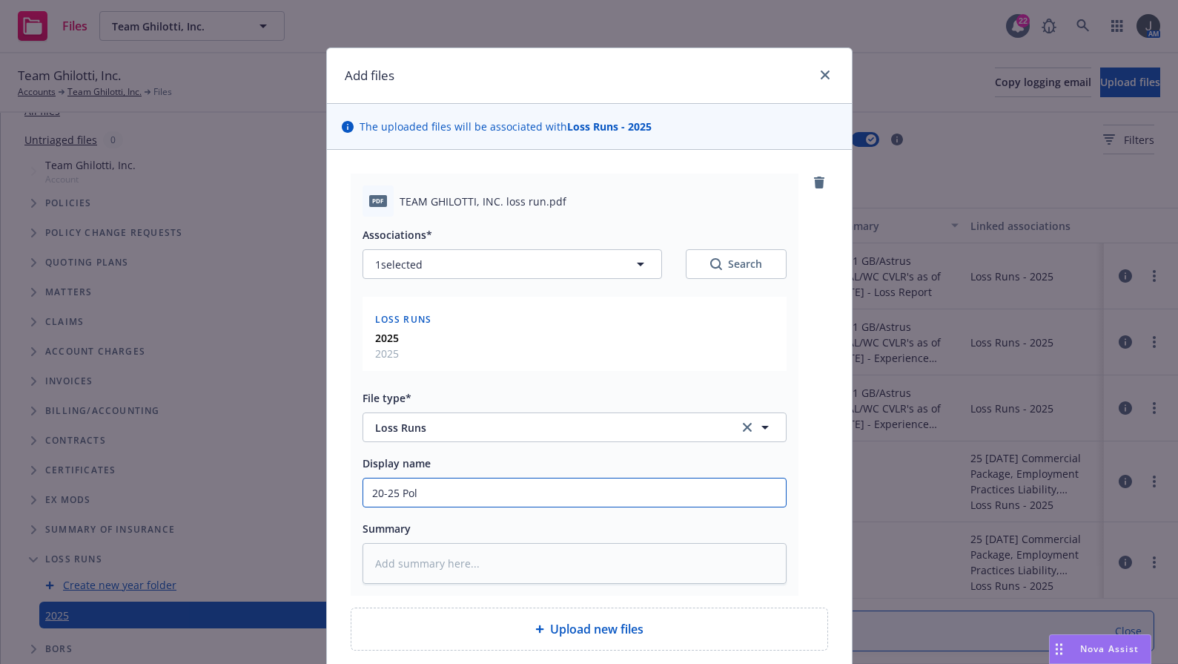
type input "20-25 Poll"
type textarea "x"
type input "20-25 Poll"
type textarea "x"
type input "20-25 Poll P"
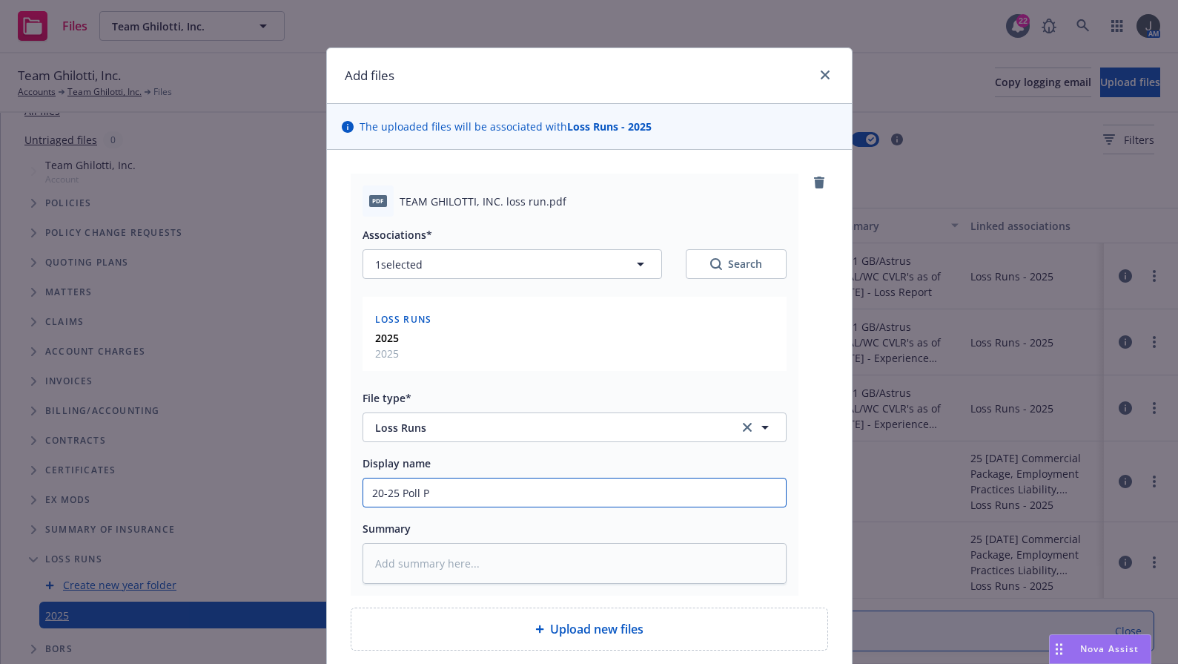
type textarea "x"
type input "20-25 Poll Pro"
type textarea "x"
type input "20-25 Poll Prof"
type textarea "x"
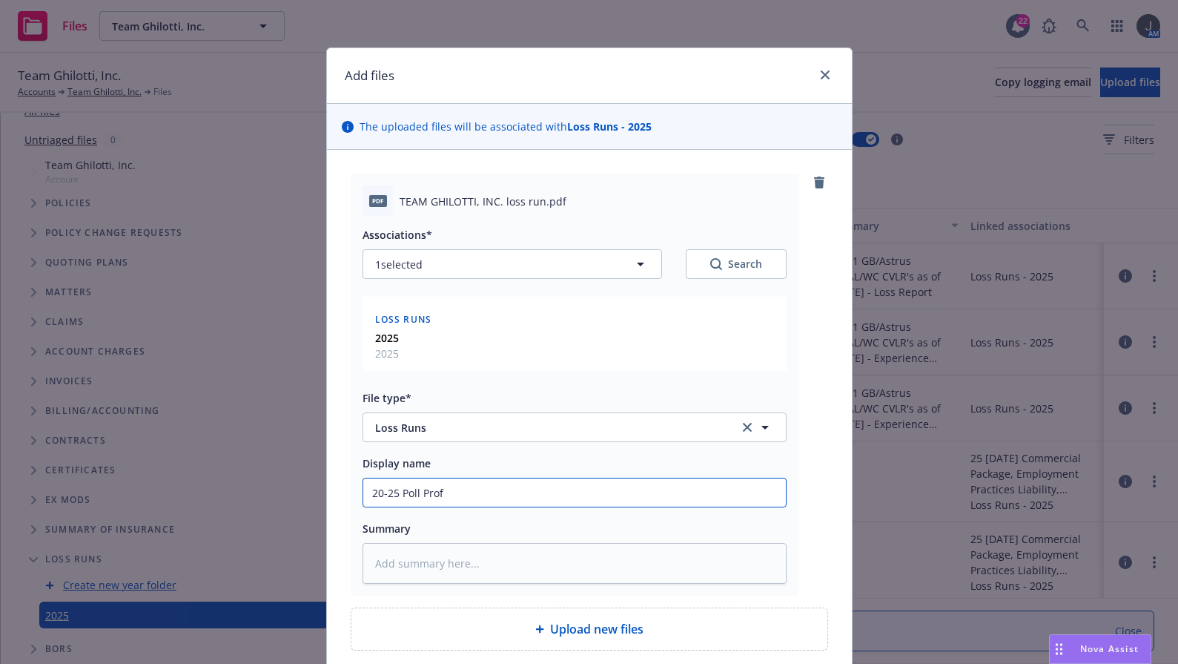
type input "20-25 Poll Prof"
type textarea "x"
type input "20-25 Poll Prof C"
type textarea "x"
type input "20-25 Poll Prof CVL"
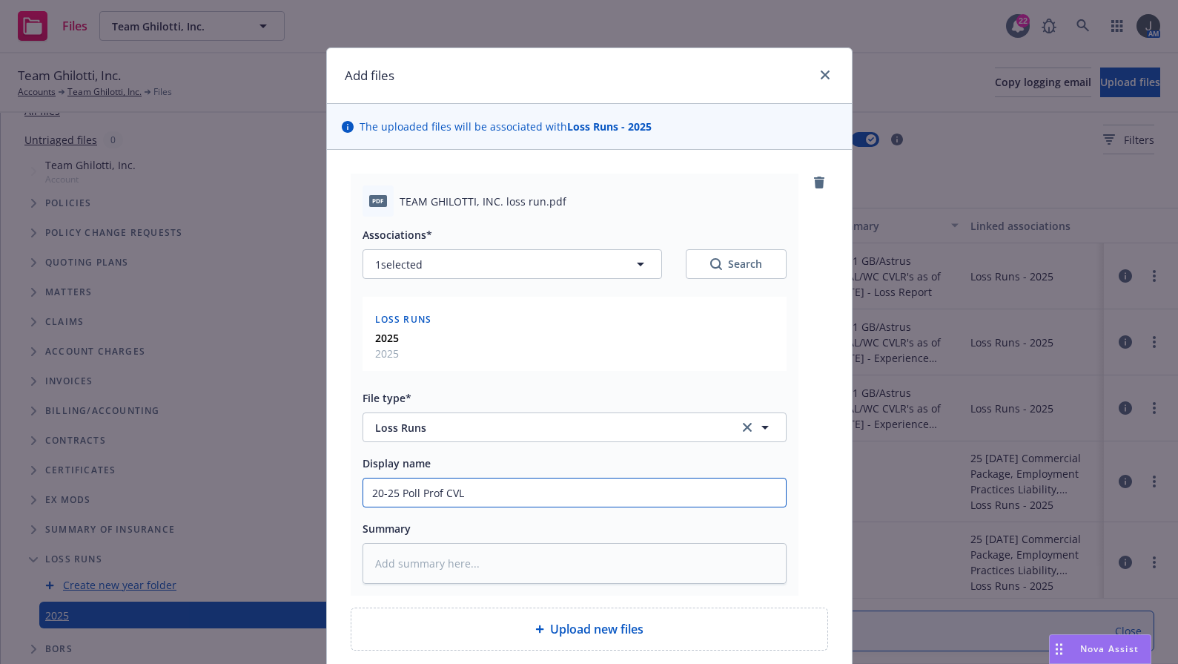
type textarea "x"
type input "20-25 Poll Prof CVLR"
type textarea "x"
type input "20-25 Poll Prof CVLR"
type textarea "x"
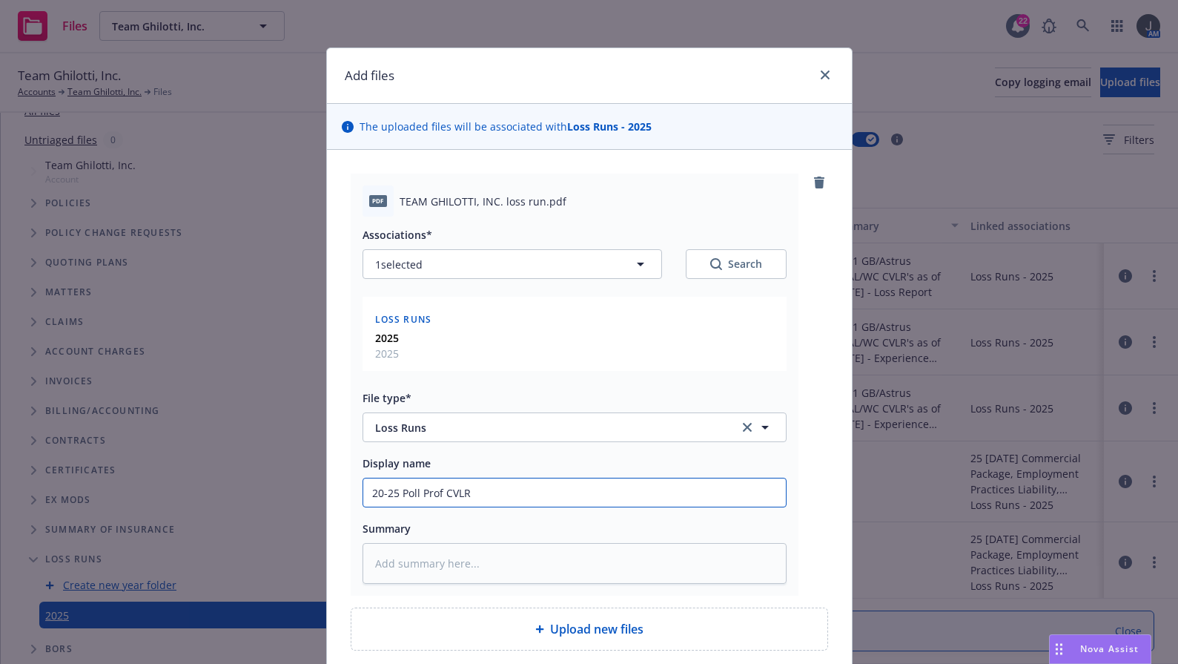
type input "20-25 Poll Prof CVLR a"
type textarea "x"
type input "20-25 Poll Prof CVLR as"
type textarea "x"
type input "20-25 Poll Prof CVLR as"
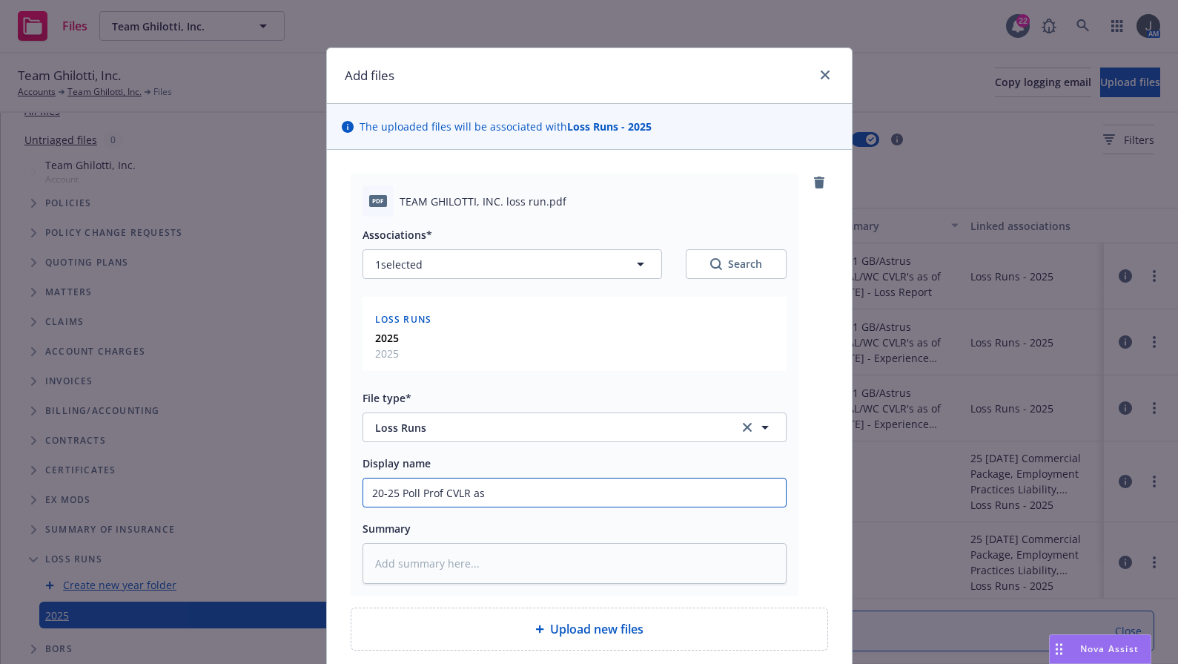
type textarea "x"
type input "20-25 Poll Prof CVLR as o"
type textarea "x"
type input "20-25 Poll Prof CVLR as of"
type textarea "x"
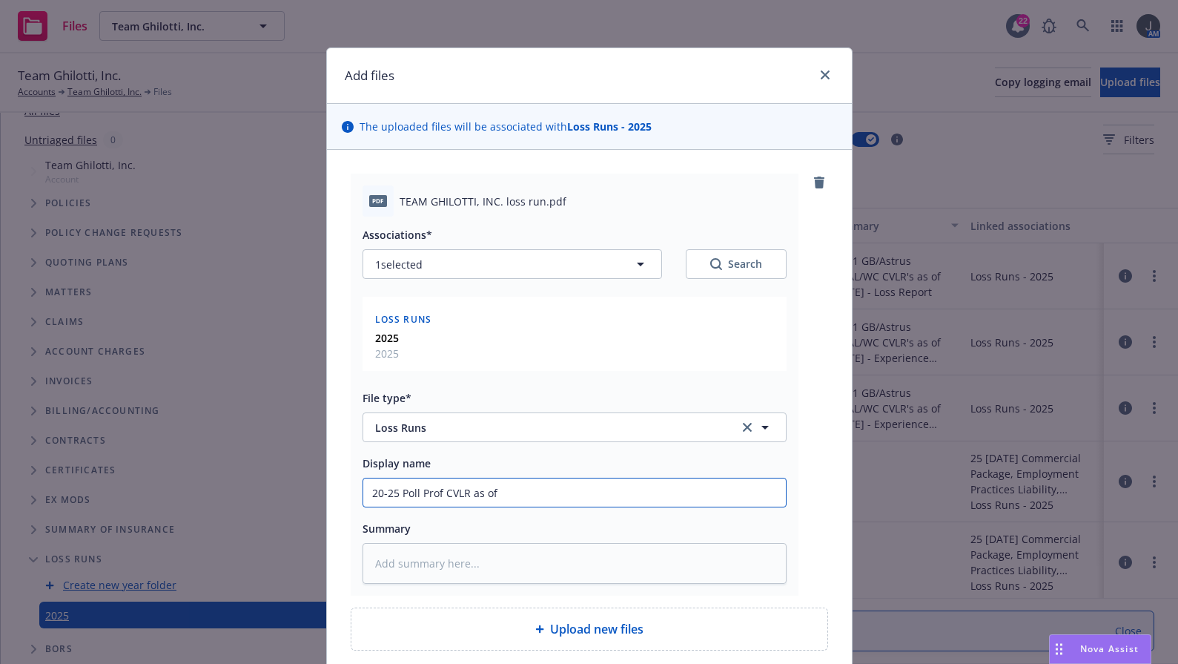
type input "20-25 Poll Prof CVLR as of"
type textarea "x"
type input "20-25 Poll Prof CVLR as of 8"
type textarea "x"
type input "20-25 Poll Prof CVLR as of 8/"
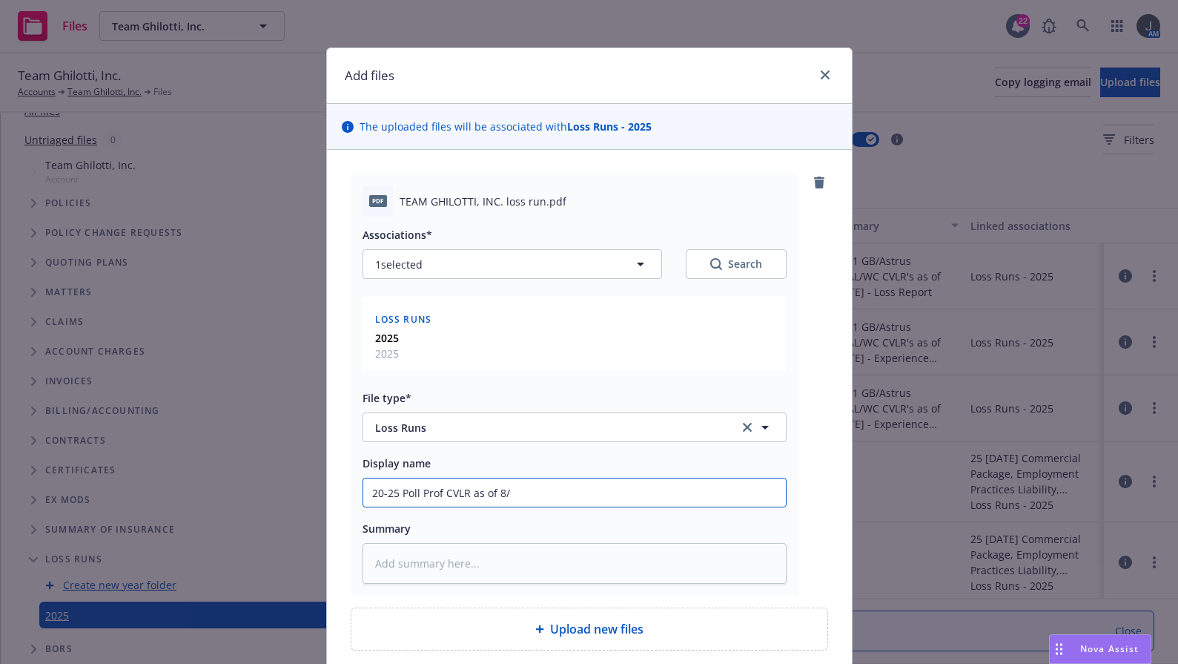
type textarea "x"
type input "20-25 Poll Prof CVLR as of 8/1"
type textarea "x"
type input "20-25 Poll Prof CVLR as of 8/12"
type textarea "x"
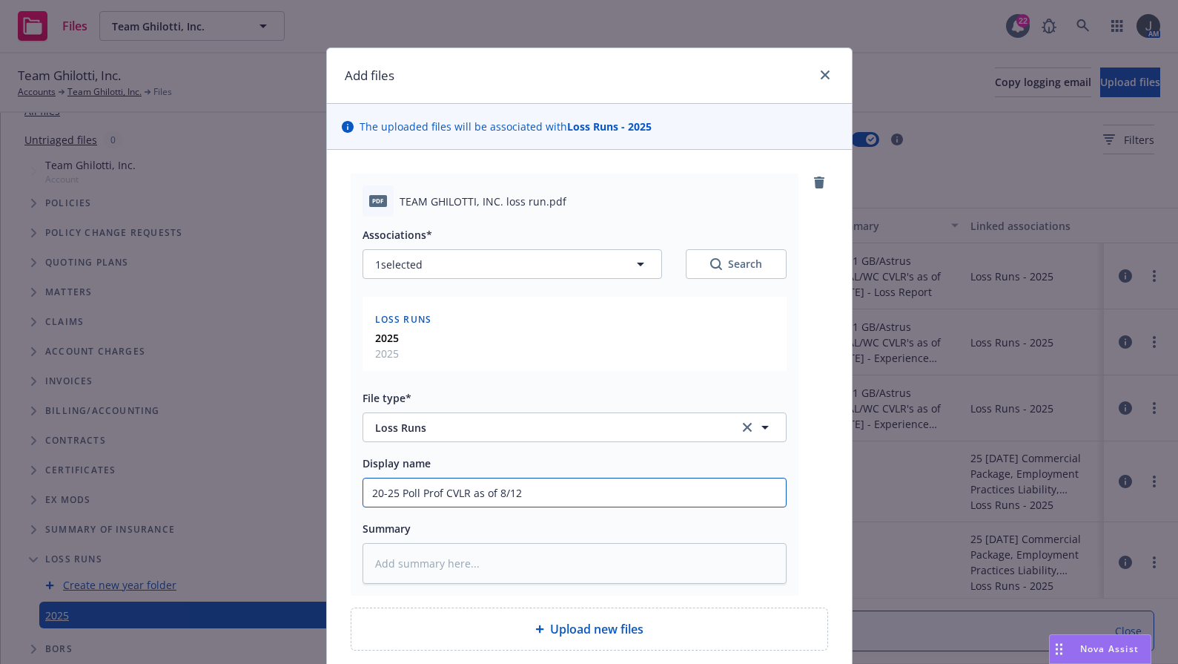
type input "20-25 Poll Prof CVLR as of 8/12/"
type textarea "x"
type input "20-25 Poll Prof CVLR as of 8/12/2"
type textarea "x"
type input "20-25 Poll Prof CVLR as of 8/12/25"
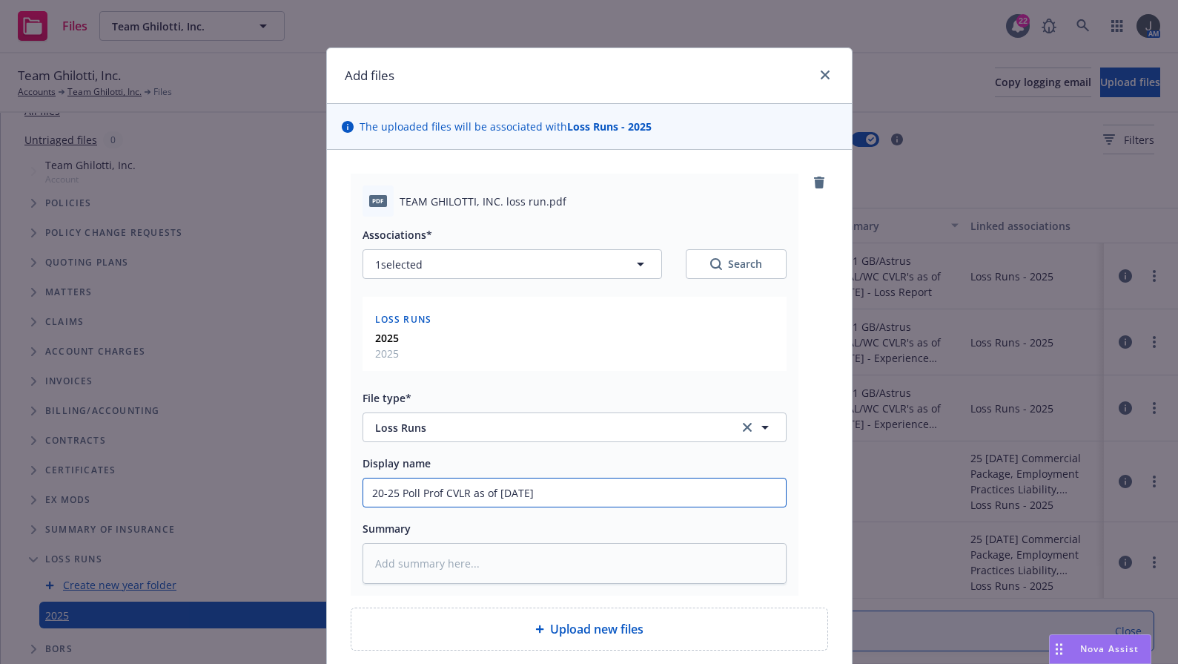
type textarea "x"
type input "20-25 Poll Prof CVLR as of 8/12/25"
type textarea "x"
type input "20-25 Poll Prof CVLR as of 8/12/25 ("
type textarea "x"
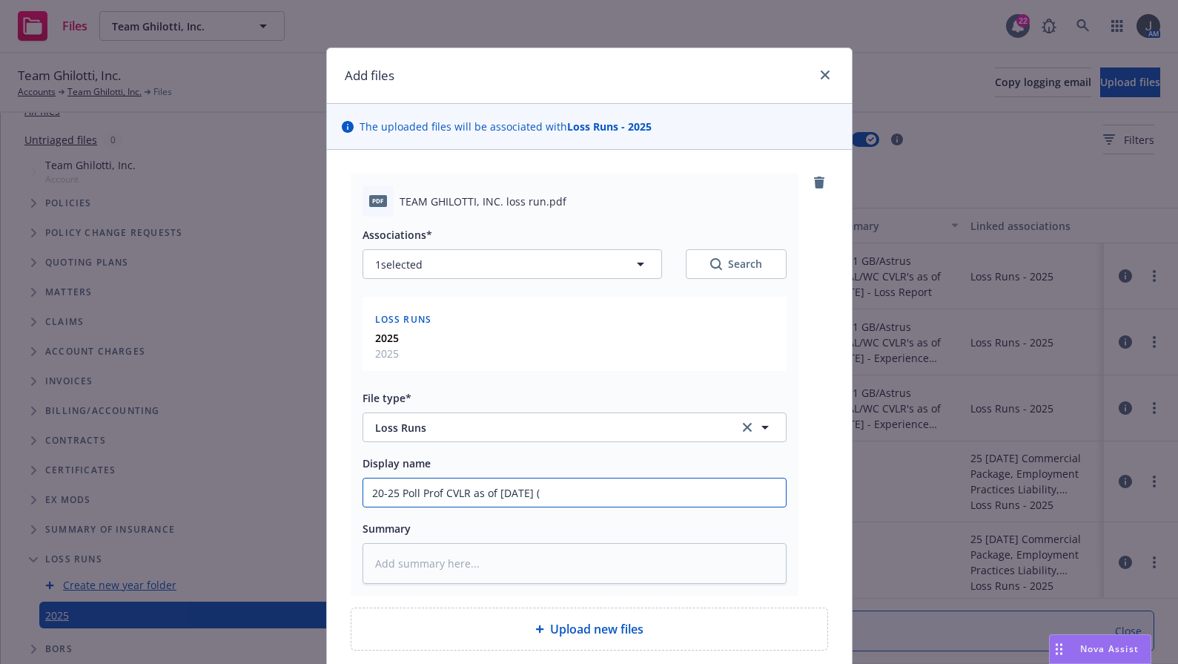
type input "20-25 Poll Prof CVLR as of 8/12/25 (R"
type textarea "x"
type input "20-25 Poll Prof CVLR as of 8/12/25 (RT"
type textarea "x"
type input "20-25 Poll Prof CVLR as of 8/12/25 (RT/"
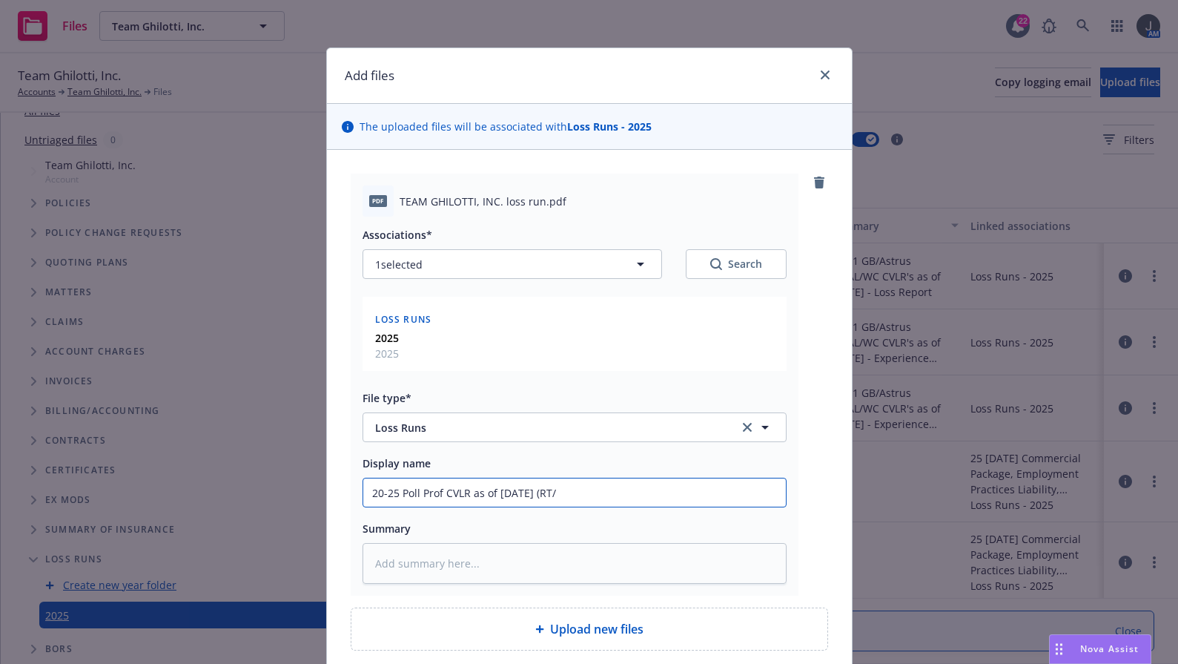
type textarea "x"
type input "20-25 Poll Prof CVLR as of 8/12/25 (RT/G"
type textarea "x"
type input "20-25 Poll Prof CVLR as of 8/12/25 (RT/Gr"
type textarea "x"
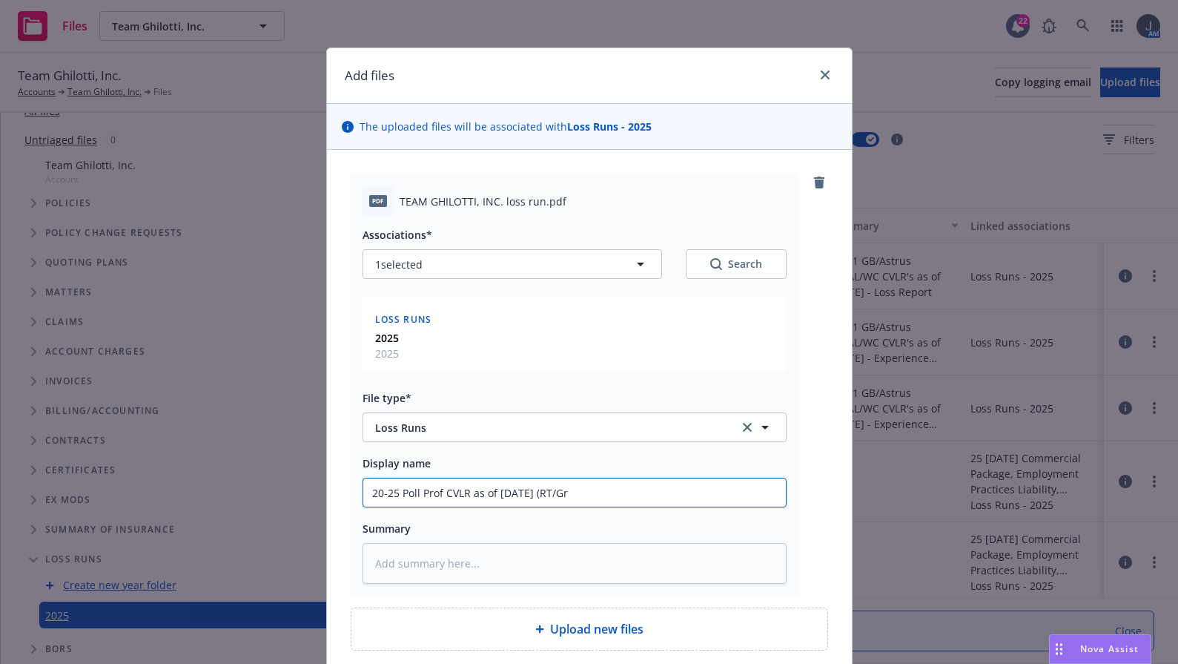
type input "20-25 Poll Prof CVLR as of 8/12/25 (RT/Gre"
type textarea "x"
type input "20-25 Poll Prof CVLR as of 8/12/25 (RT/Grea"
type textarea "x"
type input "20-25 Poll Prof CVLR as of 8/12/25 (RT/Great"
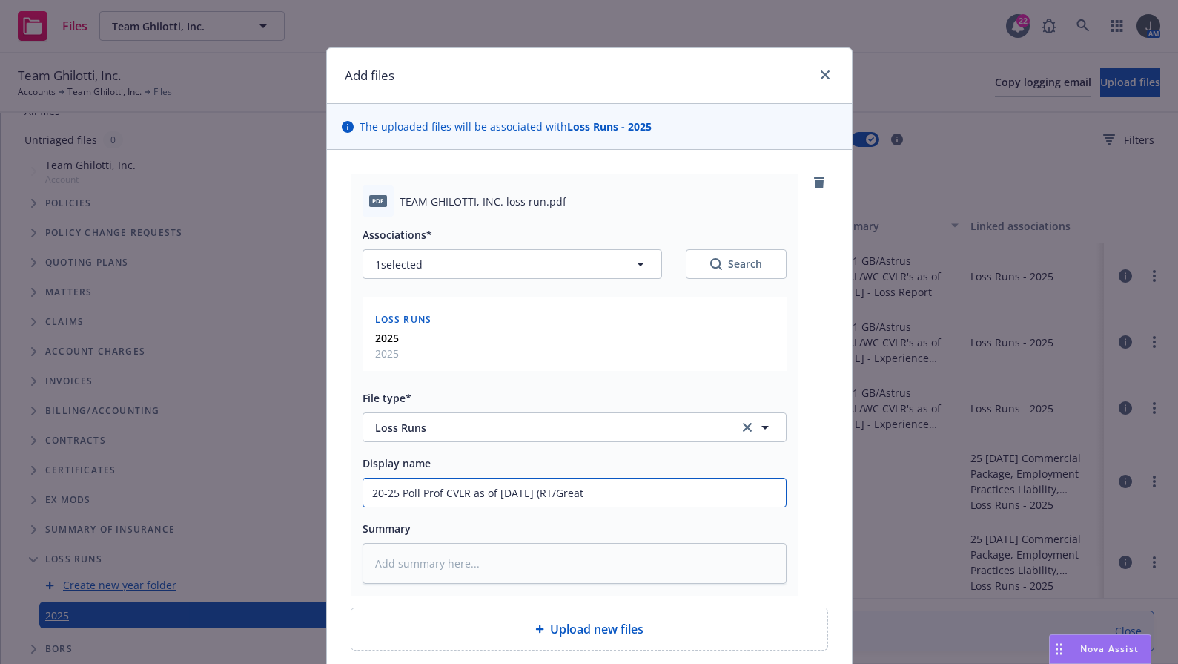
type textarea "x"
type input "20-25 Poll Prof CVLR as of 8/12/25 (RT/Great"
type textarea "x"
type input "20-25 Poll Prof CVLR as of 8/12/25 (RT/Great A"
type textarea "x"
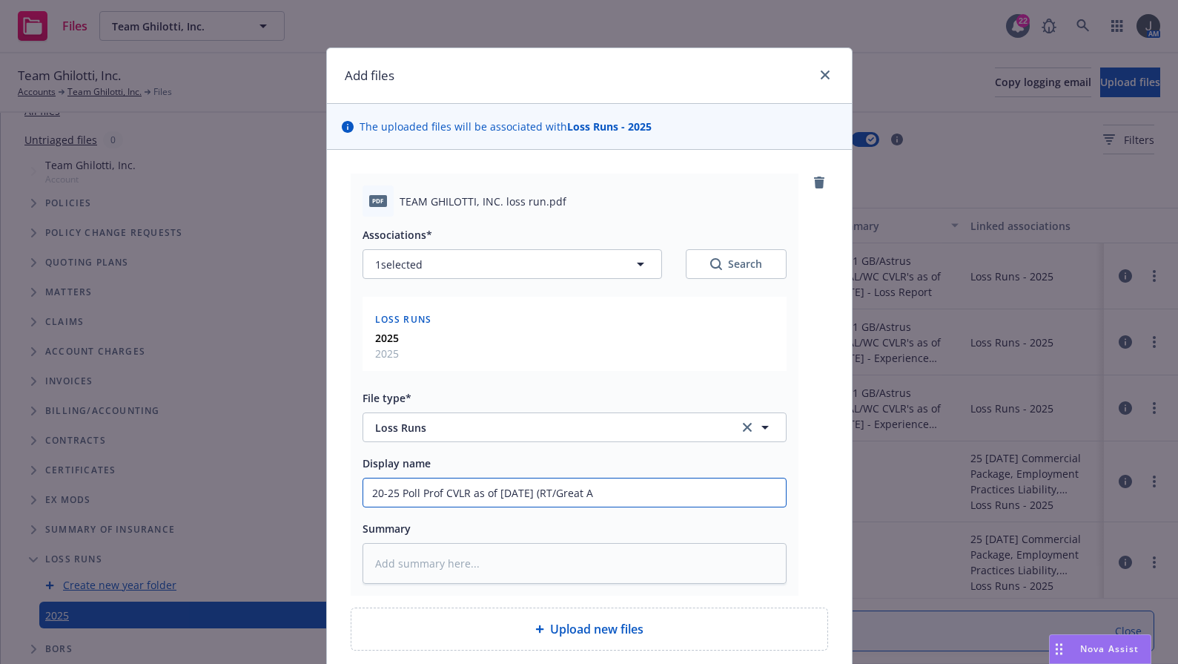
type input "20-25 Poll Prof CVLR as of 8/12/25 (RT/Great Am"
type textarea "x"
type input "20-25 Poll Prof CVLR as of 8/12/25 (RT/Great Ame"
type textarea "x"
type input "20-25 Poll Prof CVLR as of 8/12/25 (RT/Great Amer"
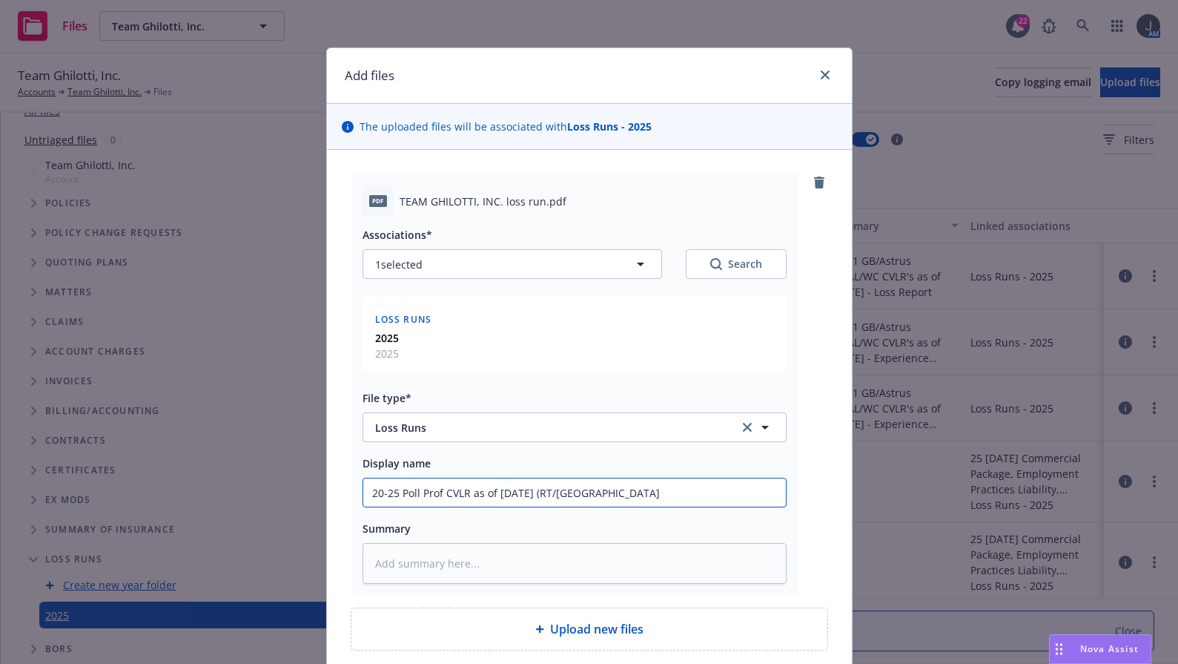
type textarea "x"
type input "20-25 Poll Prof CVLR as of 8/12/25 (RT/Great Amerc"
type textarea "x"
type input "20-25 Poll Prof CVLR as of 8/12/25 (RT/Great Amerci"
type textarea "x"
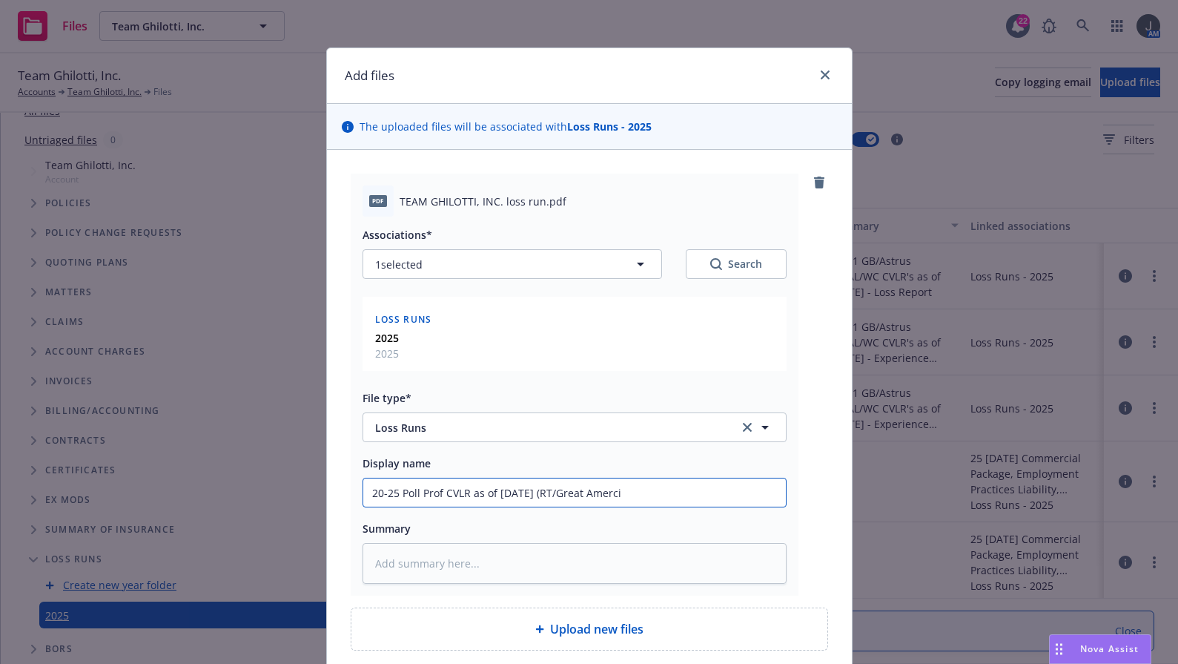
type input "20-25 Poll Prof CVLR as of 8/12/25 (RT/Great Amerc"
type textarea "x"
type input "20-25 Poll Prof CVLR as of 8/12/25 (RT/Great Amer"
type textarea "x"
type input "20-25 Poll Prof CVLR as of 8/12/25 (RT/Great Ameri"
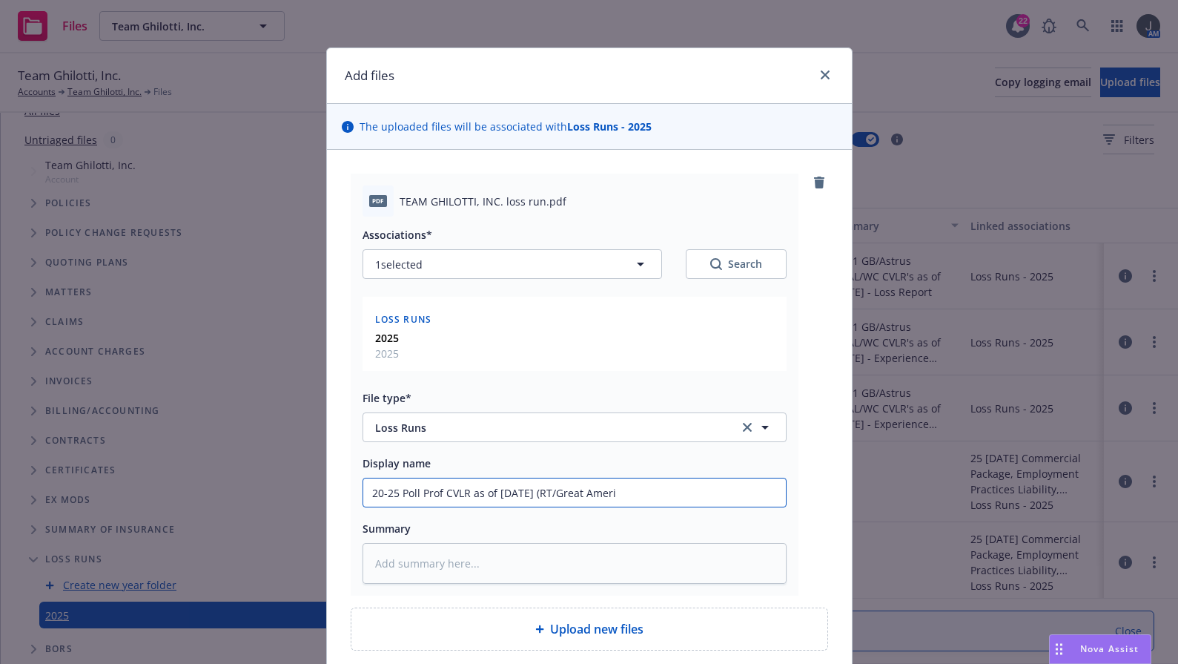
type textarea "x"
type input "20-25 Poll Prof CVLR as of 8/12/25 (RT/Great Americ"
type textarea "x"
type input "20-25 Poll Prof CVLR as of 8/12/25 (RT/Great America"
type textarea "x"
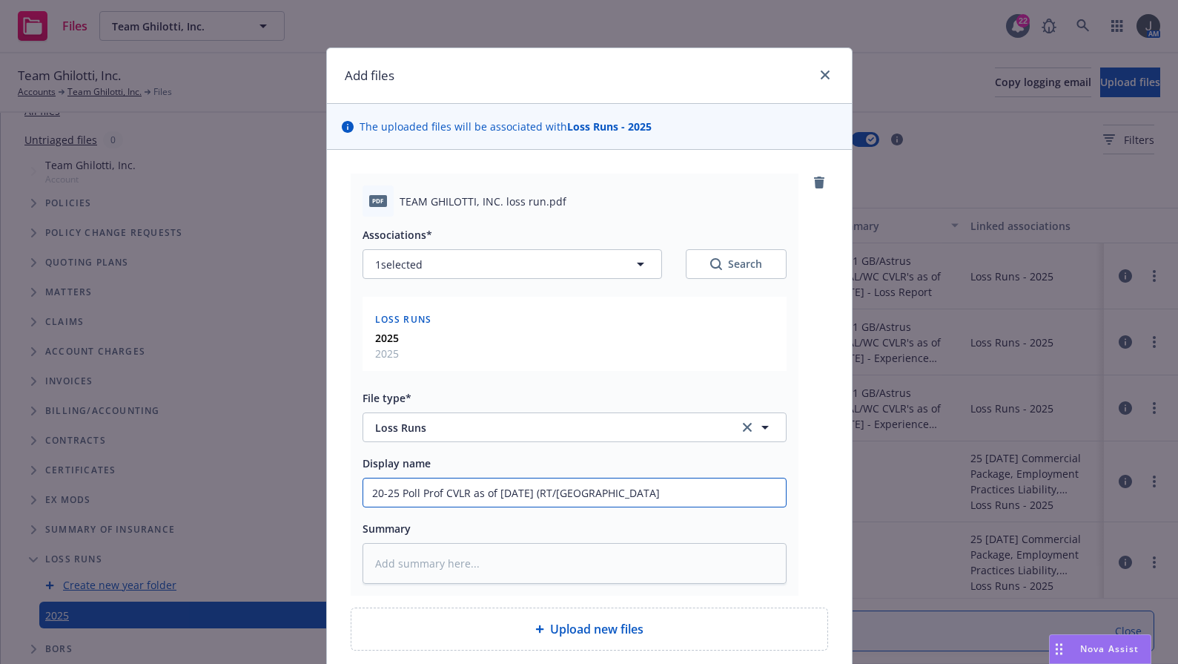
type input "20-25 Poll Prof CVLR as of 8/12/25 (RT/Great American"
type textarea "x"
drag, startPoint x: 643, startPoint y: 498, endPoint x: 300, endPoint y: 500, distance: 342.6
click at [300, 500] on div "Add files The uploaded files will be associated with Loss Runs - 2025 pdf TEAM …" at bounding box center [589, 332] width 1178 height 664
type input "20-25 Poll Prof CVLR as of 8/12/25 (RT/Great American)"
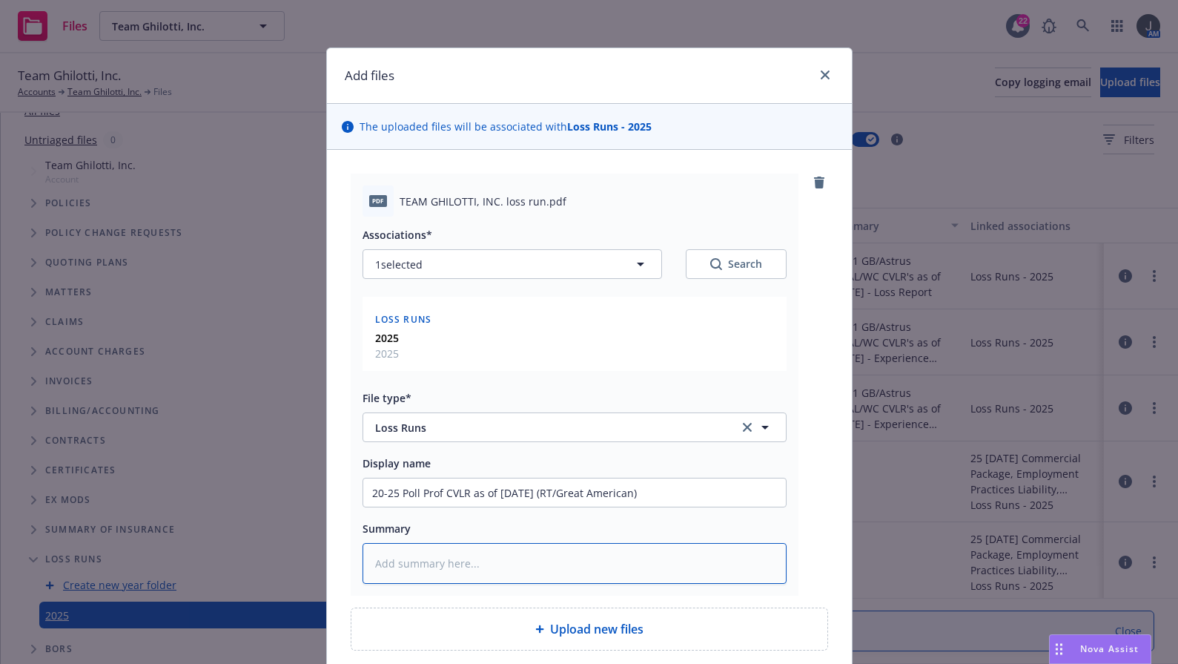
click at [435, 575] on textarea at bounding box center [575, 563] width 424 height 41
paste textarea "20-25 Poll Prof CVLR as of 8/12/25 (RT/Great American)"
type textarea "x"
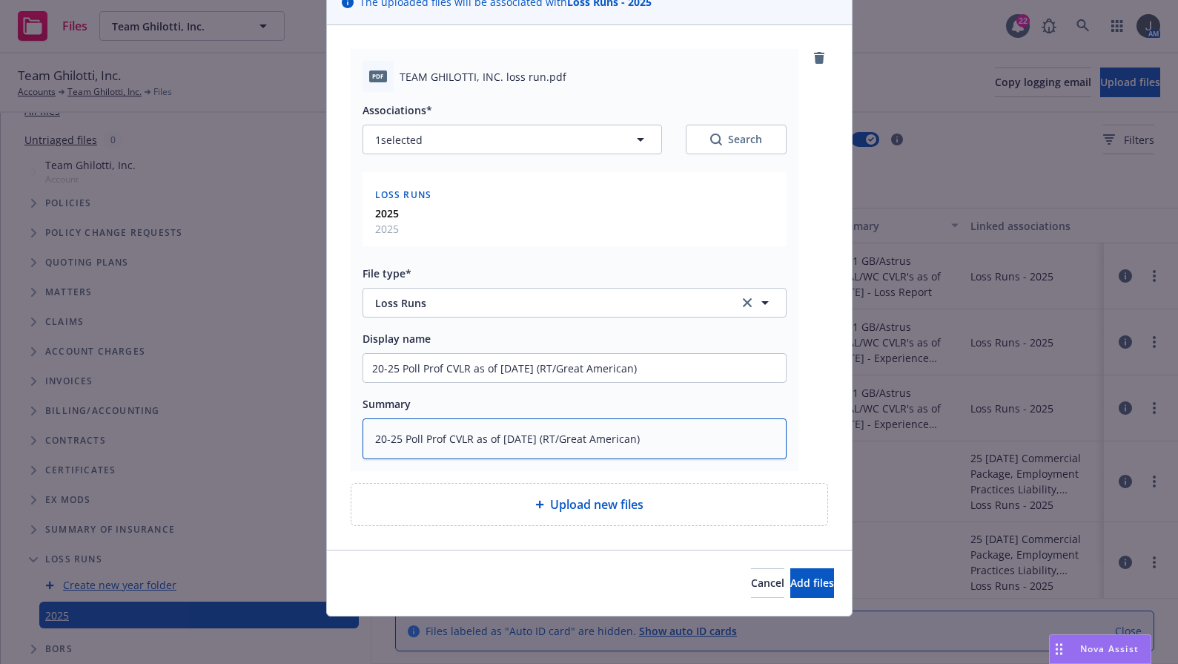
type textarea "20-25 Poll Prof CVLR as of 8/12/25 (RT/Great American)"
type textarea "x"
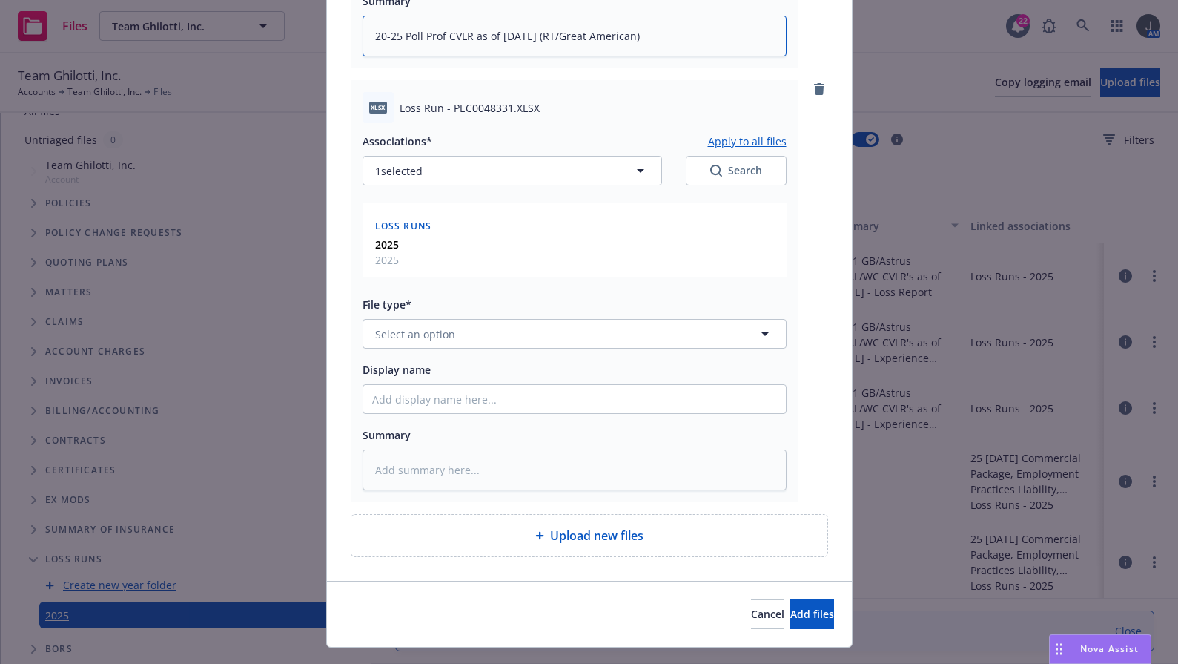
scroll to position [558, 0]
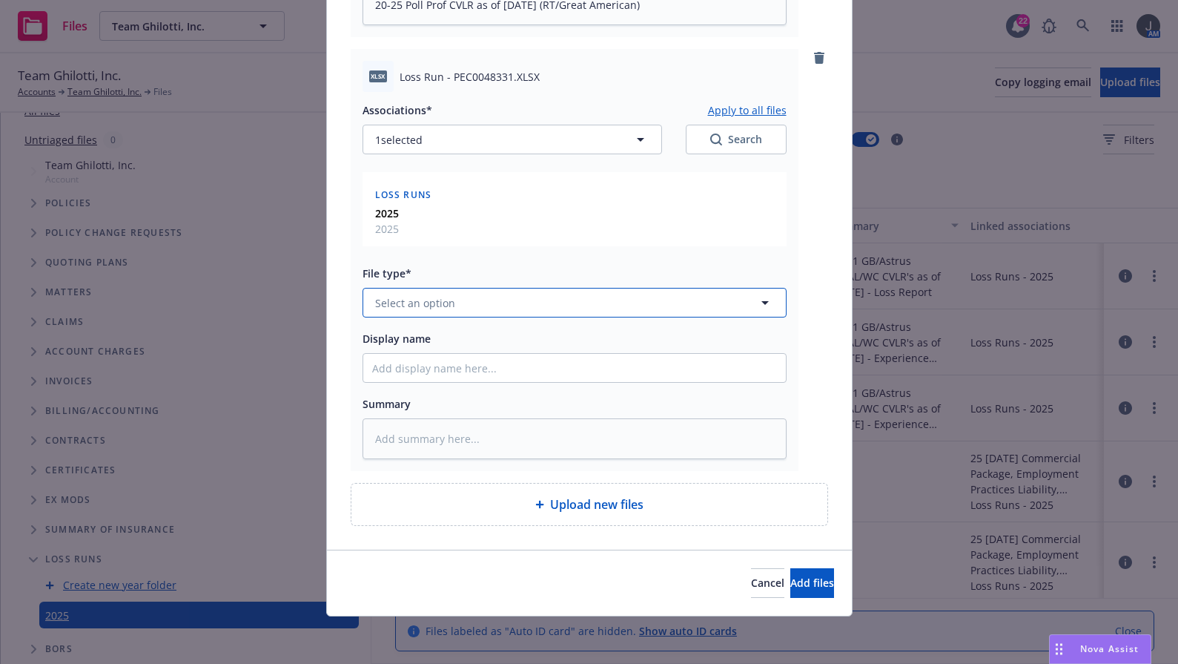
click at [418, 300] on span "Select an option" at bounding box center [415, 303] width 80 height 16
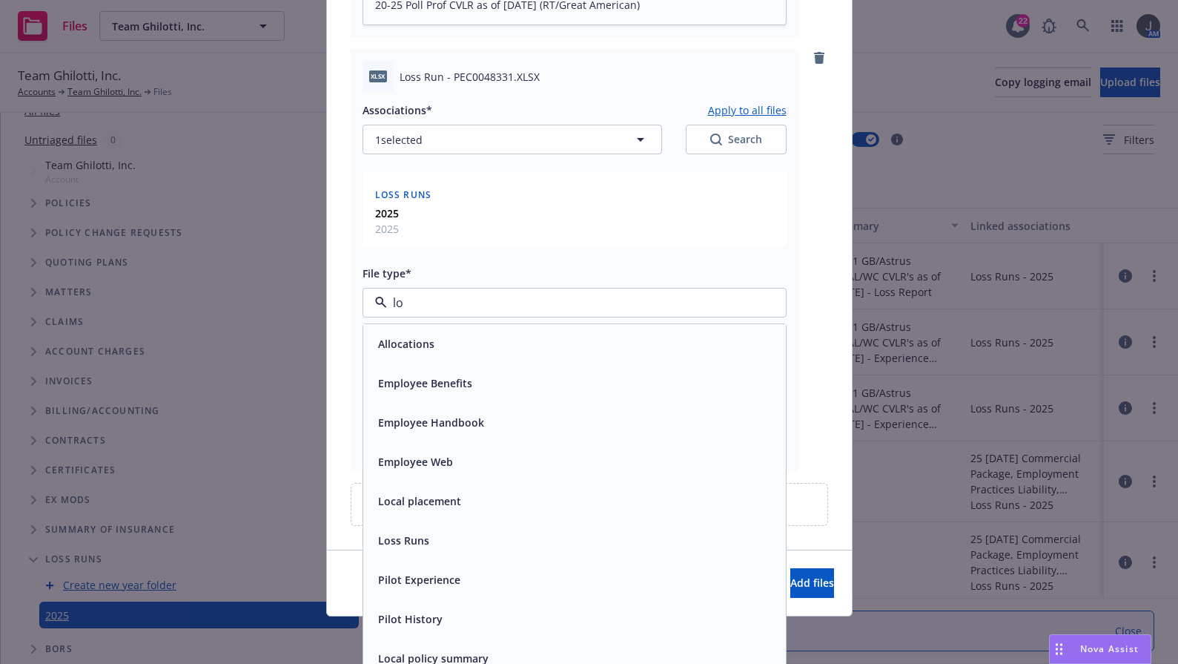
type input "los"
click at [422, 338] on div "Loss Runs" at bounding box center [402, 344] width 60 height 22
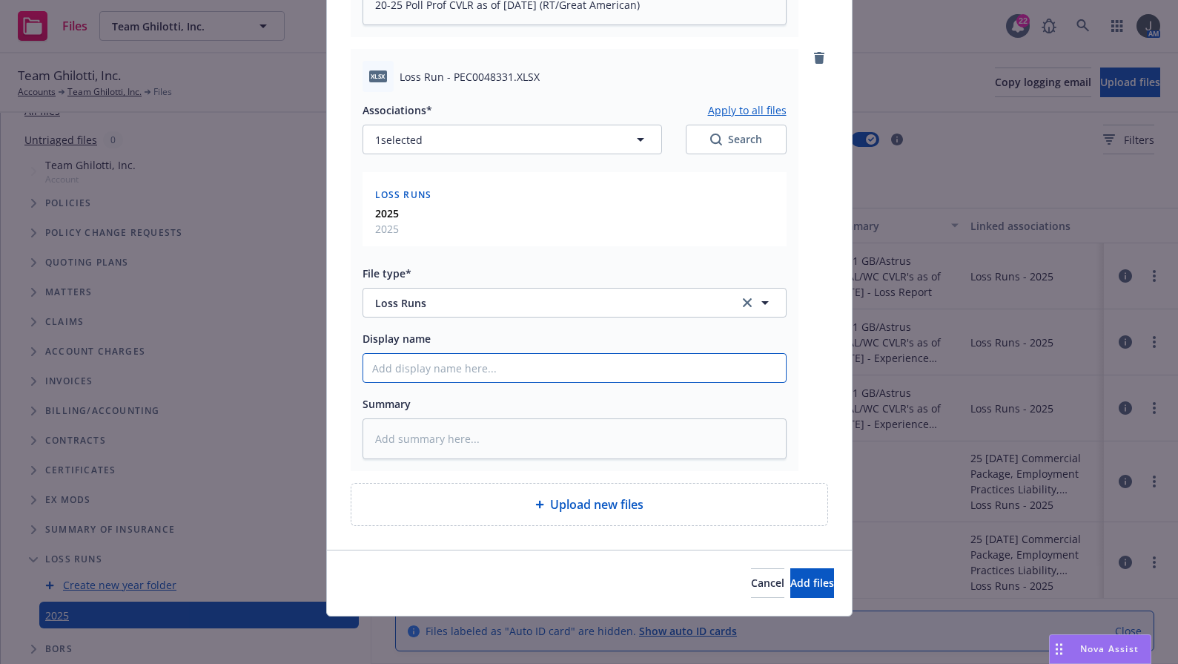
paste input "20-25 Poll Prof CVLR as of 8/12/25 (RT/Great American)"
type textarea "x"
type input "20-25 Poll Prof CVLR as of 8/12/25 (RT/Great American)"
drag, startPoint x: 393, startPoint y: 370, endPoint x: 323, endPoint y: 367, distance: 69.8
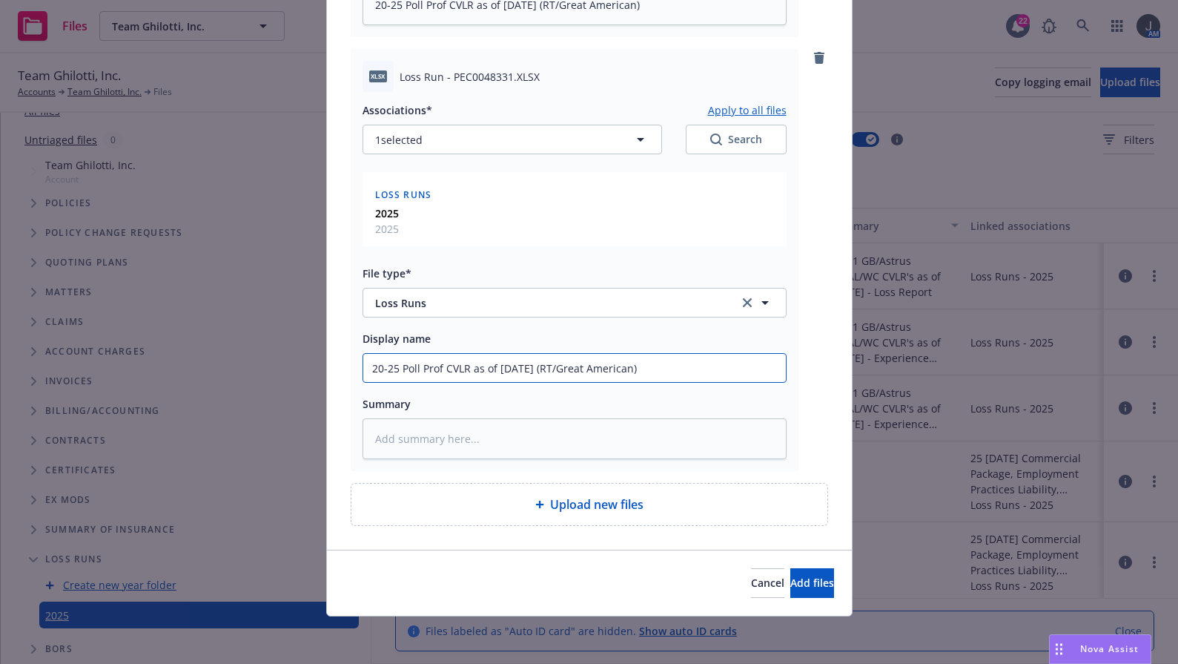
click at [327, 367] on div "pdf TEAM GHILOTTI, INC. loss run.pdf Associations* Apply to all files 1 selecte…" at bounding box center [589, 70] width 525 height 958
type textarea "x"
type input "1 Poll Prof CVLR as of 8/12/25 (RT/Great American)"
type textarea "x"
type input "16 Poll Prof CVLR as of 8/12/25 (RT/Great American)"
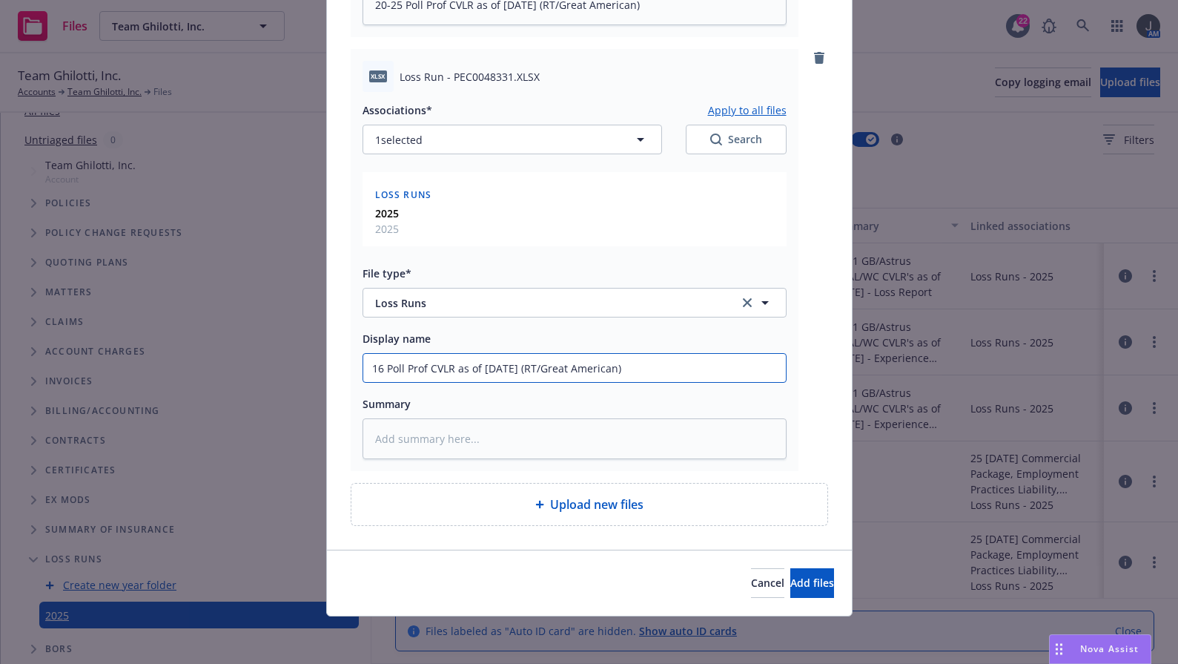
type textarea "x"
type input "16- Poll Prof CVLR as of 8/12/25 (RT/Great American)"
type textarea "x"
type input "16-1 Poll Prof CVLR as of 8/12/25 (RT/Great American)"
type textarea "x"
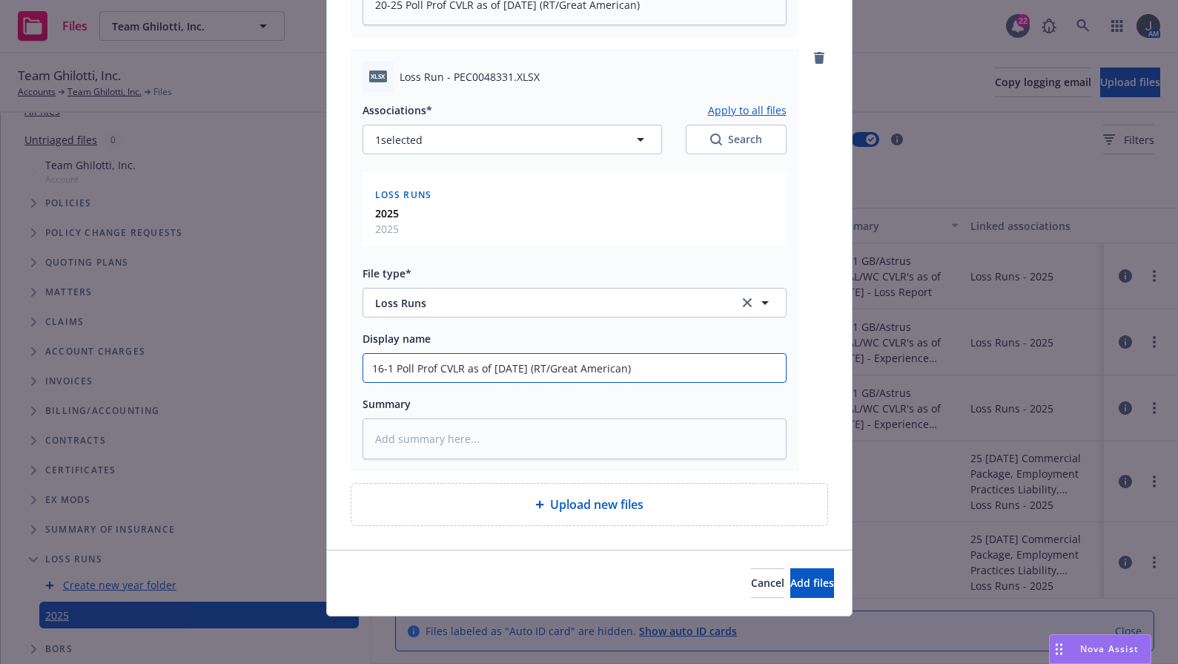
type input "16-18 Poll Prof CVLR as of 8/12/25 (RT/Great American)"
drag, startPoint x: 624, startPoint y: 370, endPoint x: 530, endPoint y: 351, distance: 96.0
type textarea "x"
type input "16-18 Poll Prof CVLR as of 8/12/25 (RT/A)"
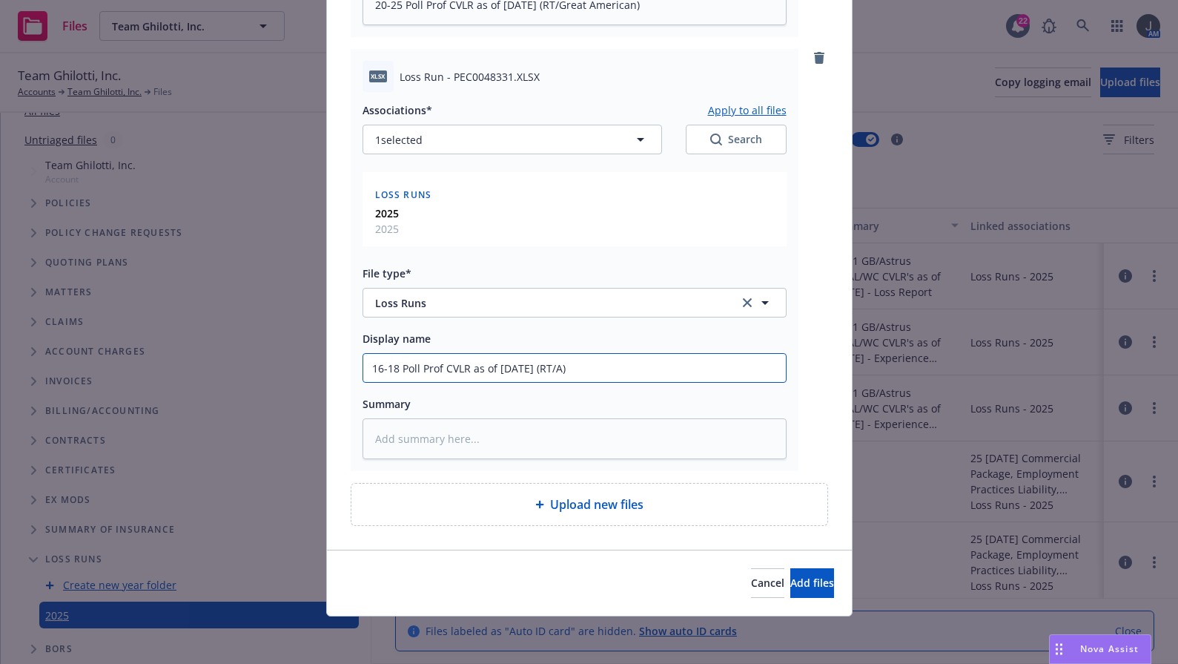
type textarea "x"
type input "16-18 Poll Prof CVLR as of 8/12/25 (RT/AX)"
type textarea "x"
type input "16-18 Poll Prof CVLR as of 8/12/25 (RT/AXA)"
drag, startPoint x: 394, startPoint y: 368, endPoint x: 426, endPoint y: 297, distance: 77.3
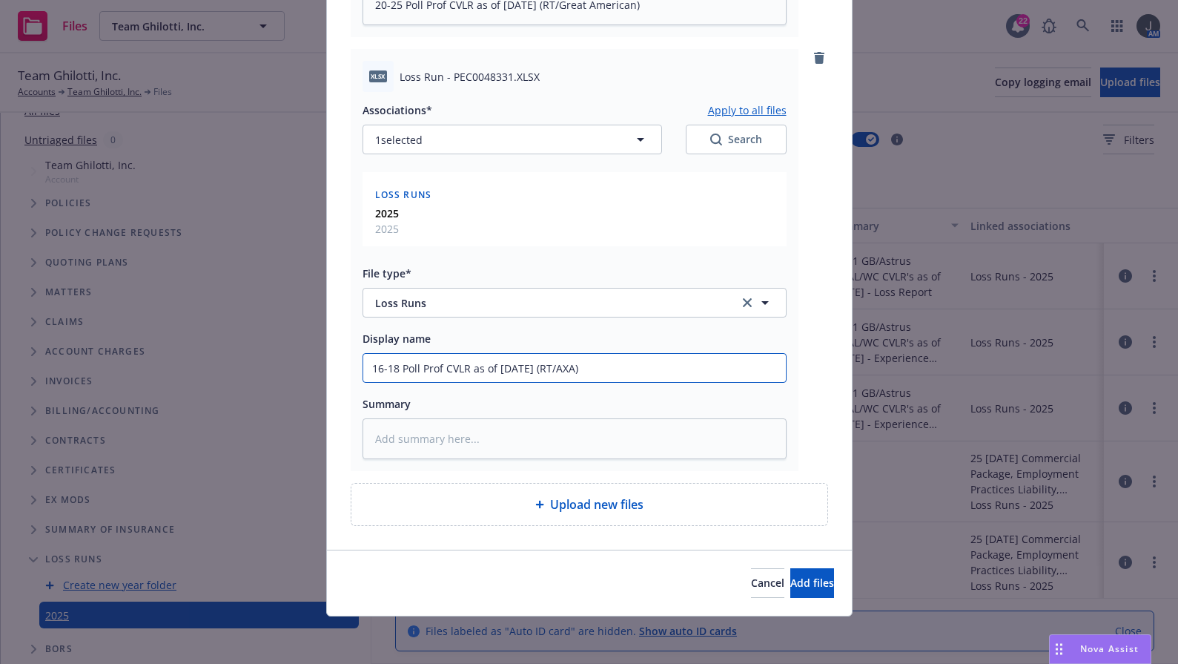
type textarea "x"
type input "16-1 Poll Prof CVLR as of 8/12/25 (RT/AXA)"
type textarea "x"
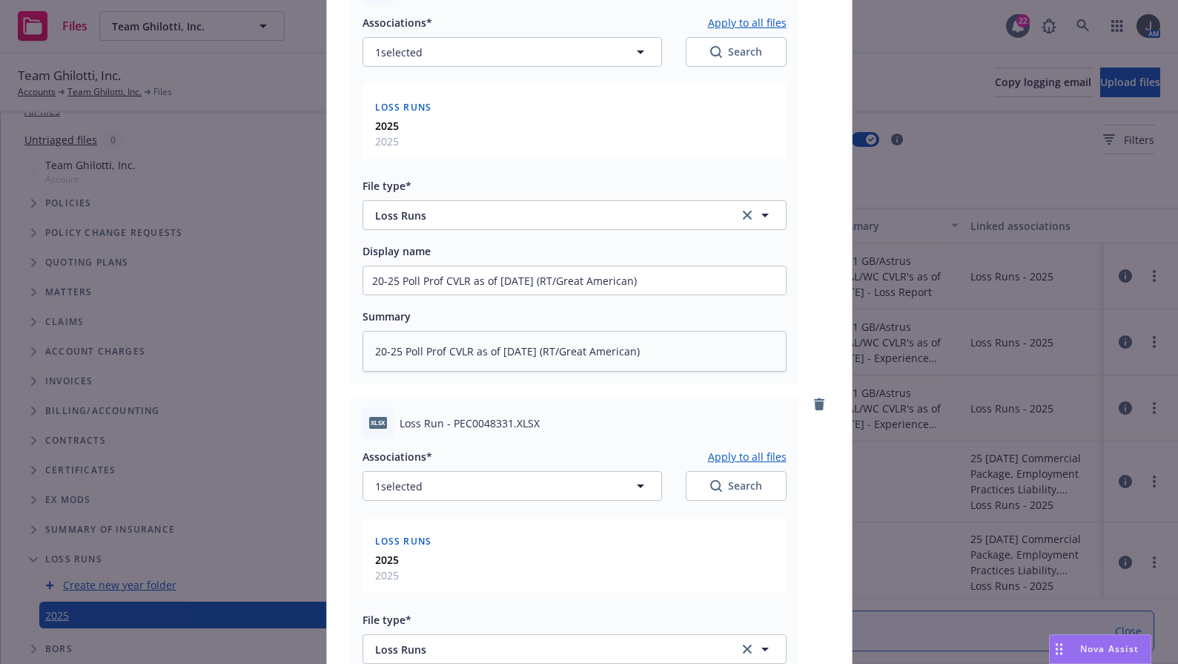
type input "16-19 Poll Prof CVLR as of 8/12/25 (RT/AXA)"
click at [377, 284] on input "20-25 Poll Prof CVLR as of 8/12/25 (RT/Great American)" at bounding box center [574, 280] width 423 height 28
type textarea "x"
type input "2-25 Poll Prof CVLR as of 8/12/25 (RT/Great American)"
type textarea "x"
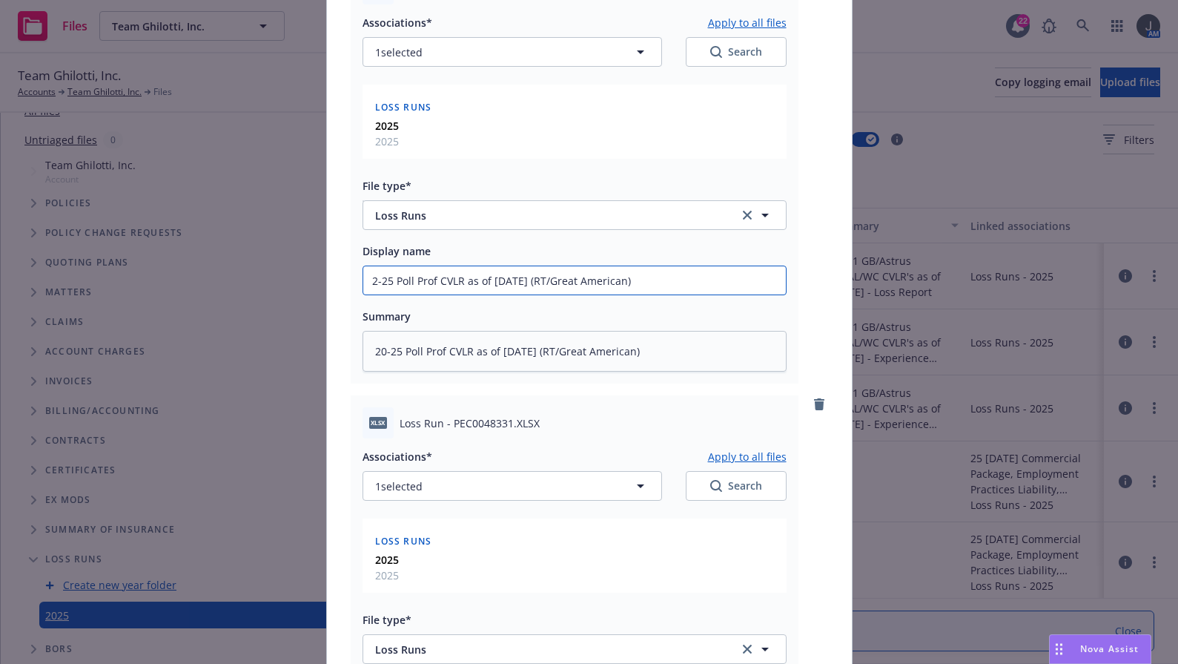
type input "-25 Poll Prof CVLR as of 8/12/25 (RT/Great American)"
type textarea "x"
type input "1-25 Poll Prof CVLR as of 8/12/25 (RT/Great American)"
type textarea "x"
type input "19-25 Poll Prof CVLR as of 8/12/25 (RT/Great American)"
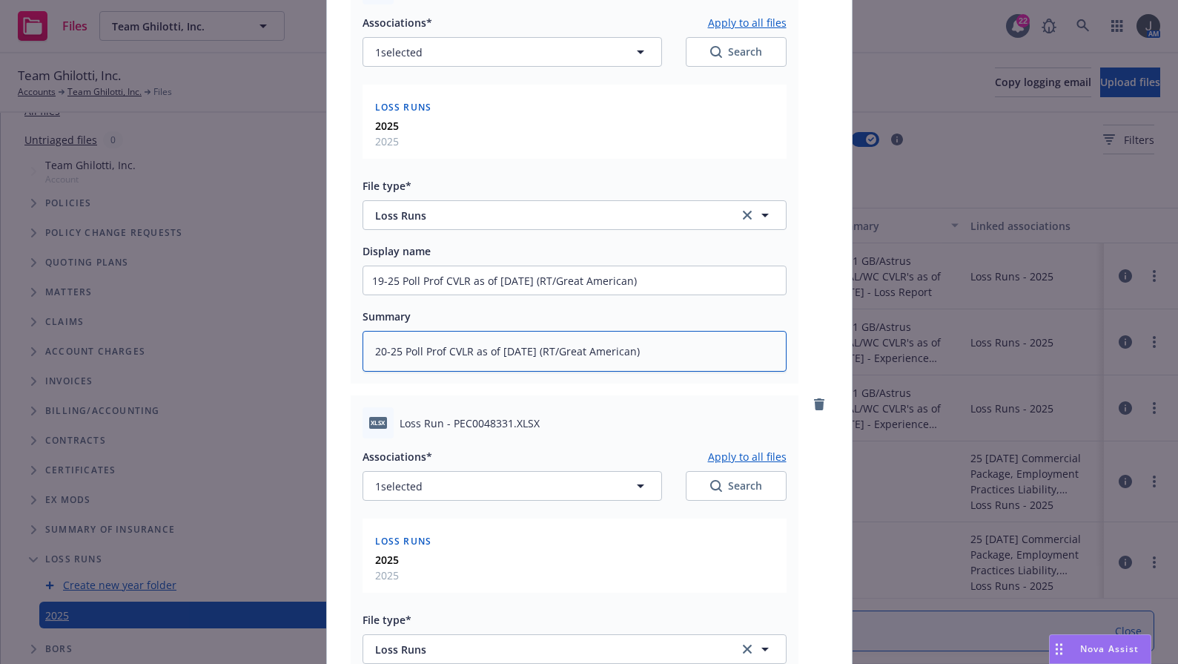
click at [381, 357] on textarea "20-25 Poll Prof CVLR as of 8/12/25 (RT/Great American)" at bounding box center [575, 351] width 424 height 41
type textarea "x"
type textarea "2-25 Poll Prof CVLR as of 8/12/25 (RT/Great American)"
type textarea "x"
type textarea "-25 Poll Prof CVLR as of 8/12/25 (RT/Great American)"
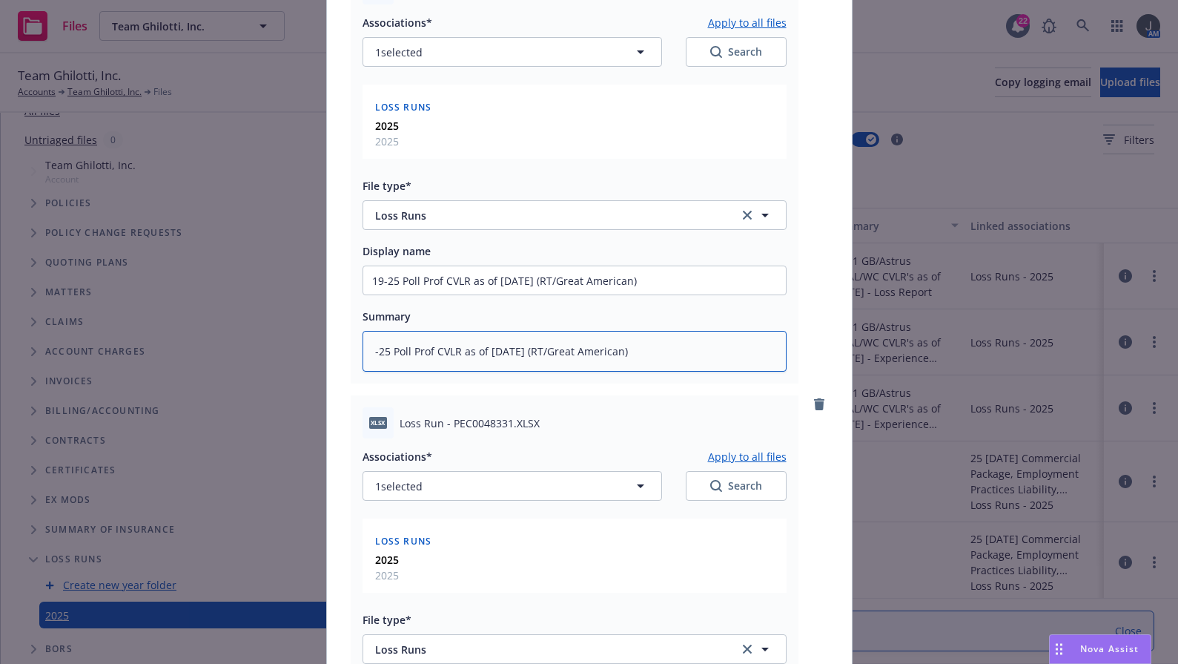
type textarea "x"
type textarea "1-25 Poll Prof CVLR as of 8/12/25 (RT/Great American)"
type textarea "x"
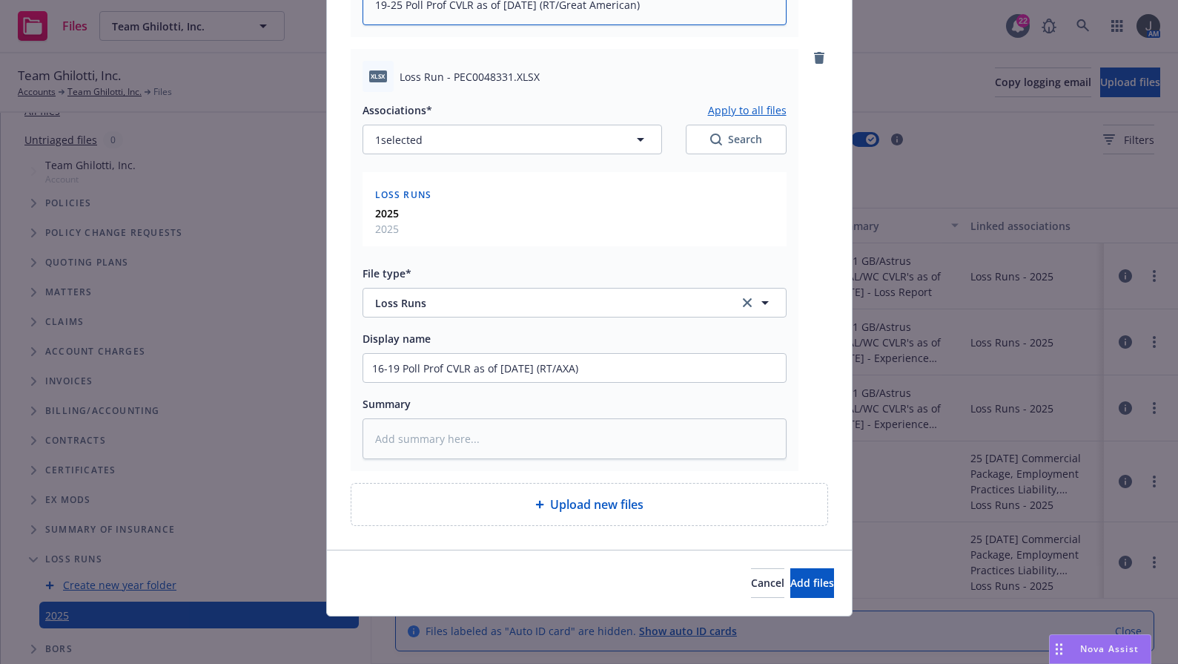
type textarea "19-25 Poll Prof CVLR as of 8/12/25 (RT/Great American)"
drag, startPoint x: 593, startPoint y: 379, endPoint x: 128, endPoint y: 366, distance: 465.9
click at [128, 366] on div "Add files The uploaded files will be associated with Loss Runs - 2025 pdf TEAM …" at bounding box center [589, 332] width 1178 height 664
click at [420, 449] on textarea at bounding box center [575, 438] width 424 height 41
paste textarea "16-19 Poll Prof CVLR as of 8/12/25 (RT/AXA)"
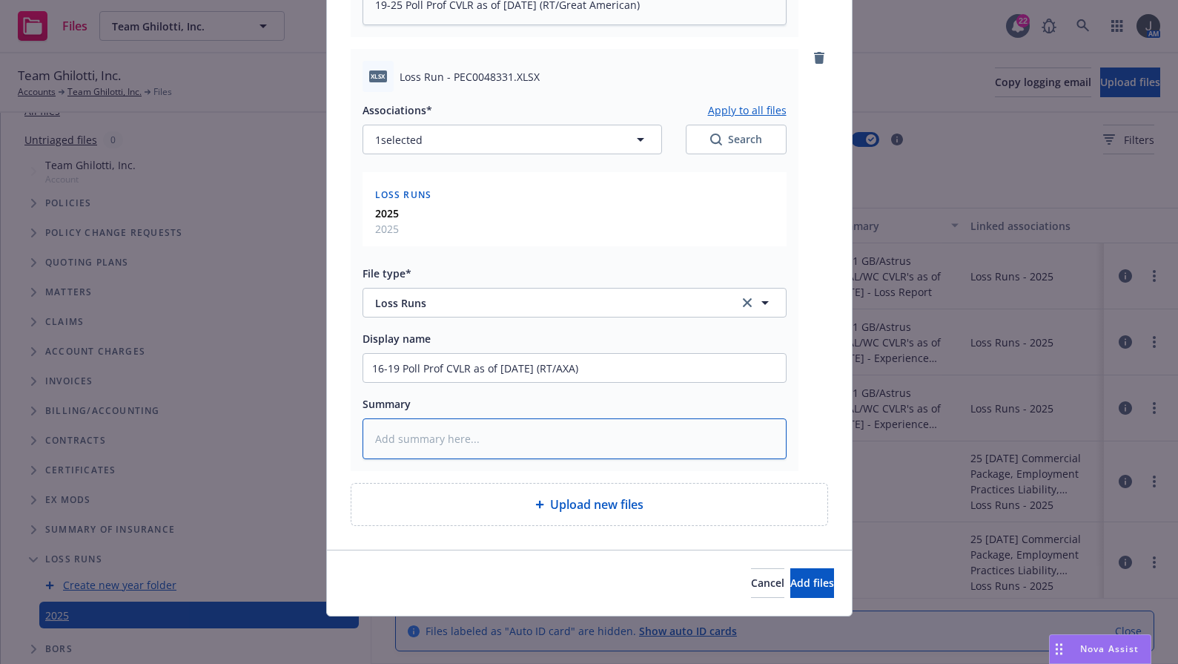
type textarea "x"
type textarea "16-19 Poll Prof CVLR as of 8/12/25 (RT/AXA)"
click at [790, 579] on span "Add files" at bounding box center [812, 582] width 44 height 14
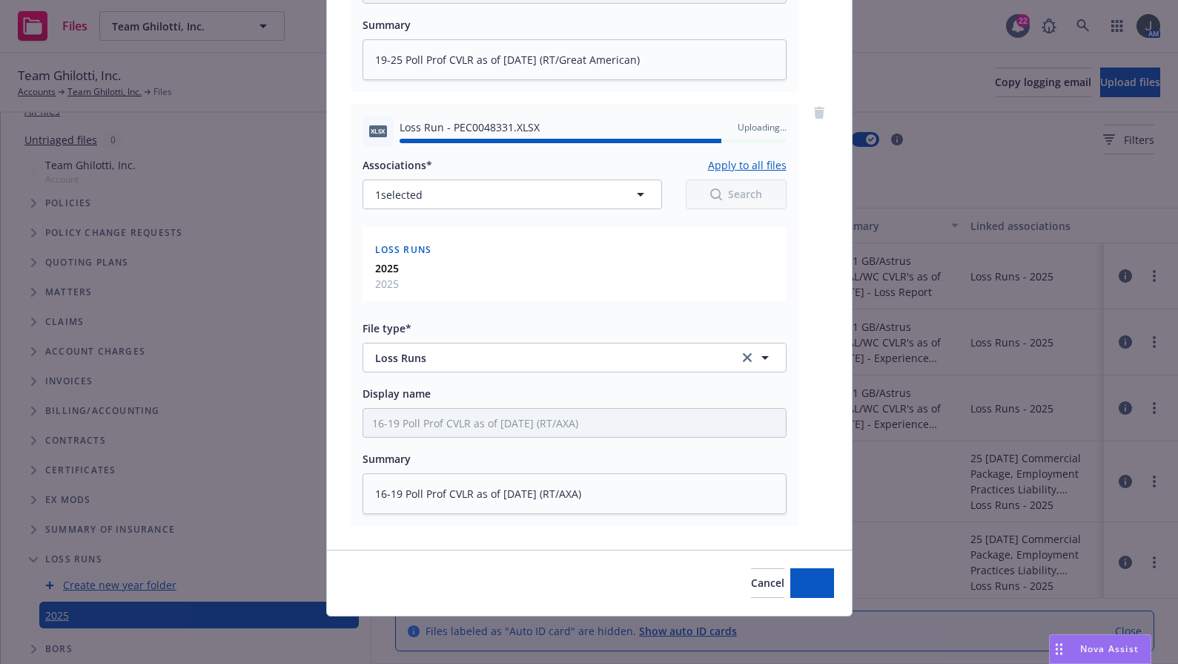
type textarea "x"
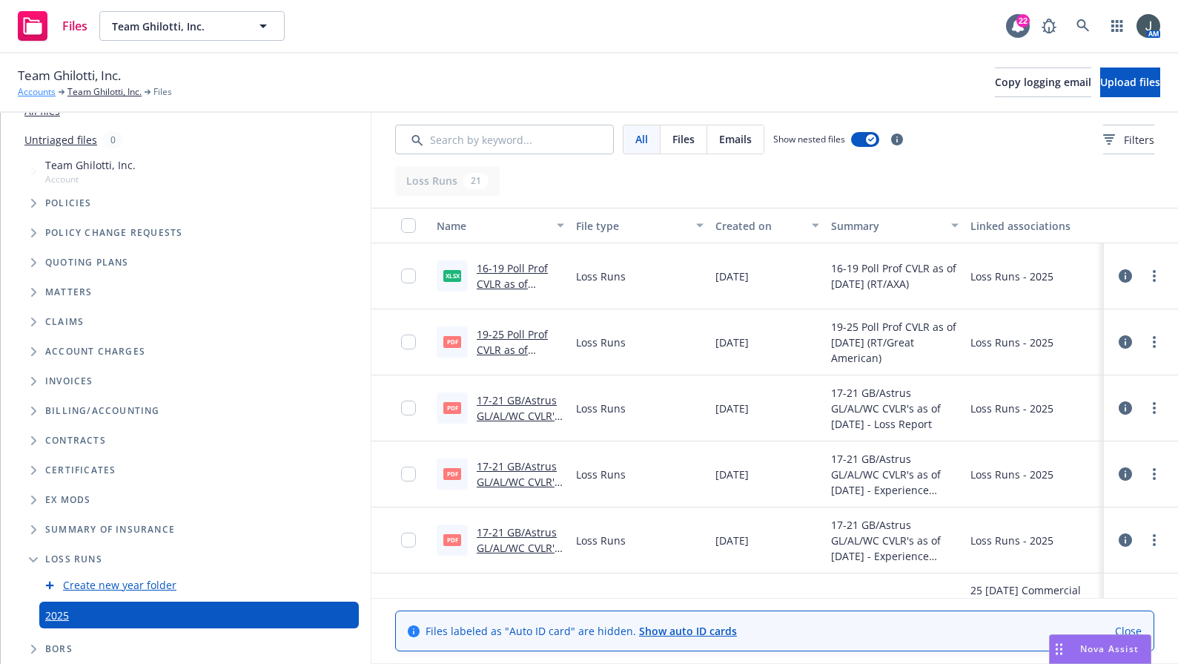
click at [42, 92] on link "Accounts" at bounding box center [37, 91] width 38 height 13
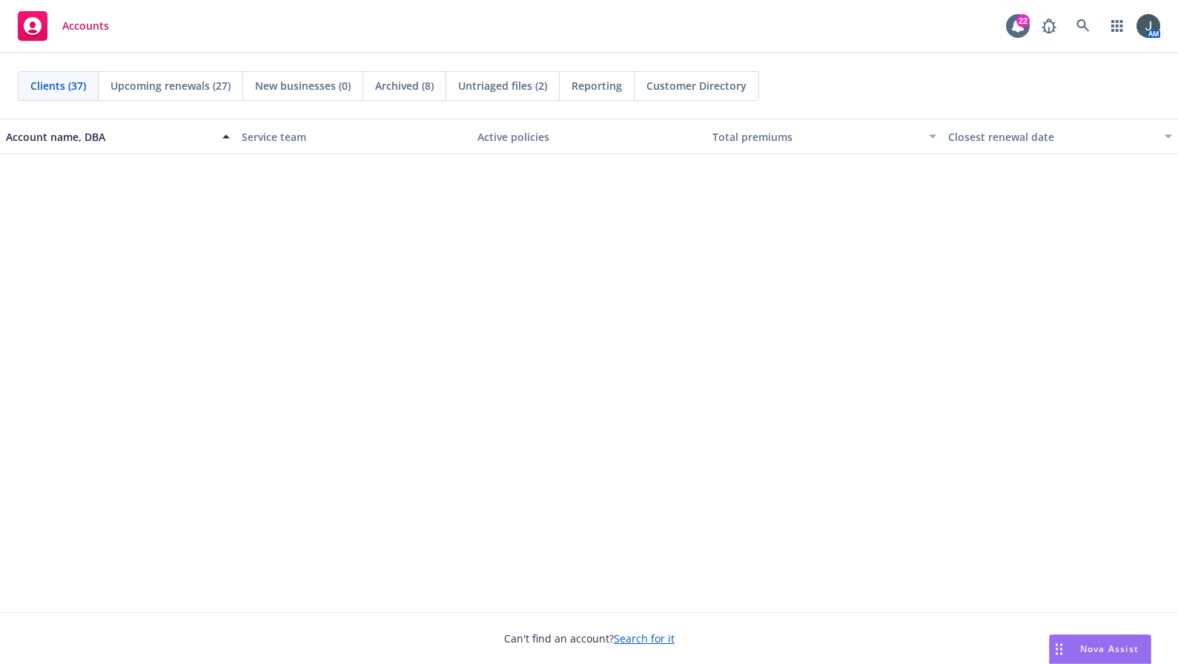
scroll to position [692, 0]
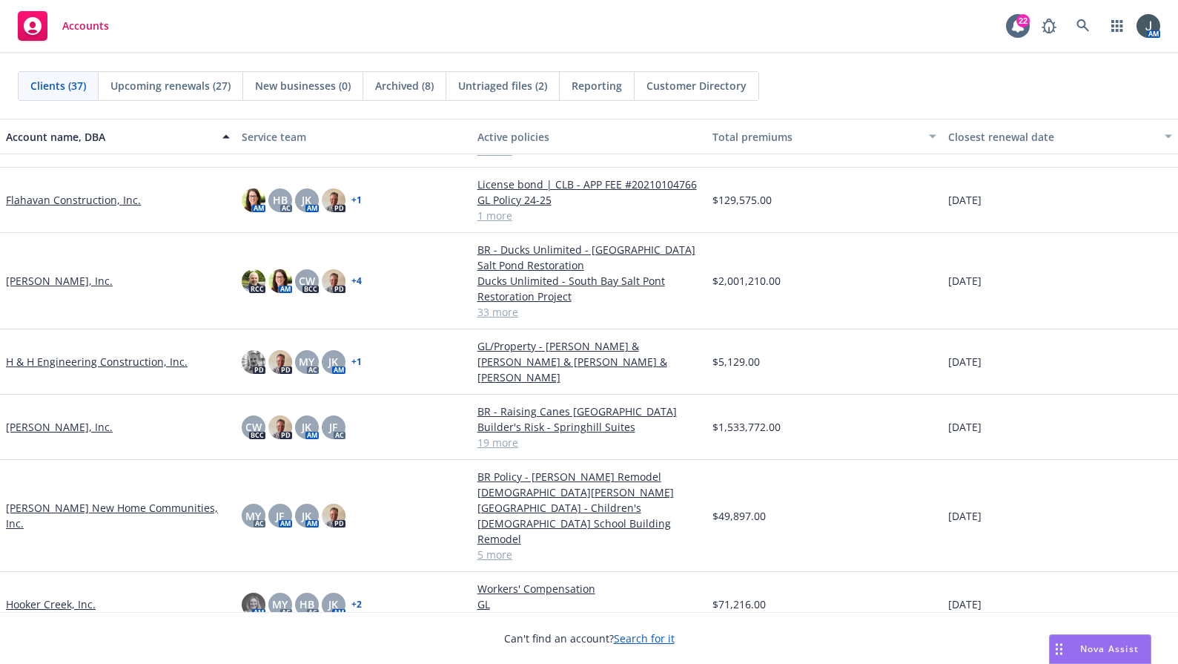
click at [50, 419] on link "[PERSON_NAME], Inc." at bounding box center [59, 427] width 107 height 16
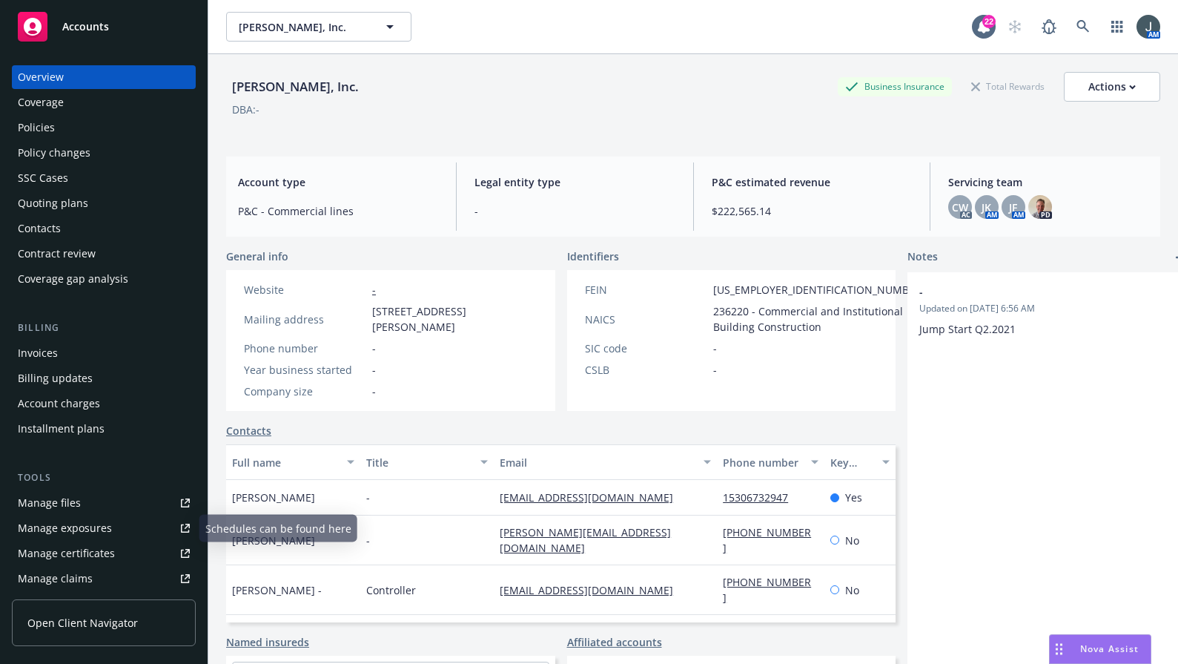
click at [65, 501] on div "Manage files" at bounding box center [49, 503] width 63 height 24
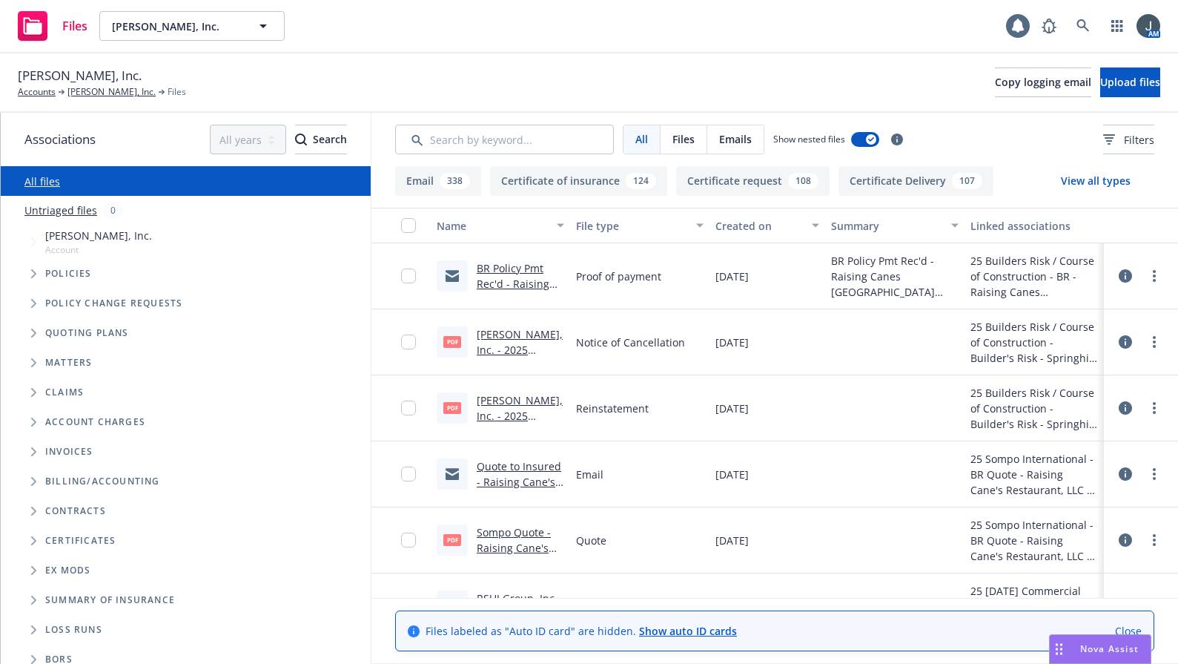
click at [33, 630] on icon "Folder Tree Example" at bounding box center [34, 629] width 6 height 9
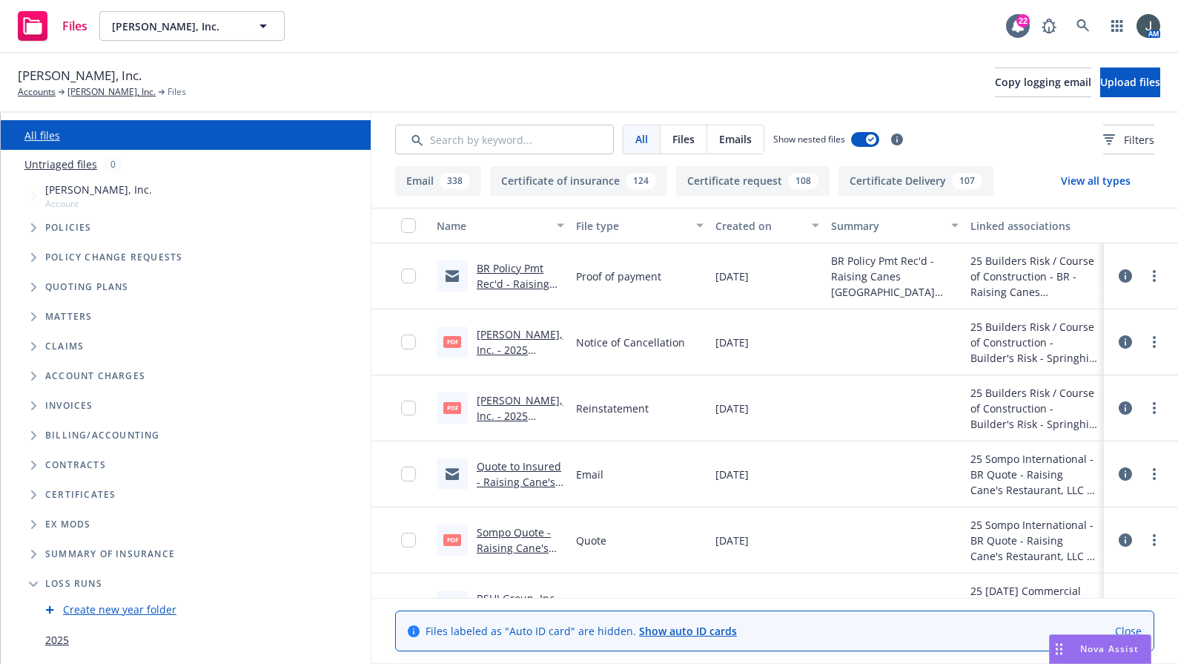
scroll to position [70, 0]
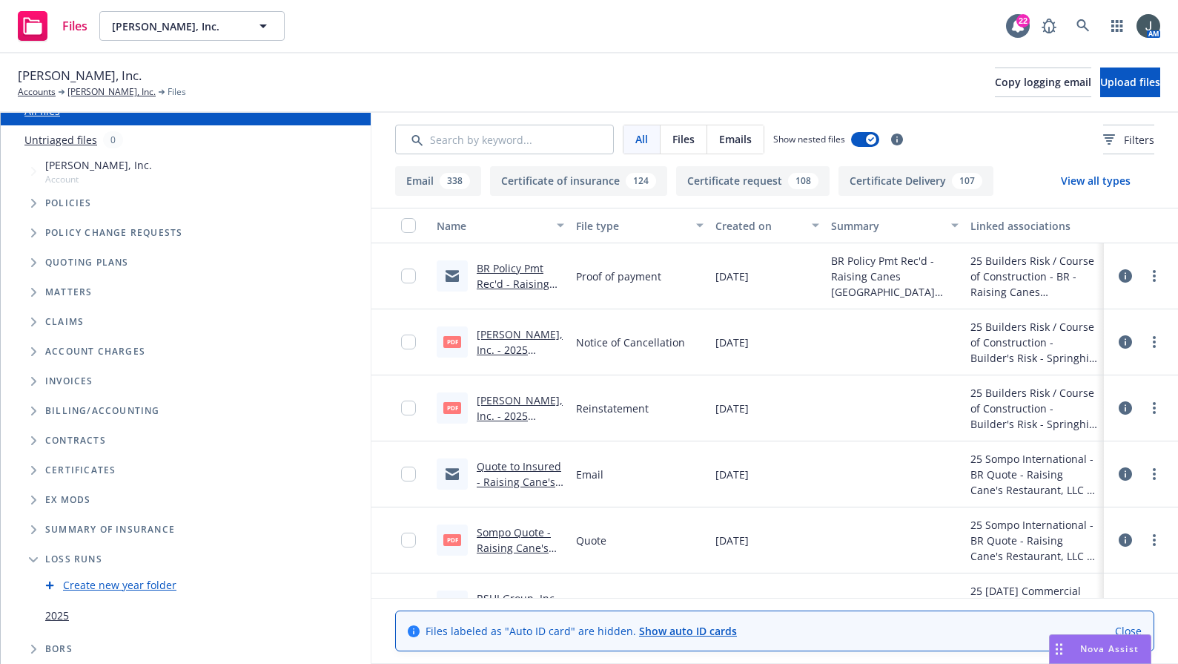
click at [47, 611] on link "2025" at bounding box center [57, 615] width 24 height 16
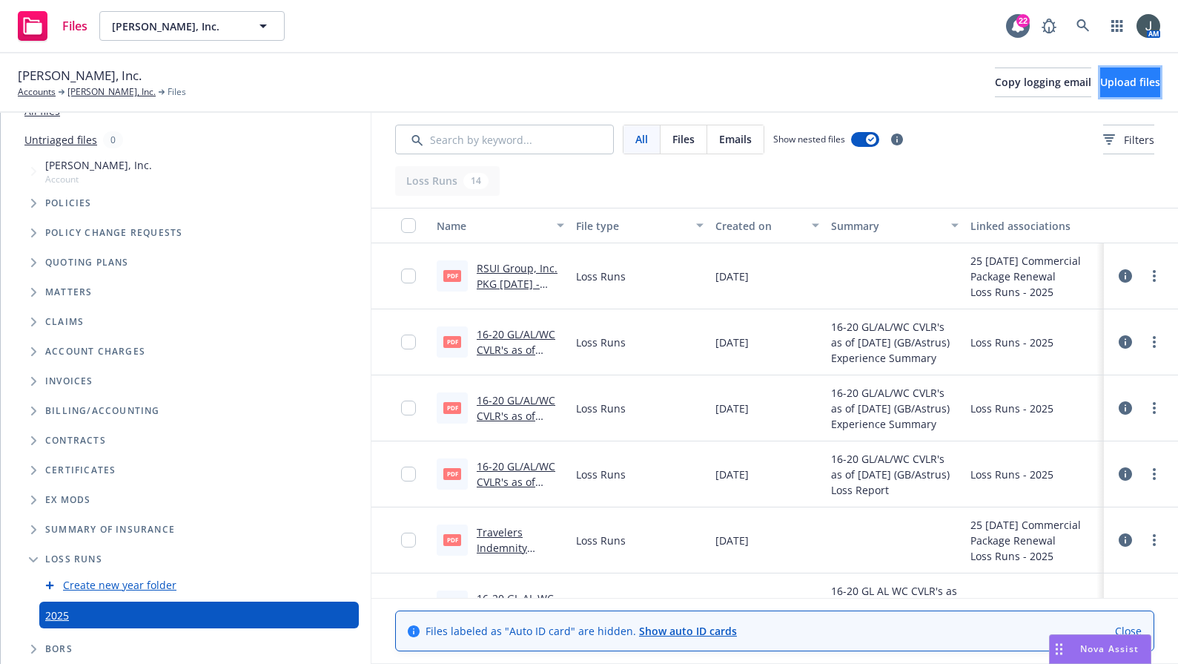
click at [1100, 84] on span "Upload files" at bounding box center [1130, 82] width 60 height 14
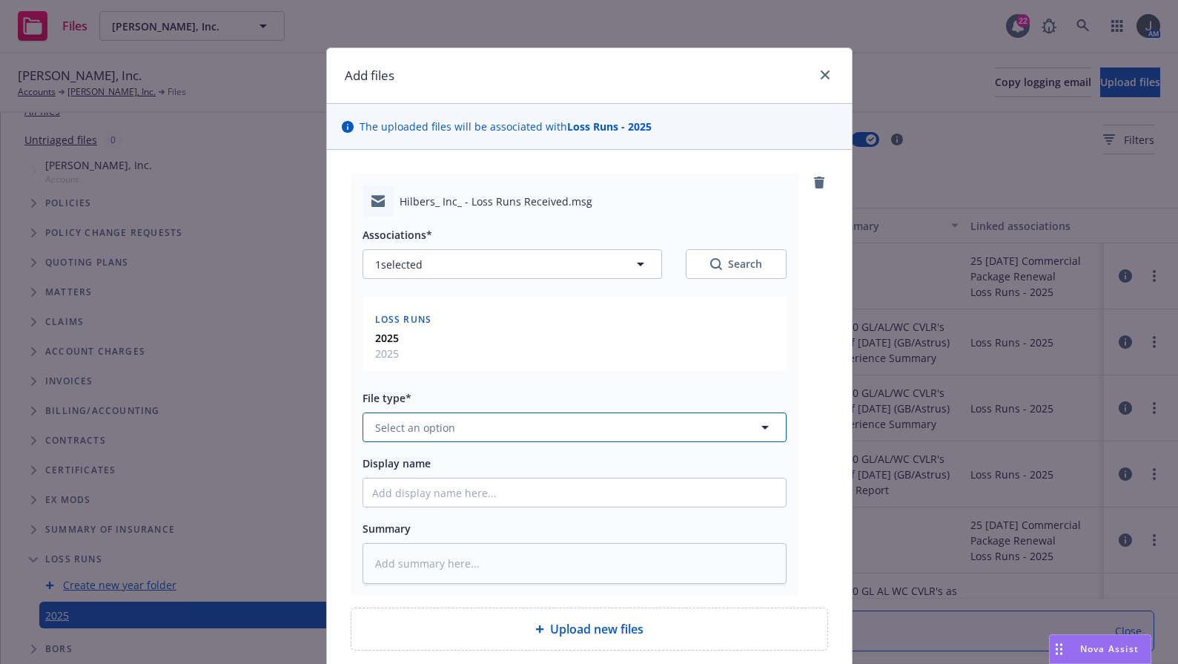
click at [396, 429] on span "Select an option" at bounding box center [415, 428] width 80 height 16
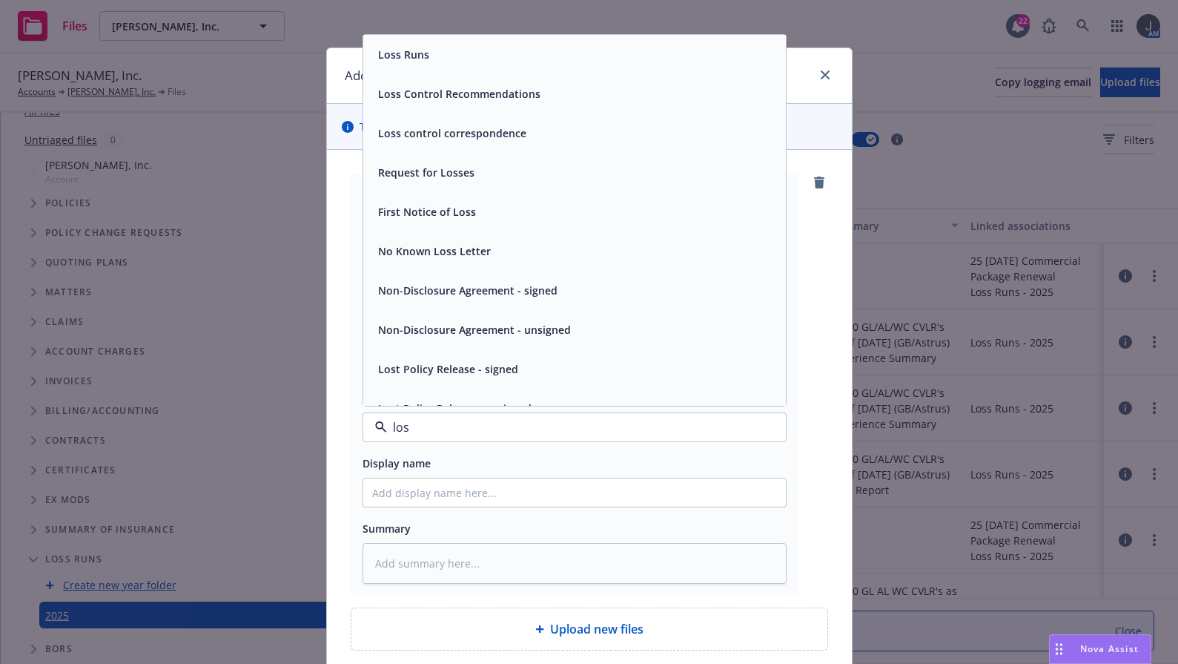
type input "loss"
click at [410, 60] on span "Loss Runs" at bounding box center [403, 55] width 51 height 16
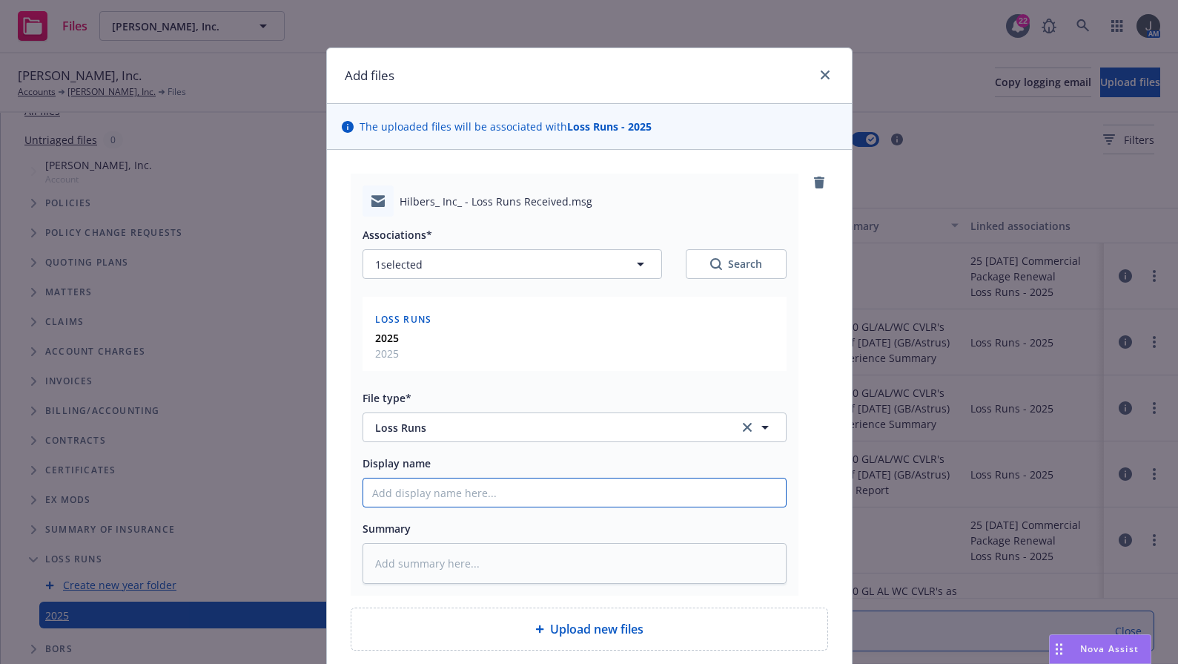
click at [437, 498] on input "Display name" at bounding box center [574, 492] width 423 height 28
click at [442, 496] on input "Display name" at bounding box center [574, 492] width 423 height 28
type textarea "x"
type input "1"
type textarea "x"
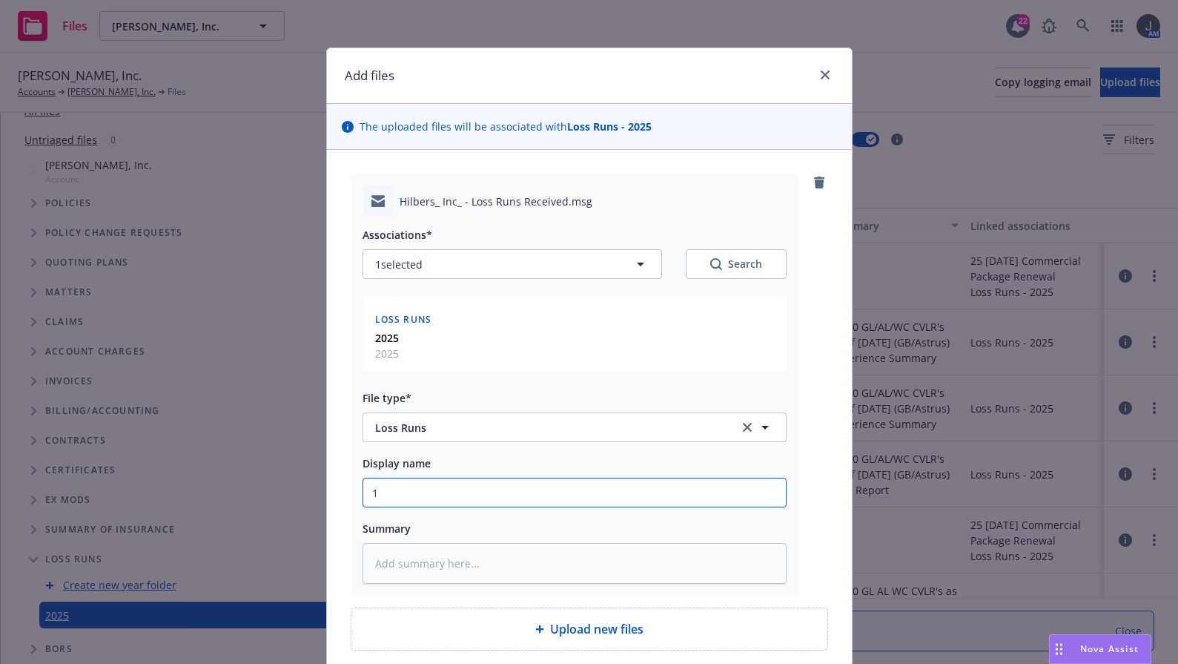
type input "19"
type textarea "x"
type input "19-"
type textarea "x"
type input "19-2"
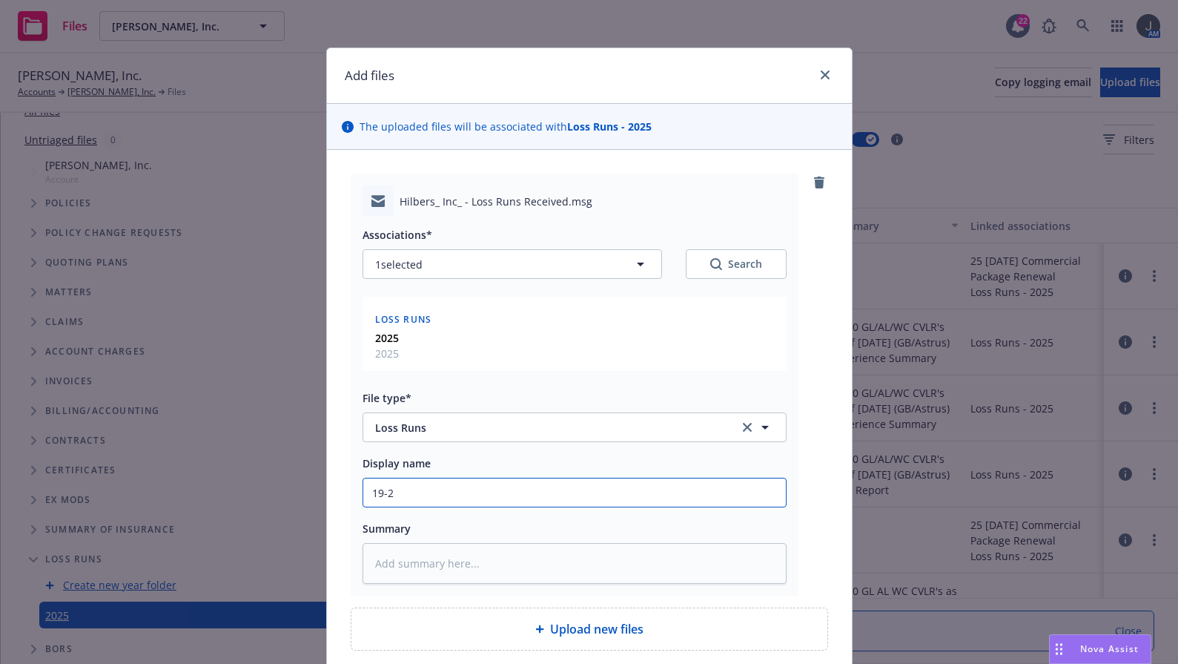
type textarea "x"
type input "19-25"
type textarea "x"
type input "19-25"
type textarea "x"
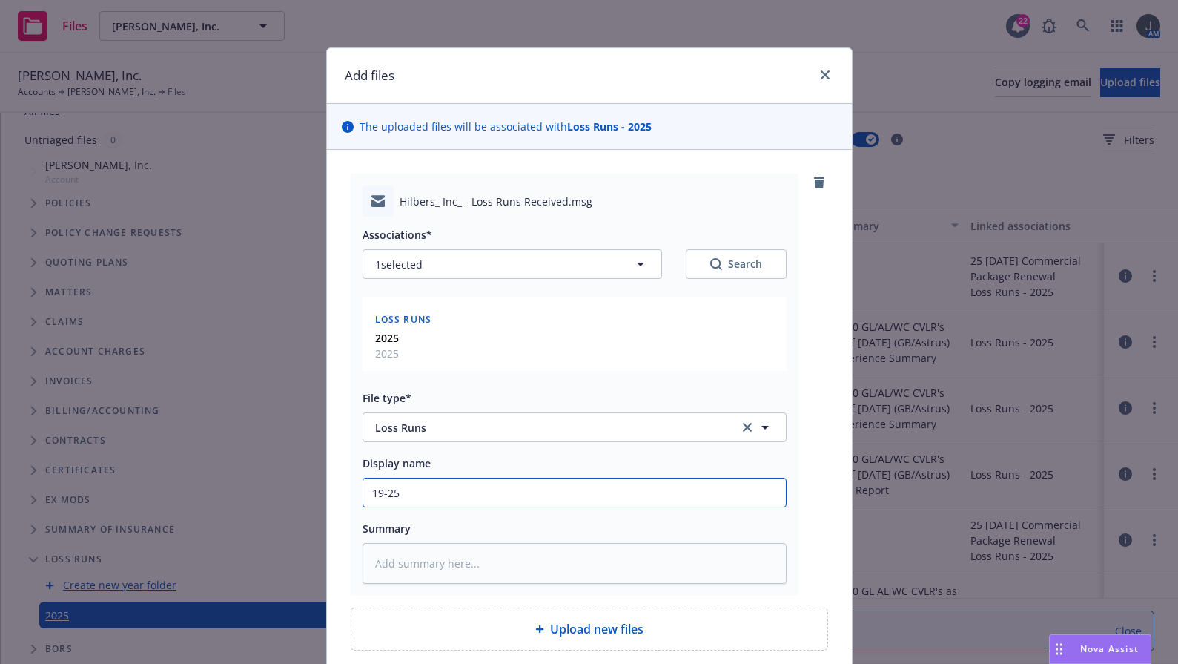
type input "19-25 P"
type textarea "x"
type input "19-25 Pro"
type textarea "x"
type input "19-25 Prop"
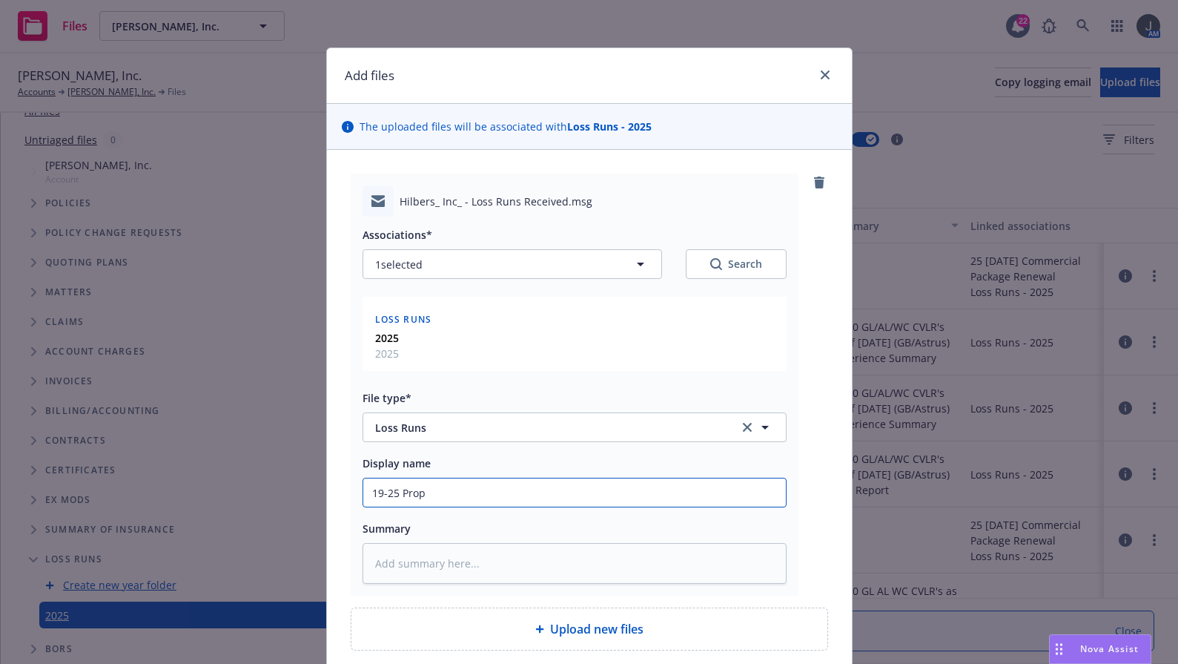
type textarea "x"
type input "19-25 Prope"
type textarea "x"
type input "19-25 Proper"
type textarea "x"
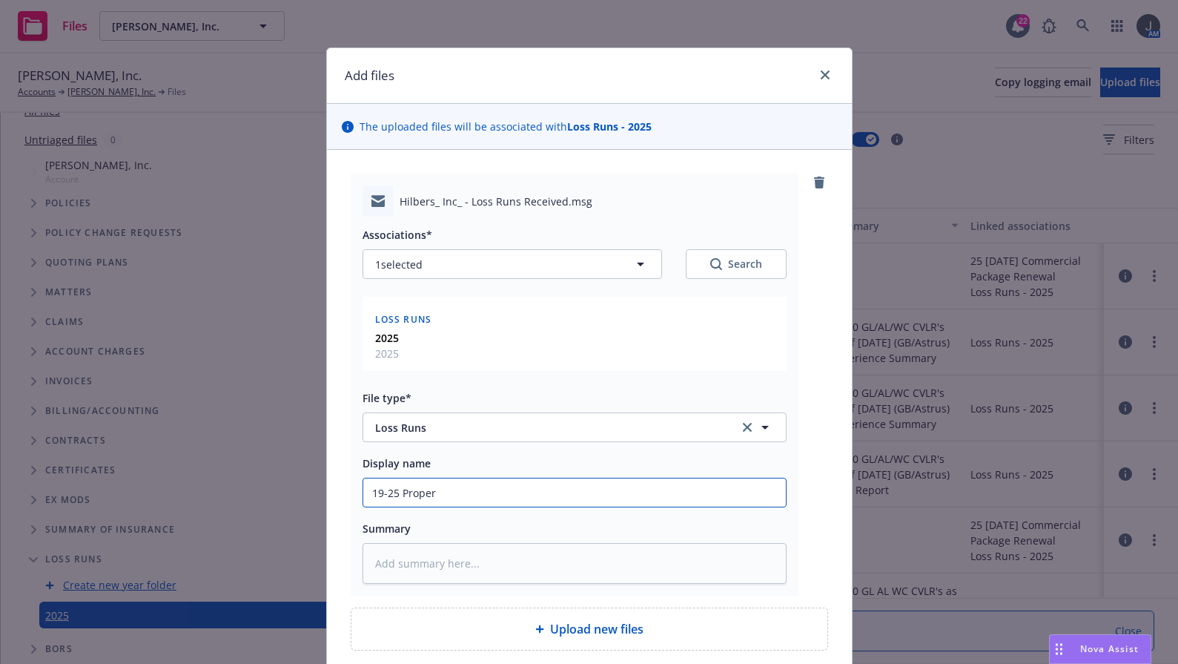
type input "19-25 Propert"
type textarea "x"
type input "19-25 Property"
type textarea "x"
type input "19-25 Property"
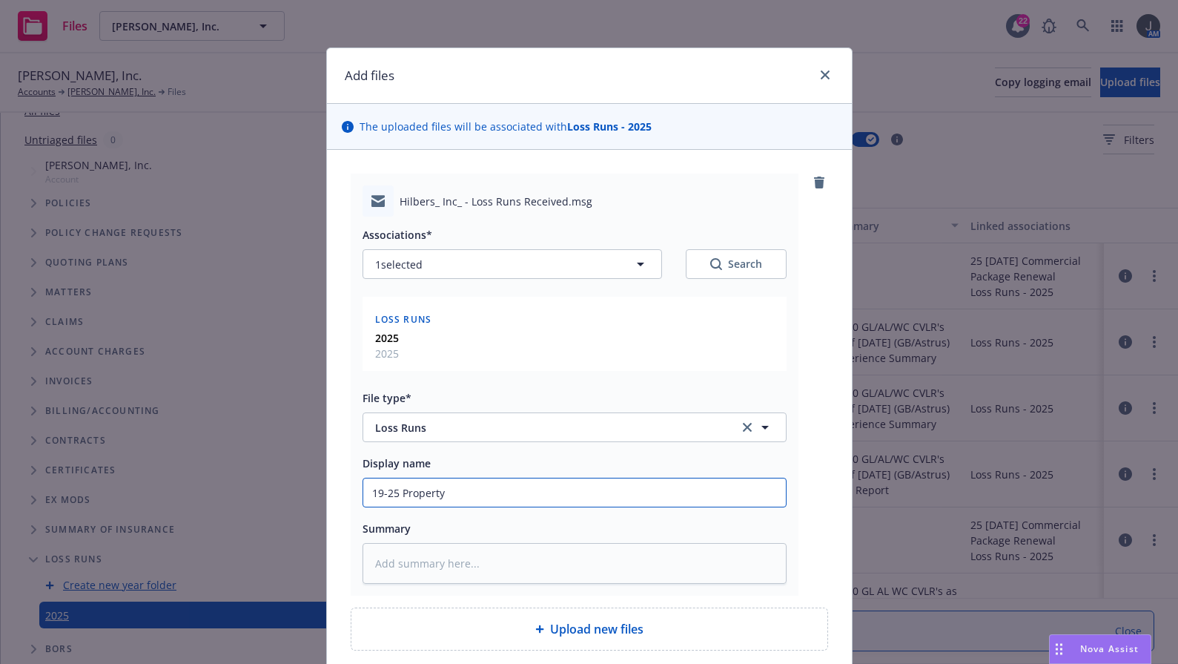
type textarea "x"
type input "19-25 Property C"
type textarea "x"
type input "19-25 Property CV"
type textarea "x"
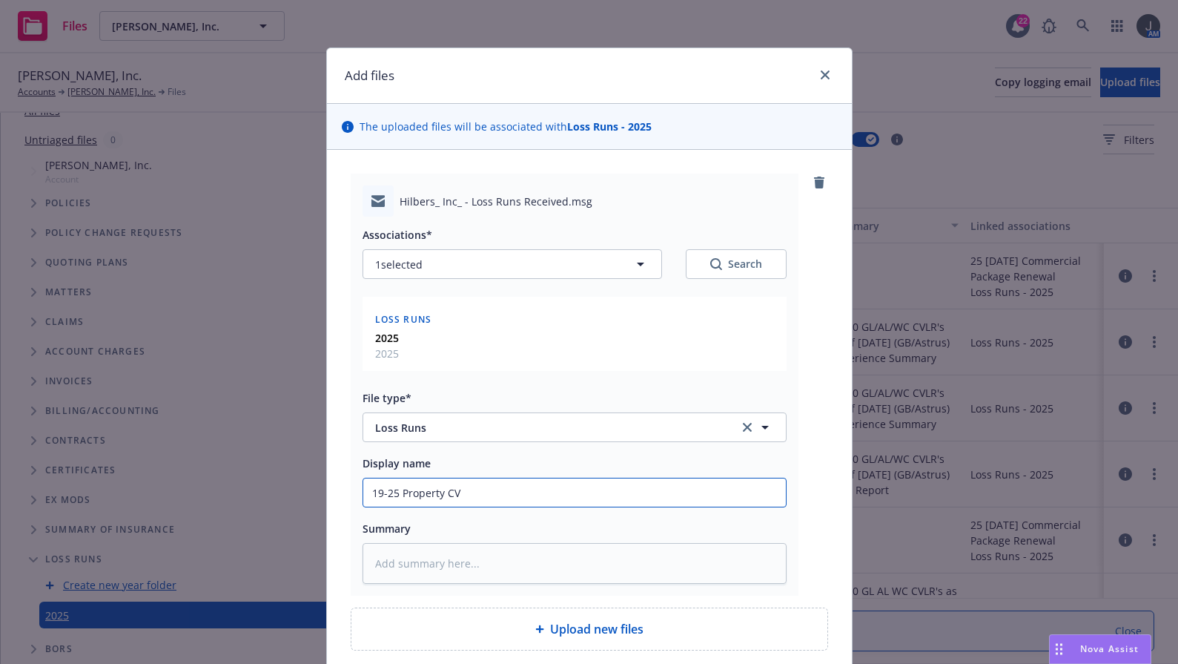
type input "19-25 Property CVL"
type textarea "x"
type input "19-25 Property CVLR"
type textarea "x"
type input "19-25 Property CVLR"
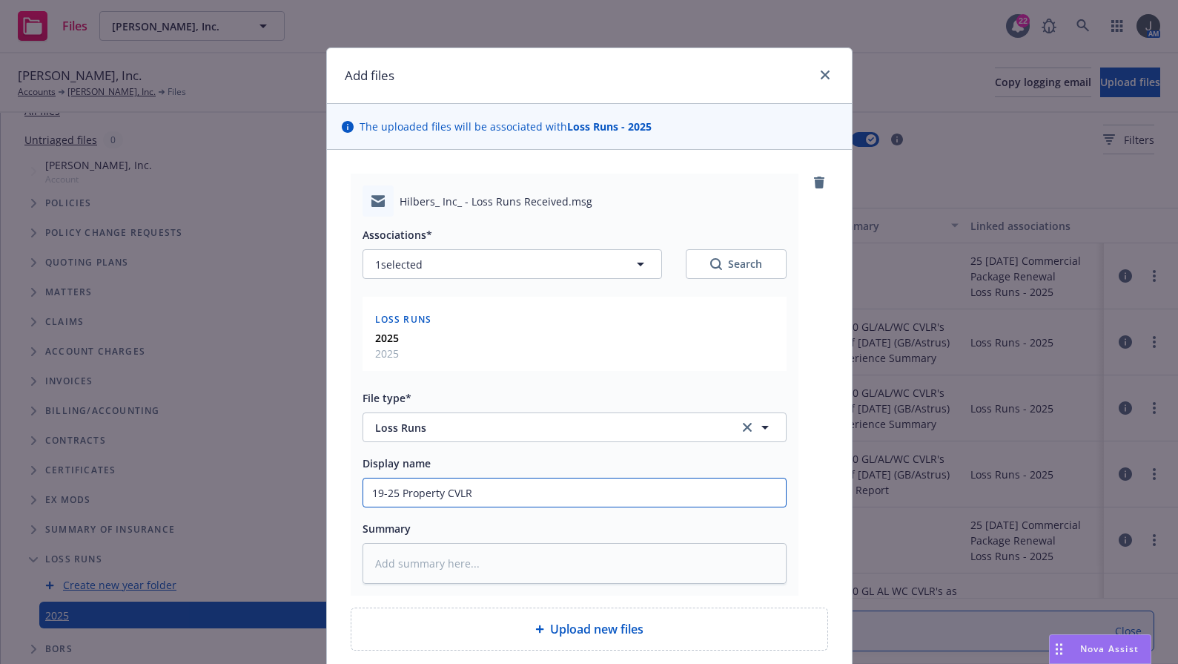
type textarea "x"
type input "19-25 Property CVLR 8"
type textarea "x"
type input "19-25 Property CVLR 8/"
type textarea "x"
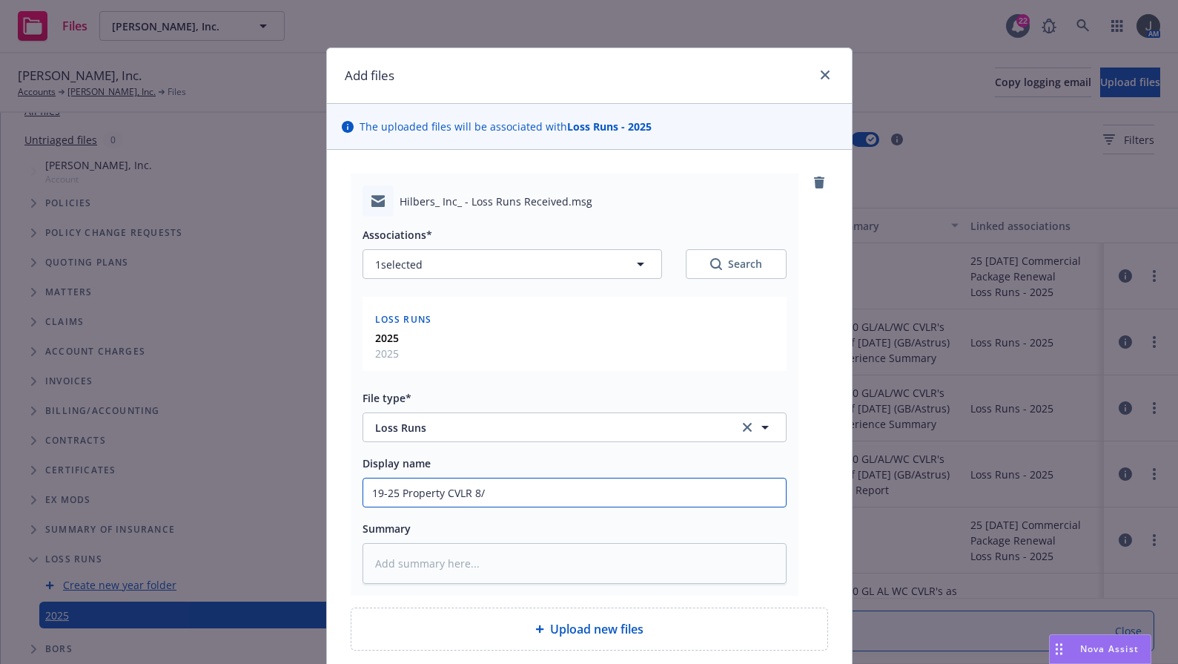
type input "19-25 Property CVLR 8/1"
type textarea "x"
type input "19-25 Property CVLR 8/12"
type textarea "x"
type input "19-25 Property CVLR 8/12"
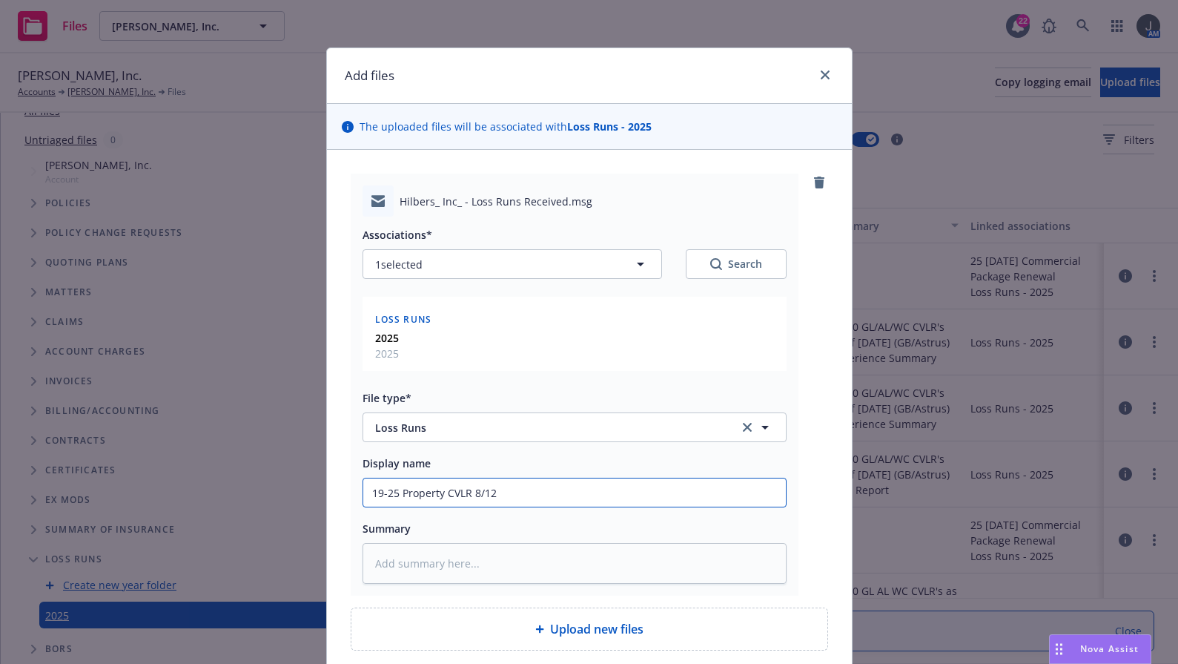
type textarea "x"
type input "19-25 Property CVLR 8/12 -"
type textarea "x"
type input "19-25 Property CVLR 8/12 -"
type textarea "x"
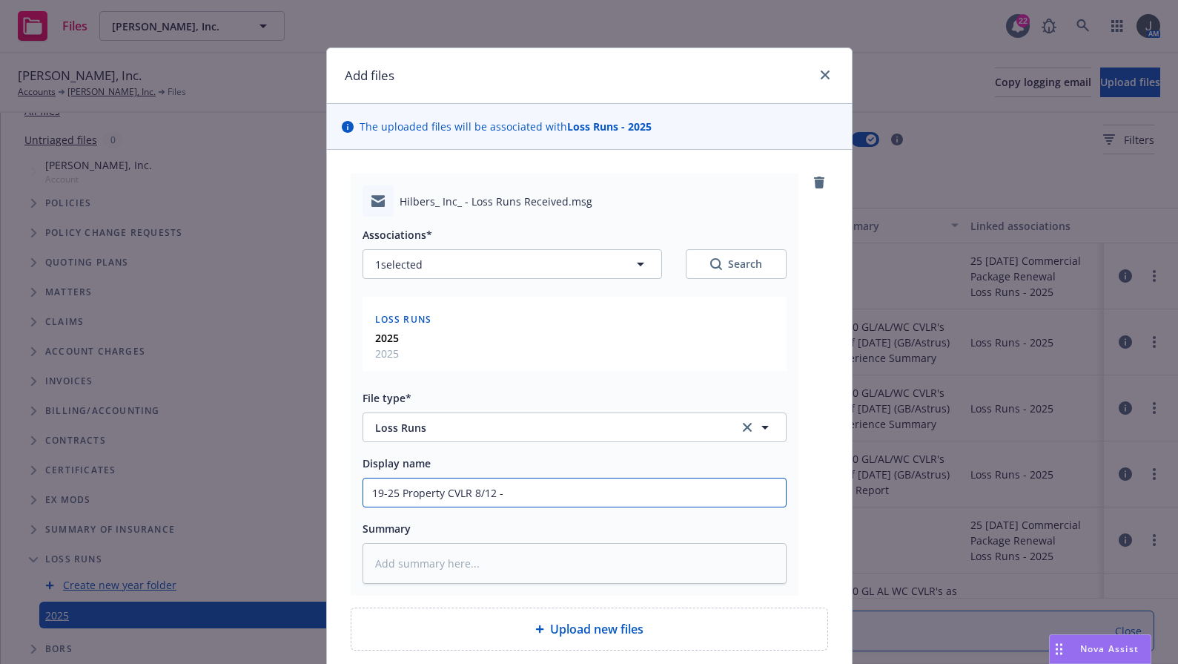
type input "19-25 Property CVLR 8/12 - W"
type textarea "x"
type input "19-25 Property CVLR 8/12 - Wi"
type textarea "x"
type input "19-25 Property CVLR 8/12 - Wil"
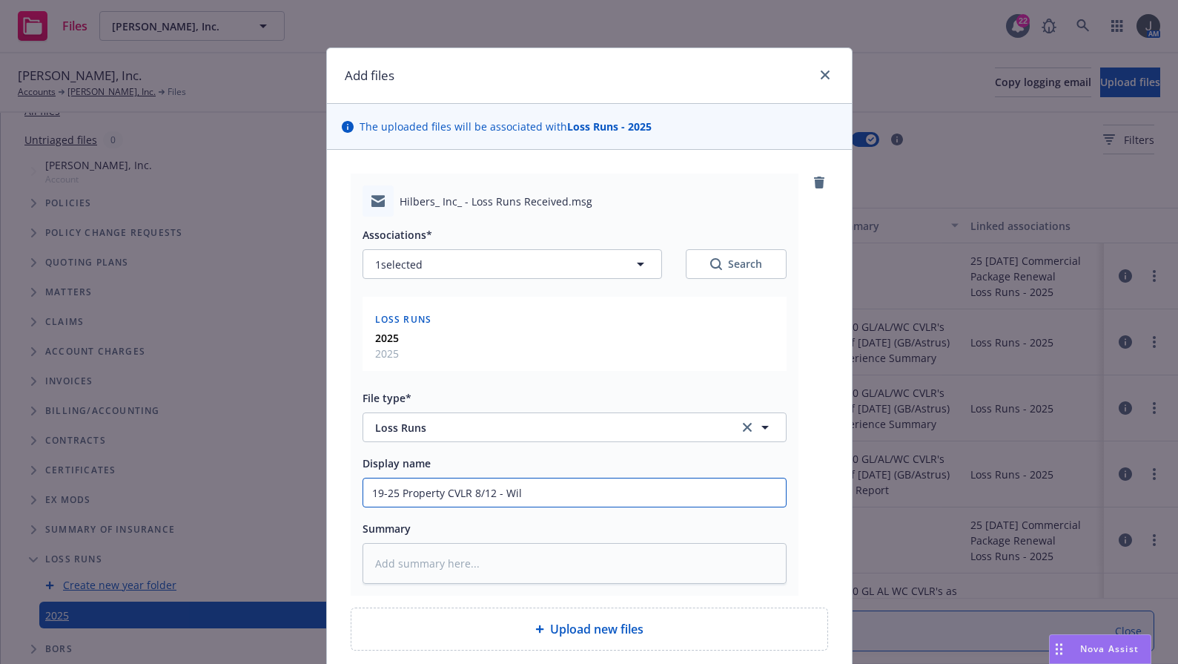
type textarea "x"
type input "19-25 Property CVLR 8/12 - Will"
type textarea "x"
type input "19-25 Property CVLR 8/12 - Willo"
type textarea "x"
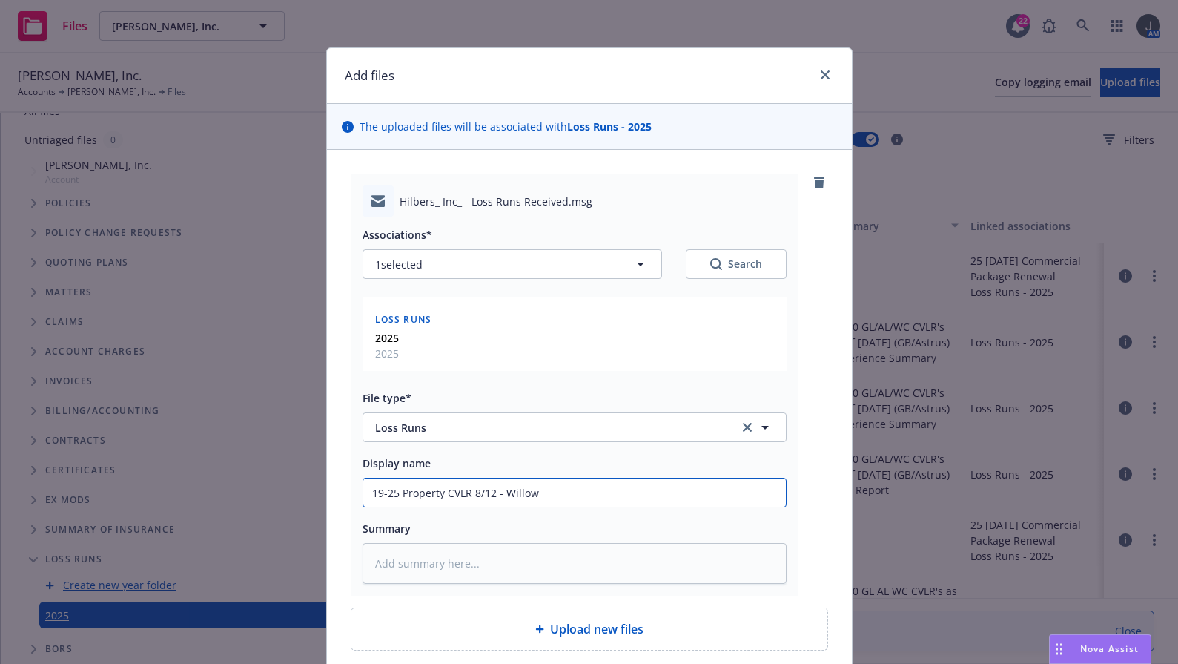
type input "19-25 Property CVLR 8/12 - Willow"
type textarea "x"
type input "19-25 Property CVLR 8/12 - Willow Gl"
type textarea "x"
type input "19-25 Property CVLR 8/12 - Willow Gle"
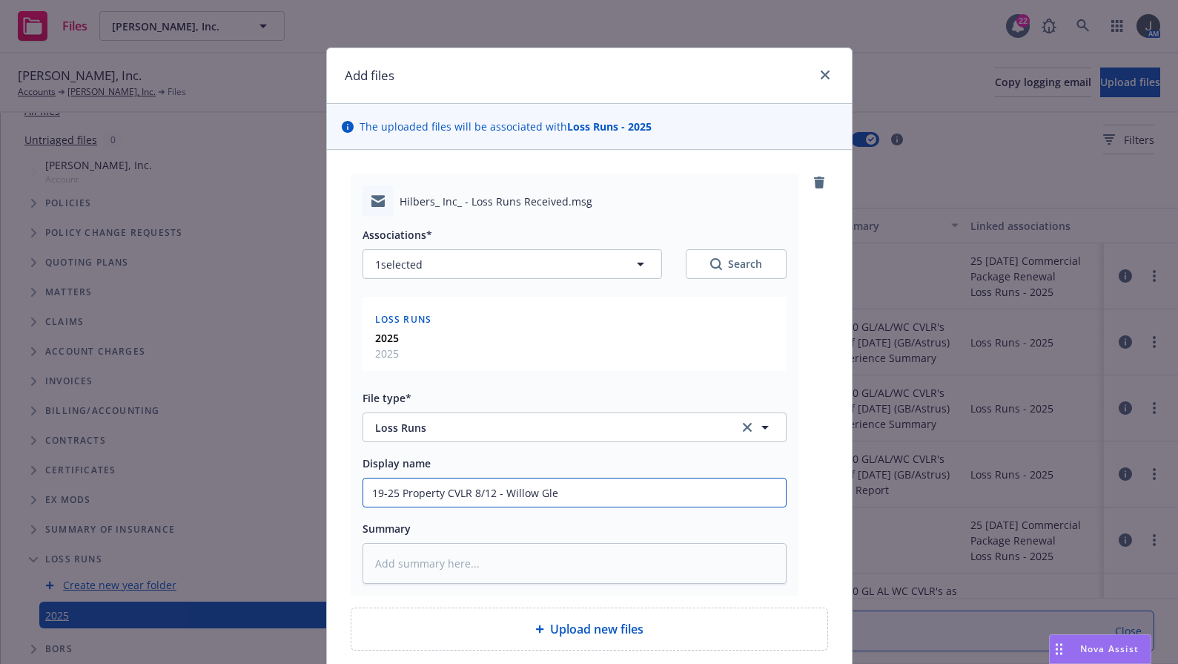
type textarea "x"
type input "19-25 Property CVLR 8/12 - [GEOGRAPHIC_DATA][PERSON_NAME]"
type textarea "x"
type input "19-25 Property CVLR 8/12 - [GEOGRAPHIC_DATA][PERSON_NAME]"
type textarea "x"
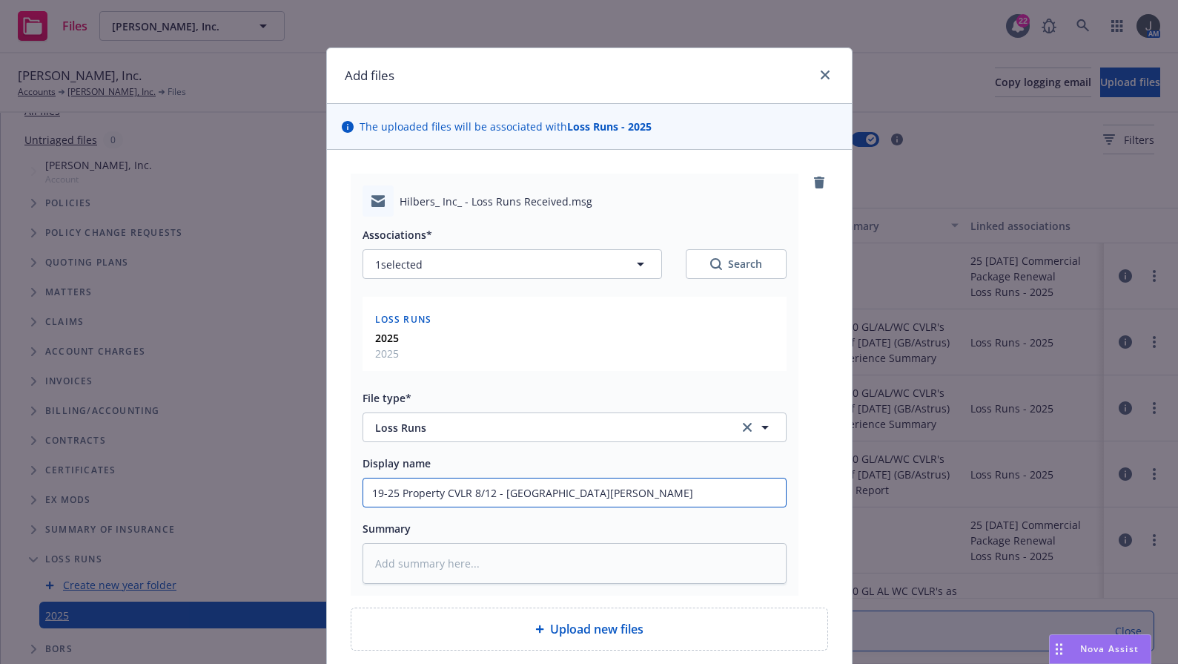
type input "19-25 Property CVLR 8/12 - [GEOGRAPHIC_DATA][PERSON_NAME] &"
type textarea "x"
type input "19-25 Property CVLR 8/12 - [GEOGRAPHIC_DATA][PERSON_NAME] &"
type textarea "x"
type input "19-25 Property CVLR 8/12 - Willow [PERSON_NAME] & S"
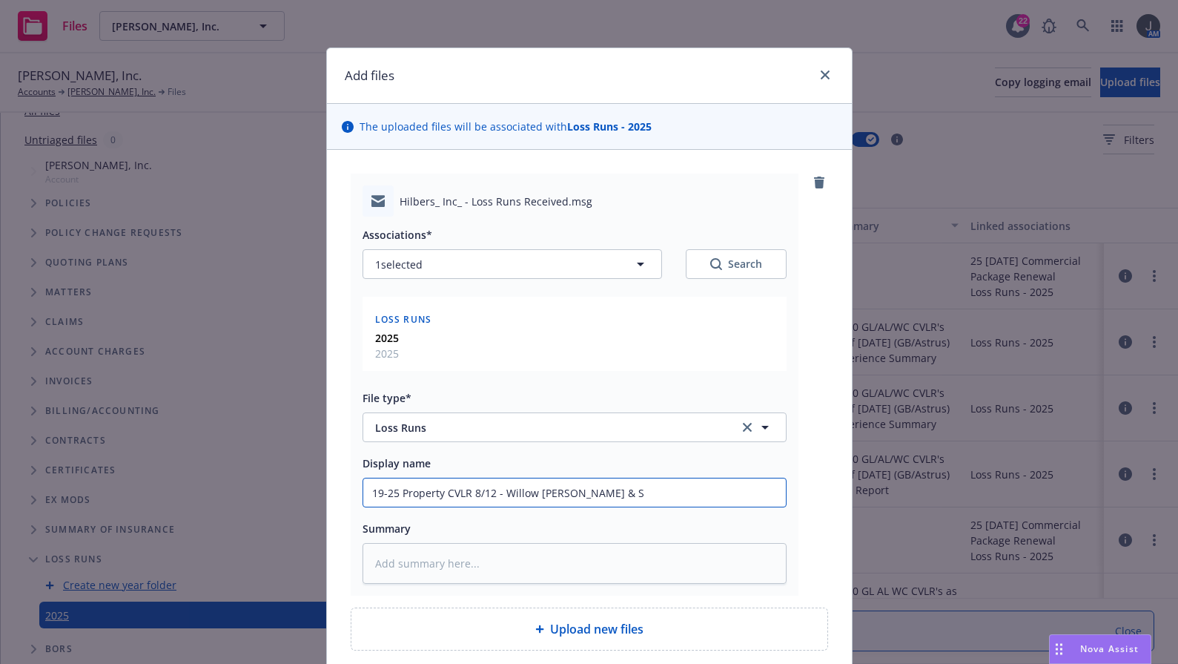
type textarea "x"
type input "19-25 Property CVLR 8/12 - [GEOGRAPHIC_DATA][PERSON_NAME]"
type textarea "x"
type input "19-25 Property CVLR 8/12 - [GEOGRAPHIC_DATA][PERSON_NAME]"
type textarea "x"
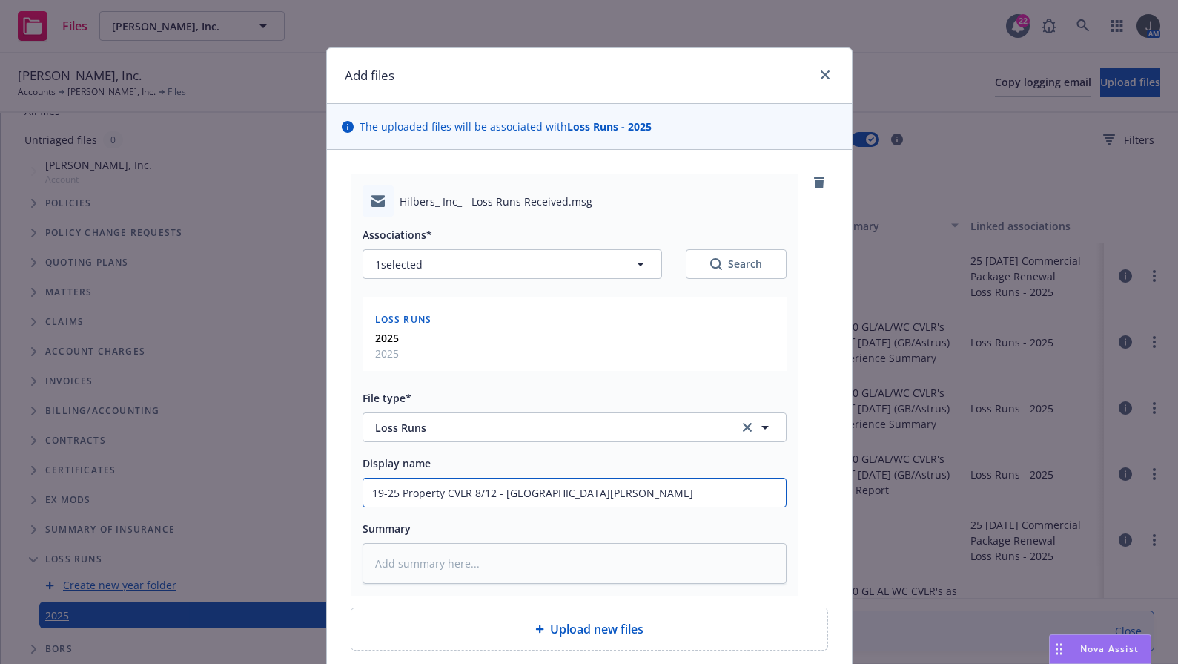
type input "19-25 Property CVLR 8/12 - [GEOGRAPHIC_DATA][PERSON_NAME]"
type textarea "x"
type input "19-25 Property CVLR 8/12 - [GEOGRAPHIC_DATA][PERSON_NAME] & Straw"
type textarea "x"
type input "19-25 Property CVLR 8/12 - [GEOGRAPHIC_DATA][PERSON_NAME] & Strawb"
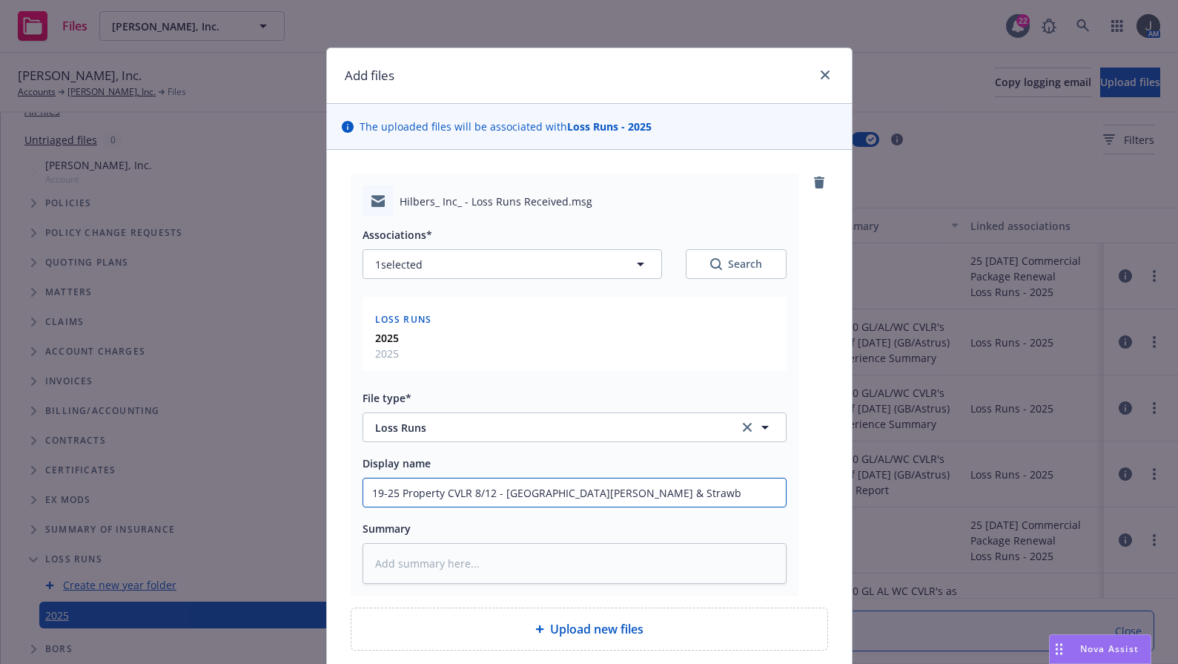
type textarea "x"
type input "19-25 Property CVLR 8/12 - [GEOGRAPHIC_DATA][PERSON_NAME]"
type textarea "x"
type input "19-25 Property CVLR 8/12 - [GEOGRAPHIC_DATA][PERSON_NAME]"
type textarea "x"
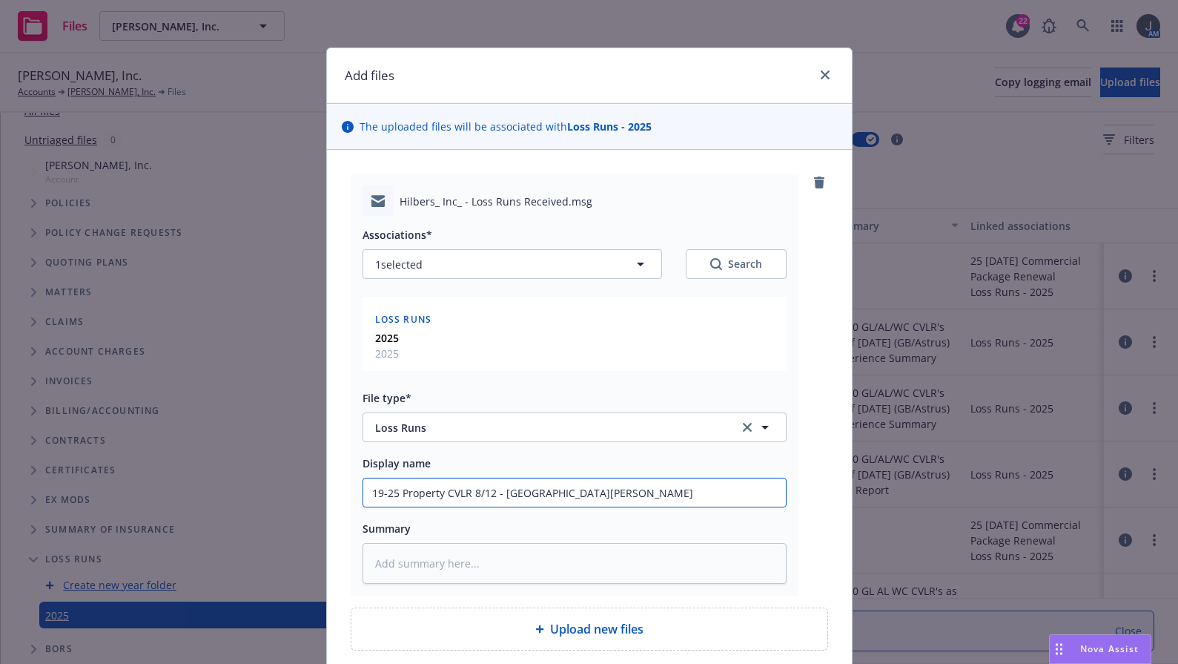
type input "19-25 Property CVLR 8/12 - Willow [PERSON_NAME] & Strawberr"
type textarea "x"
type input "19-25 Property CVLR 8/12 - [GEOGRAPHIC_DATA][PERSON_NAME] & Strawberry"
type textarea "x"
type input "19-25 Property CVLR 8/12 - [GEOGRAPHIC_DATA][PERSON_NAME] & Strawberry"
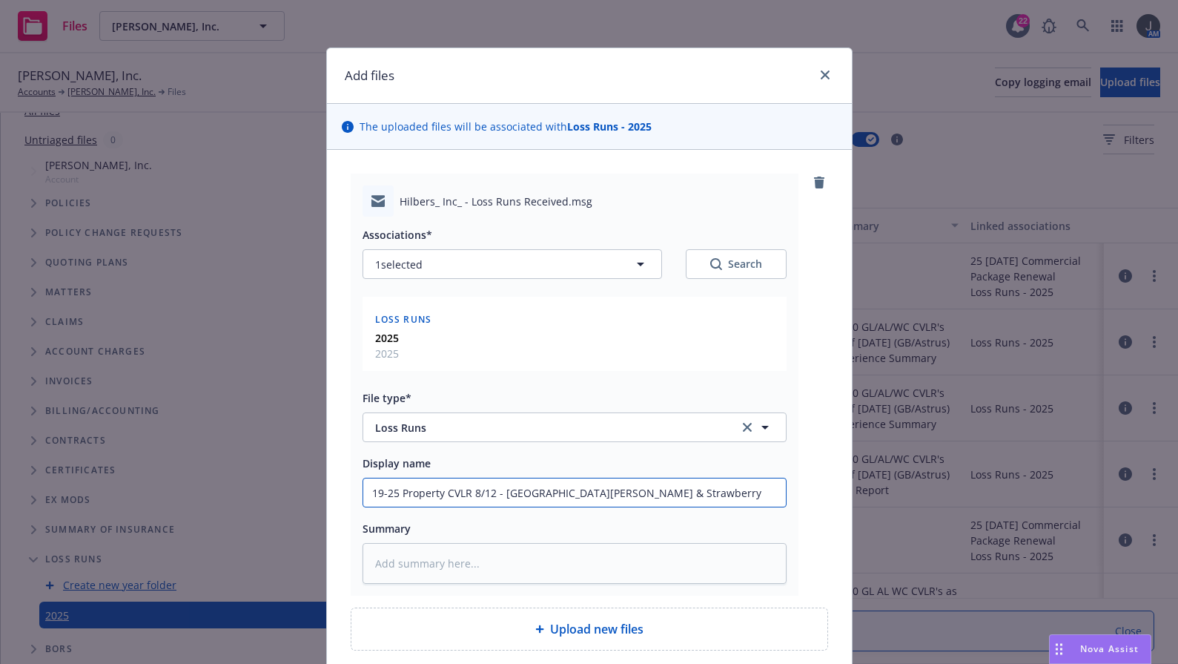
type textarea "x"
type input "19-25 Property CVLR 8/12 - Willow [PERSON_NAME] & Strawberry C"
type textarea "x"
type input "19-25 Property CVLR 8/12 - Willow [PERSON_NAME] & Strawberry Cr"
type textarea "x"
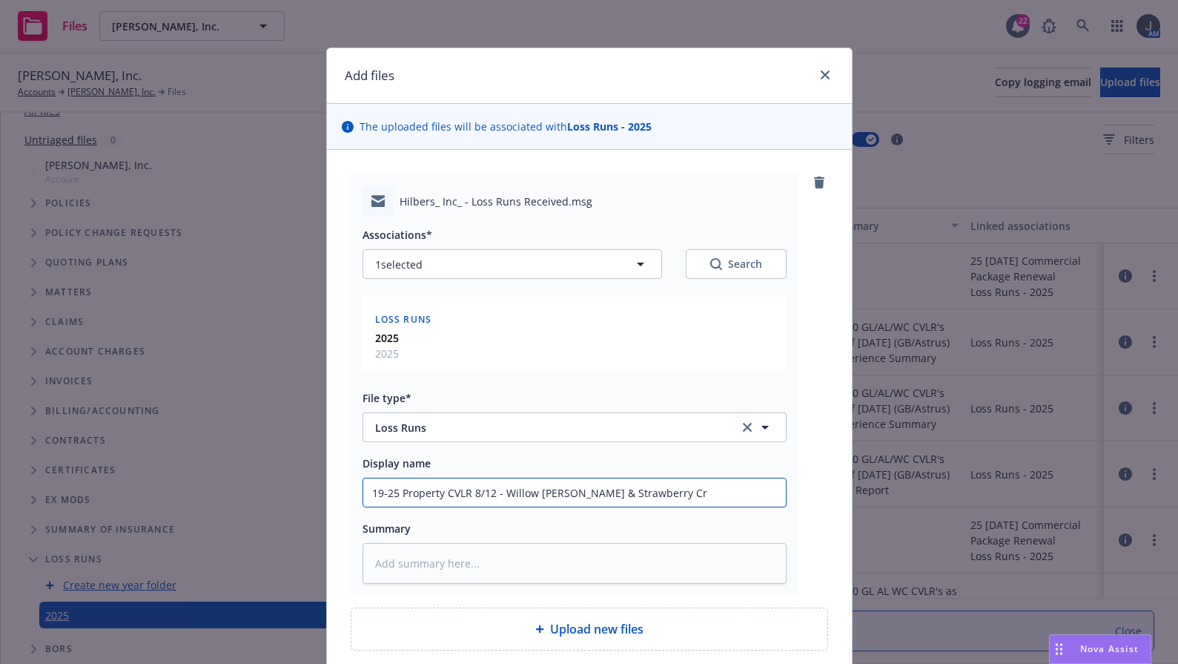
type input "19-25 Property CVLR 8/12 - Willow [PERSON_NAME] & Strawberry Crr"
type textarea "x"
type input "19-25 Property CVLR 8/12 - [GEOGRAPHIC_DATA][PERSON_NAME] & Strawberry Crre"
type textarea "x"
type input "19-25 Property CVLR 8/12 - Willow [PERSON_NAME] & Strawberry Crr"
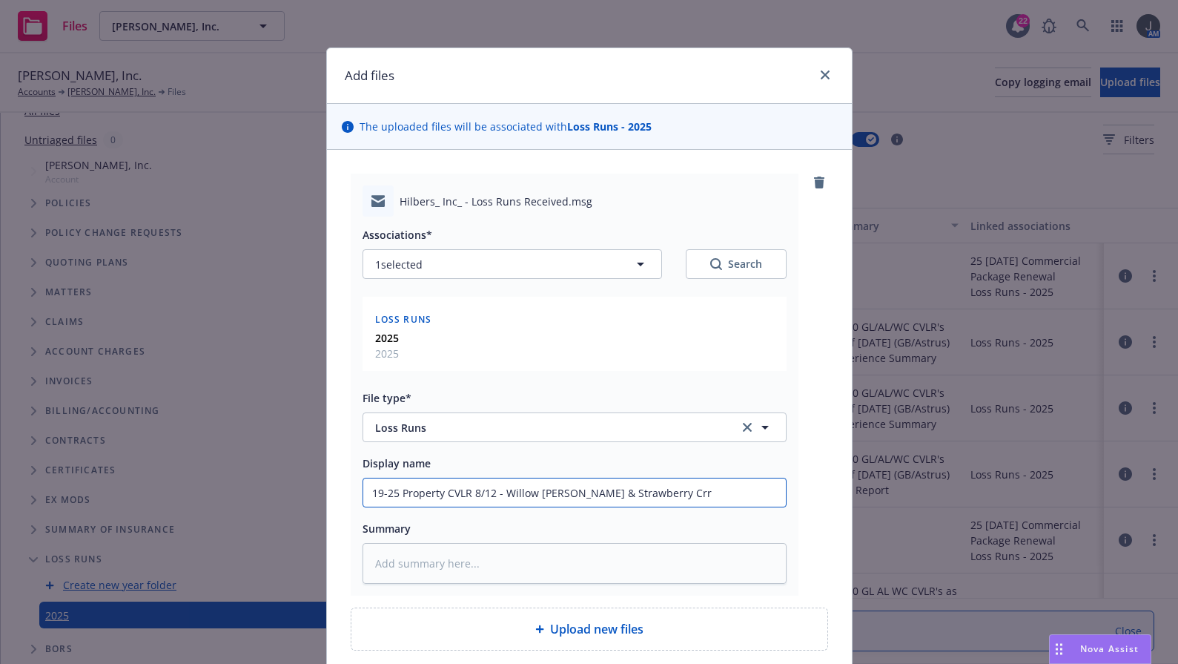
type textarea "x"
type input "19-25 Property CVLR 8/12 - Willow [PERSON_NAME] & Strawberry Cr"
type textarea "x"
type input "19-25 Property CVLR 8/12 - [GEOGRAPHIC_DATA][PERSON_NAME] & Strawberry Cre"
type textarea "x"
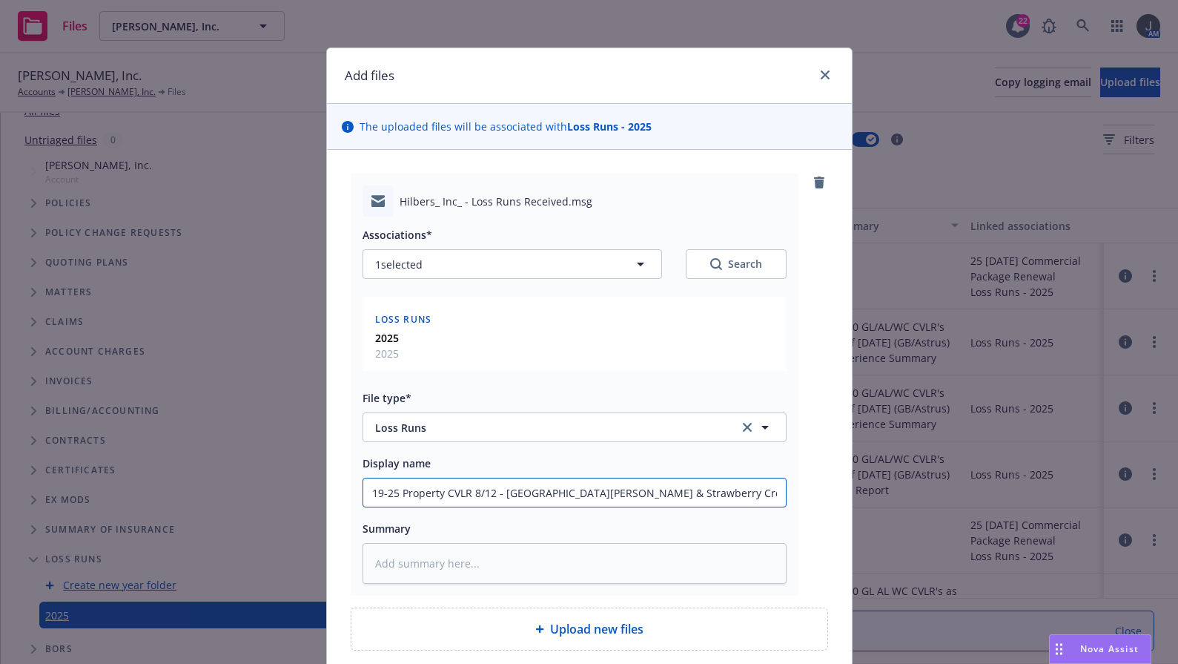
type input "19-25 Property CVLR 8/12 - Willow [PERSON_NAME] & Strawberry Cree"
type textarea "x"
drag, startPoint x: 670, startPoint y: 494, endPoint x: 288, endPoint y: 508, distance: 382.9
click at [288, 508] on div "Add files The uploaded files will be associated with Loss Runs - 2025 Hilbers_ …" at bounding box center [589, 332] width 1178 height 664
type input "19-25 Property CVLR 8/12 - [GEOGRAPHIC_DATA][PERSON_NAME]"
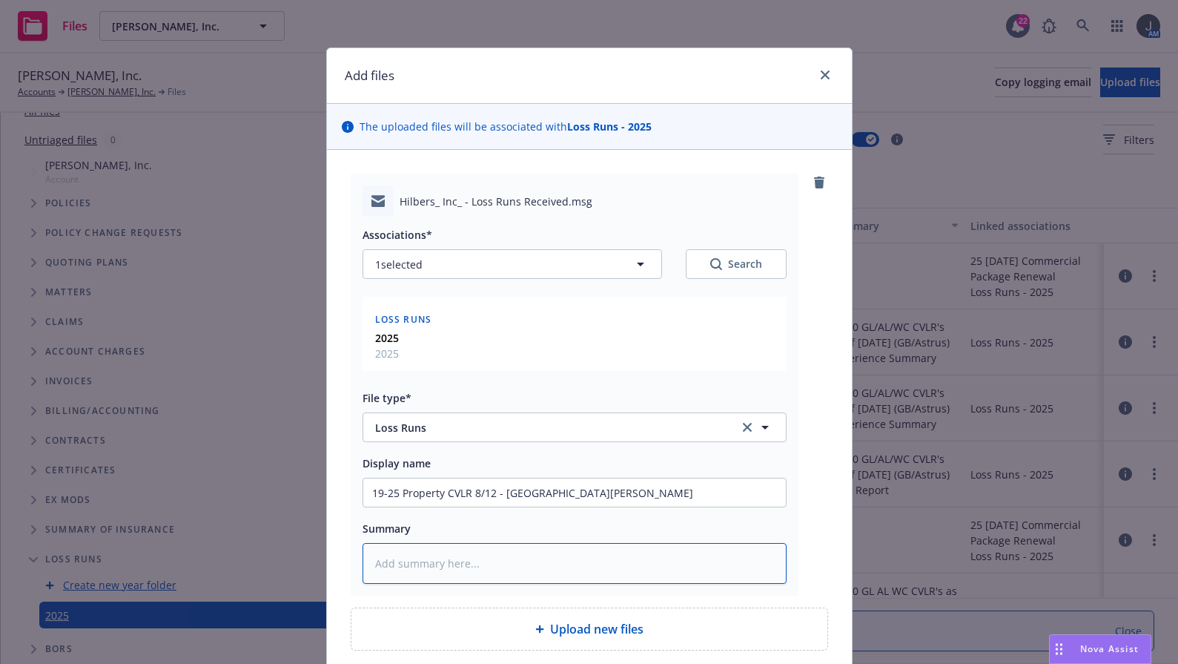
click at [446, 569] on textarea at bounding box center [575, 563] width 424 height 41
paste textarea "19-25 Property CVLR 8/12 - [GEOGRAPHIC_DATA][PERSON_NAME]"
type textarea "x"
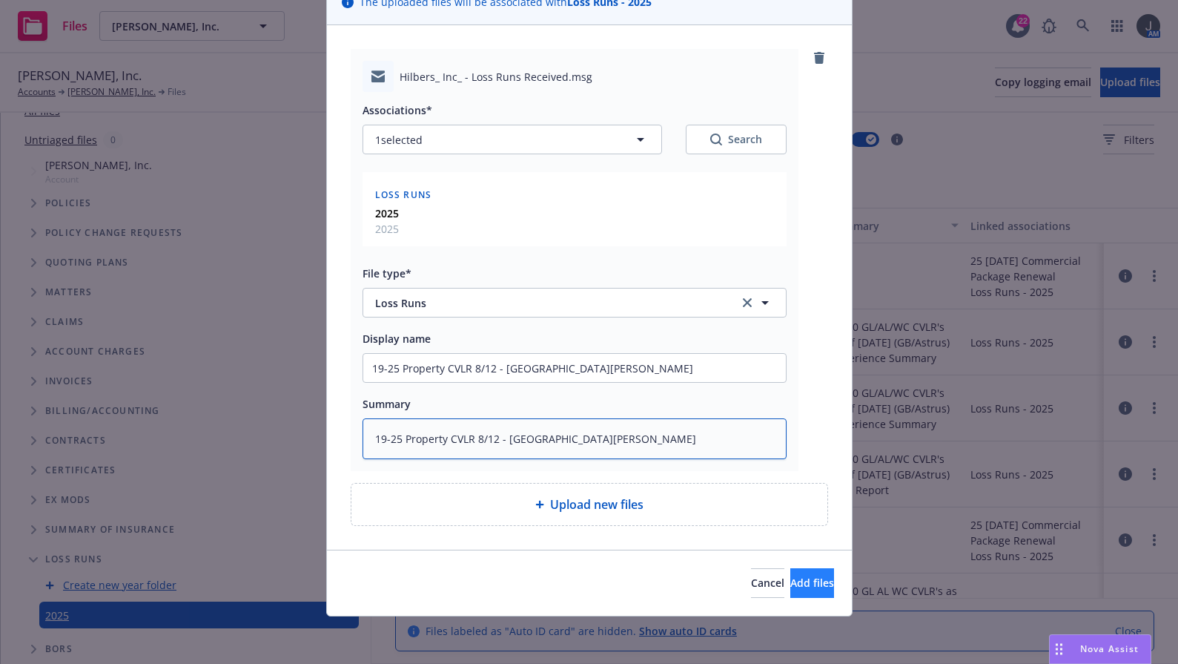
type textarea "19-25 Property CVLR 8/12 - [GEOGRAPHIC_DATA][PERSON_NAME]"
click at [790, 586] on span "Add files" at bounding box center [812, 582] width 44 height 14
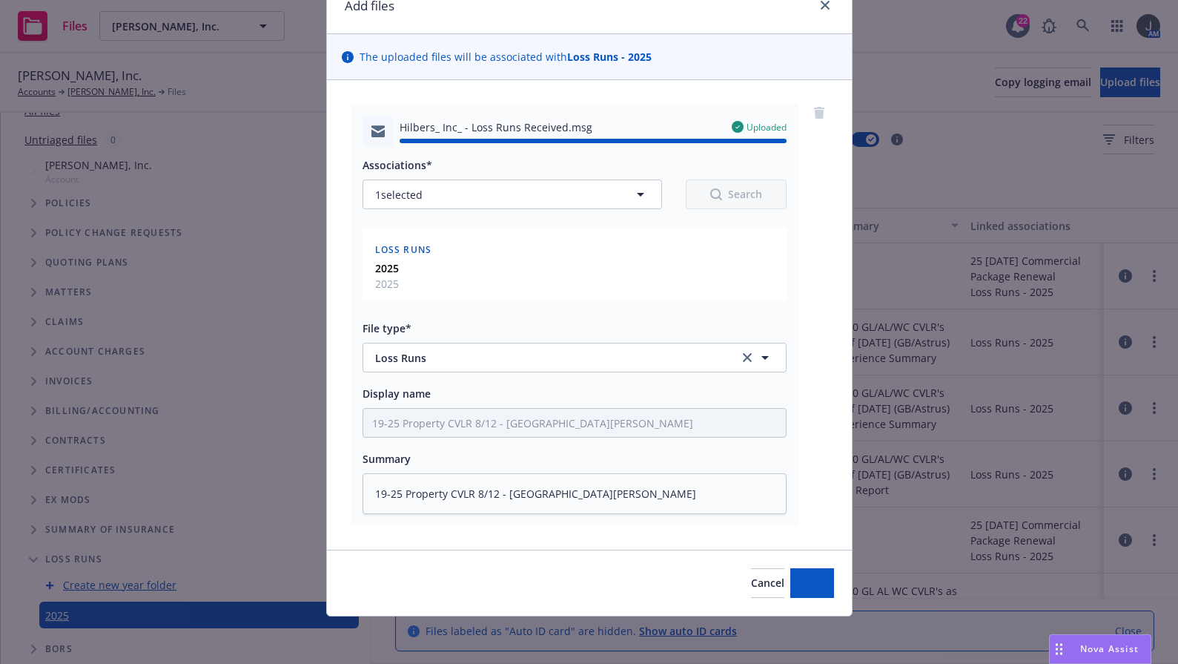
type textarea "x"
